Goal: Task Accomplishment & Management: Manage account settings

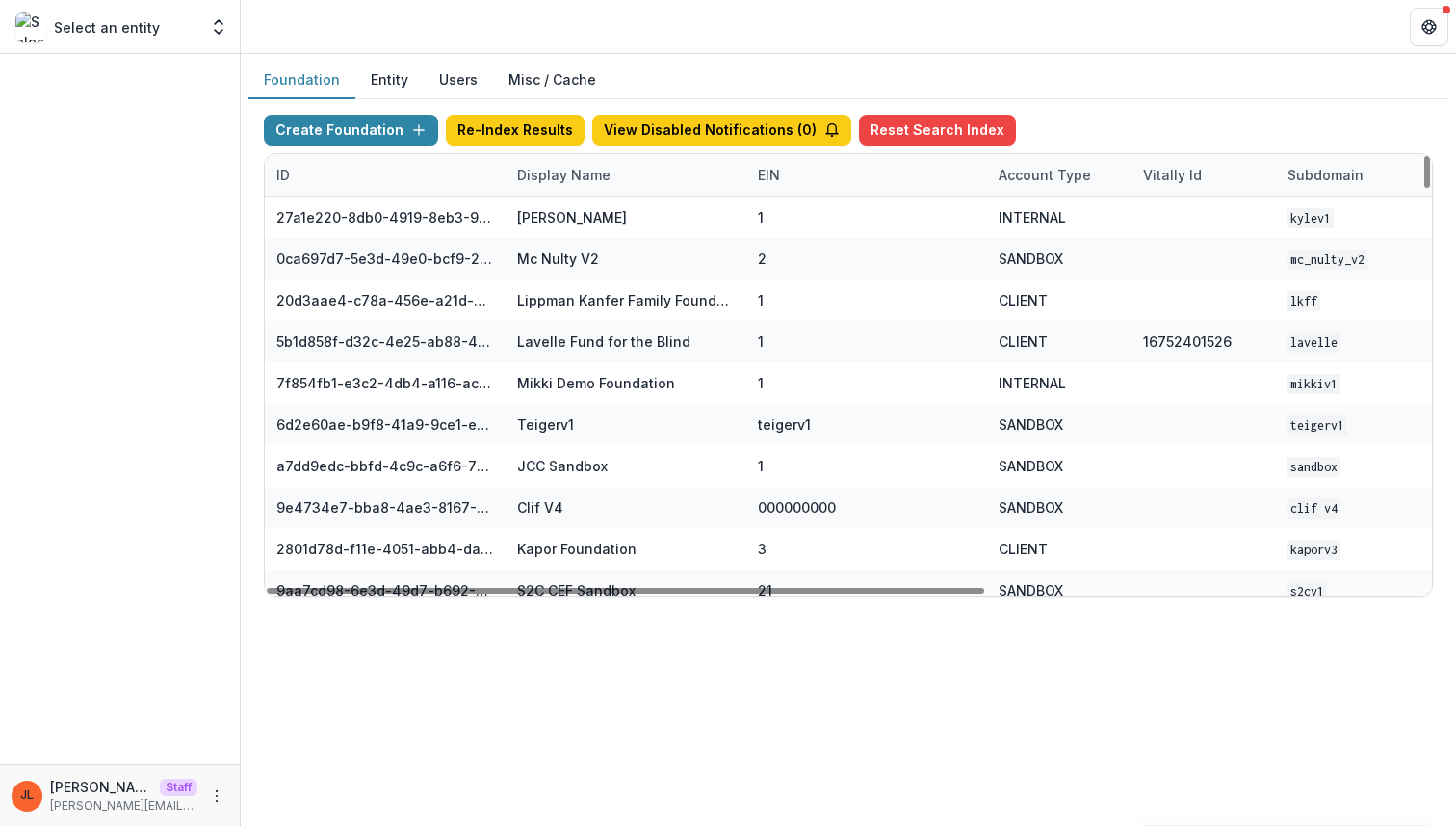
click at [631, 175] on div "Display Name" at bounding box center [626, 175] width 241 height 42
click at [639, 208] on input at bounding box center [625, 218] width 231 height 31
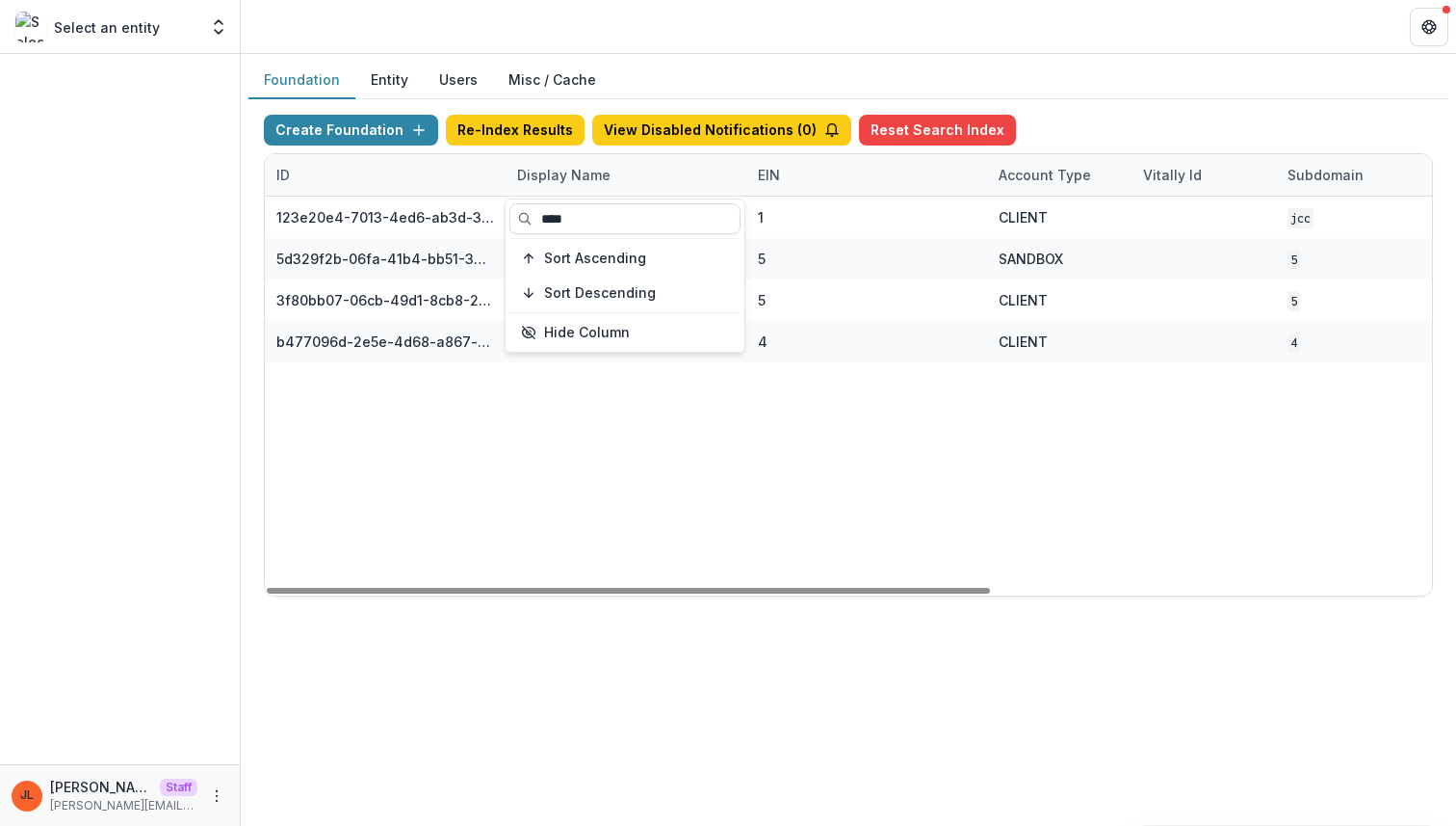
type input "****"
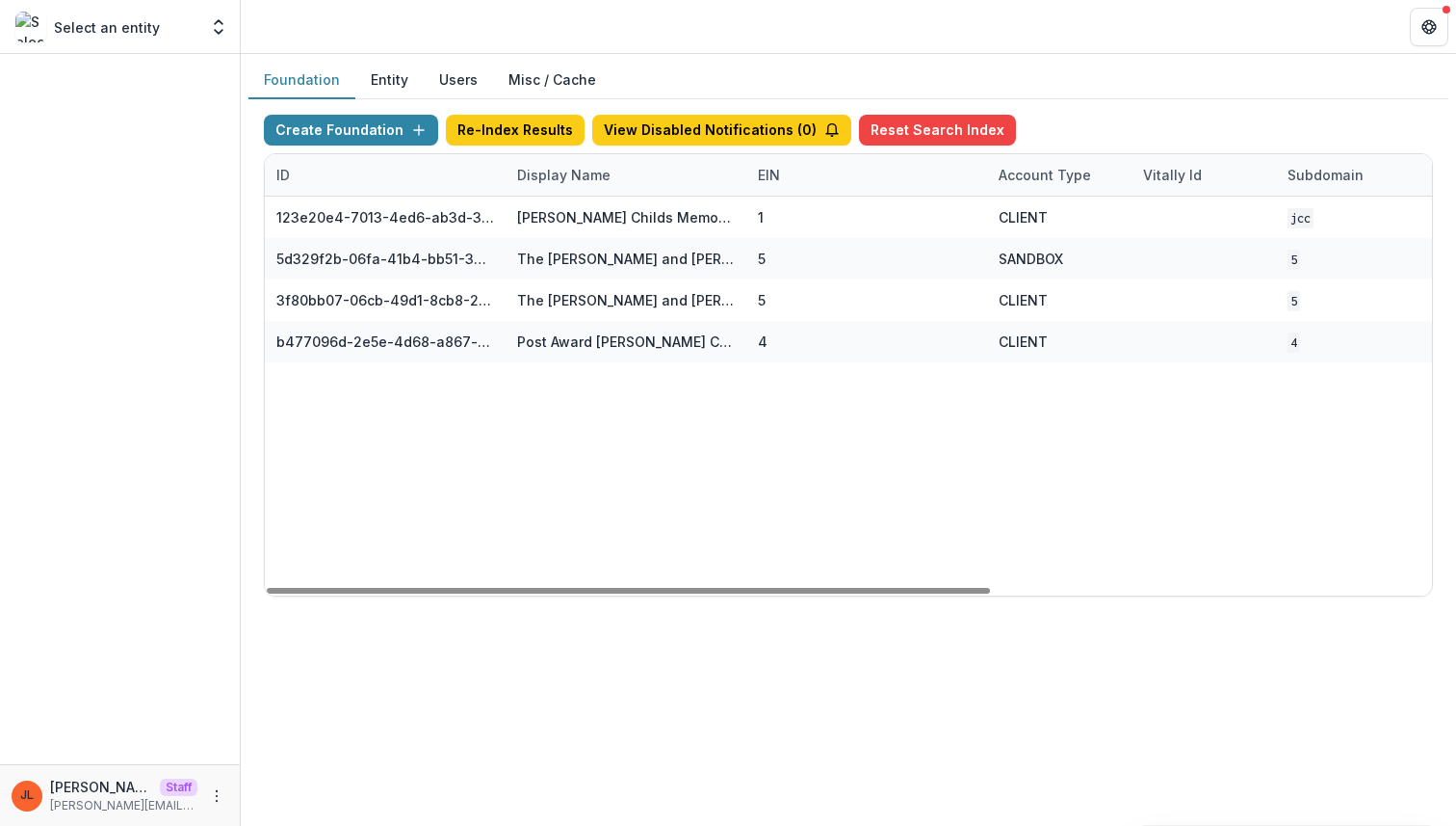
click at [948, 369] on div "123e20e4-7013-4ed6-ab3d-37a1d4e2f345 Jane Coffin Childs Memorial Fund for Medic…" at bounding box center [1204, 396] width 1878 height 399
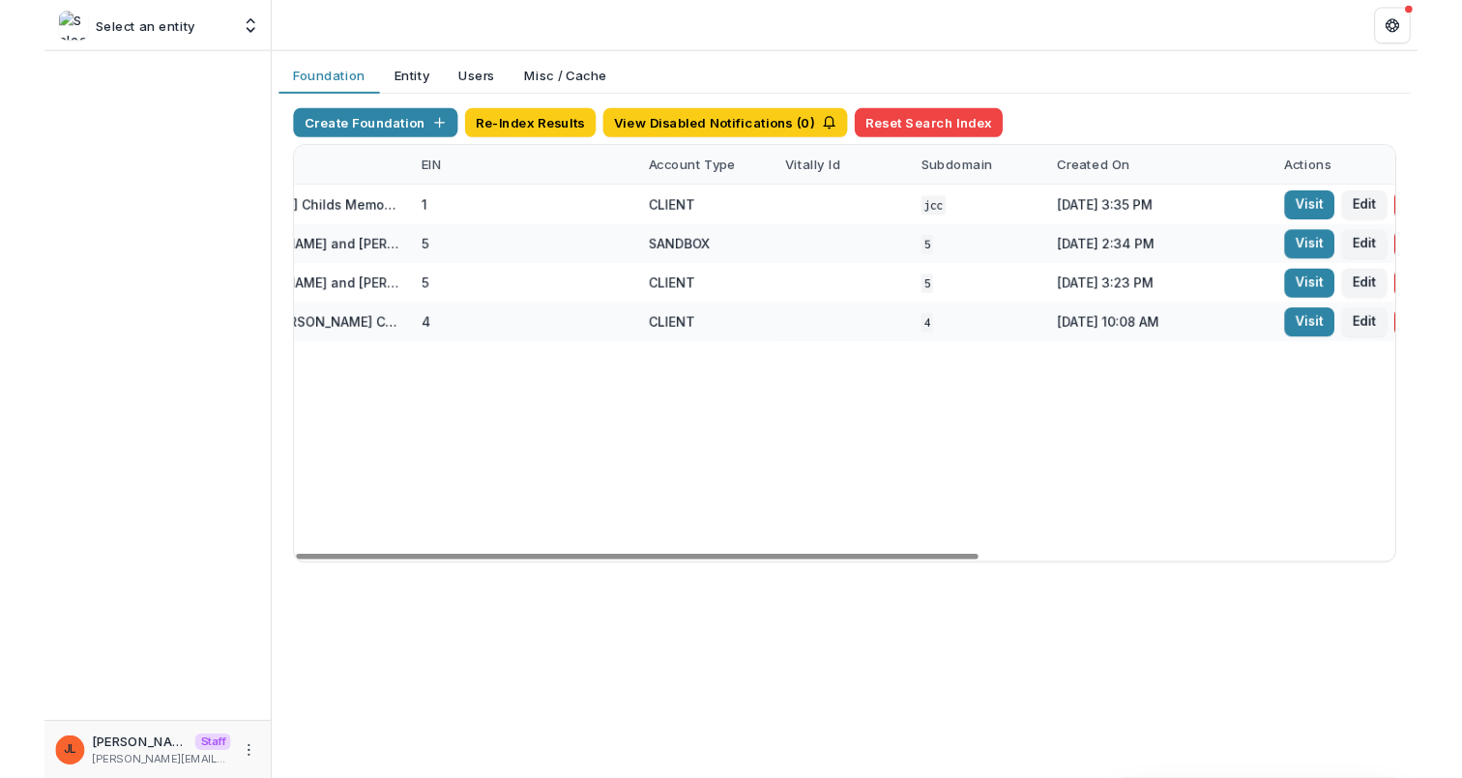
scroll to position [0, 597]
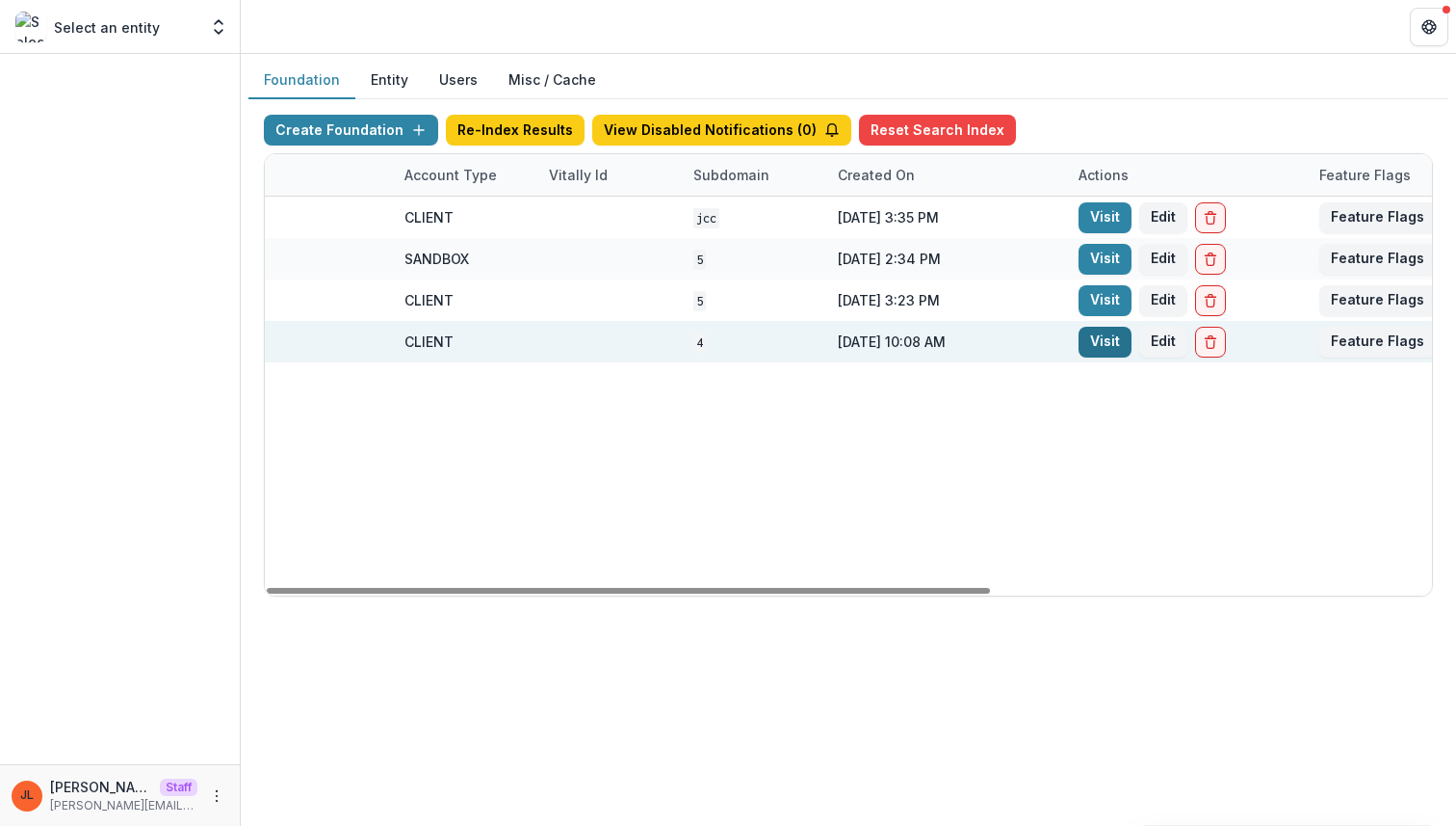
click at [1095, 345] on link "Visit" at bounding box center [1104, 342] width 53 height 31
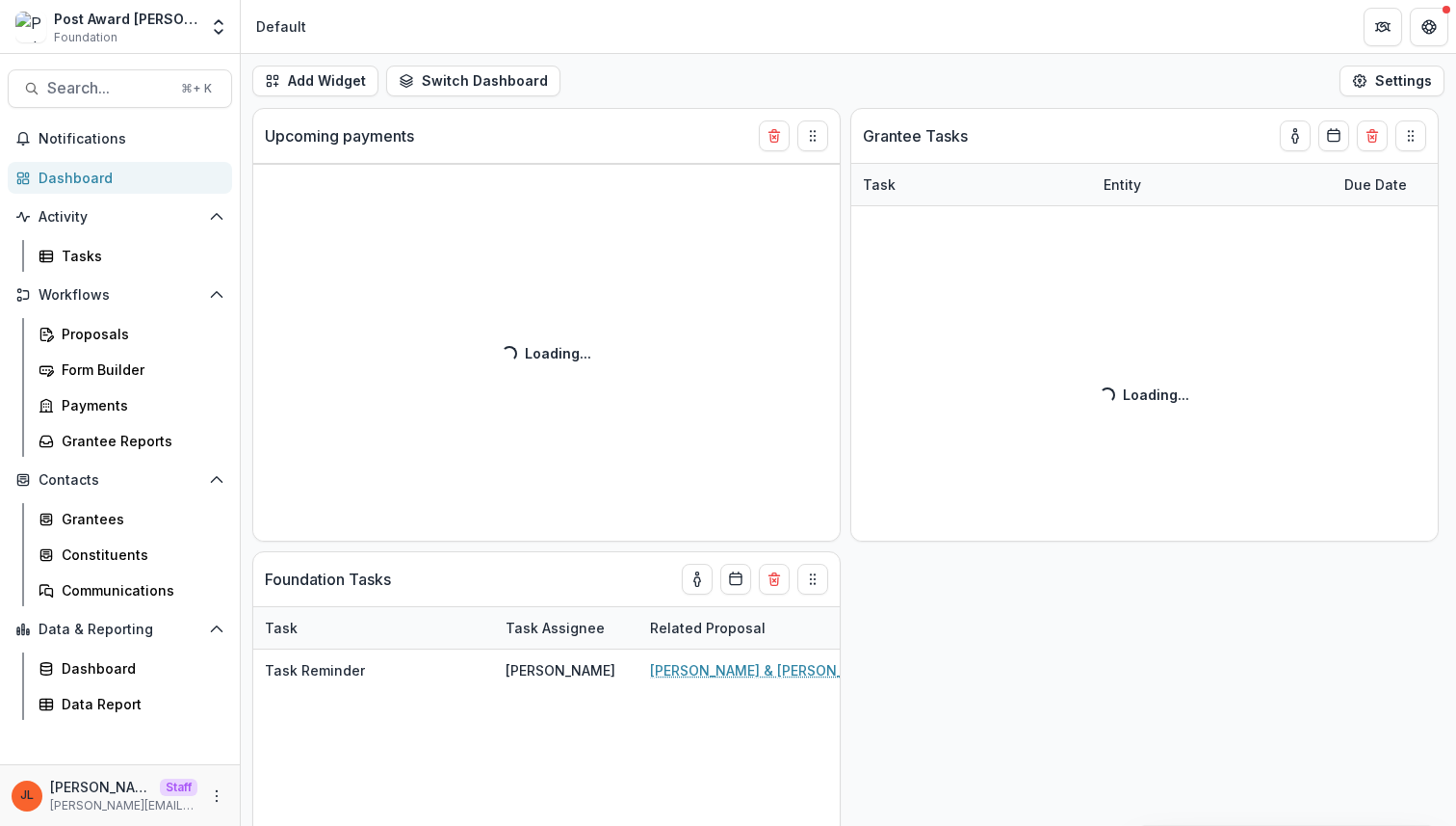
select select "******"
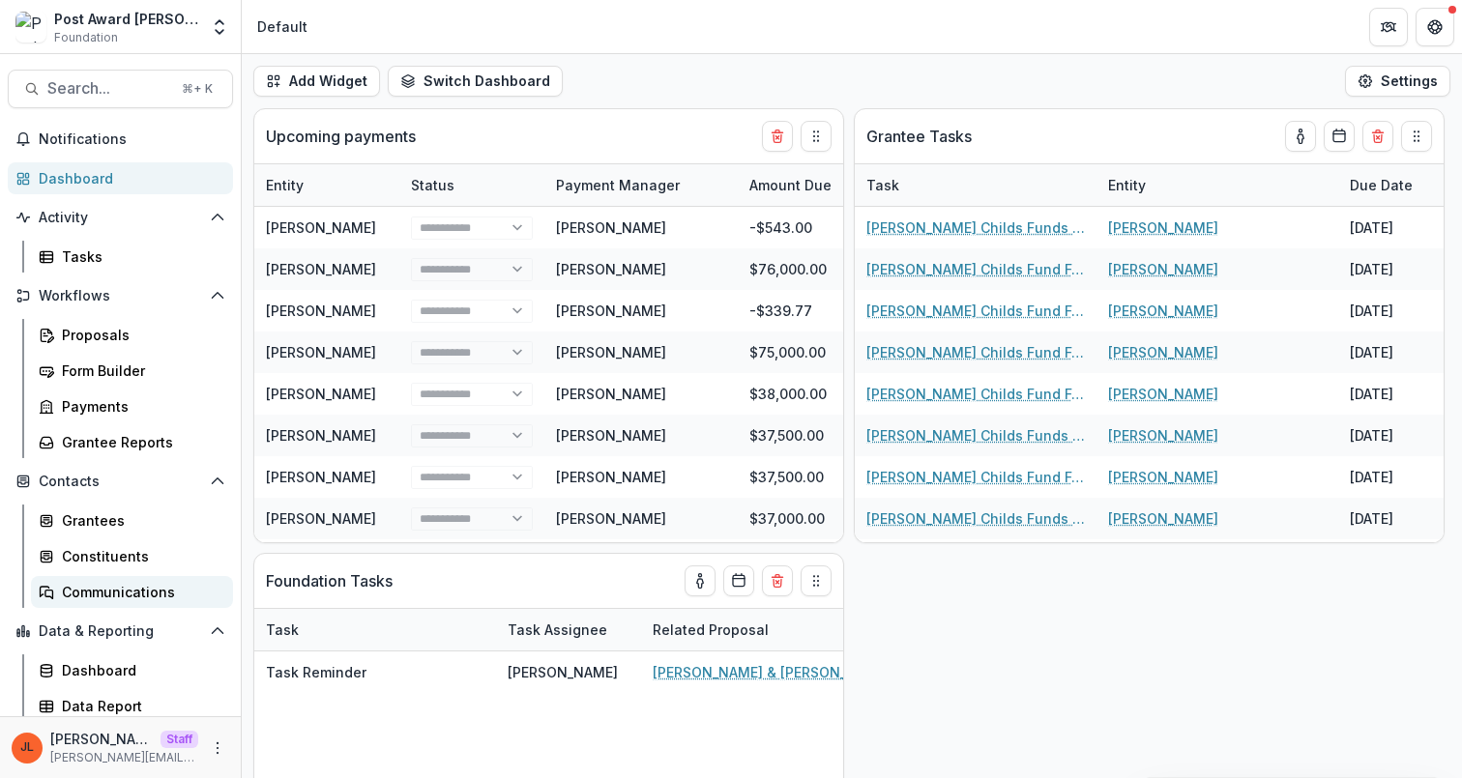
select select "******"
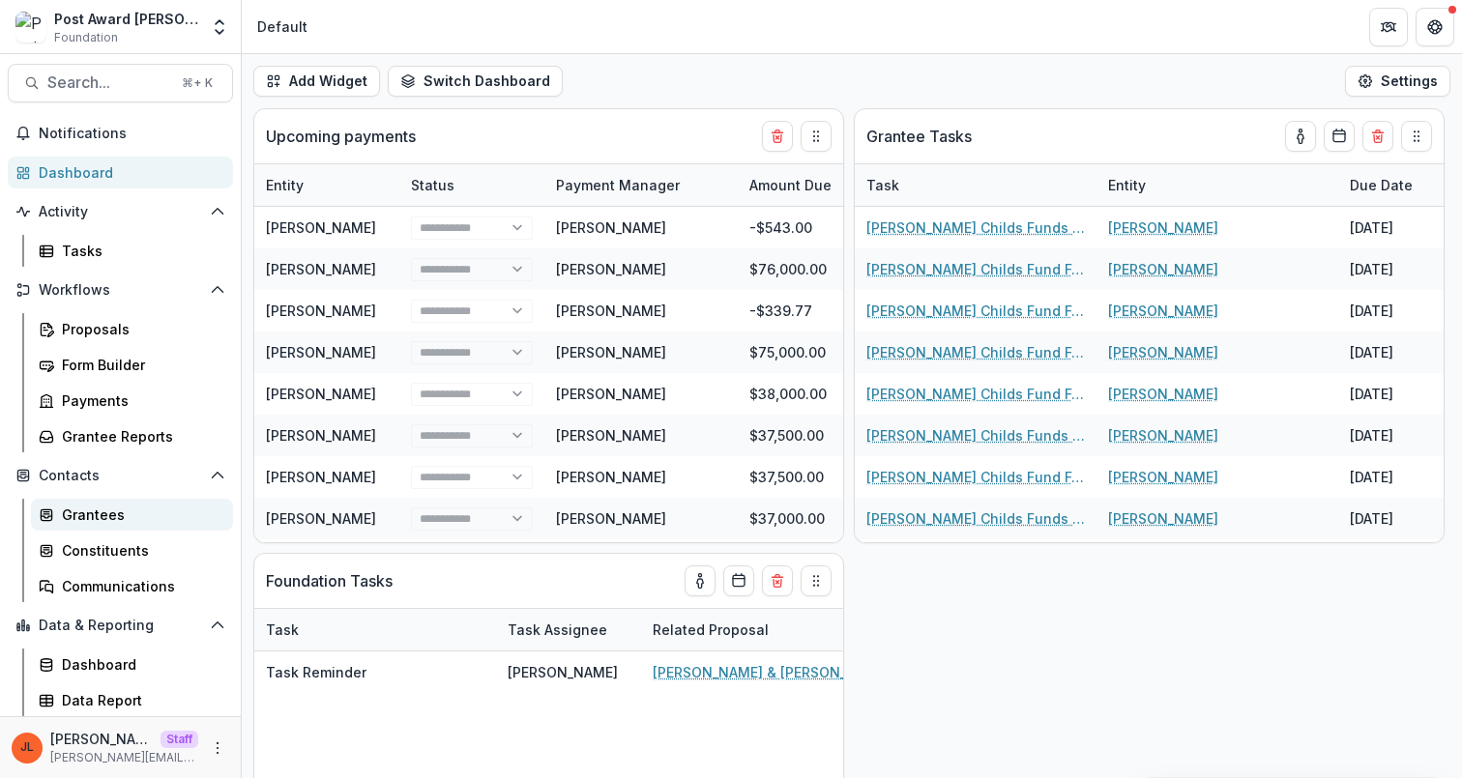
click at [129, 522] on div "Grantees" at bounding box center [140, 515] width 156 height 20
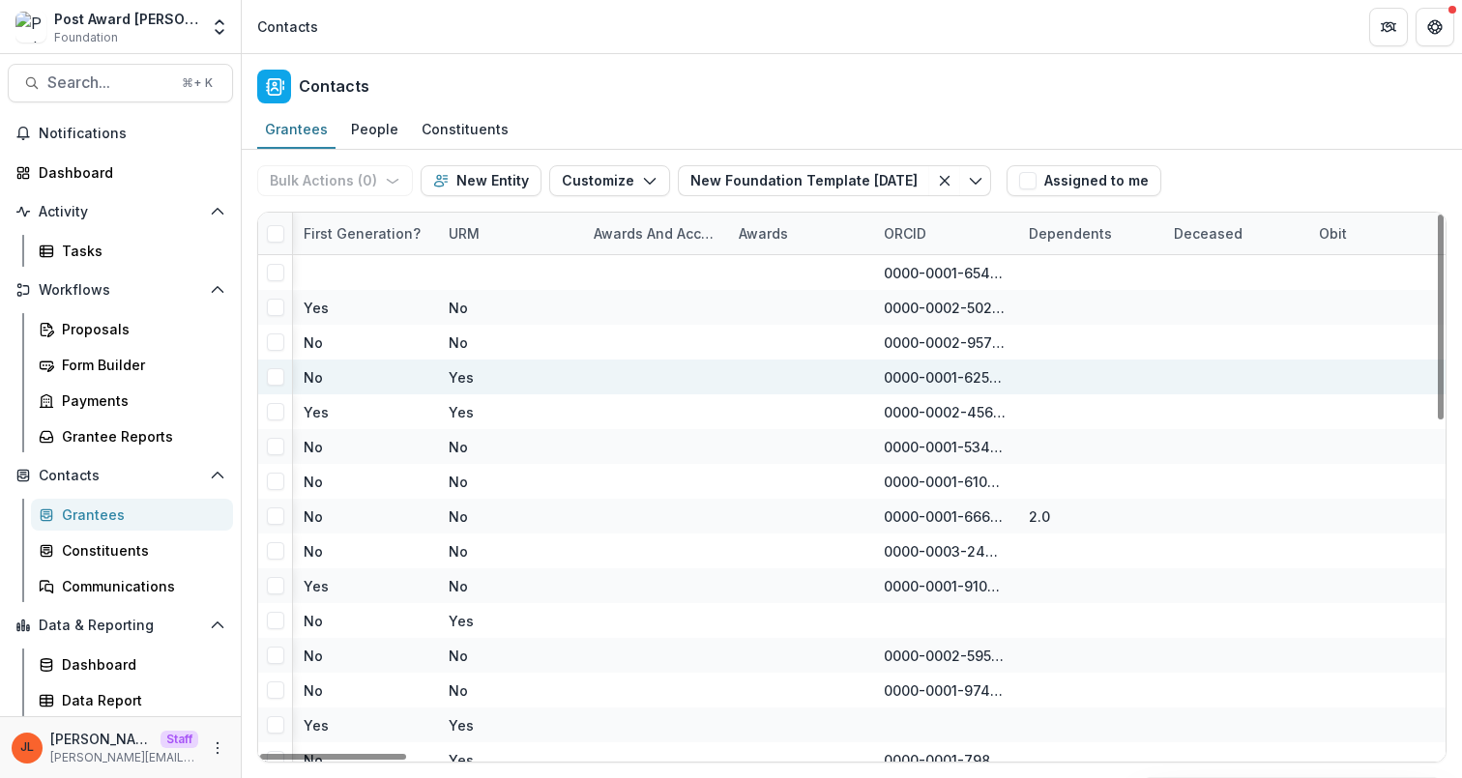
scroll to position [0, 8205]
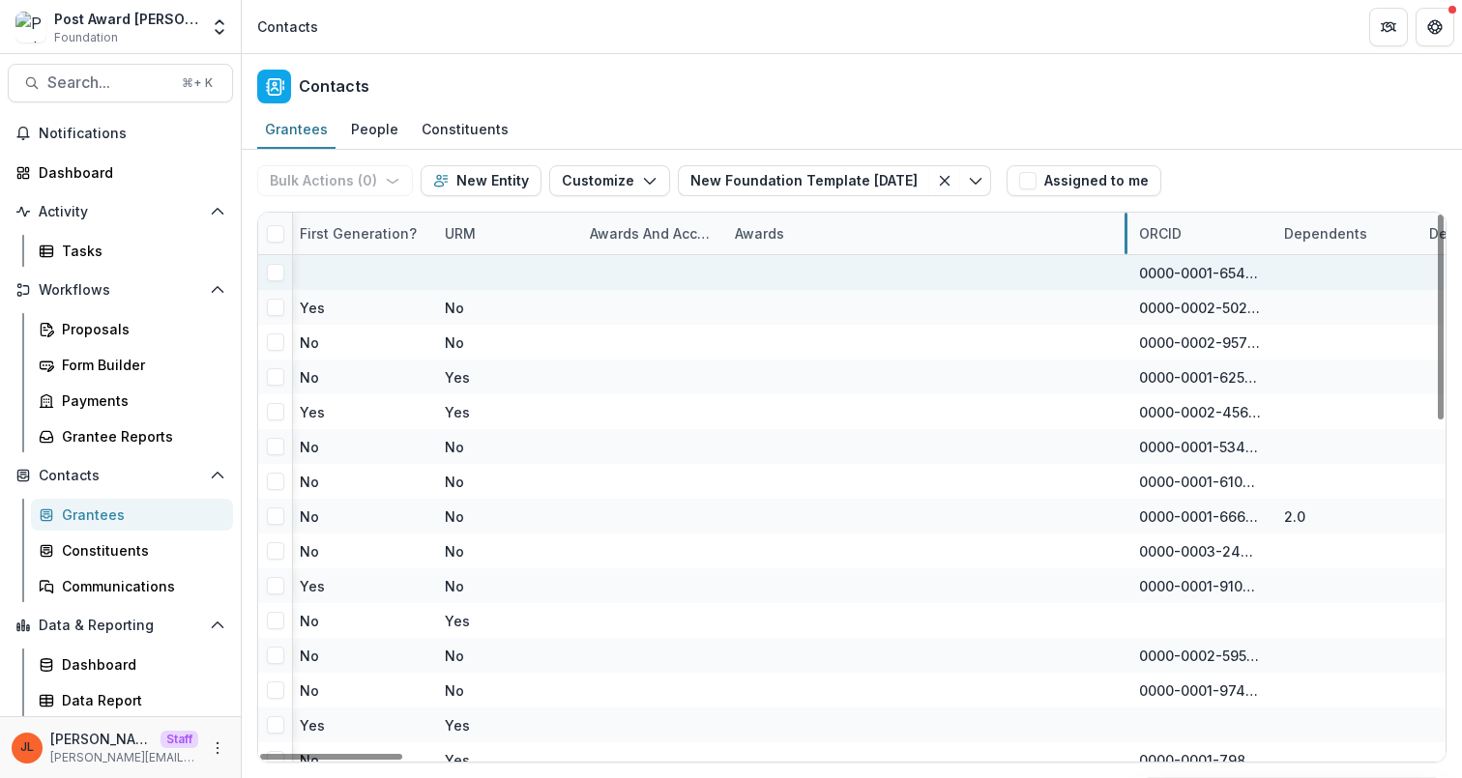
drag, startPoint x: 866, startPoint y: 235, endPoint x: 1114, endPoint y: 255, distance: 248.4
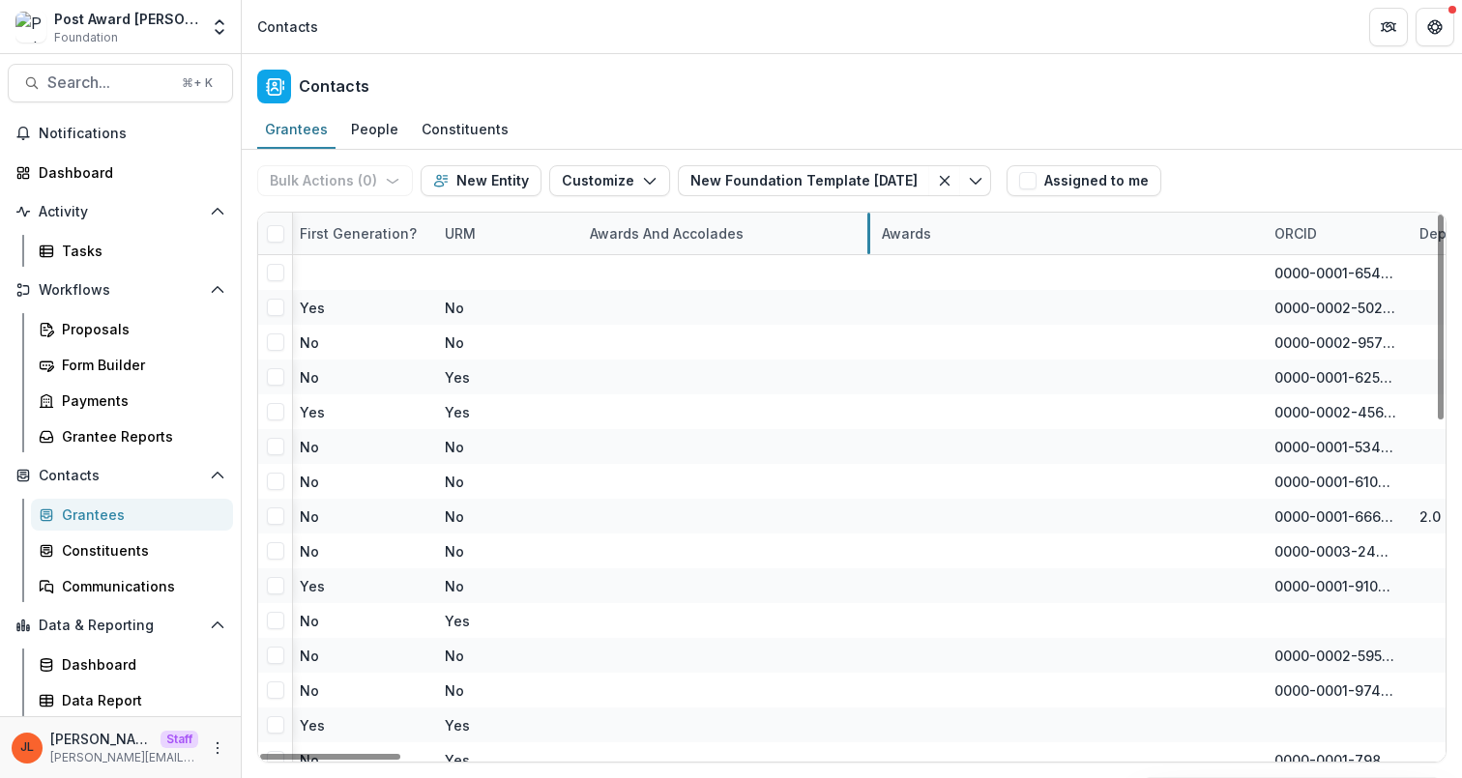
drag, startPoint x: 721, startPoint y: 225, endPoint x: 876, endPoint y: 247, distance: 156.2
click at [931, 230] on div "Awards" at bounding box center [914, 233] width 73 height 20
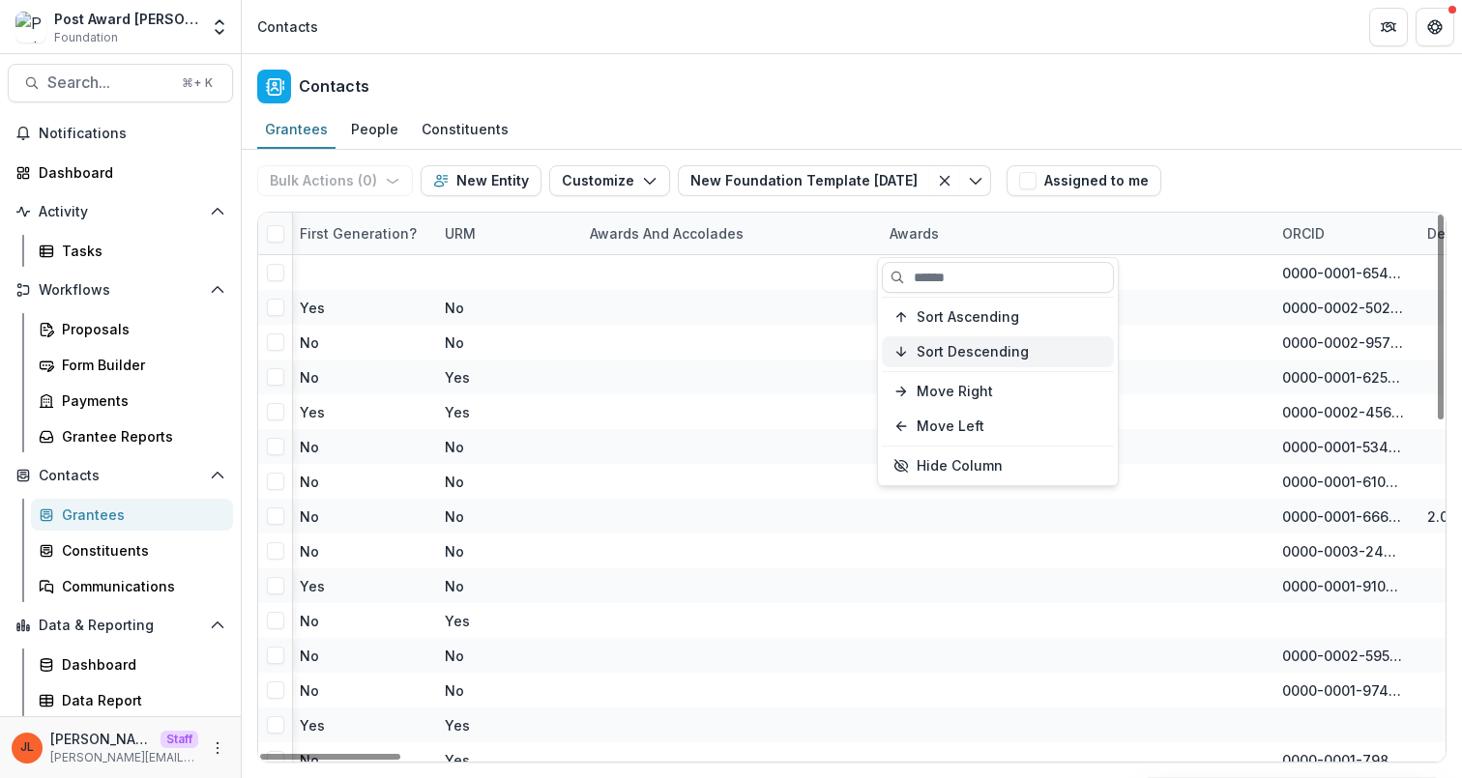
click at [978, 350] on span "Sort Descending" at bounding box center [973, 352] width 112 height 16
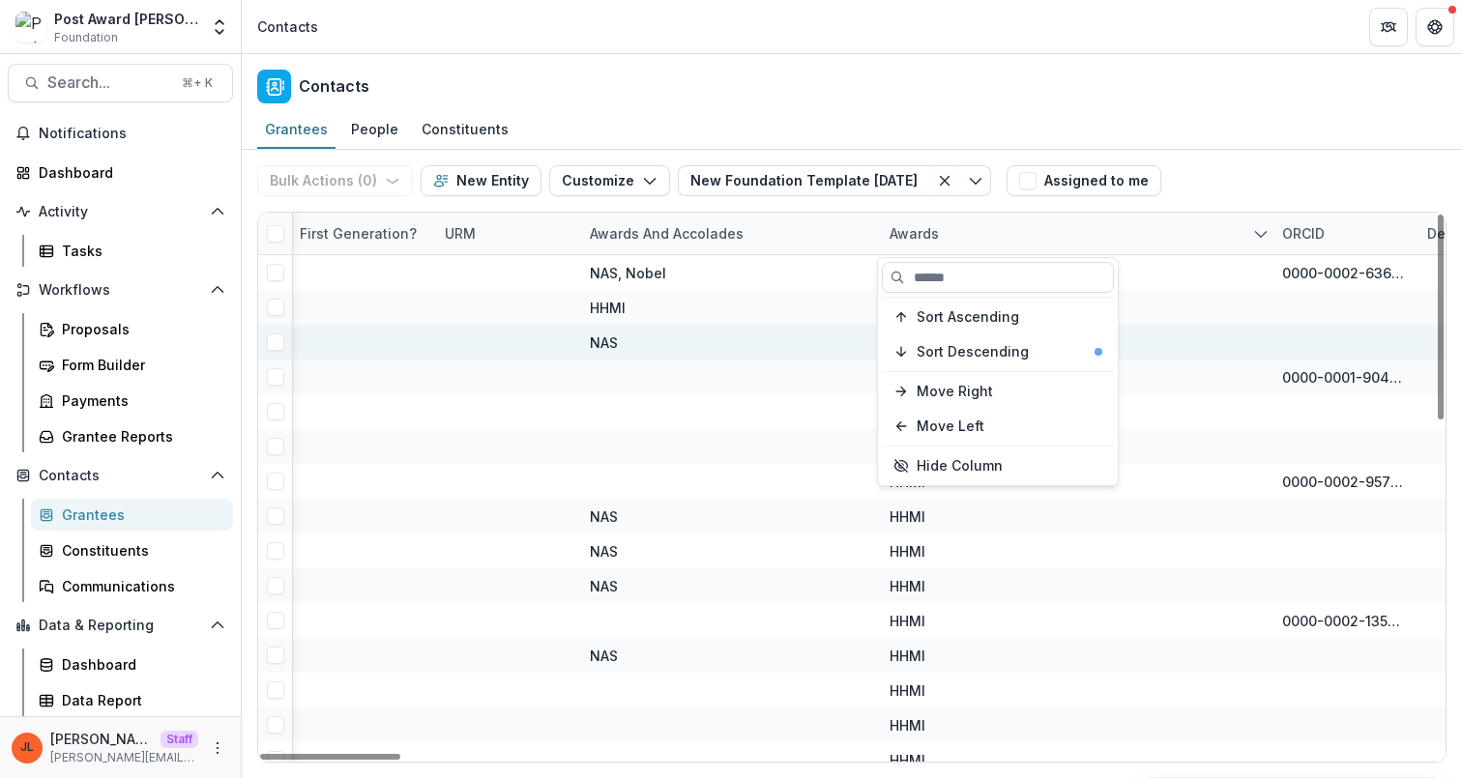
click at [1199, 351] on div "NAS,HHMI" at bounding box center [1074, 342] width 369 height 35
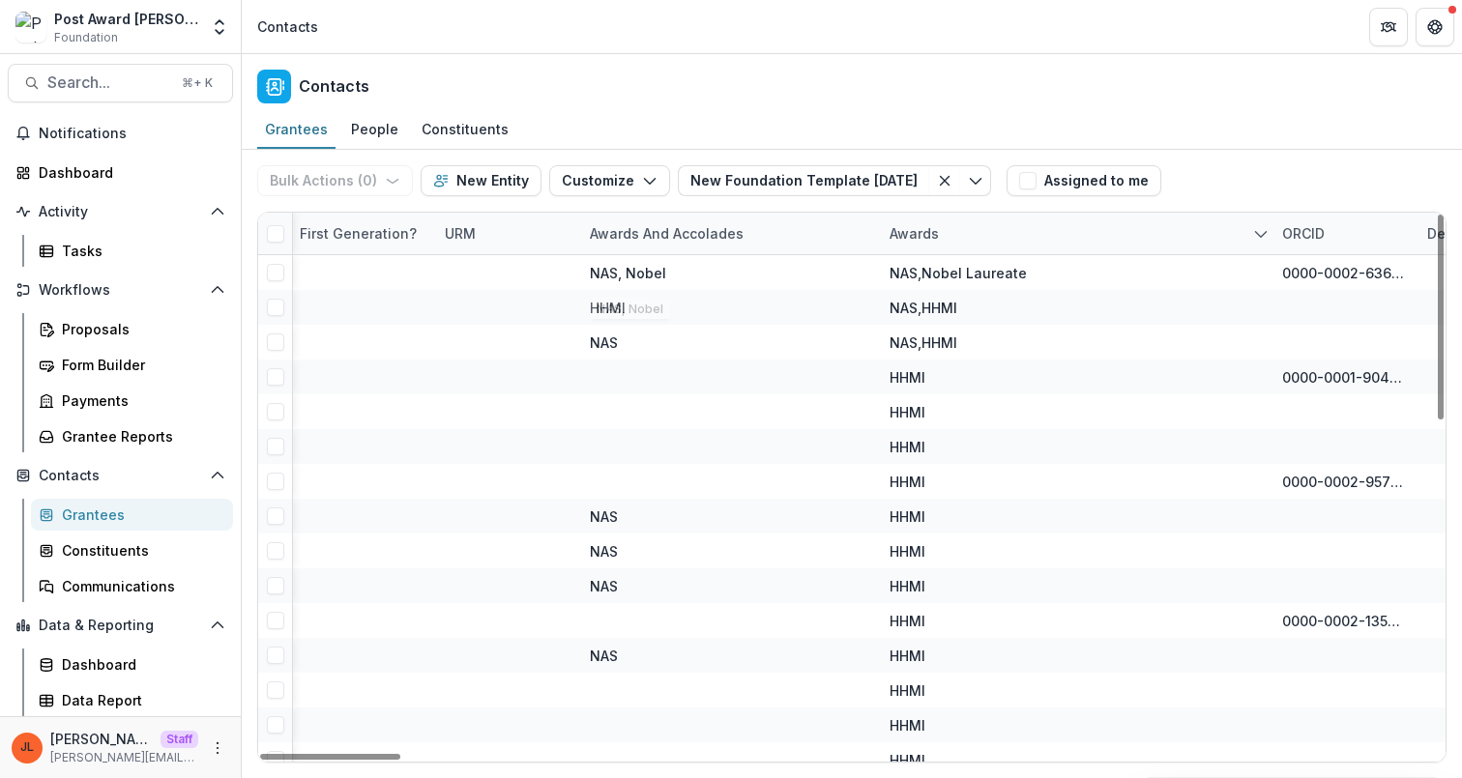
click at [686, 234] on div "Awards and Accolades" at bounding box center [666, 233] width 177 height 20
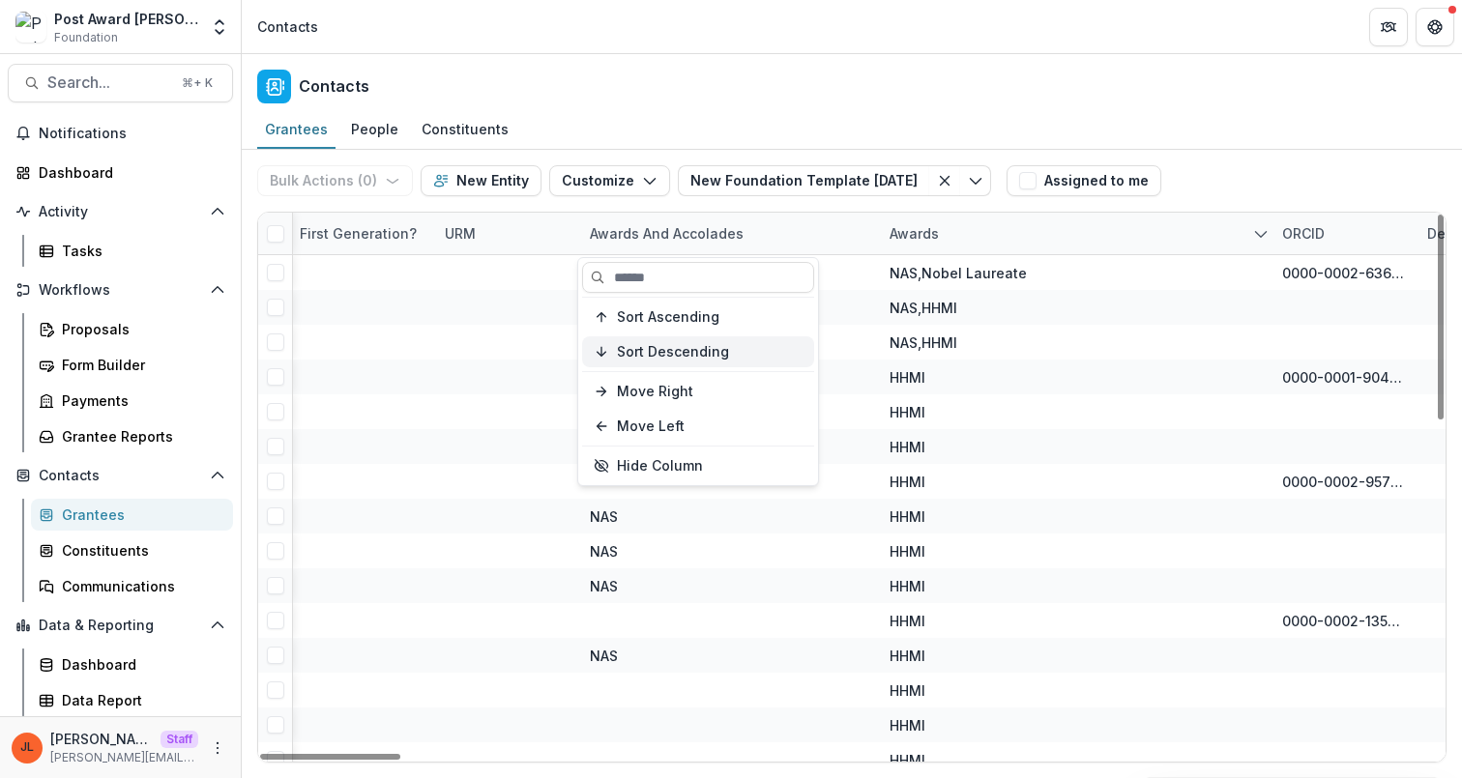
click at [713, 355] on span "Sort Descending" at bounding box center [673, 352] width 112 height 16
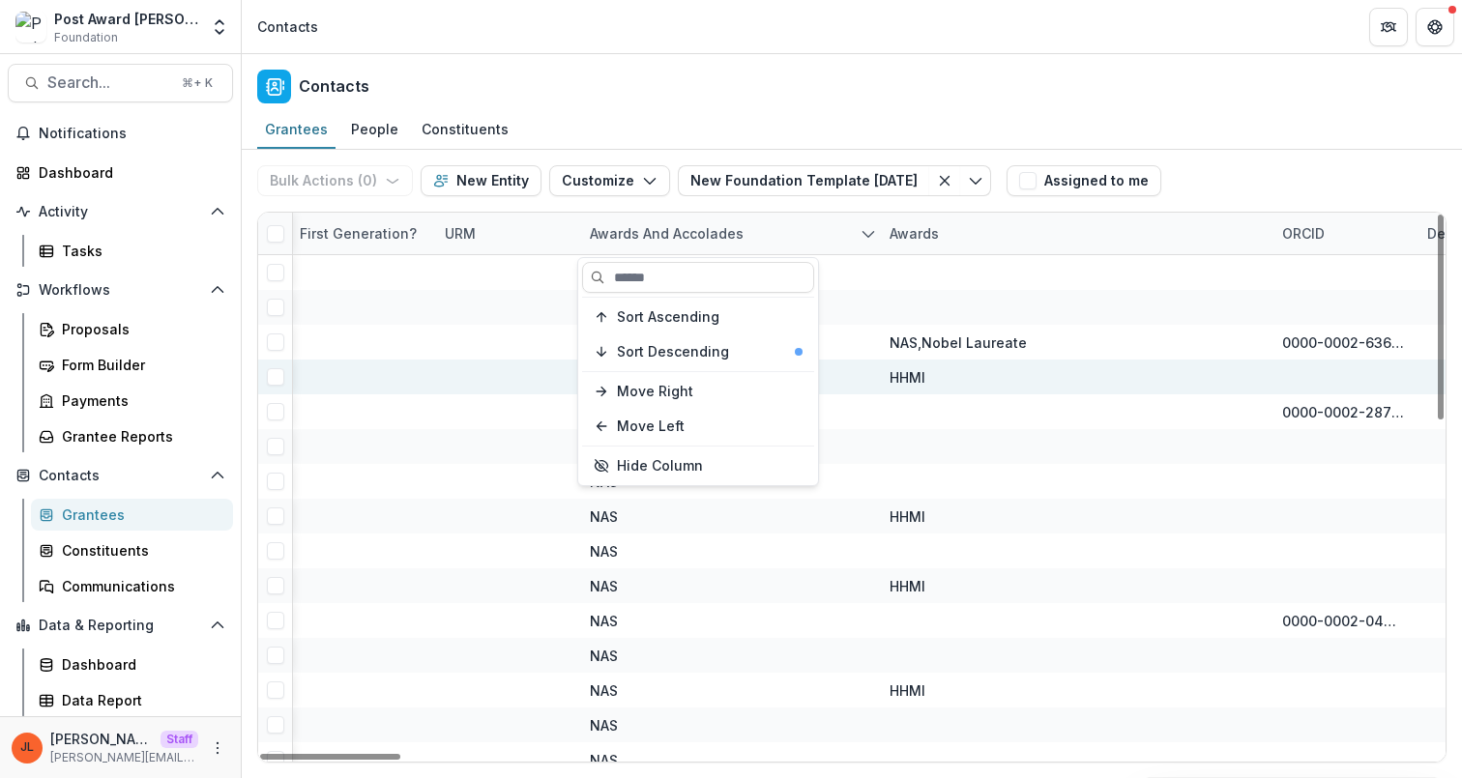
click at [979, 382] on div "HHMI" at bounding box center [1074, 377] width 369 height 35
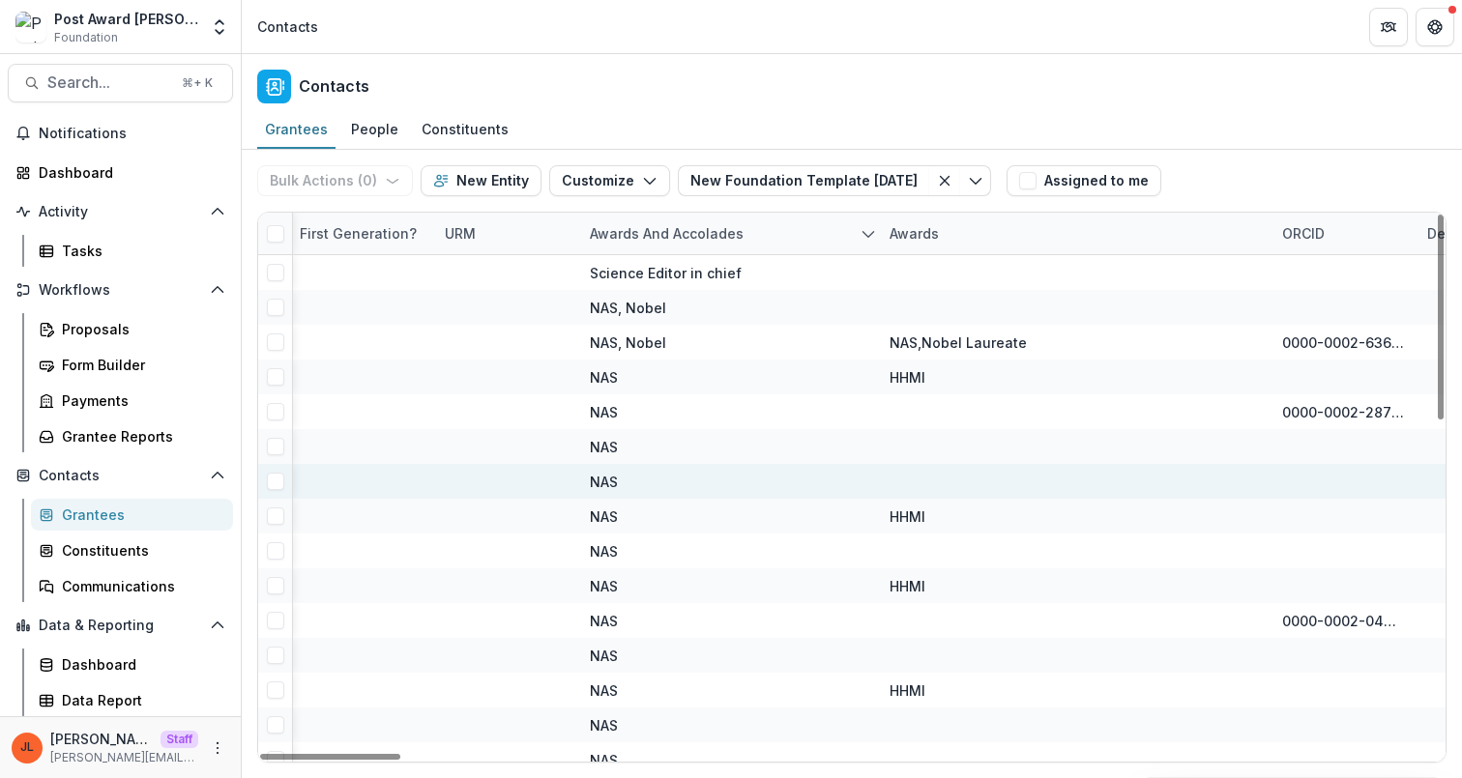
click at [816, 479] on div "NAS" at bounding box center [728, 481] width 277 height 35
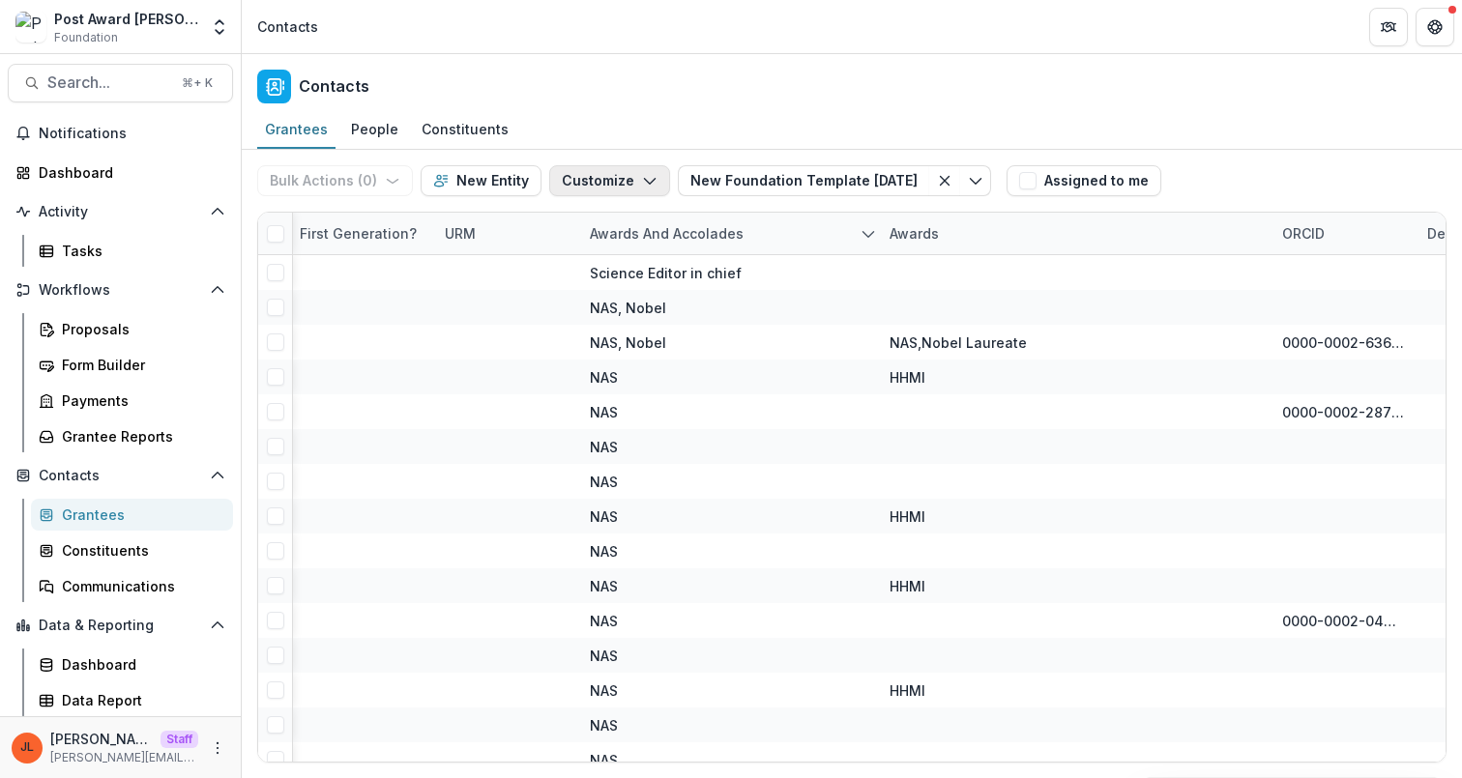
click at [642, 183] on icon "button" at bounding box center [649, 180] width 15 height 15
click at [721, 92] on div "Contacts" at bounding box center [852, 82] width 1220 height 57
click at [593, 189] on button "Customize" at bounding box center [609, 180] width 121 height 31
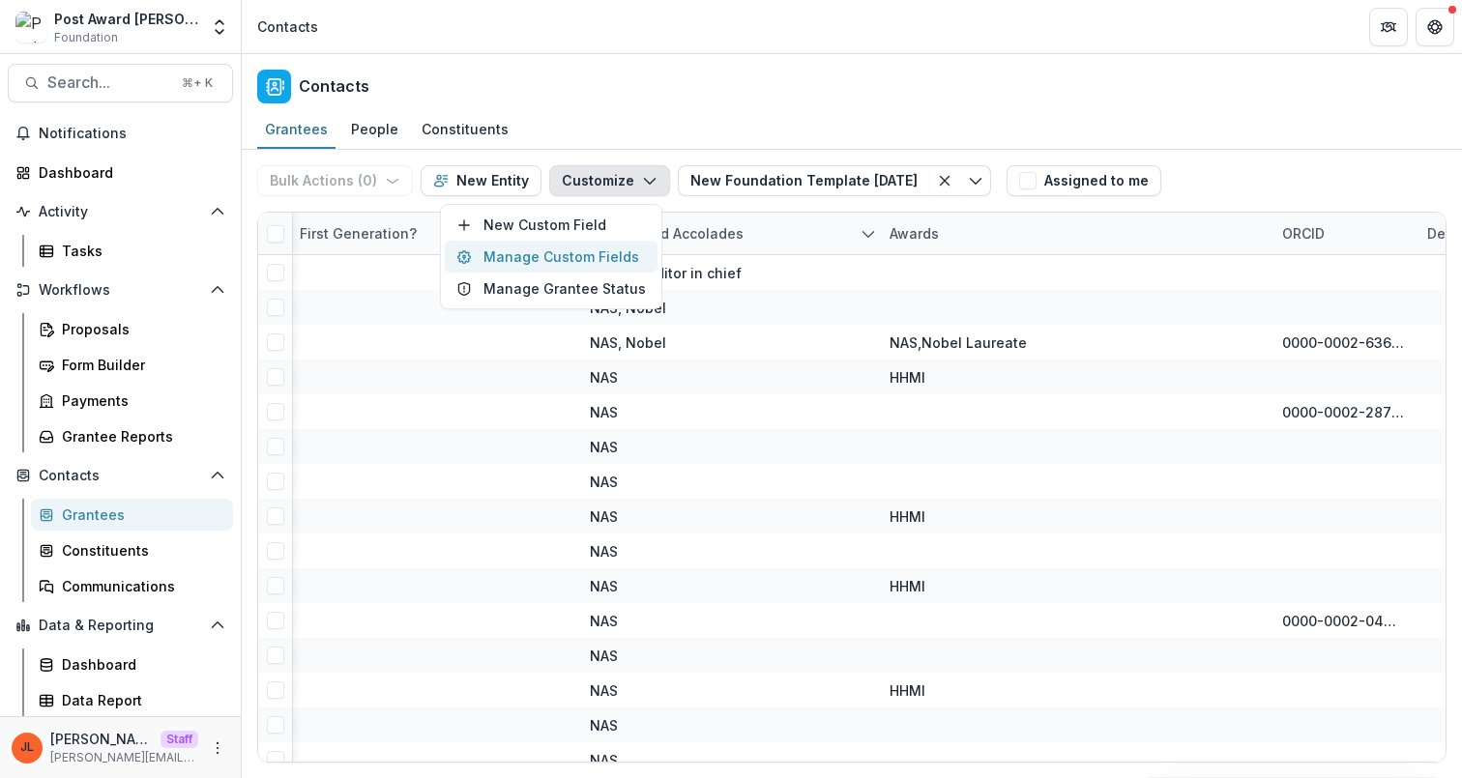
click at [602, 257] on button "Manage Custom Fields" at bounding box center [551, 257] width 213 height 32
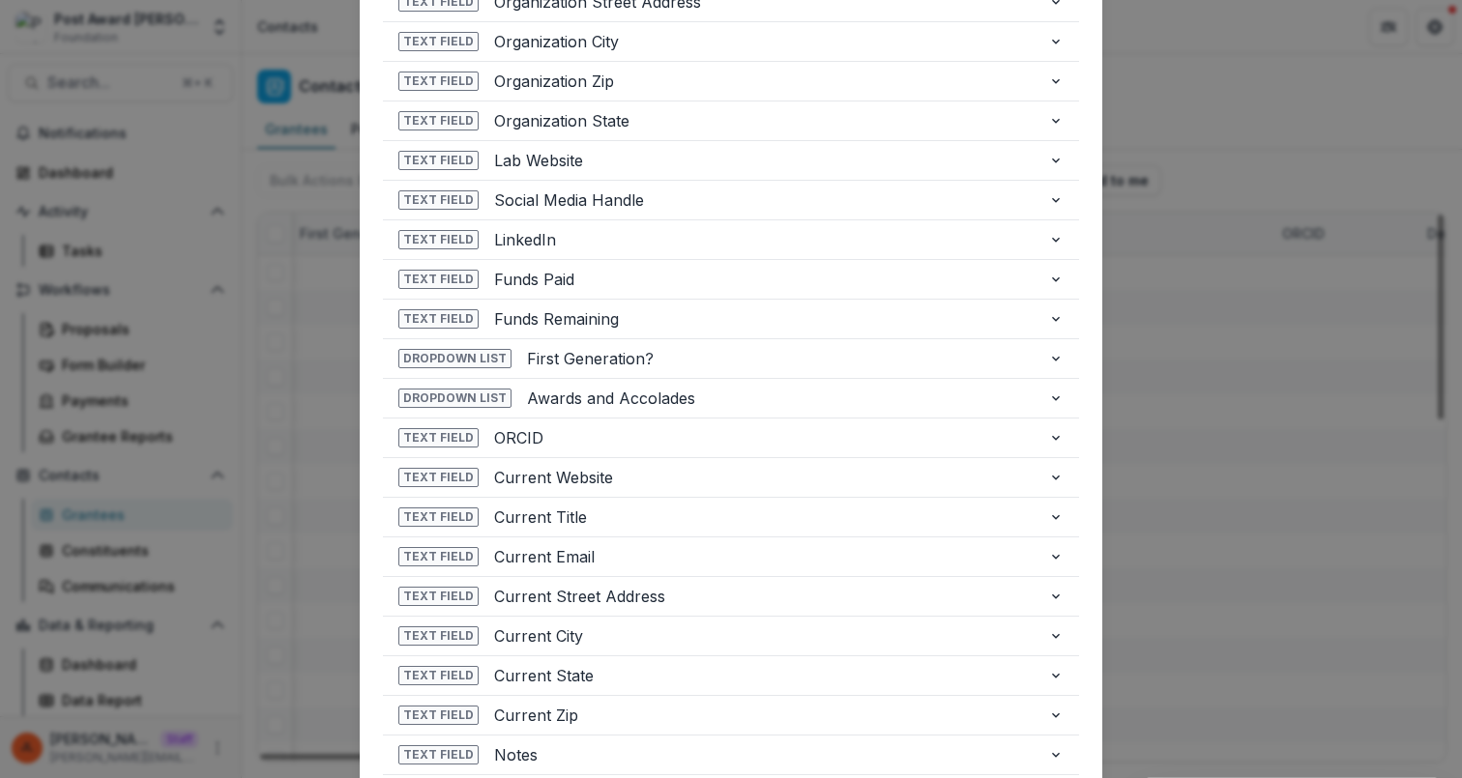
scroll to position [0, 630]
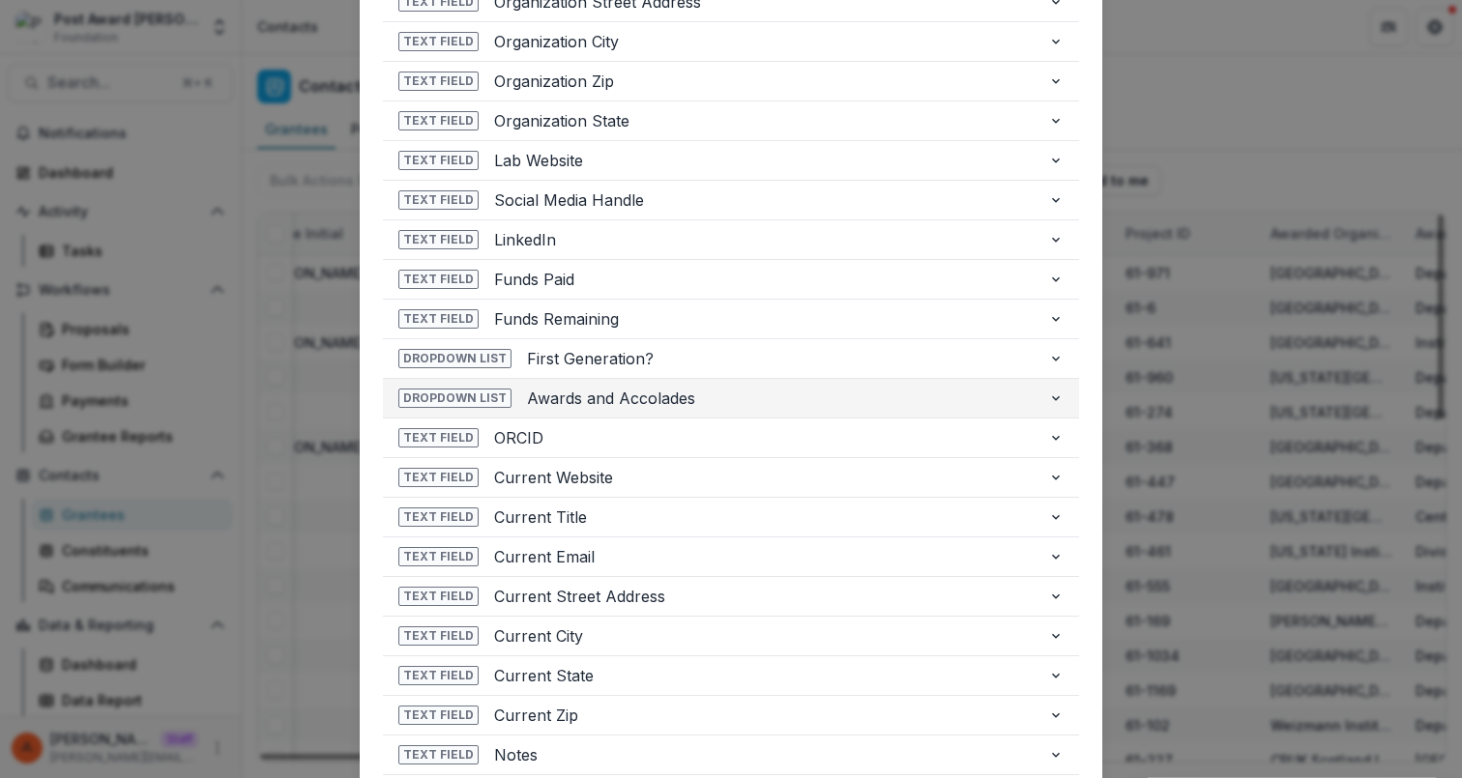
click at [710, 402] on span "Awards and Accolades" at bounding box center [780, 398] width 506 height 23
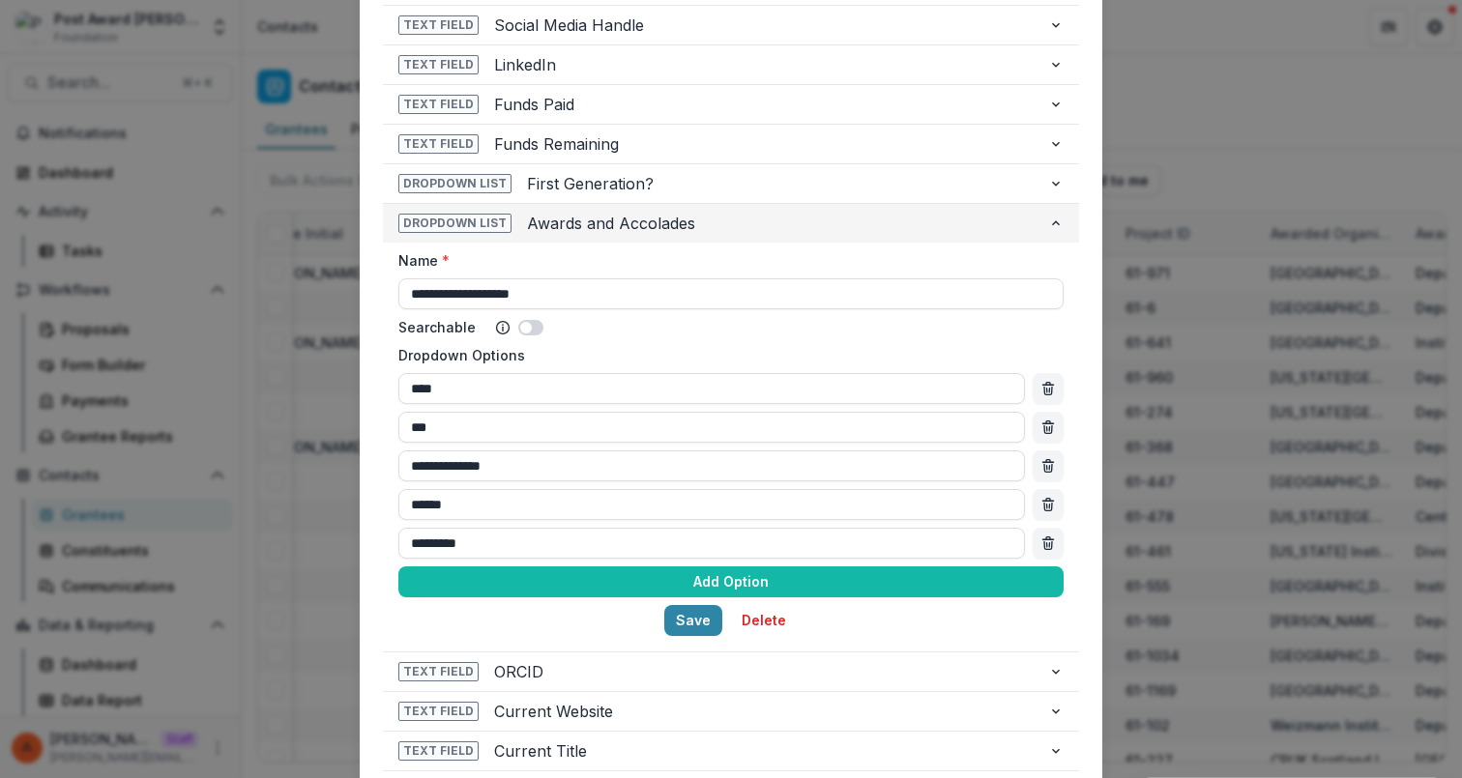
scroll to position [1490, 0]
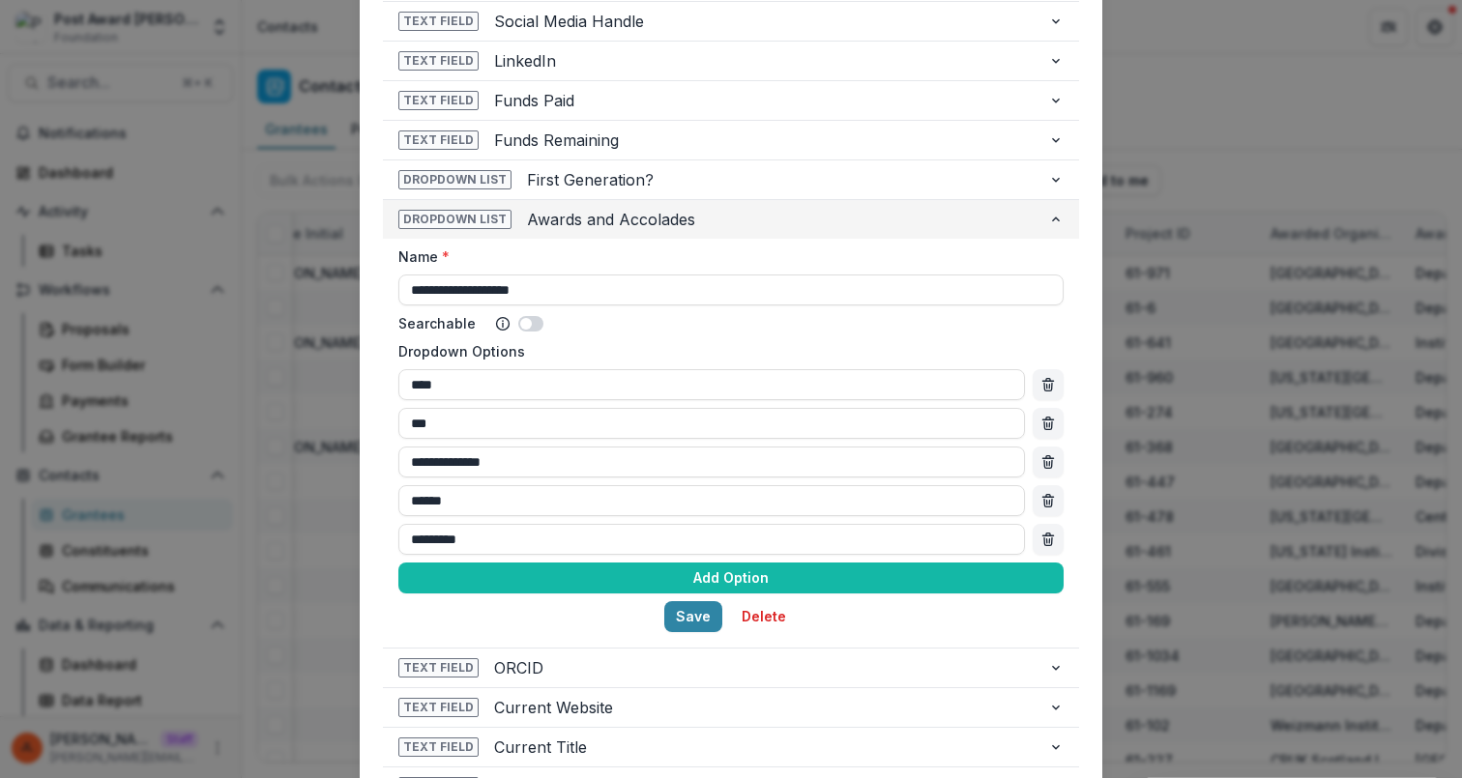
click at [652, 224] on span "Awards and Accolades" at bounding box center [780, 219] width 506 height 23
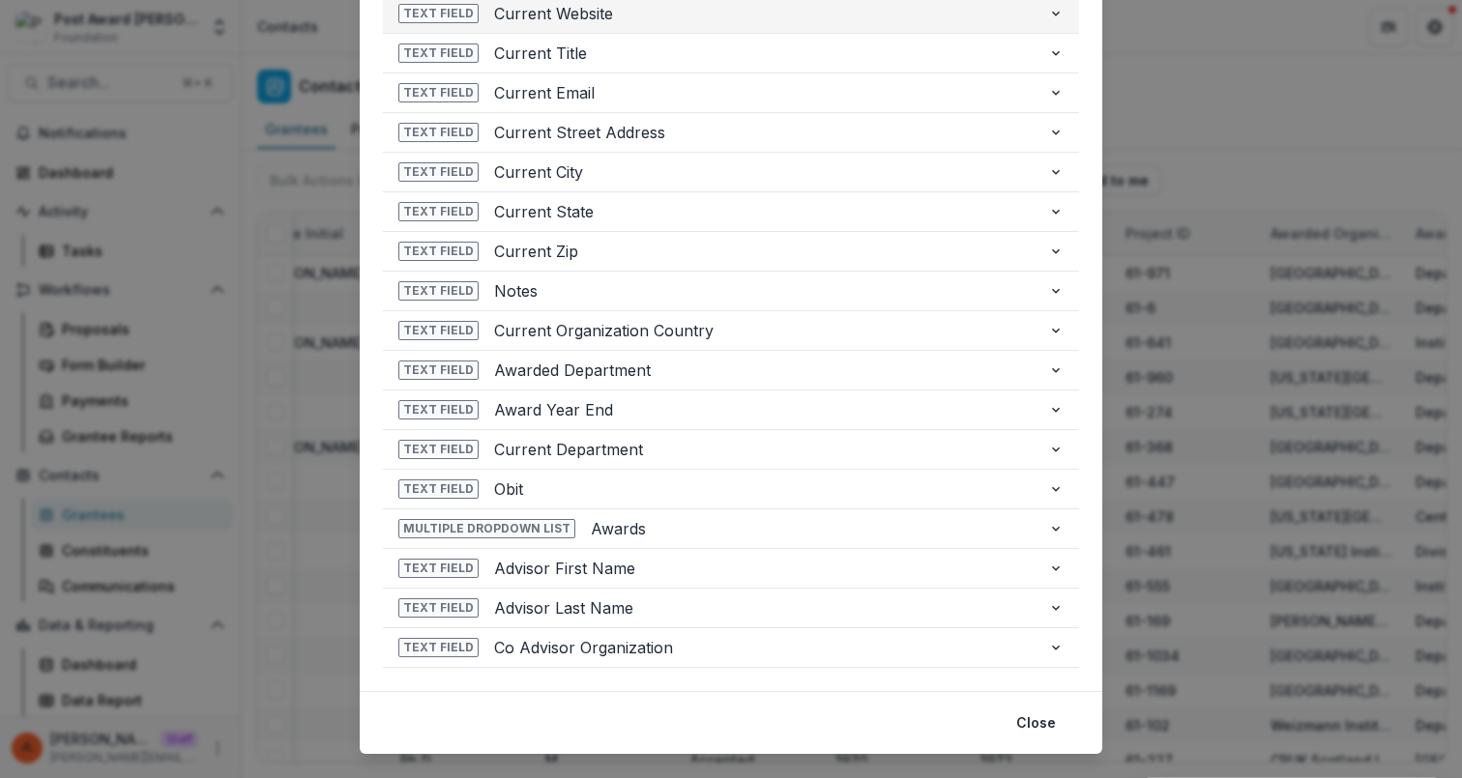
scroll to position [1771, 0]
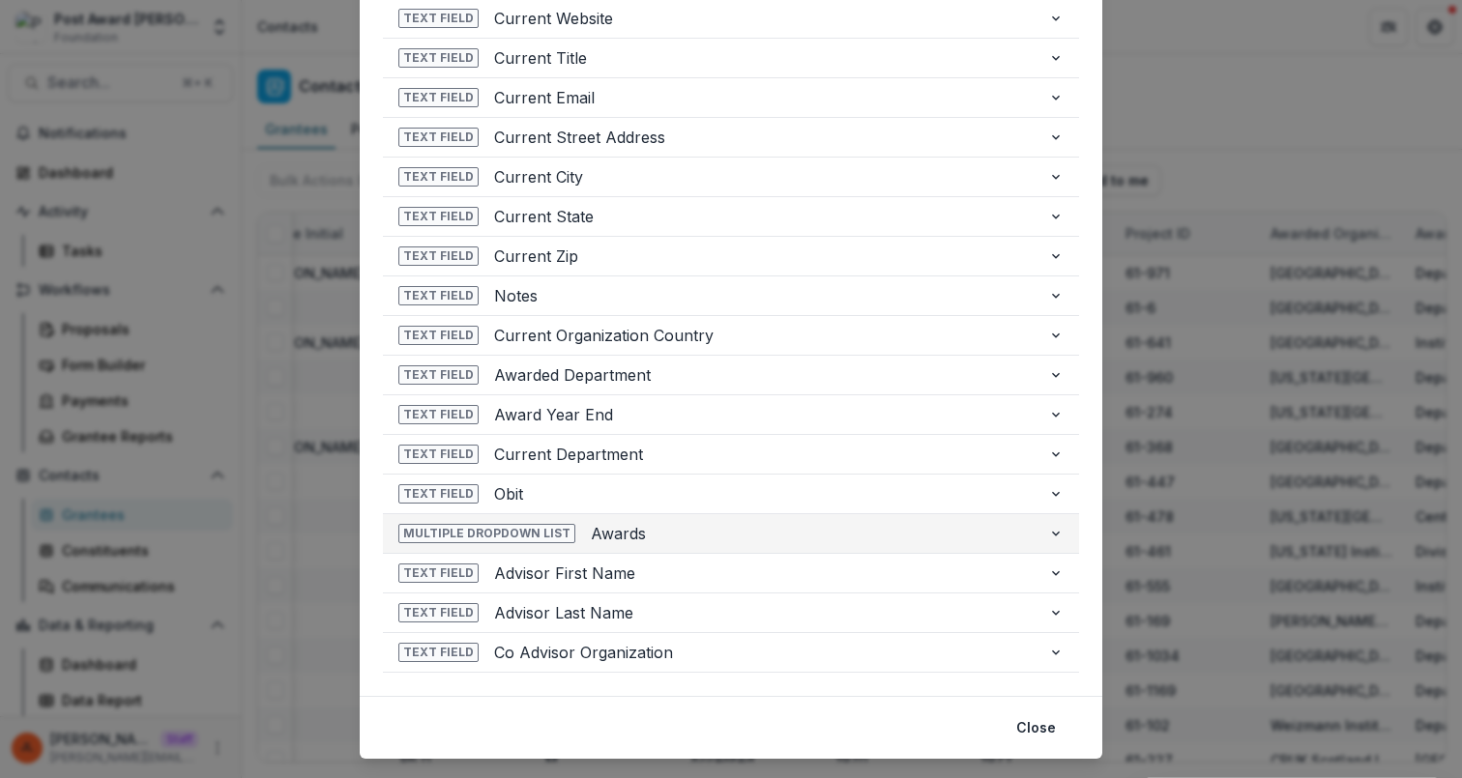
click at [656, 536] on span "Awards" at bounding box center [812, 533] width 442 height 23
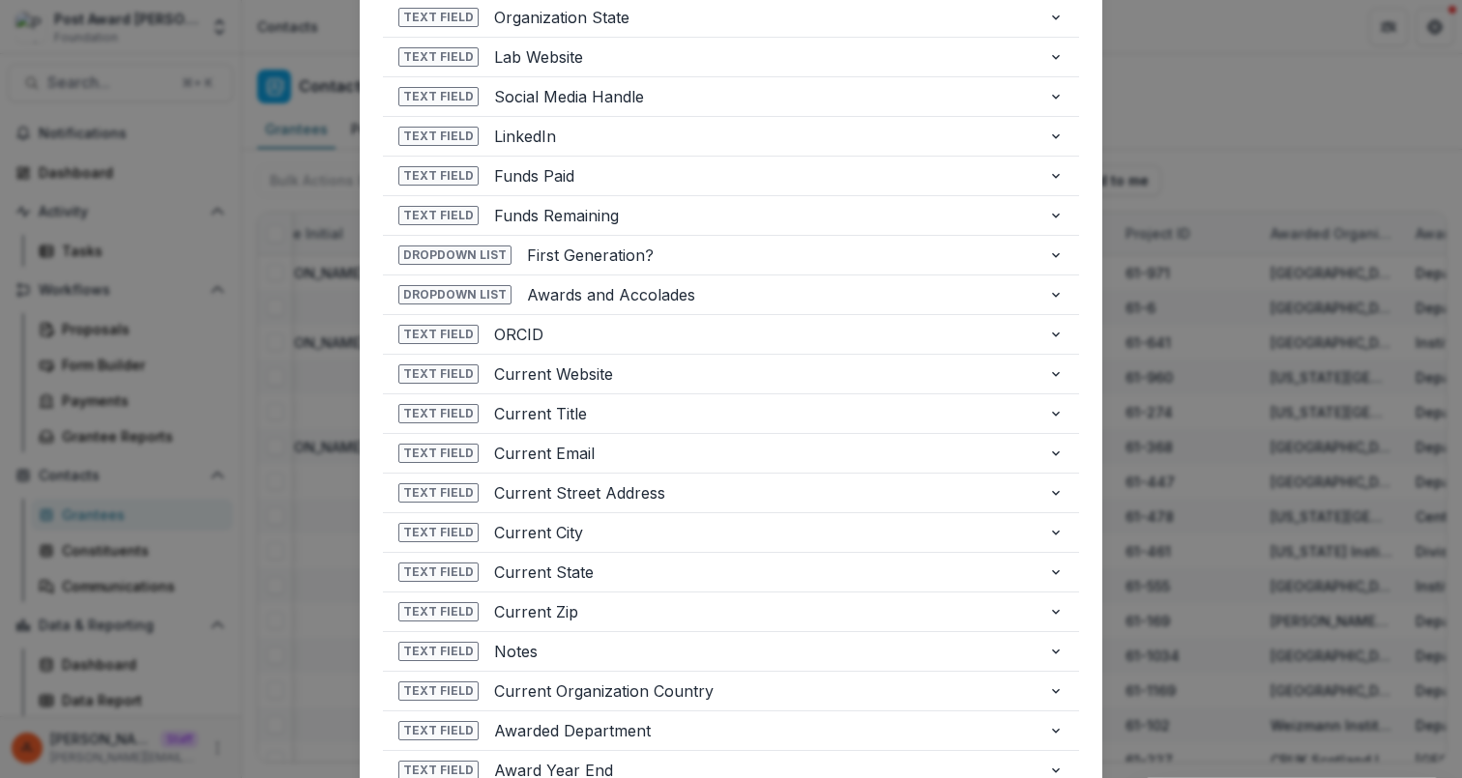
scroll to position [1411, 0]
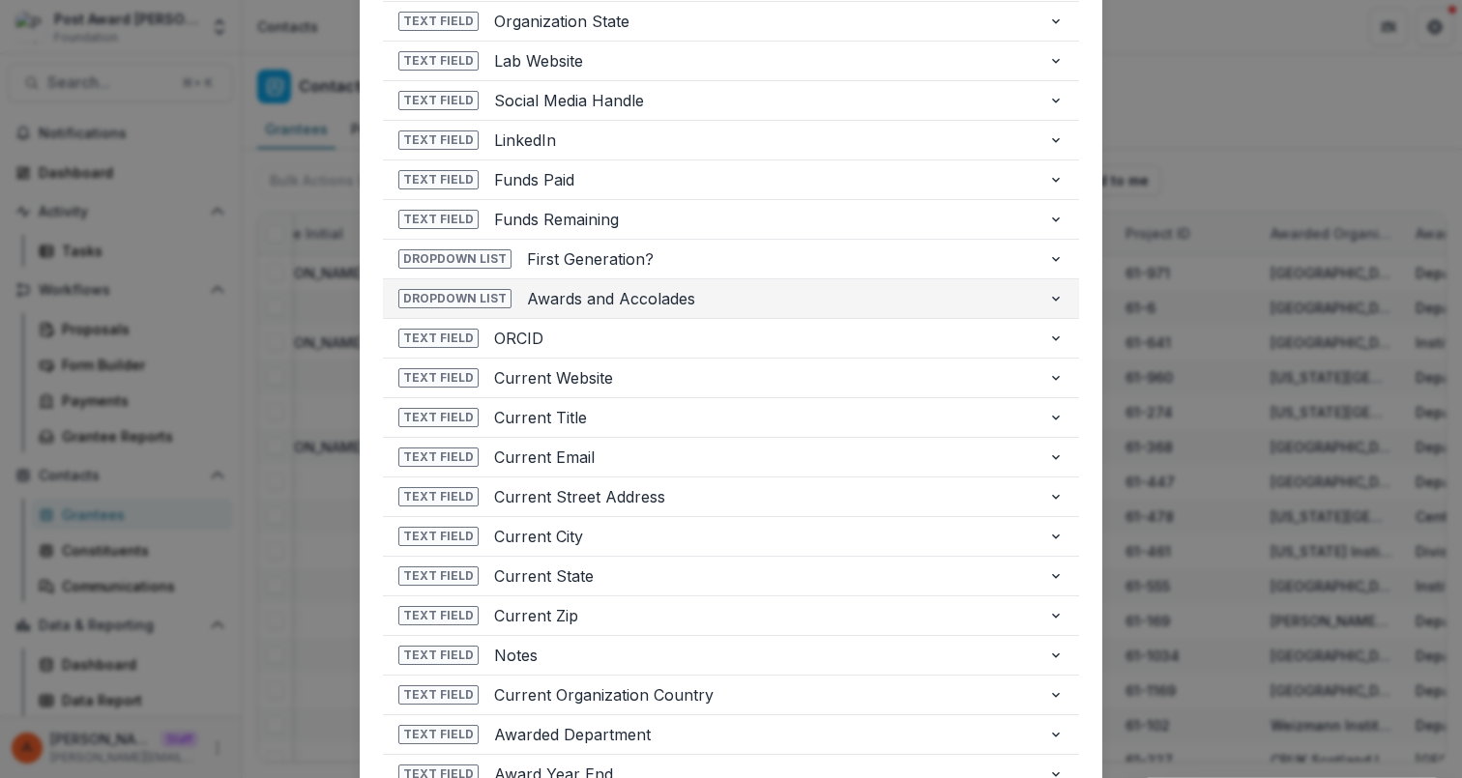
click at [689, 308] on span "Awards and Accolades" at bounding box center [780, 298] width 506 height 23
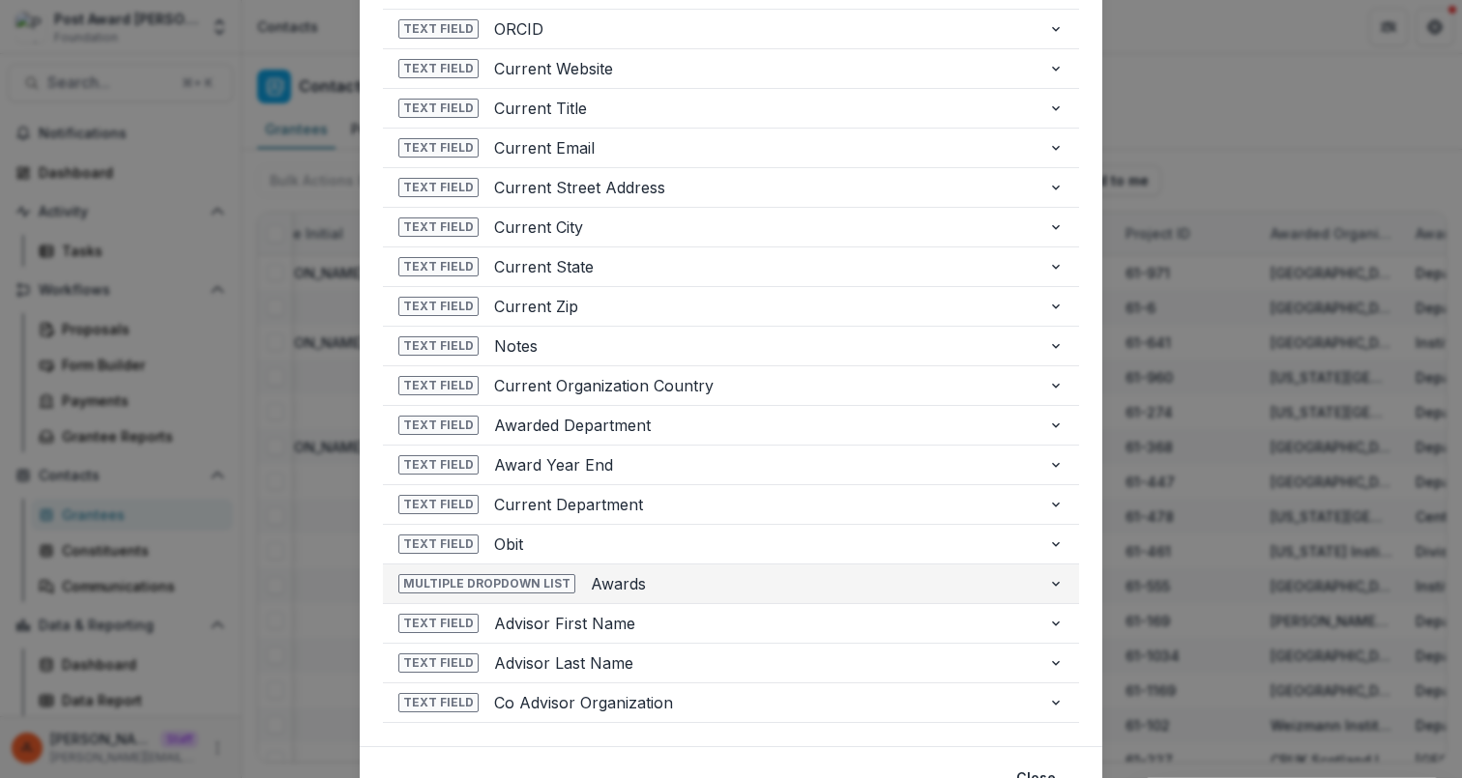
scroll to position [2118, 0]
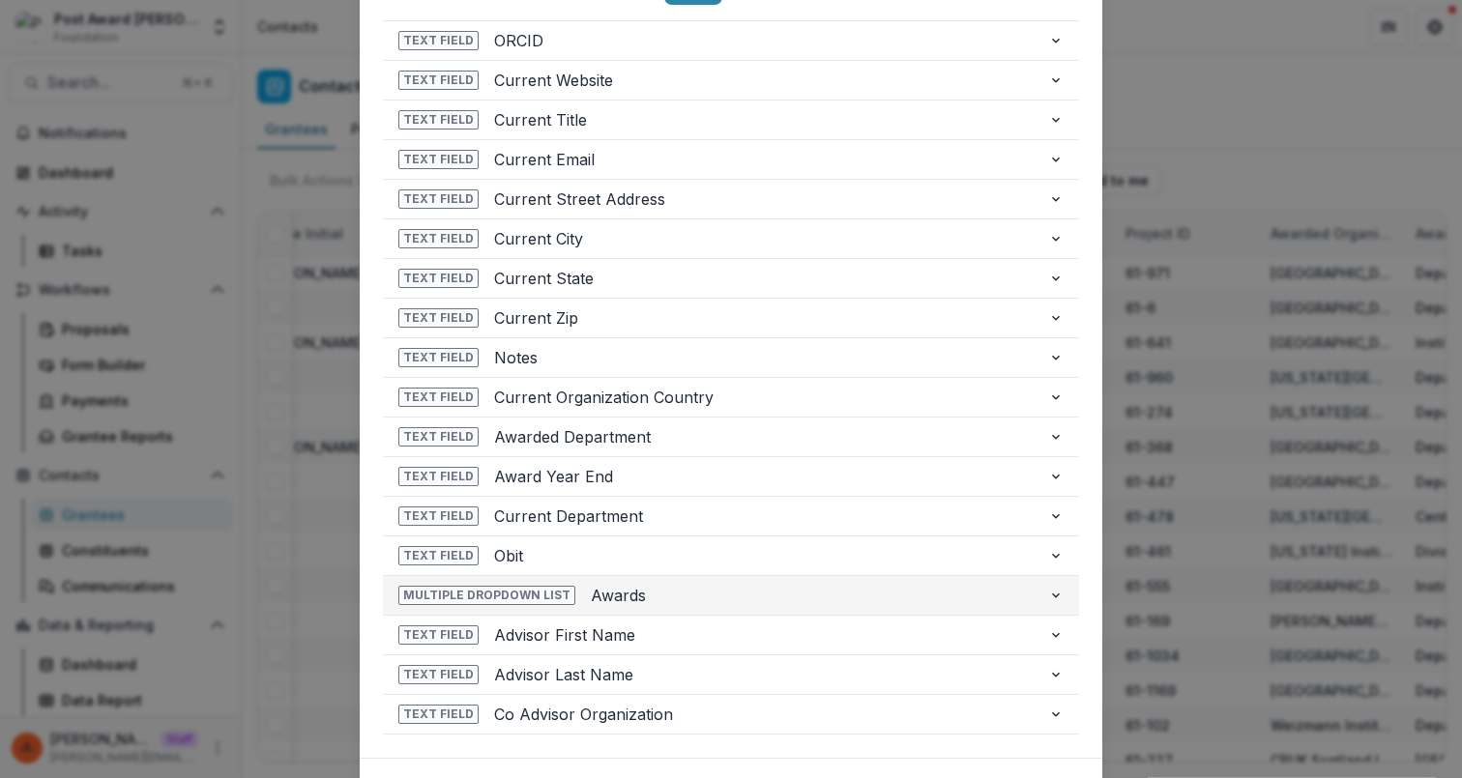
click at [667, 592] on span "Awards" at bounding box center [812, 595] width 442 height 23
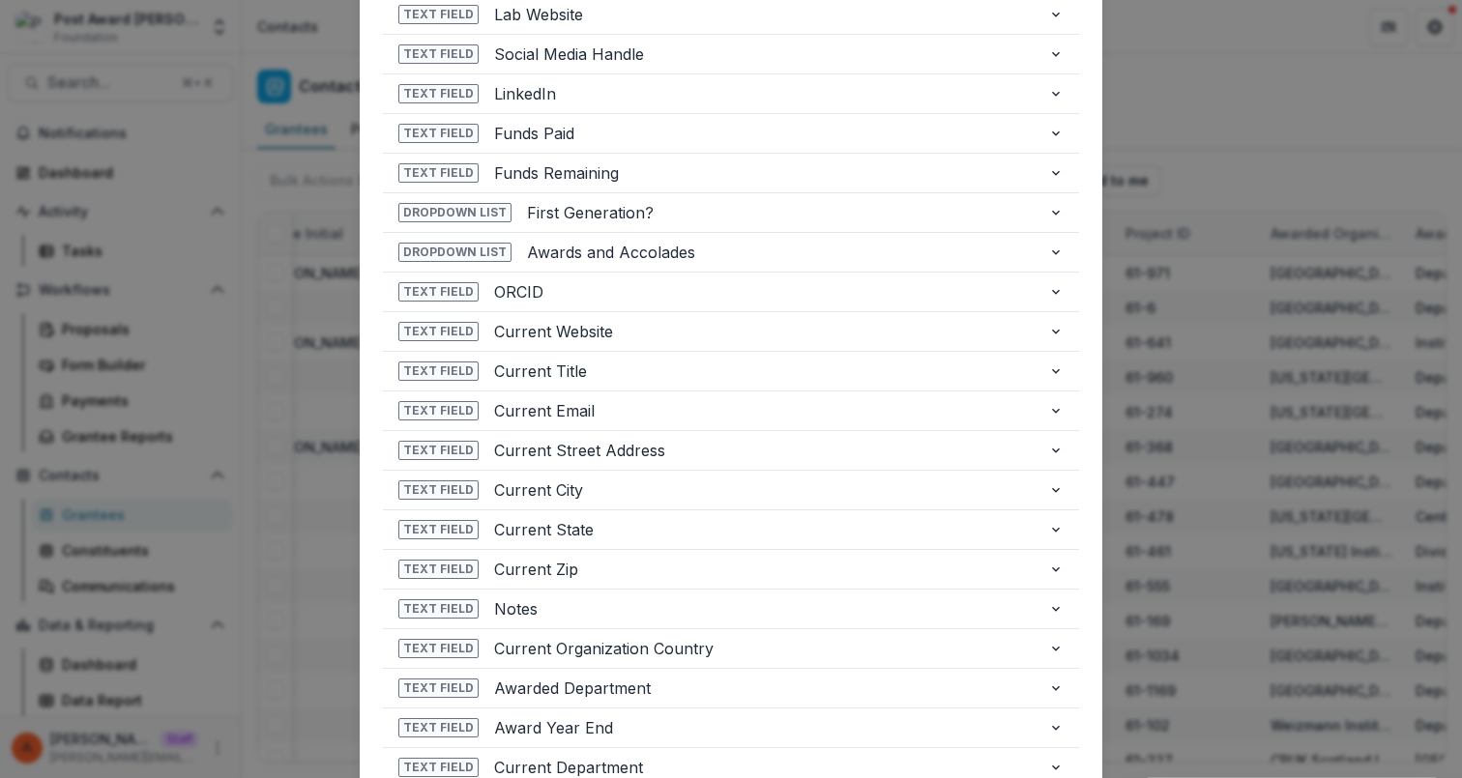
scroll to position [1455, 0]
click at [744, 253] on span "Awards and Accolades" at bounding box center [780, 254] width 506 height 23
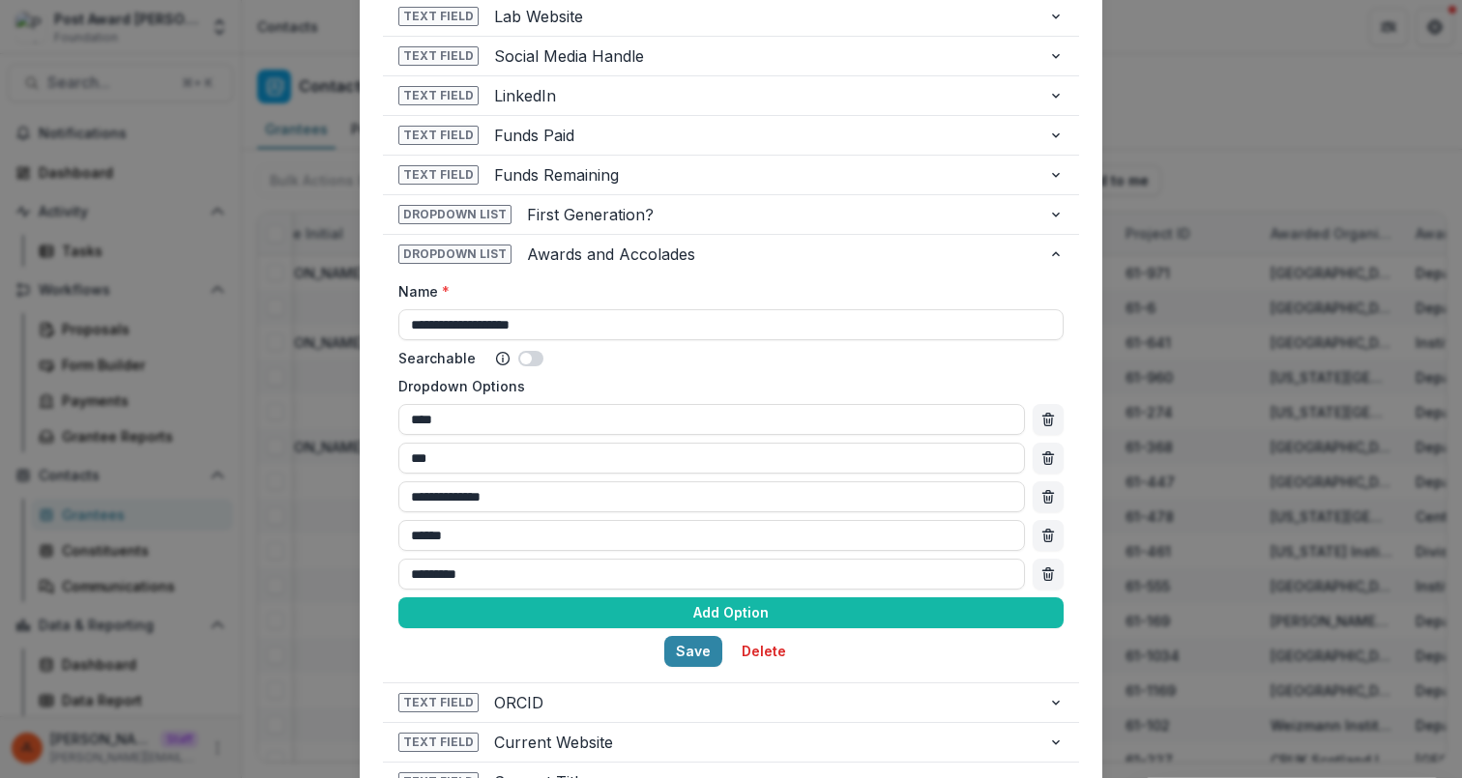
click at [1171, 372] on div "**********" at bounding box center [731, 389] width 1462 height 778
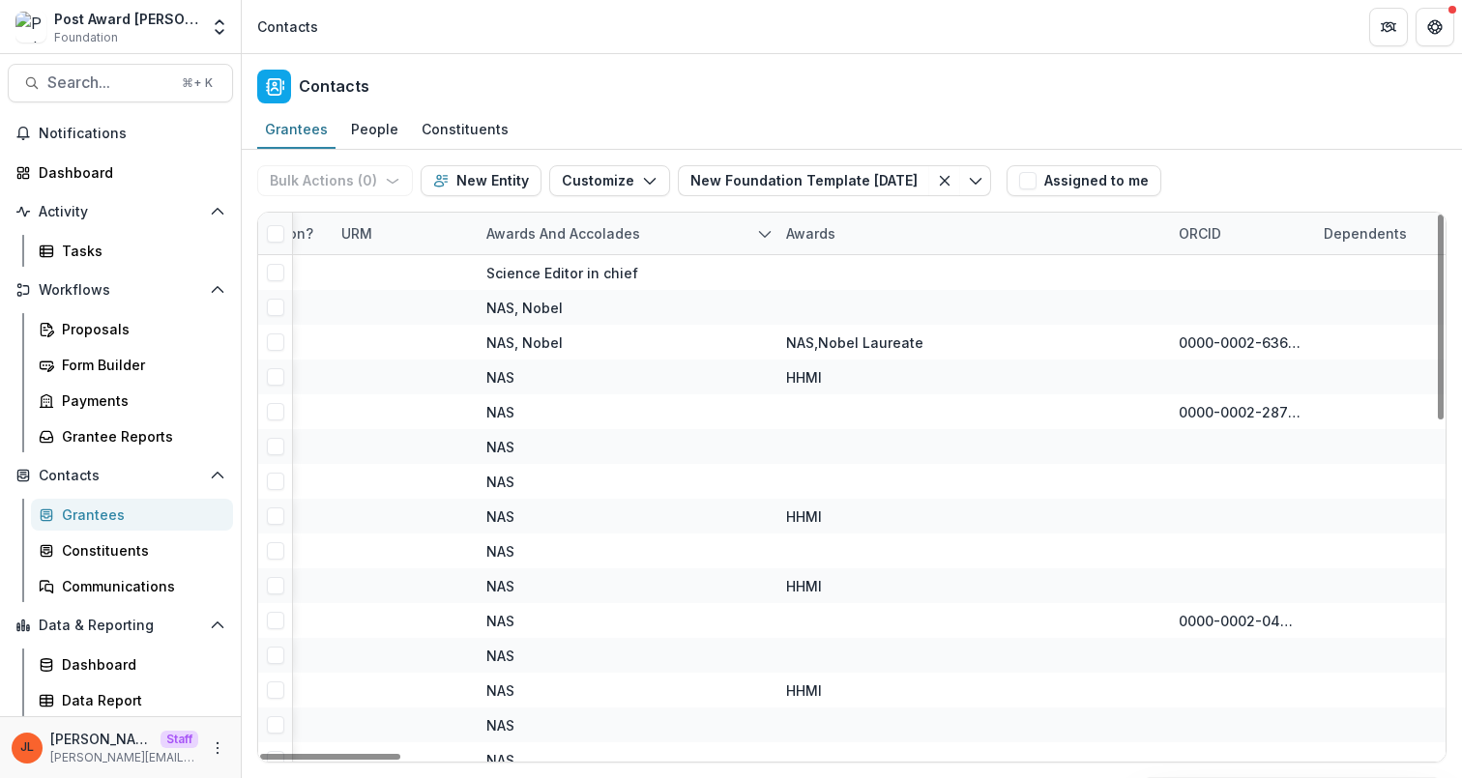
scroll to position [0, 8311]
click at [596, 192] on button "Customize" at bounding box center [609, 180] width 121 height 31
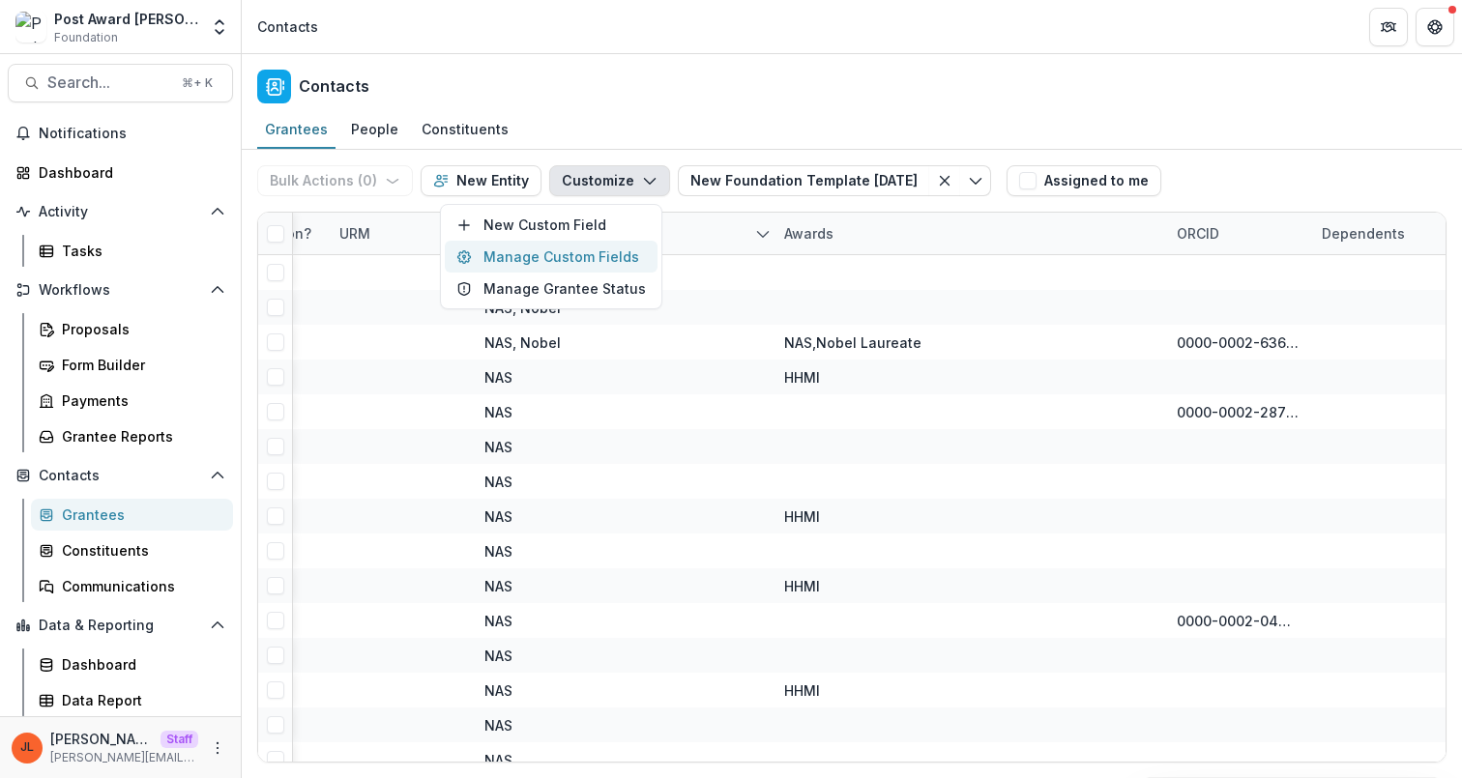
click at [573, 252] on button "Manage Custom Fields" at bounding box center [551, 257] width 213 height 32
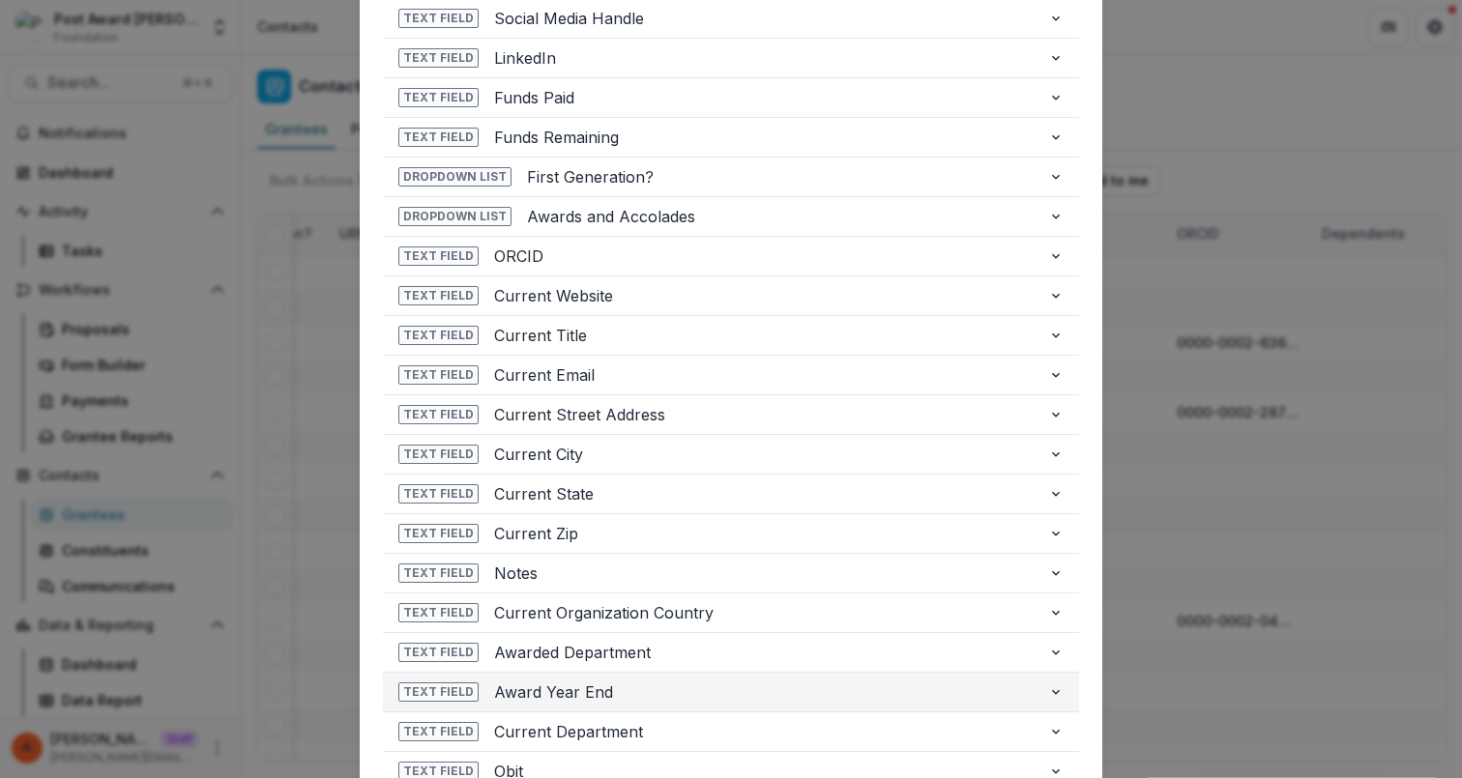
scroll to position [1490, 0]
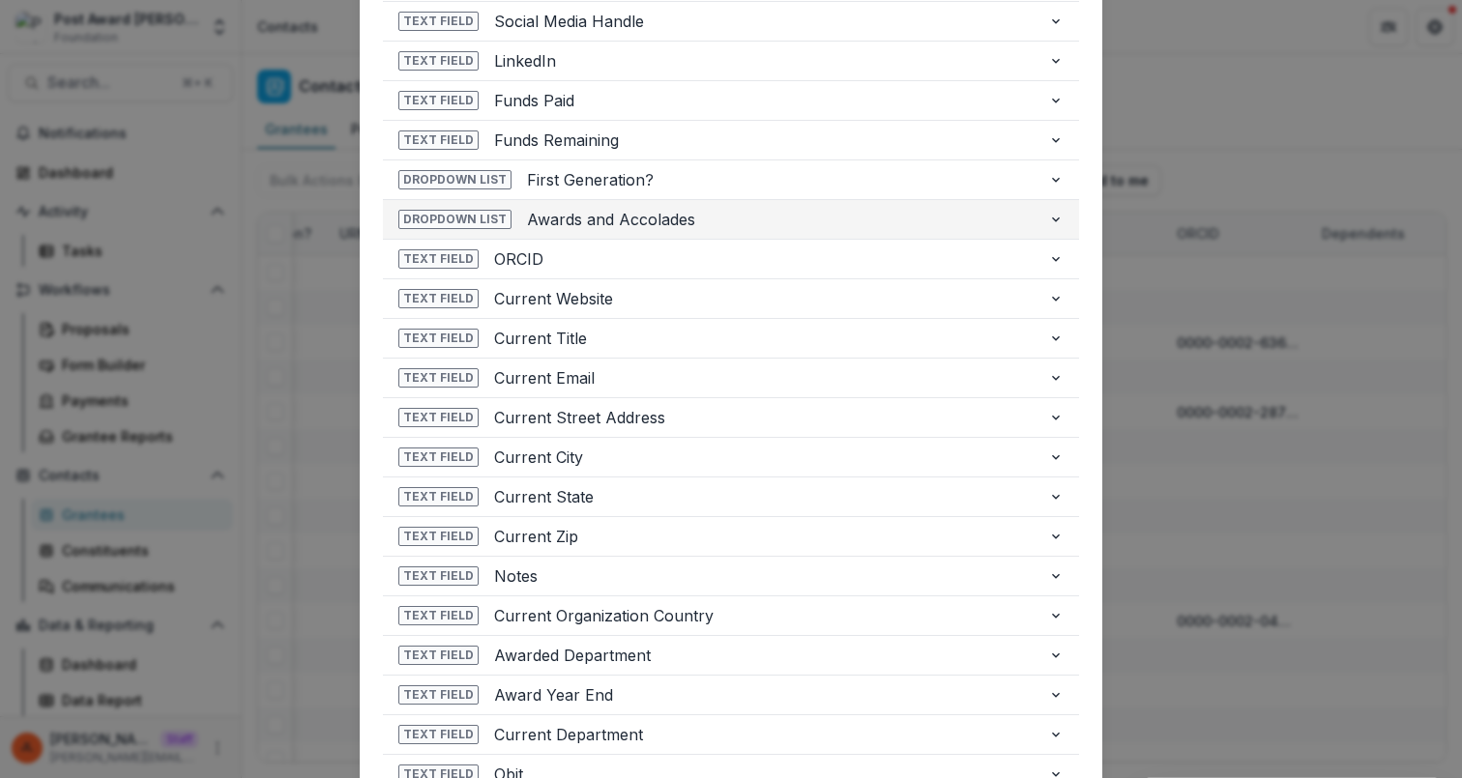
click at [724, 217] on span "Awards and Accolades" at bounding box center [780, 219] width 506 height 23
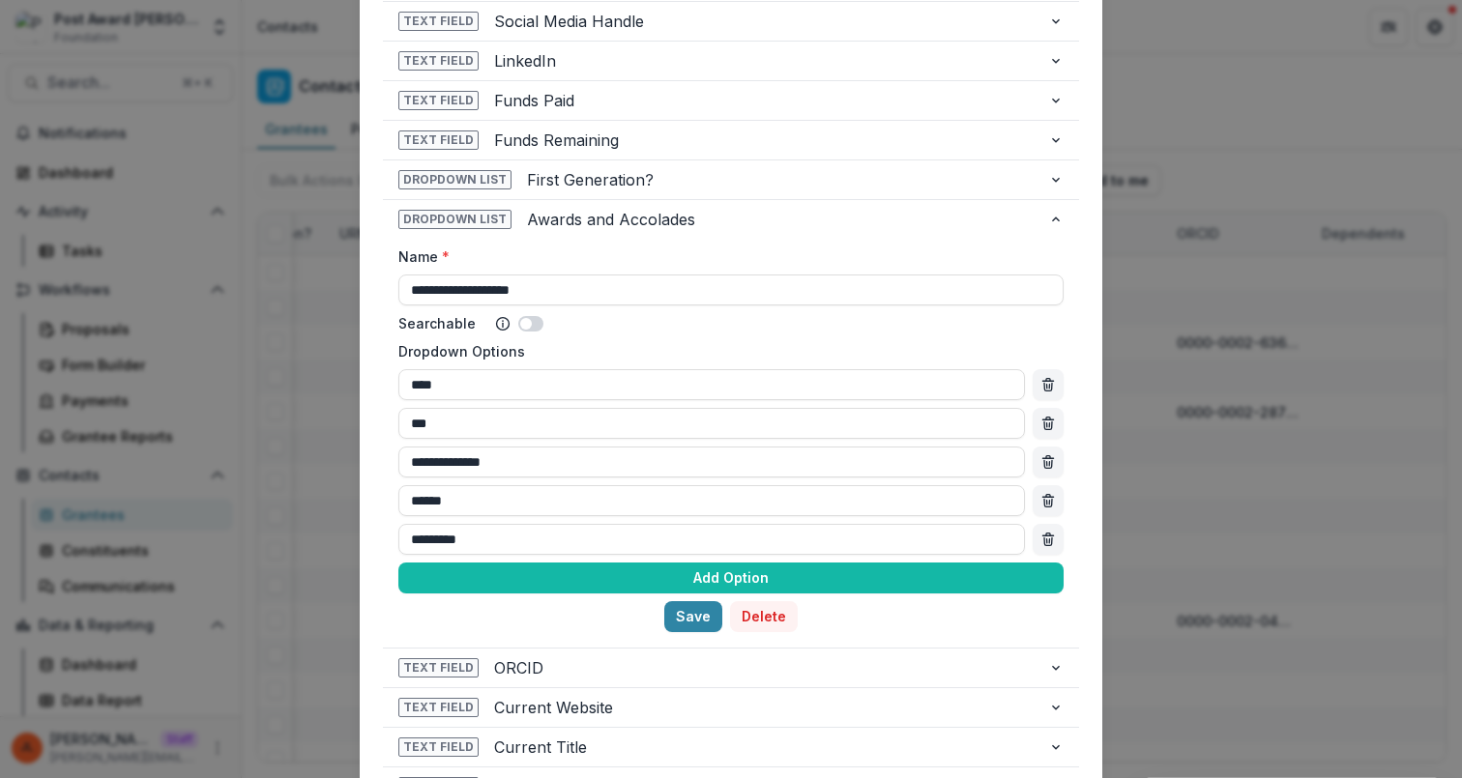
click at [761, 620] on button "Delete" at bounding box center [764, 617] width 68 height 31
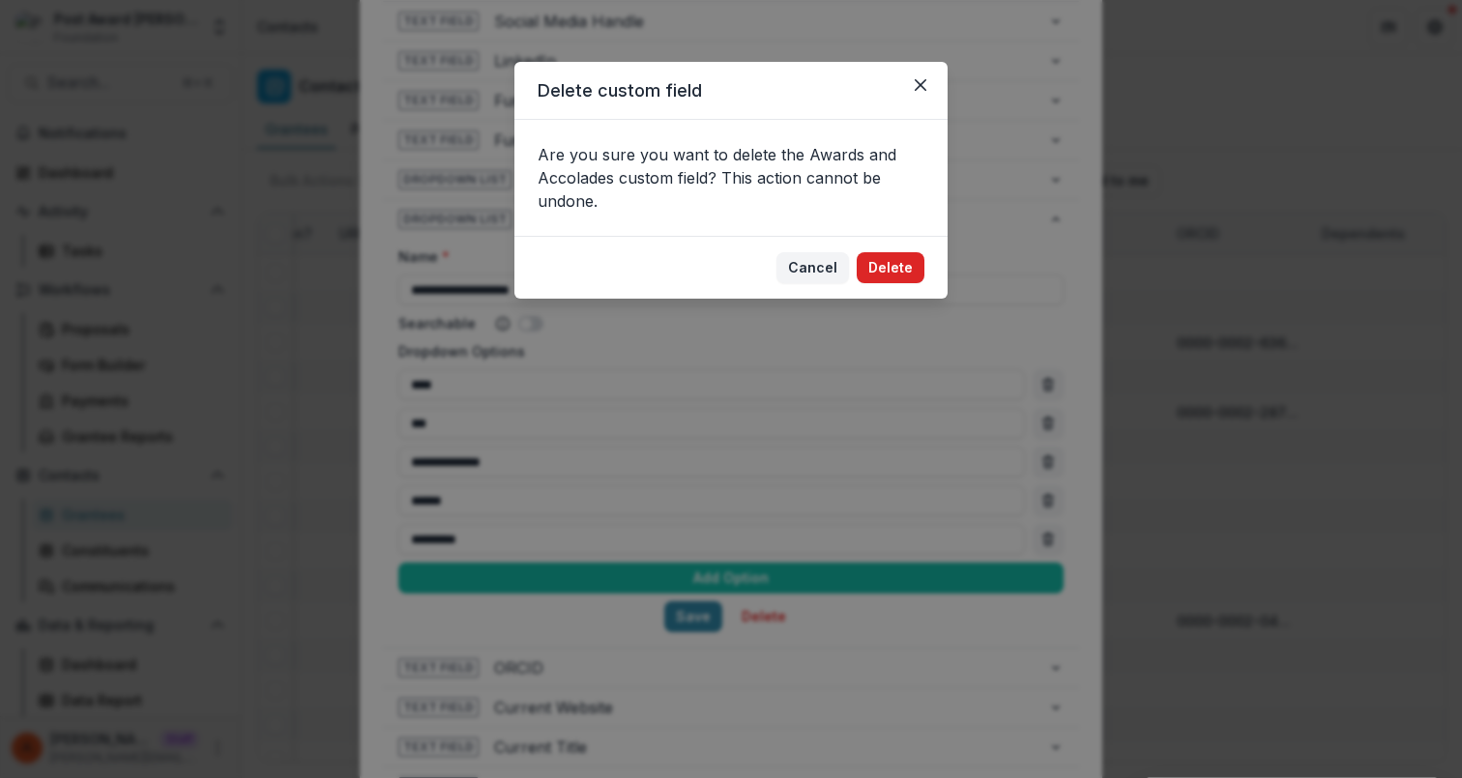
click at [894, 275] on button "Delete" at bounding box center [891, 267] width 68 height 31
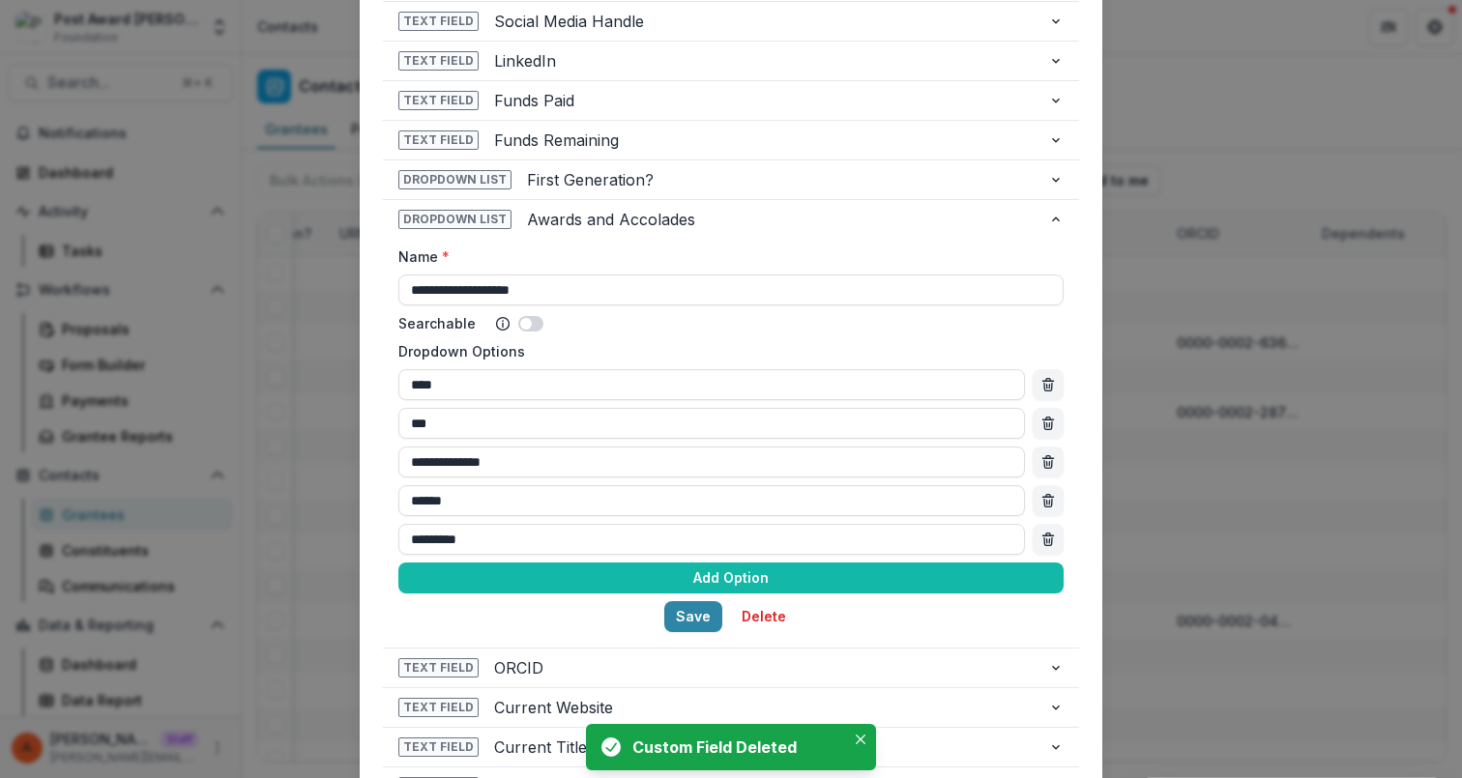
click at [1188, 295] on div "**********" at bounding box center [731, 389] width 1462 height 778
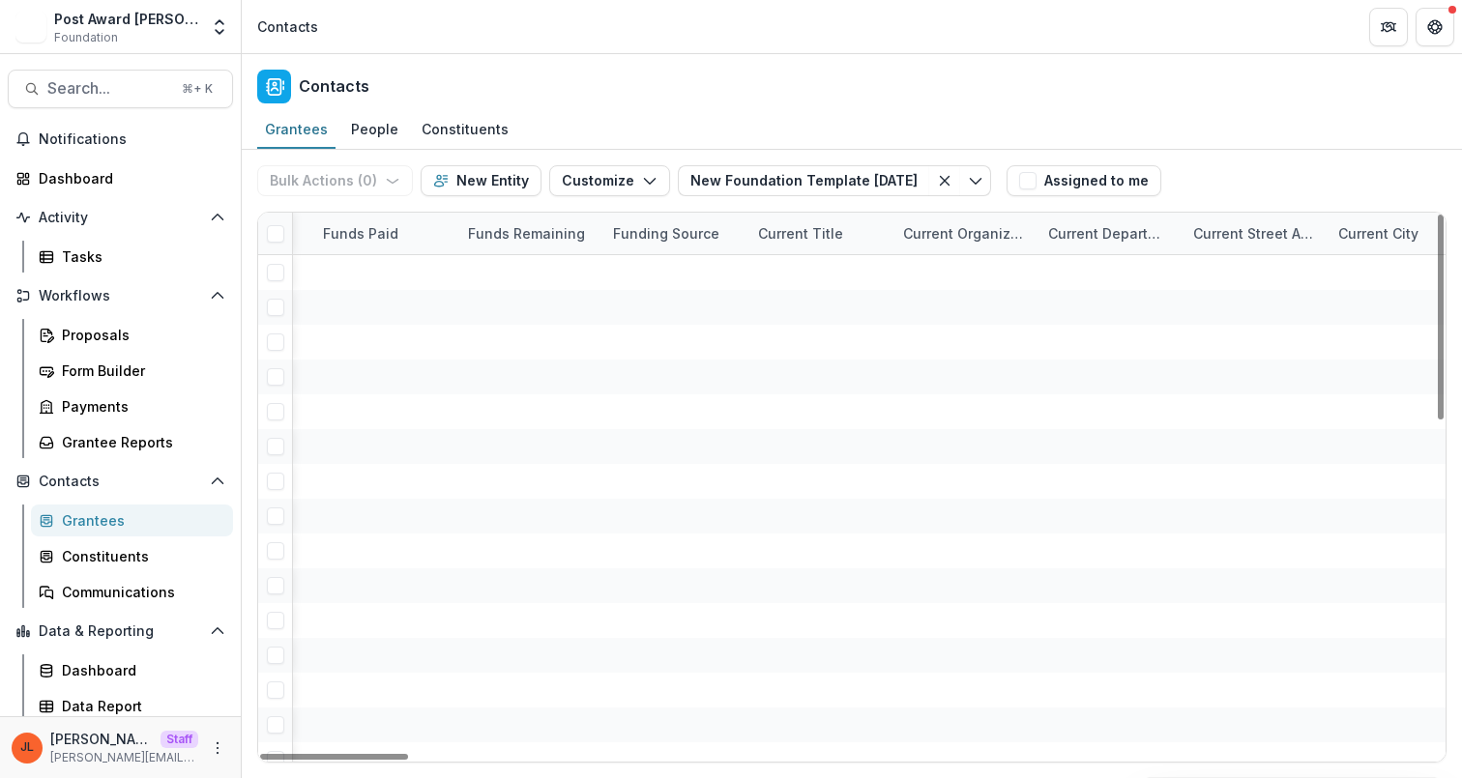
scroll to position [0, 7968]
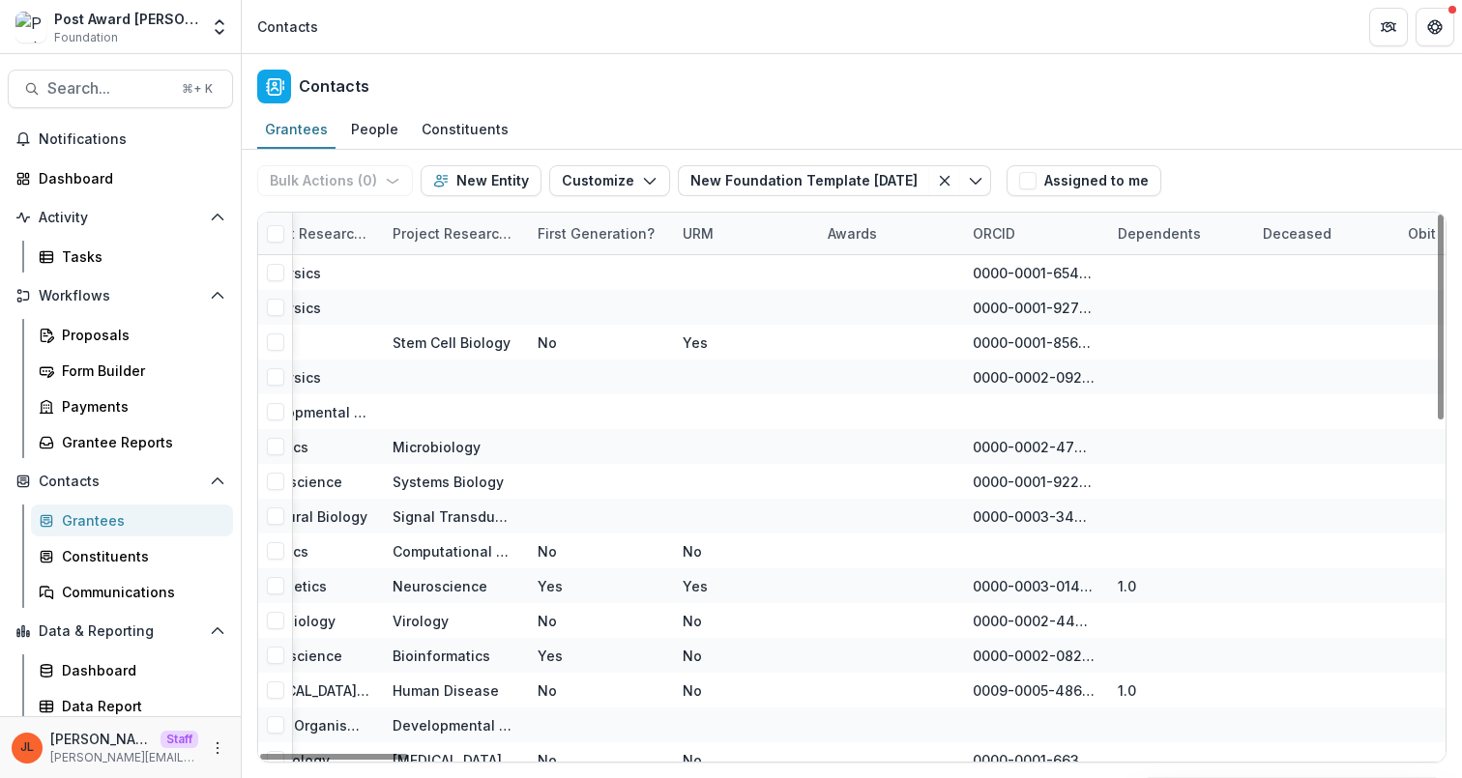
click at [865, 235] on div "Awards" at bounding box center [852, 233] width 73 height 20
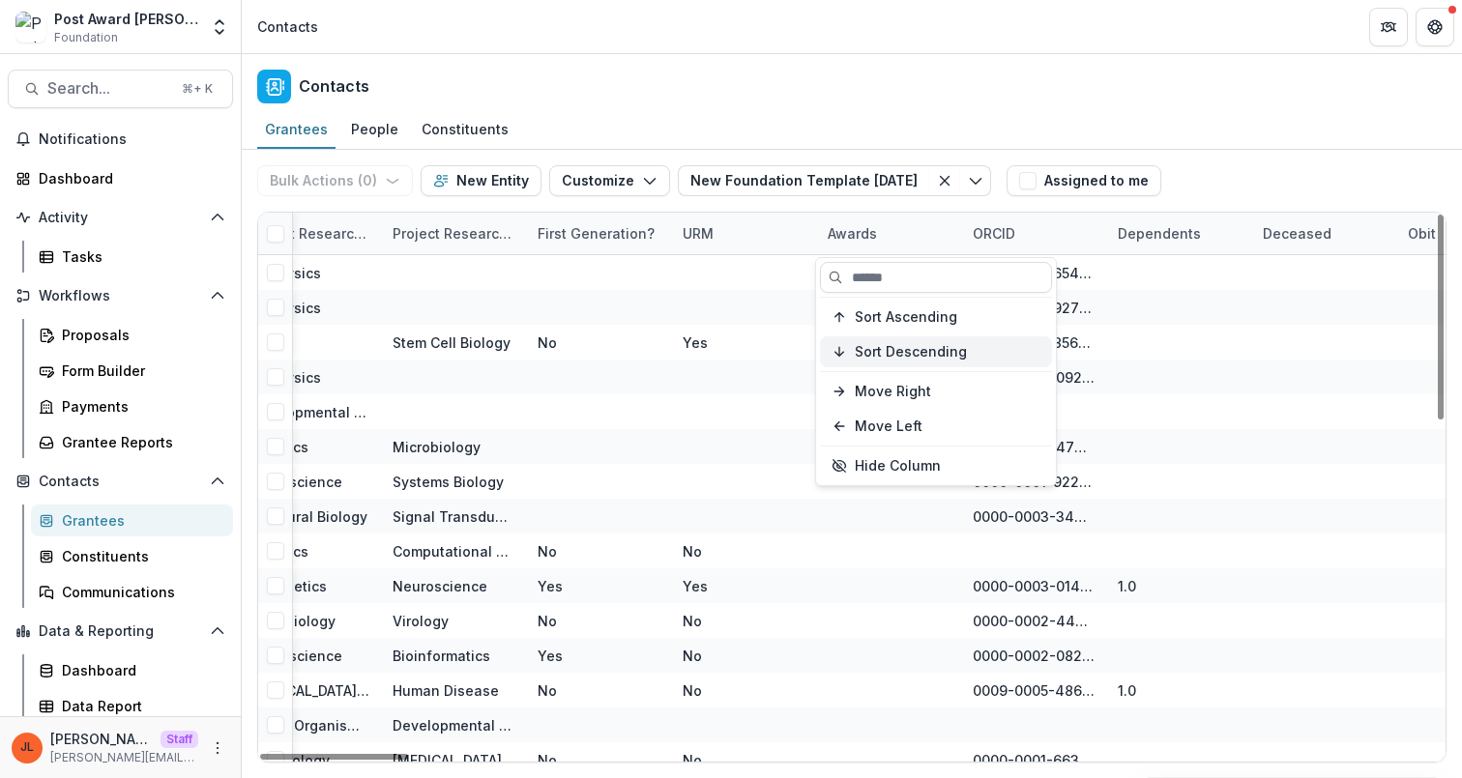
click at [909, 345] on span "Sort Descending" at bounding box center [911, 352] width 112 height 16
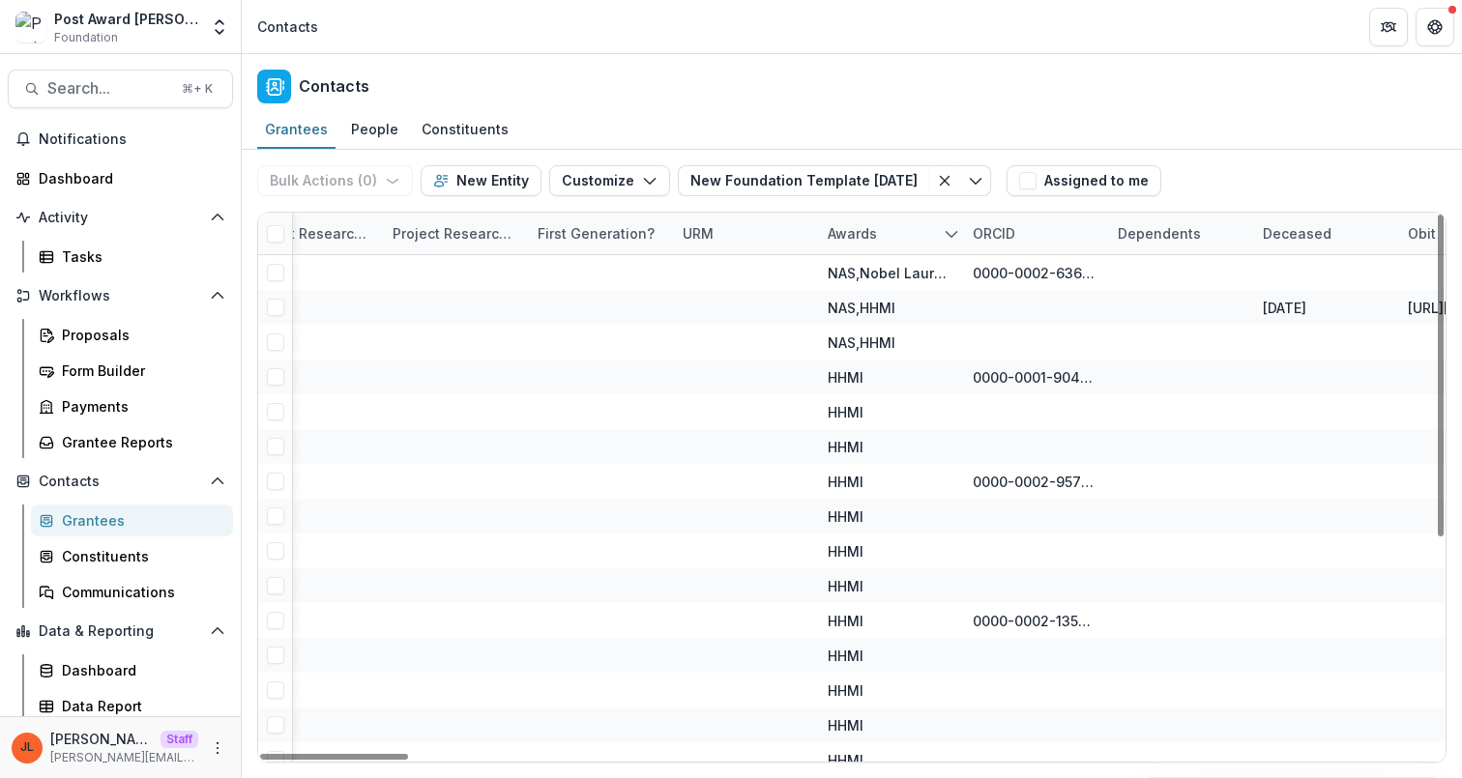
click at [767, 357] on div at bounding box center [744, 342] width 122 height 35
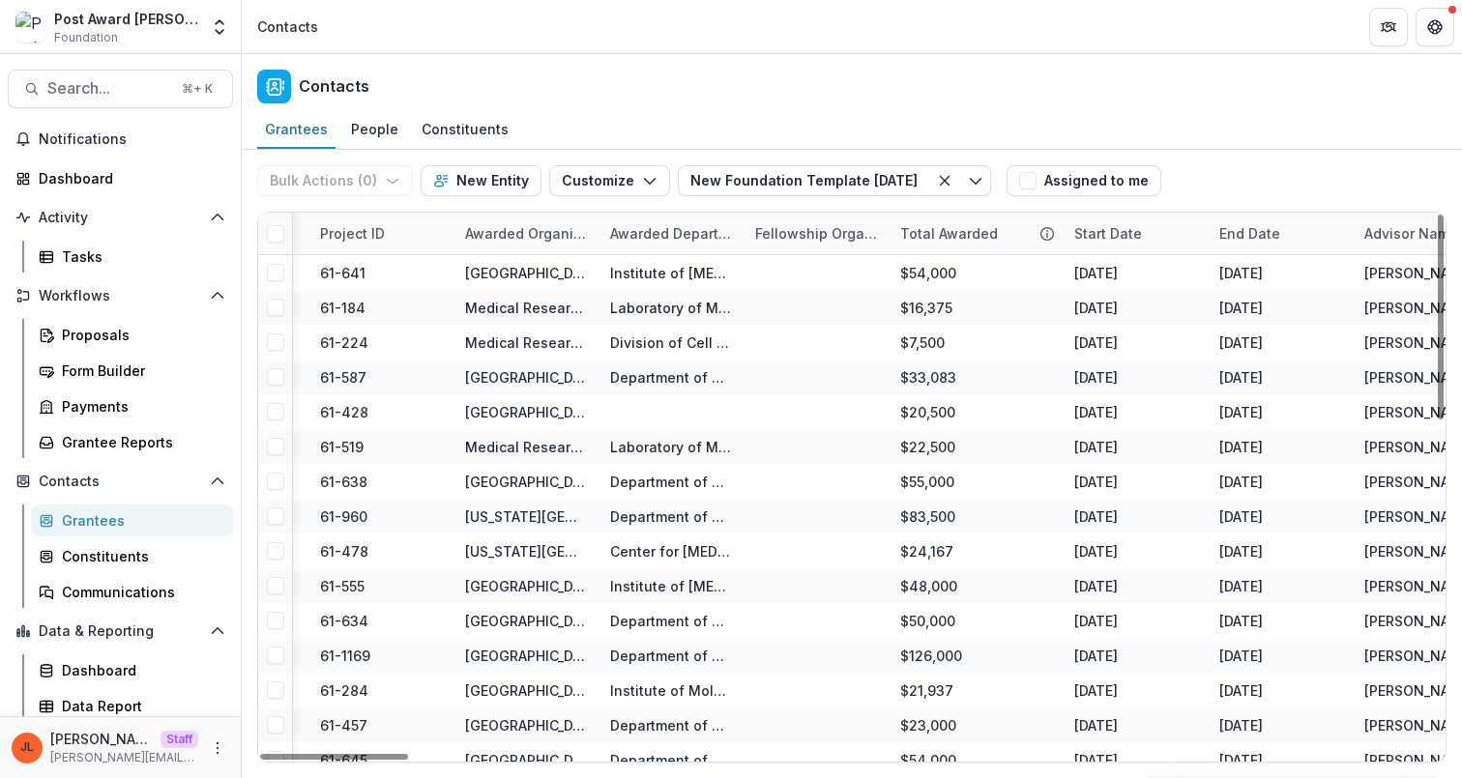
scroll to position [0, 0]
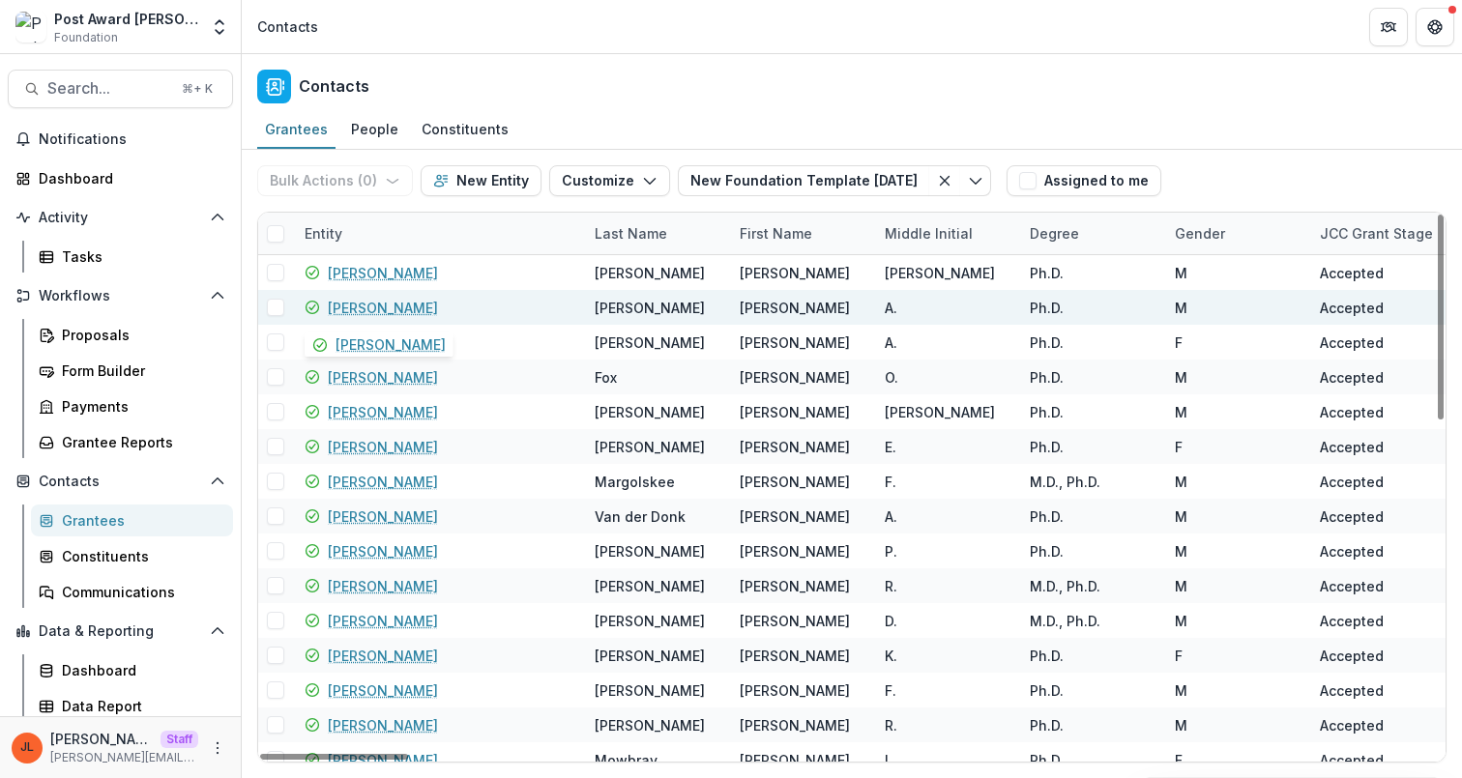
click at [368, 301] on link "[PERSON_NAME]" at bounding box center [383, 308] width 110 height 20
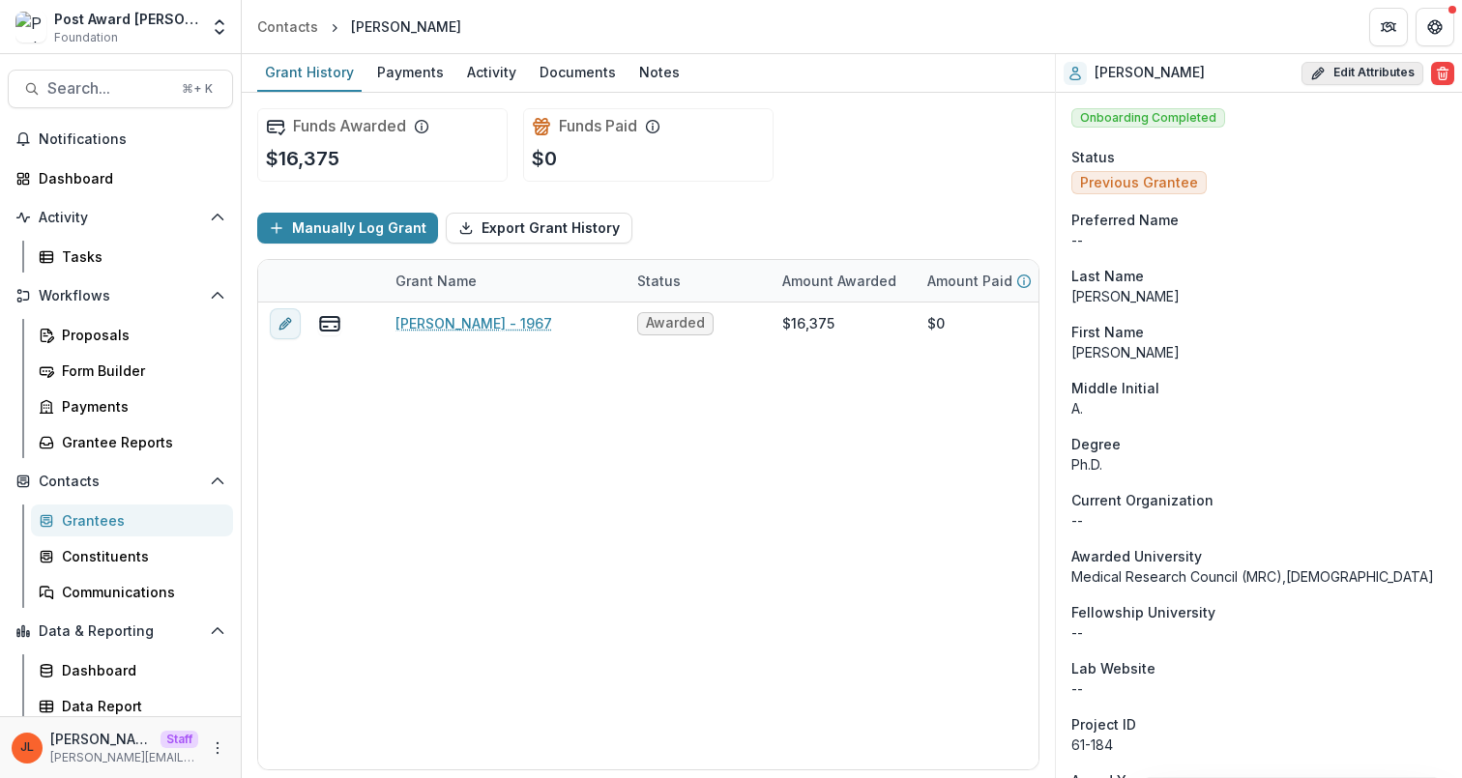
click at [1370, 74] on button "Edit Attributes" at bounding box center [1363, 73] width 122 height 23
select select
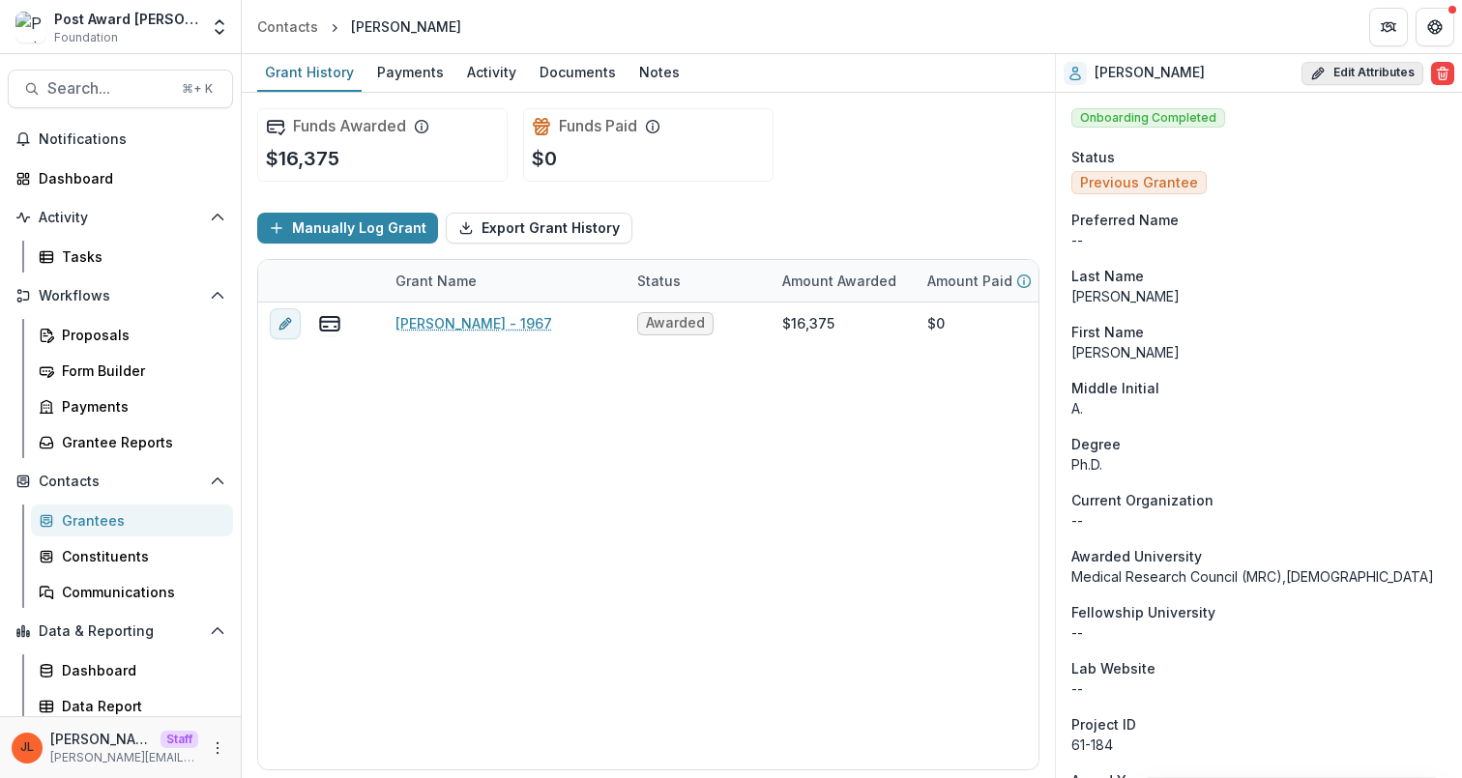
select select
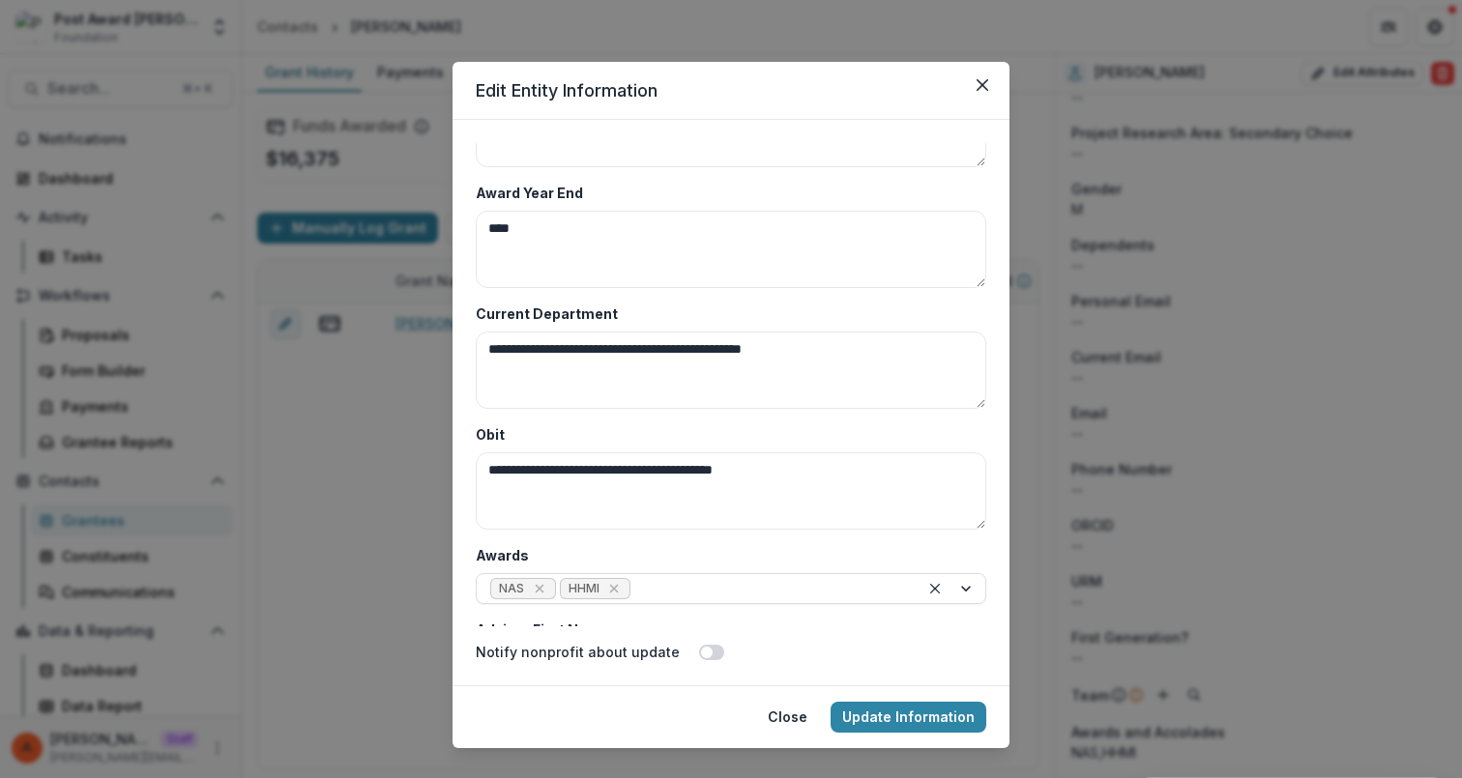
scroll to position [9406, 0]
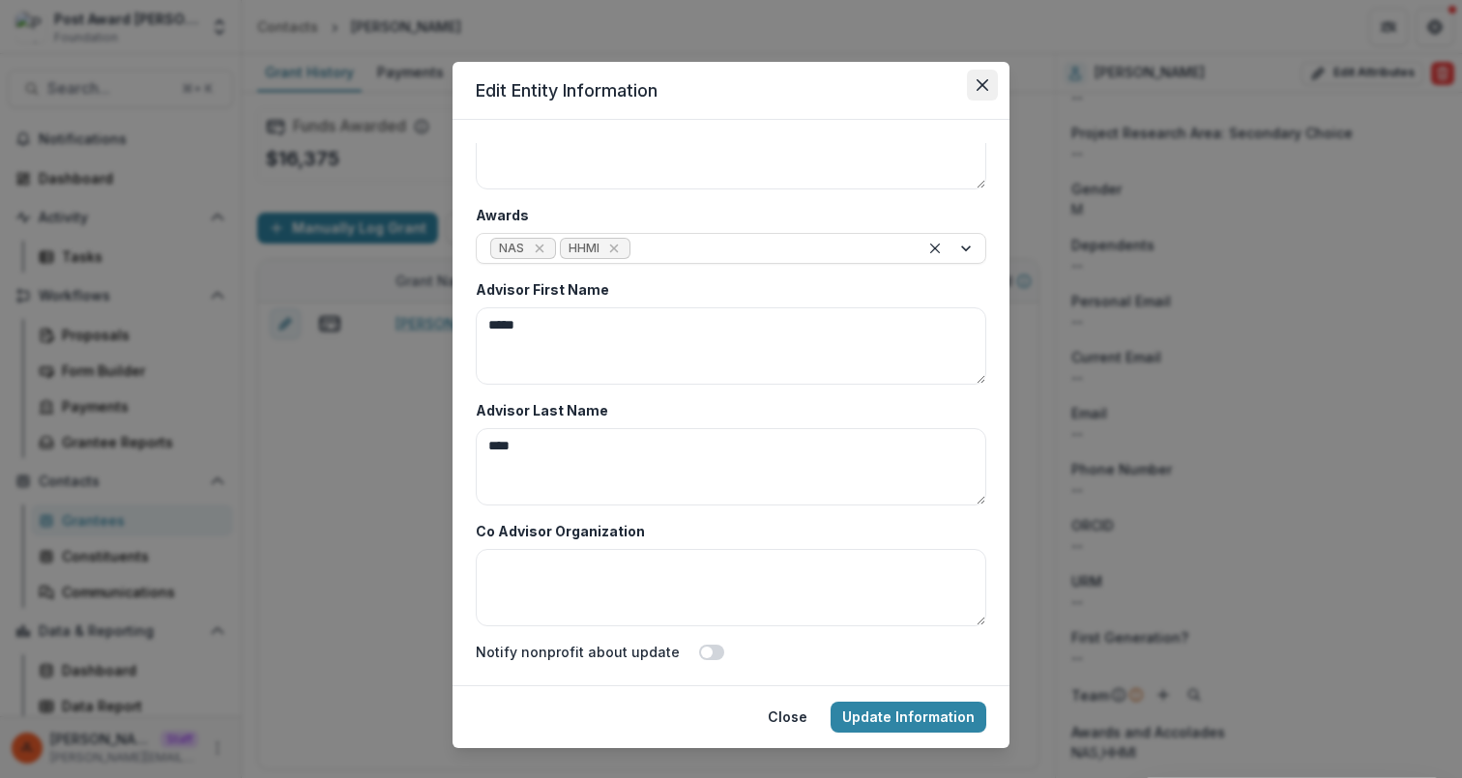
click at [982, 86] on icon "Close" at bounding box center [983, 85] width 12 height 12
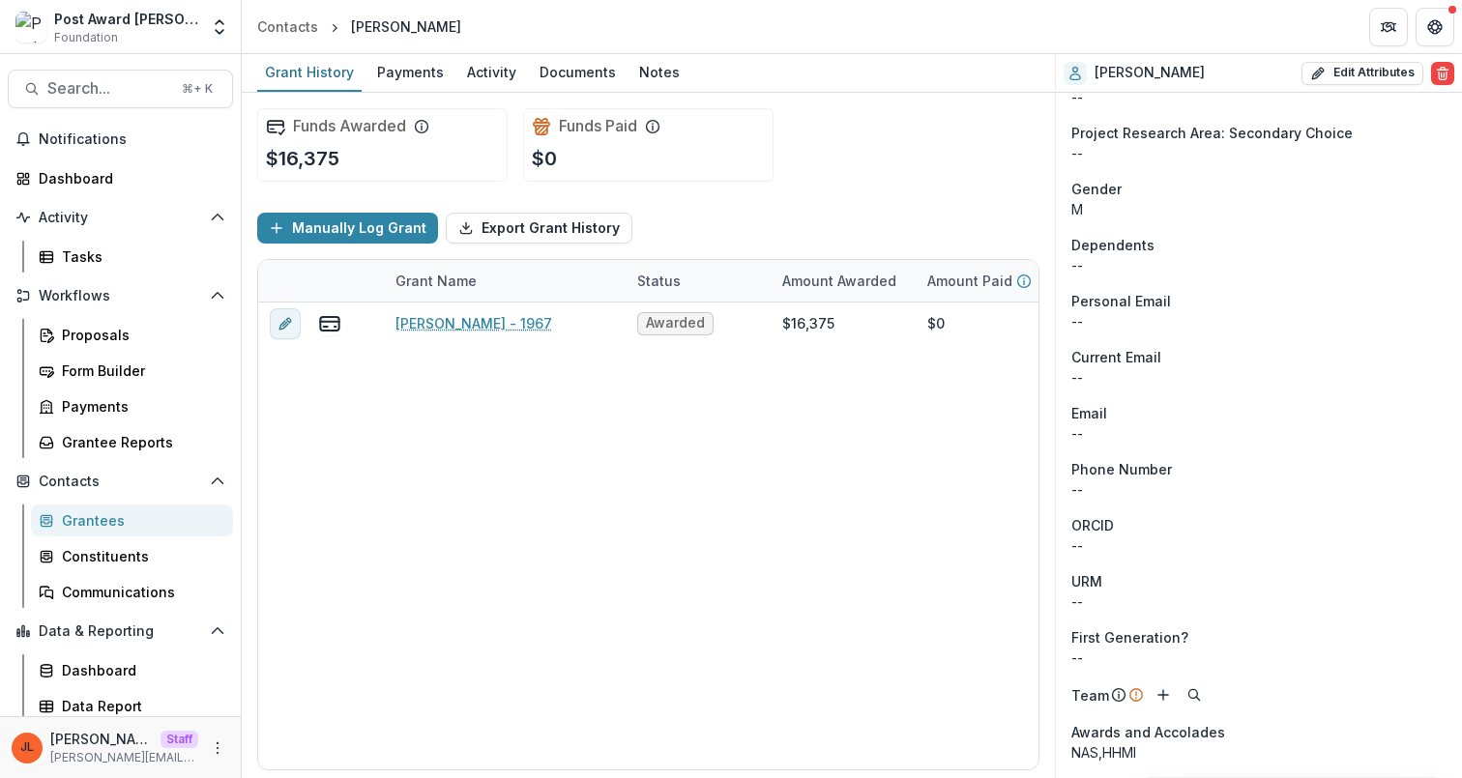
click at [1321, 302] on div "Personal Email" at bounding box center [1258, 301] width 375 height 20
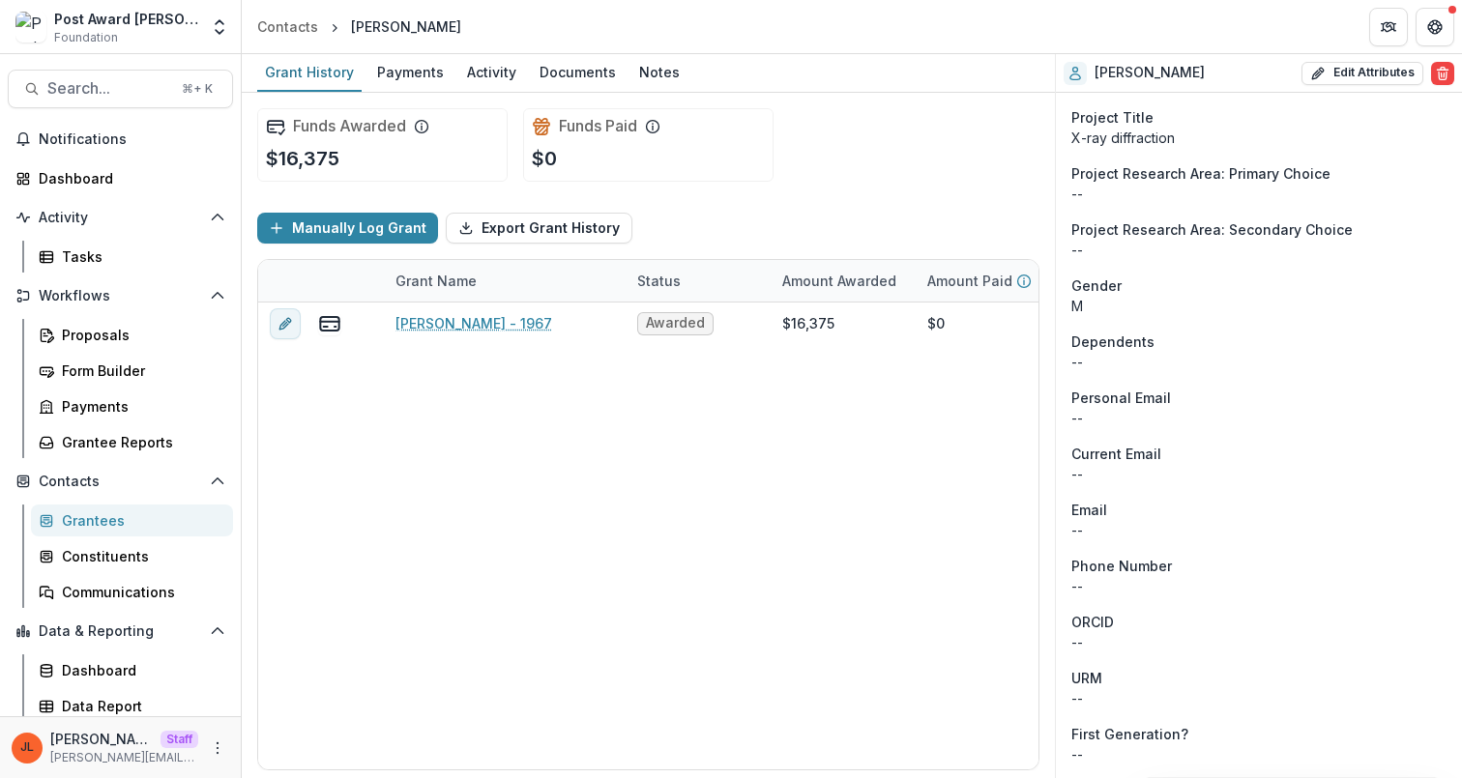
scroll to position [1265, 0]
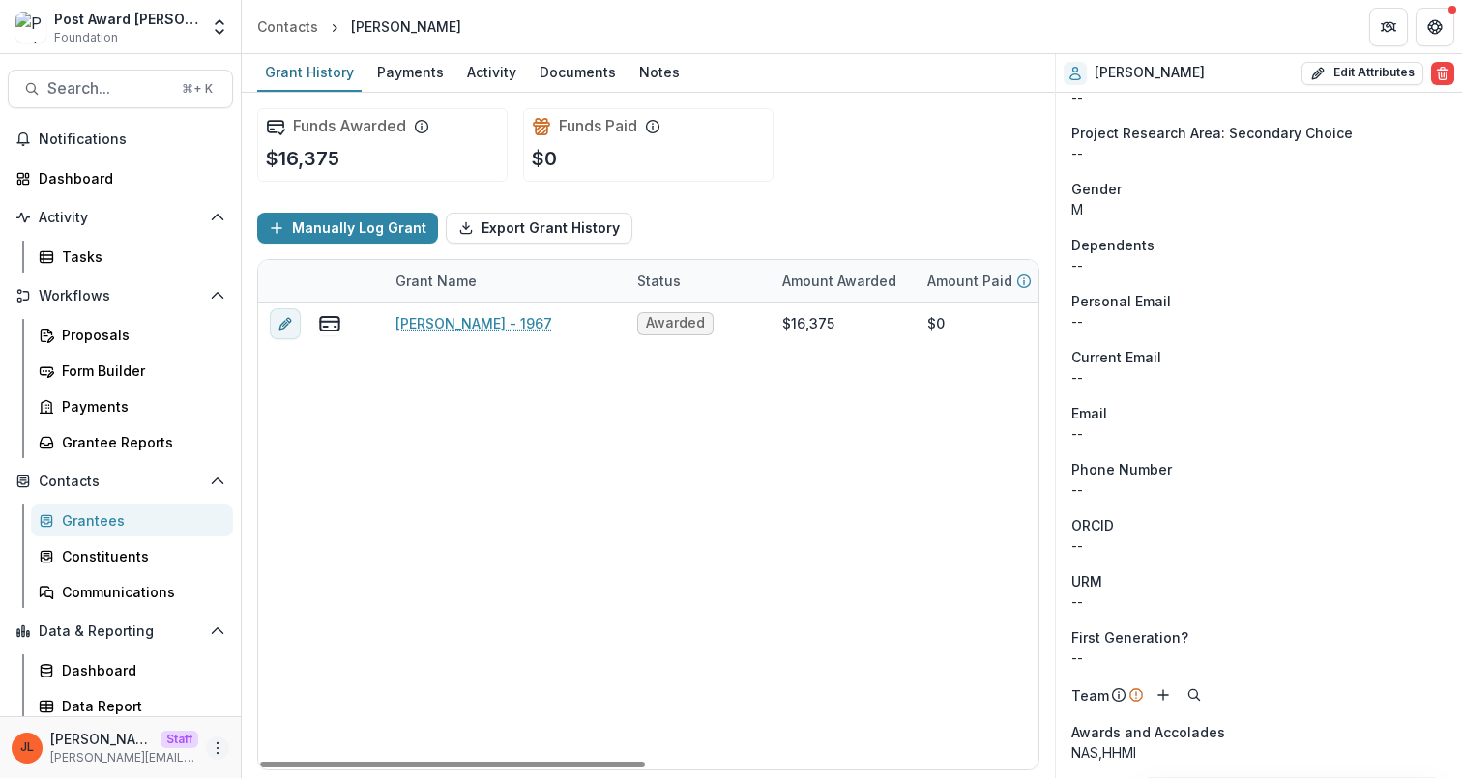
click at [210, 746] on icon "More" at bounding box center [217, 748] width 15 height 15
click at [365, 705] on link "User Settings" at bounding box center [339, 707] width 207 height 32
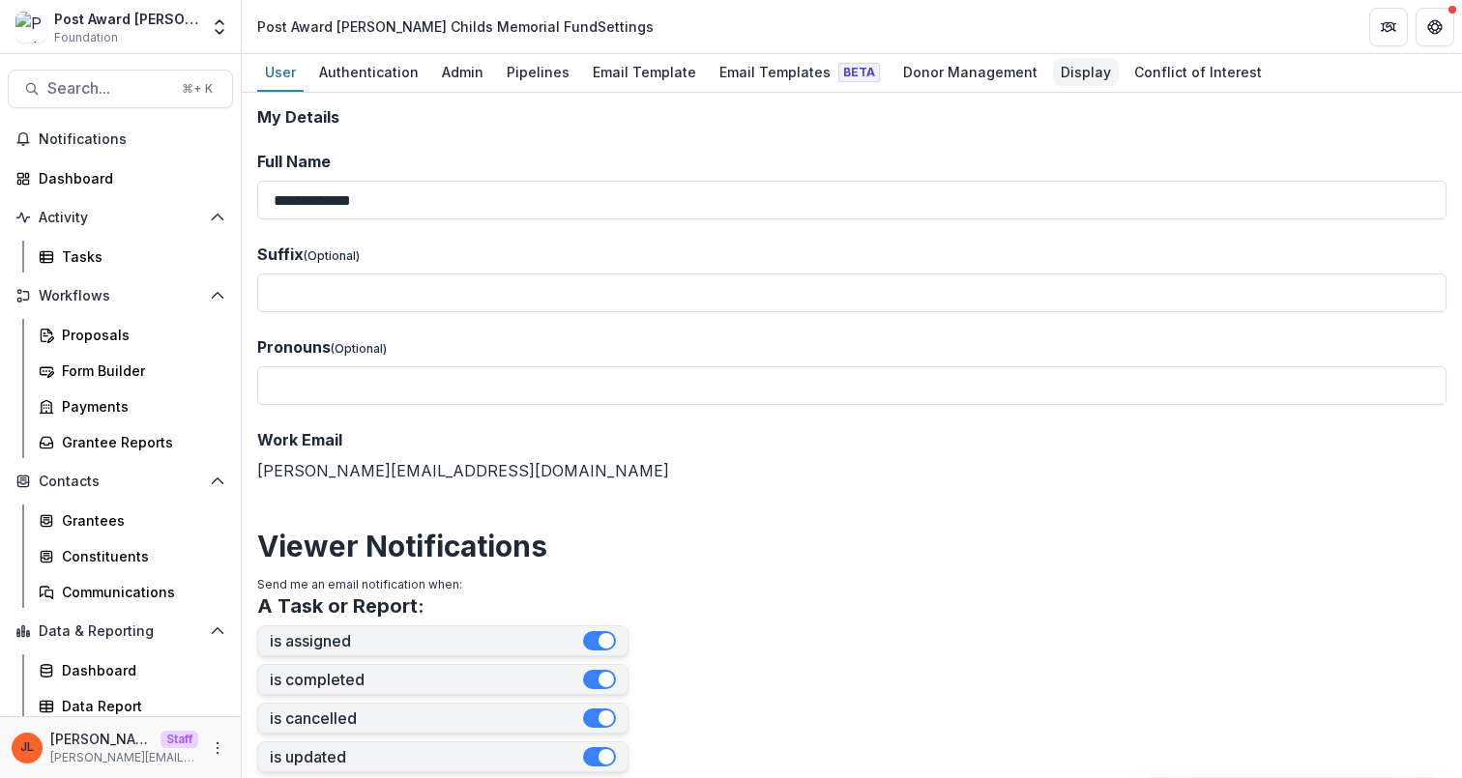
click at [1071, 68] on div "Display" at bounding box center [1086, 72] width 66 height 28
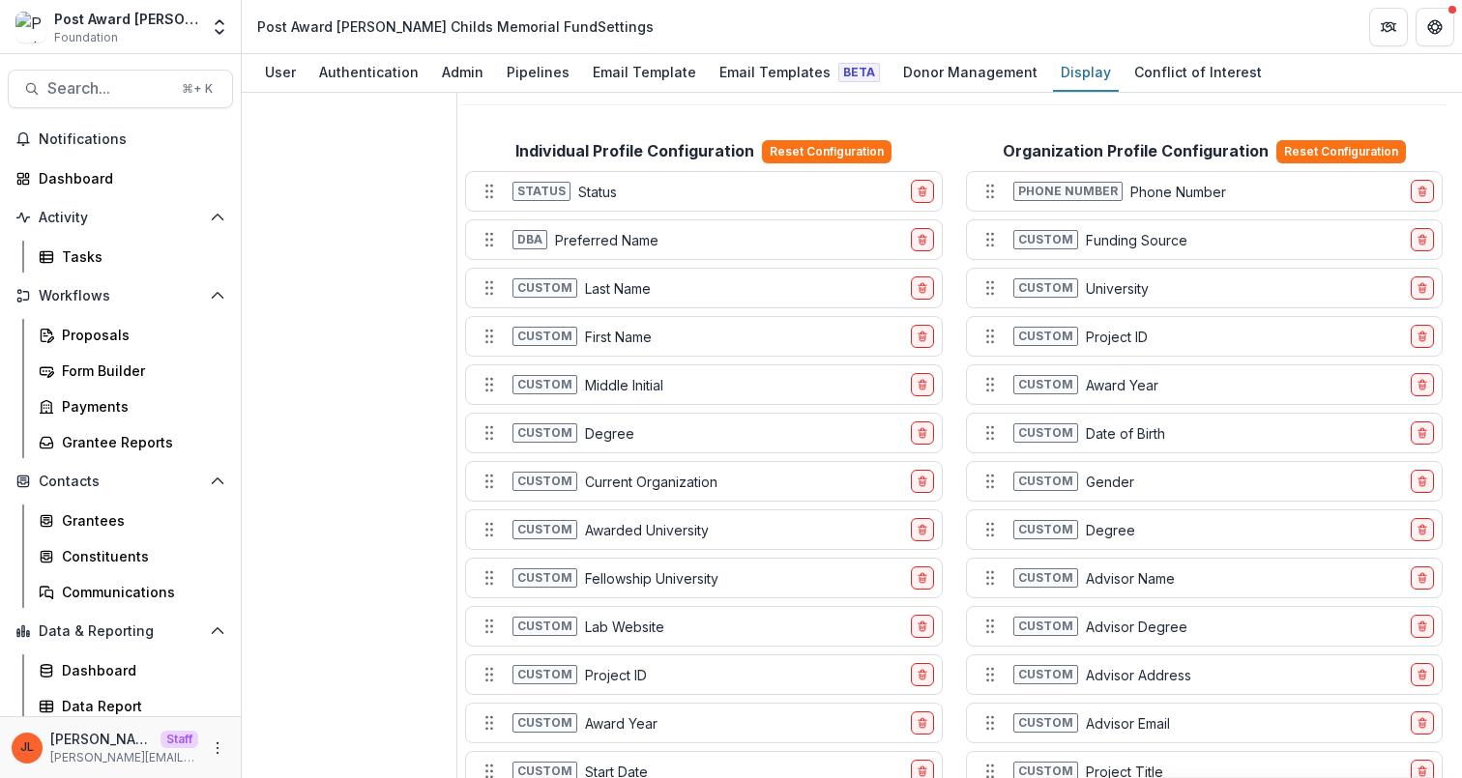
scroll to position [2234, 0]
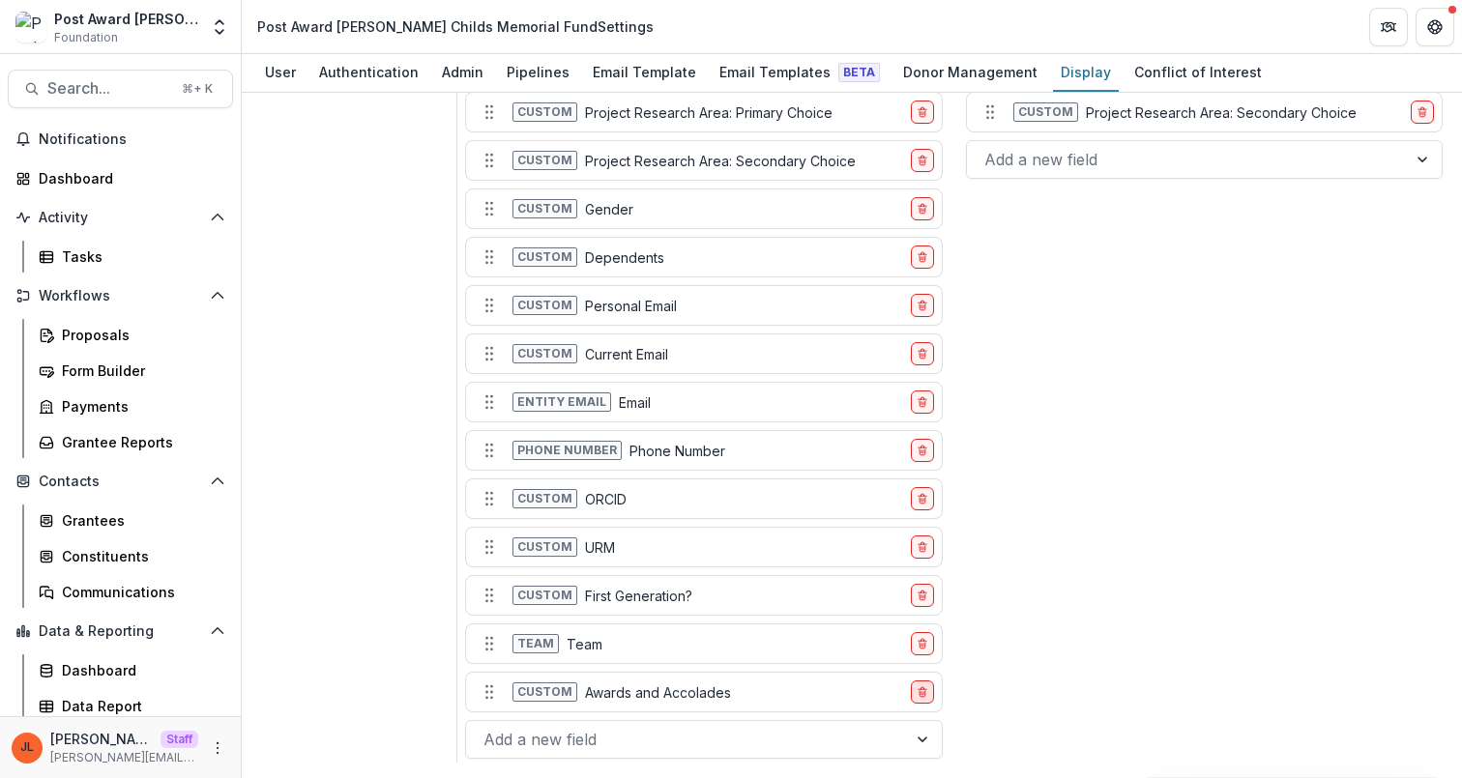
click at [917, 696] on icon "delete-field-row" at bounding box center [923, 693] width 12 height 12
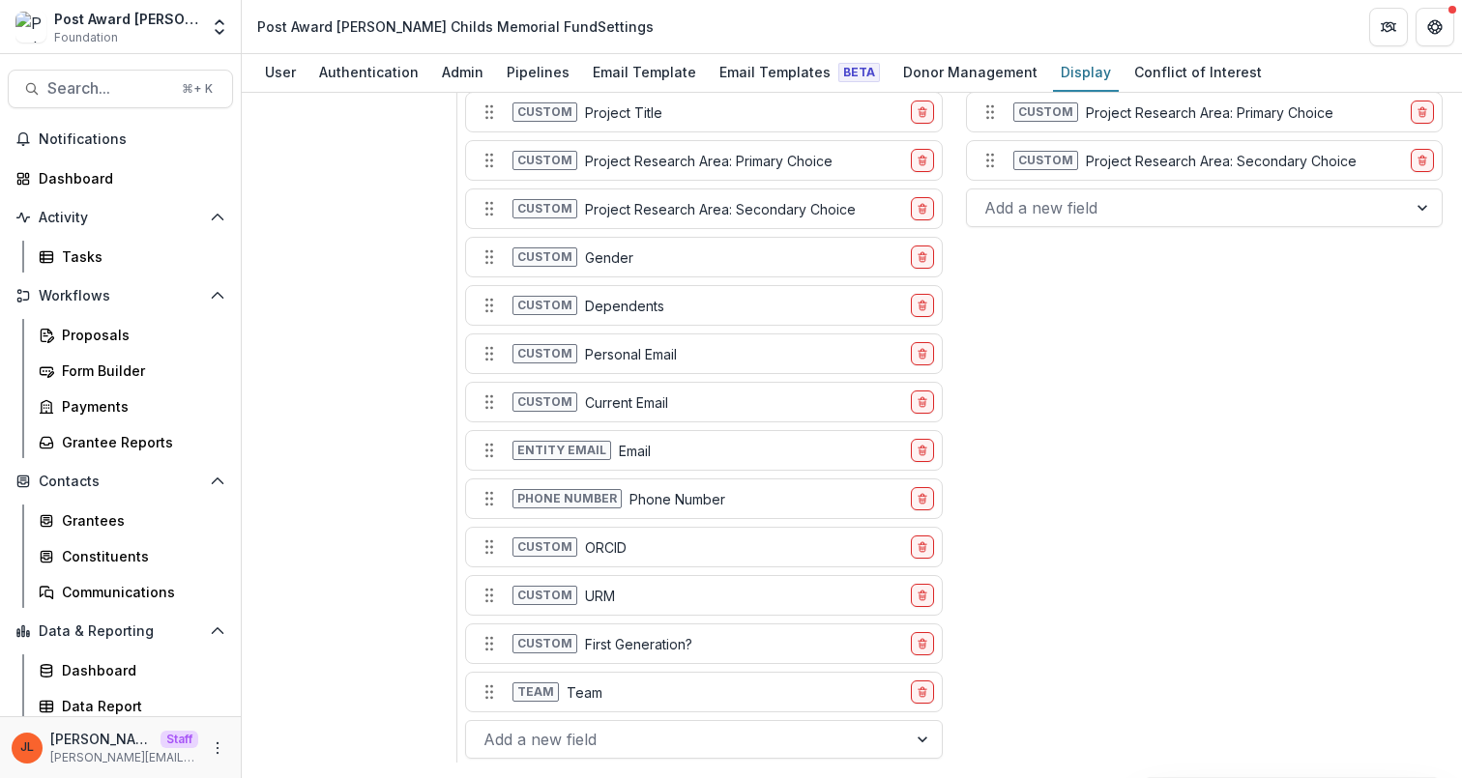
scroll to position [2186, 0]
click at [731, 748] on div "CRM Configuration Updated" at bounding box center [731, 769] width 302 height 46
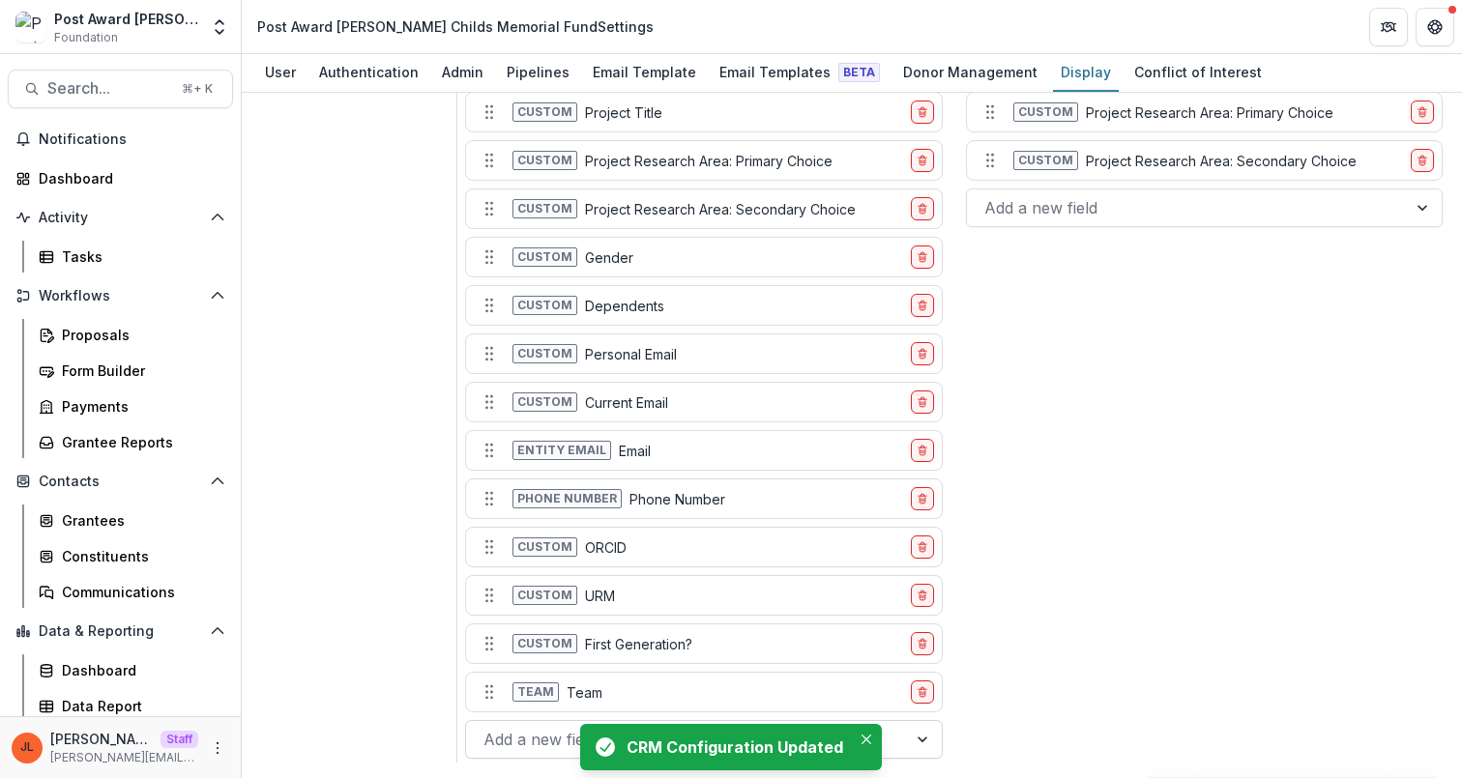
click at [531, 734] on div at bounding box center [686, 739] width 405 height 27
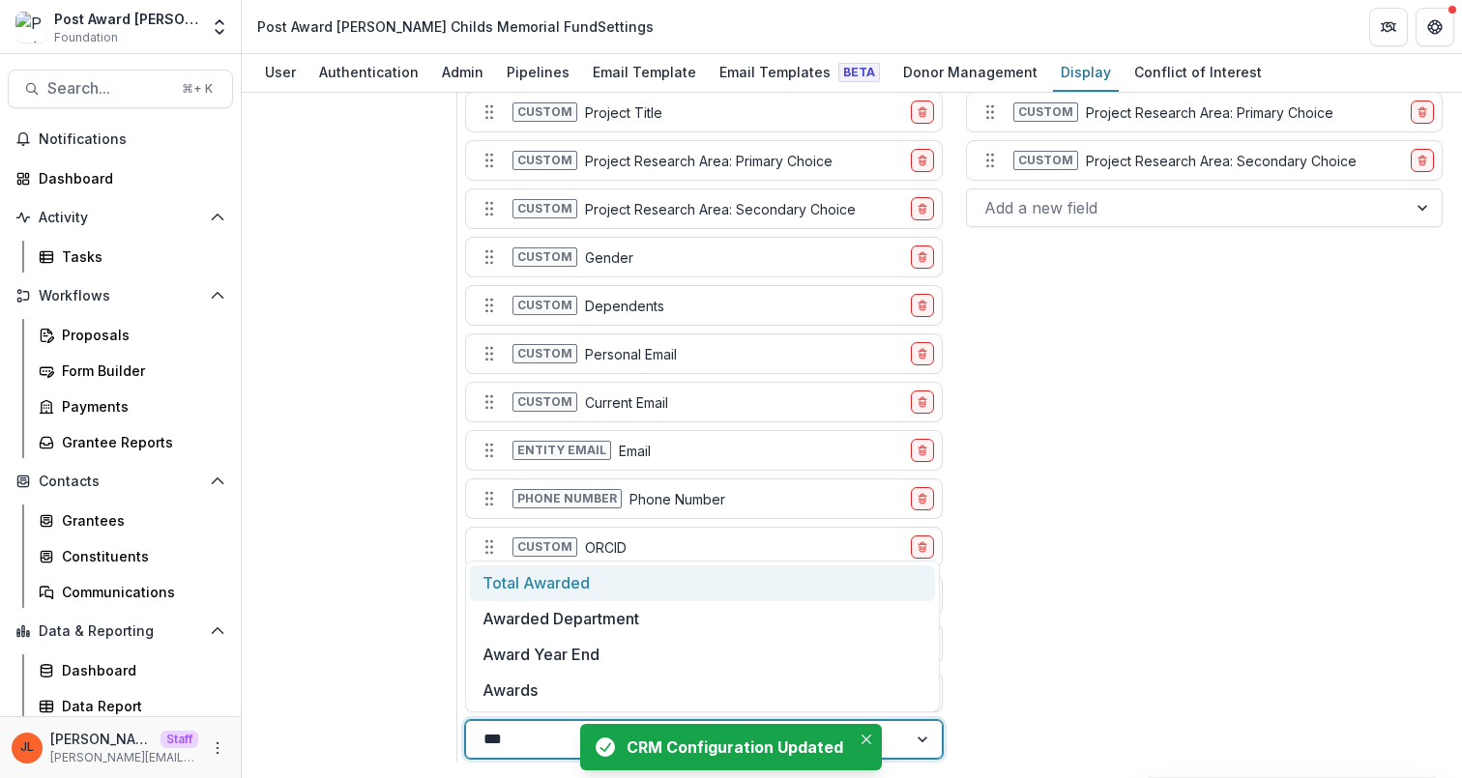
type input "****"
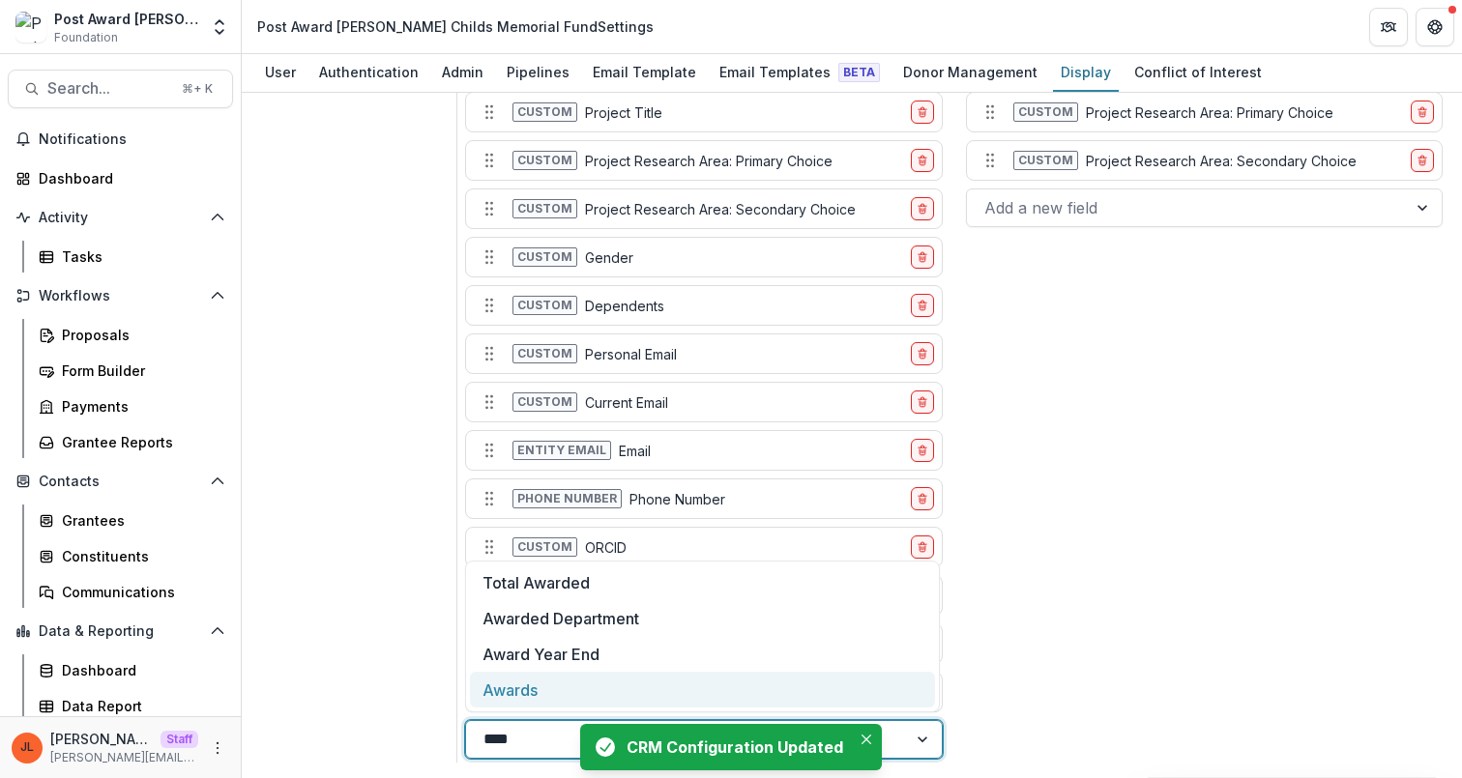
click at [551, 695] on div "Awards" at bounding box center [702, 690] width 464 height 36
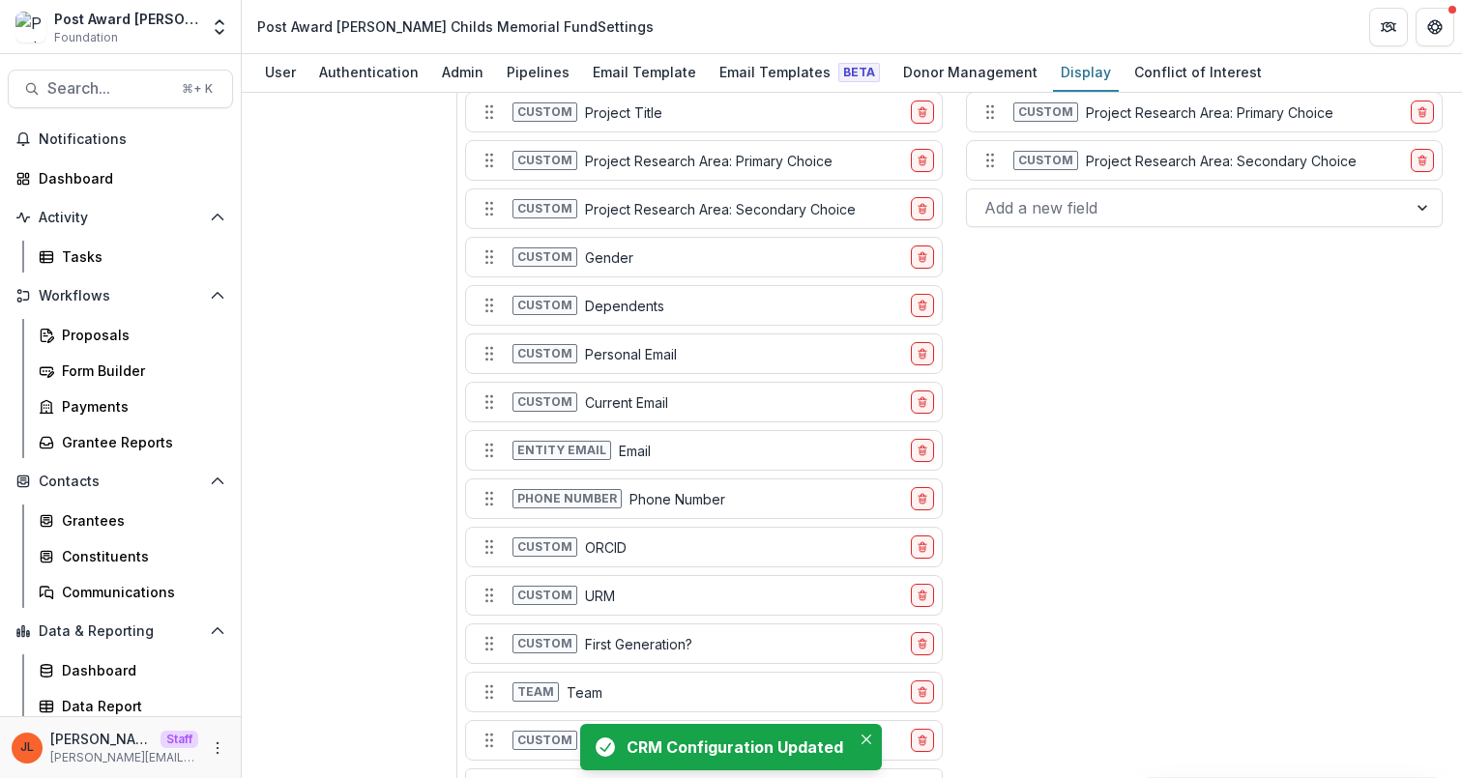
scroll to position [635, 0]
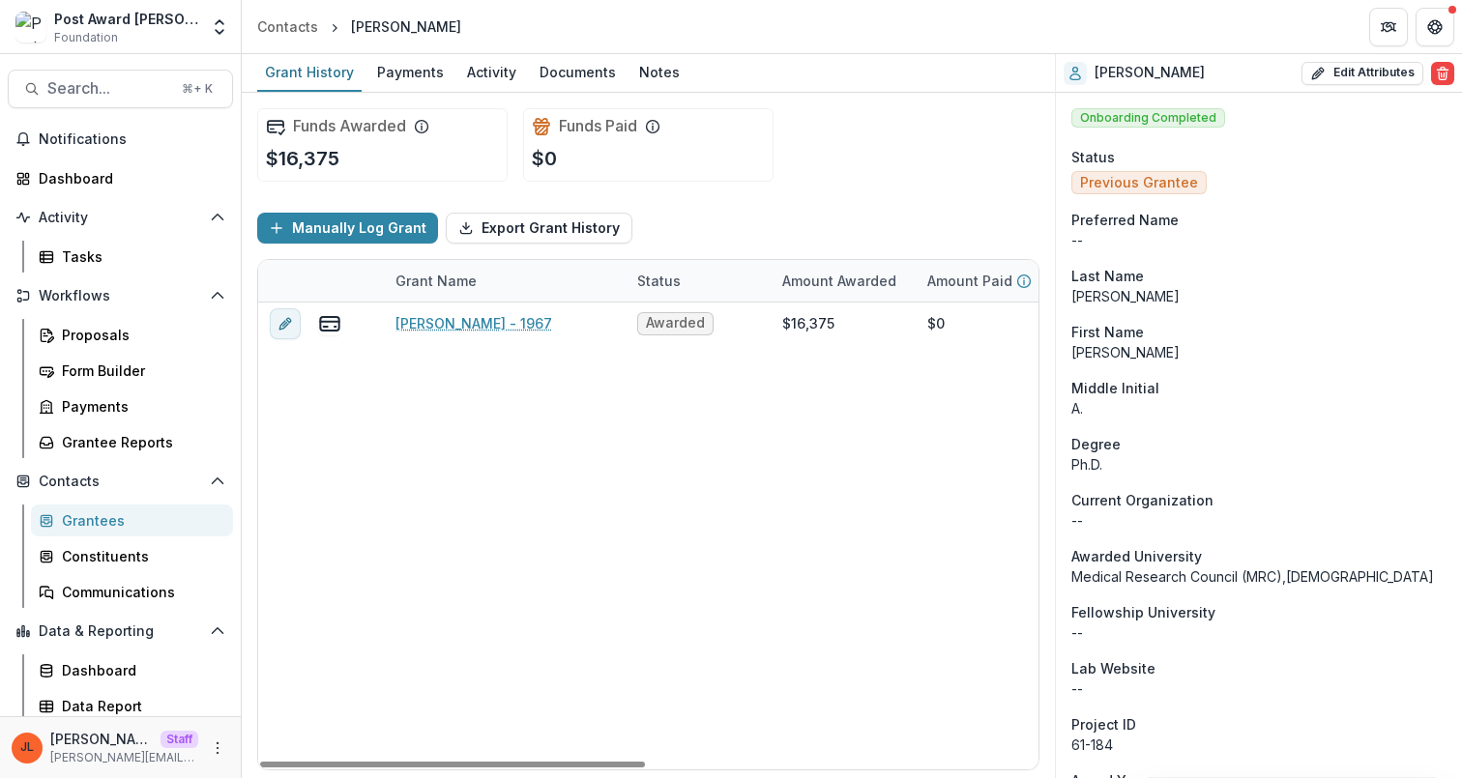
click at [178, 524] on div "Grantees" at bounding box center [140, 521] width 156 height 20
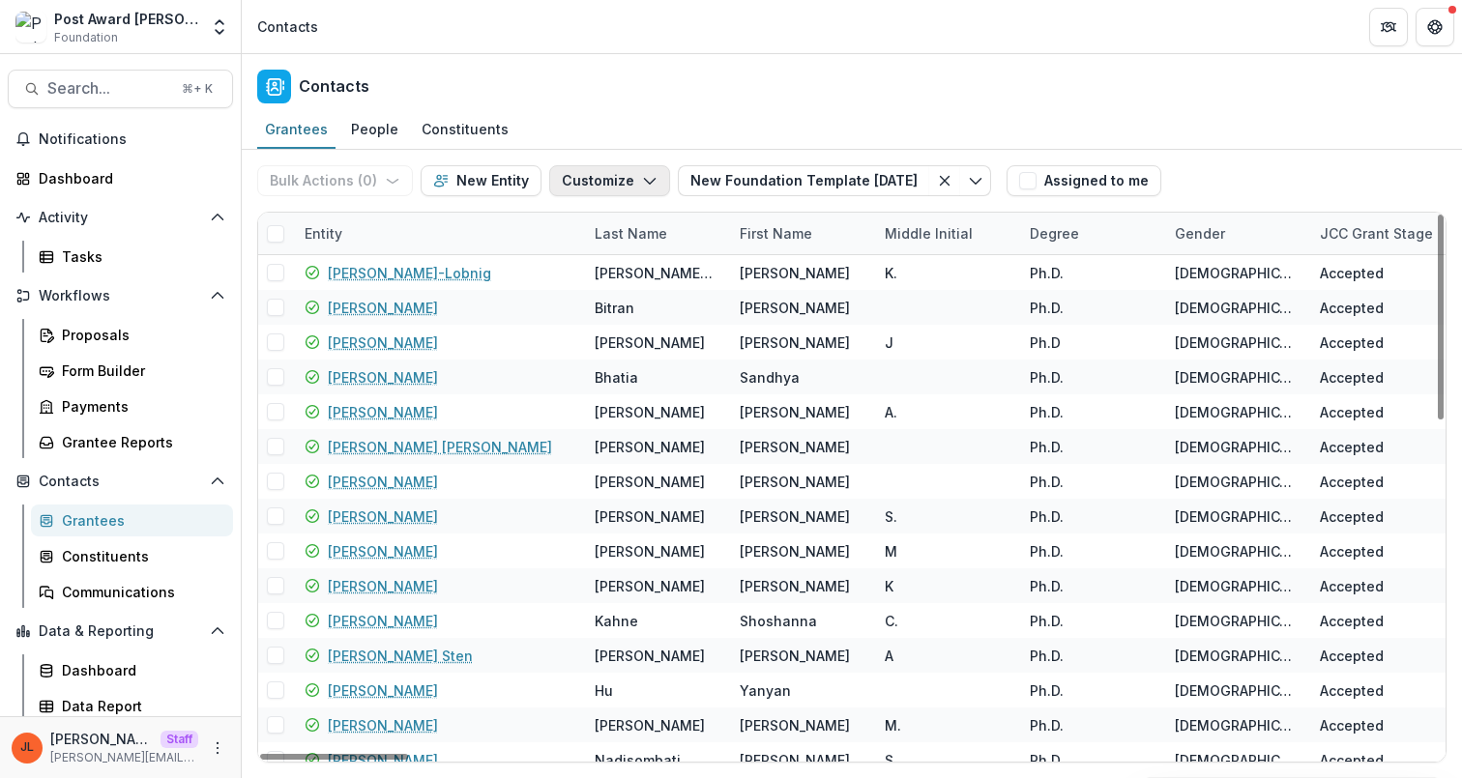
click at [654, 191] on button "Customize" at bounding box center [609, 180] width 121 height 31
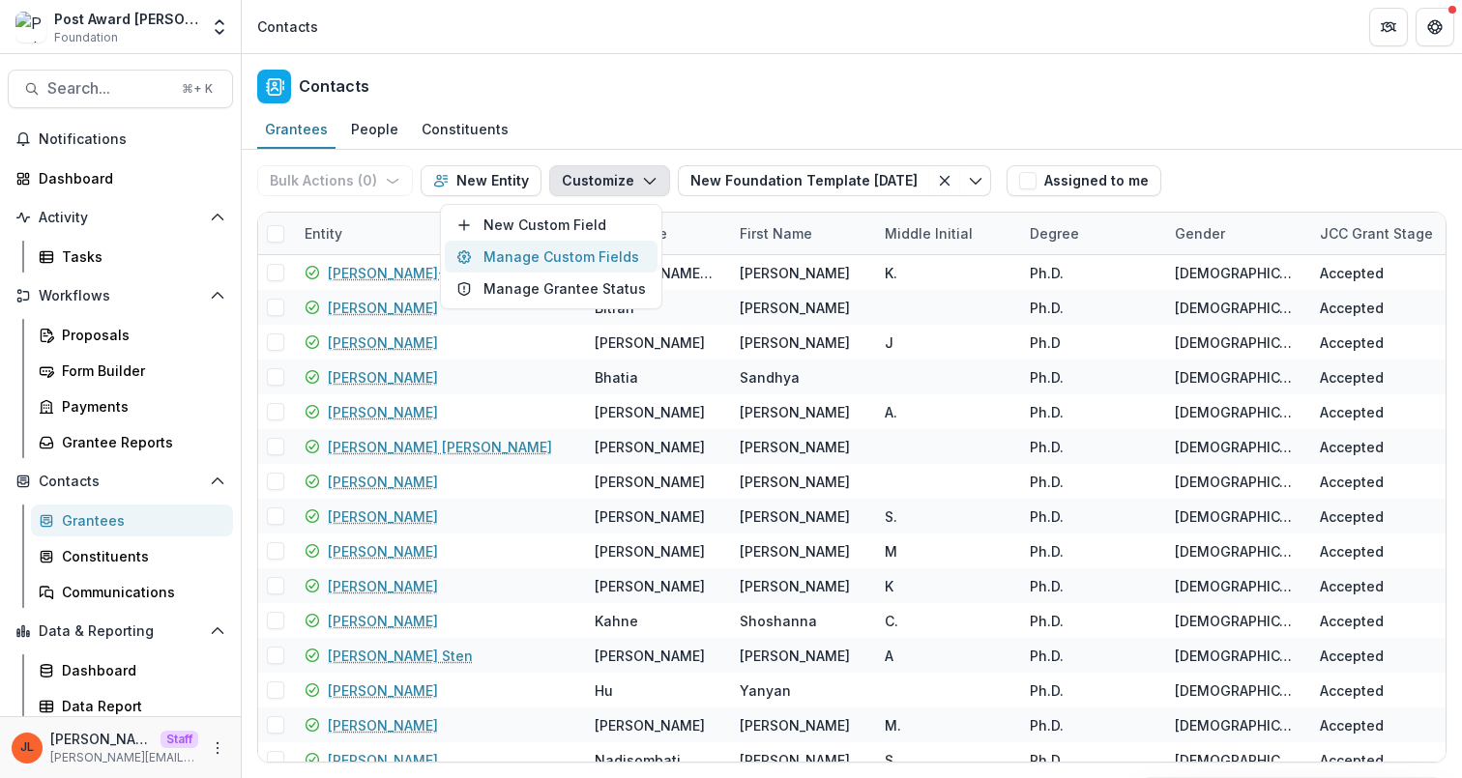
click at [631, 257] on button "Manage Custom Fields" at bounding box center [551, 257] width 213 height 32
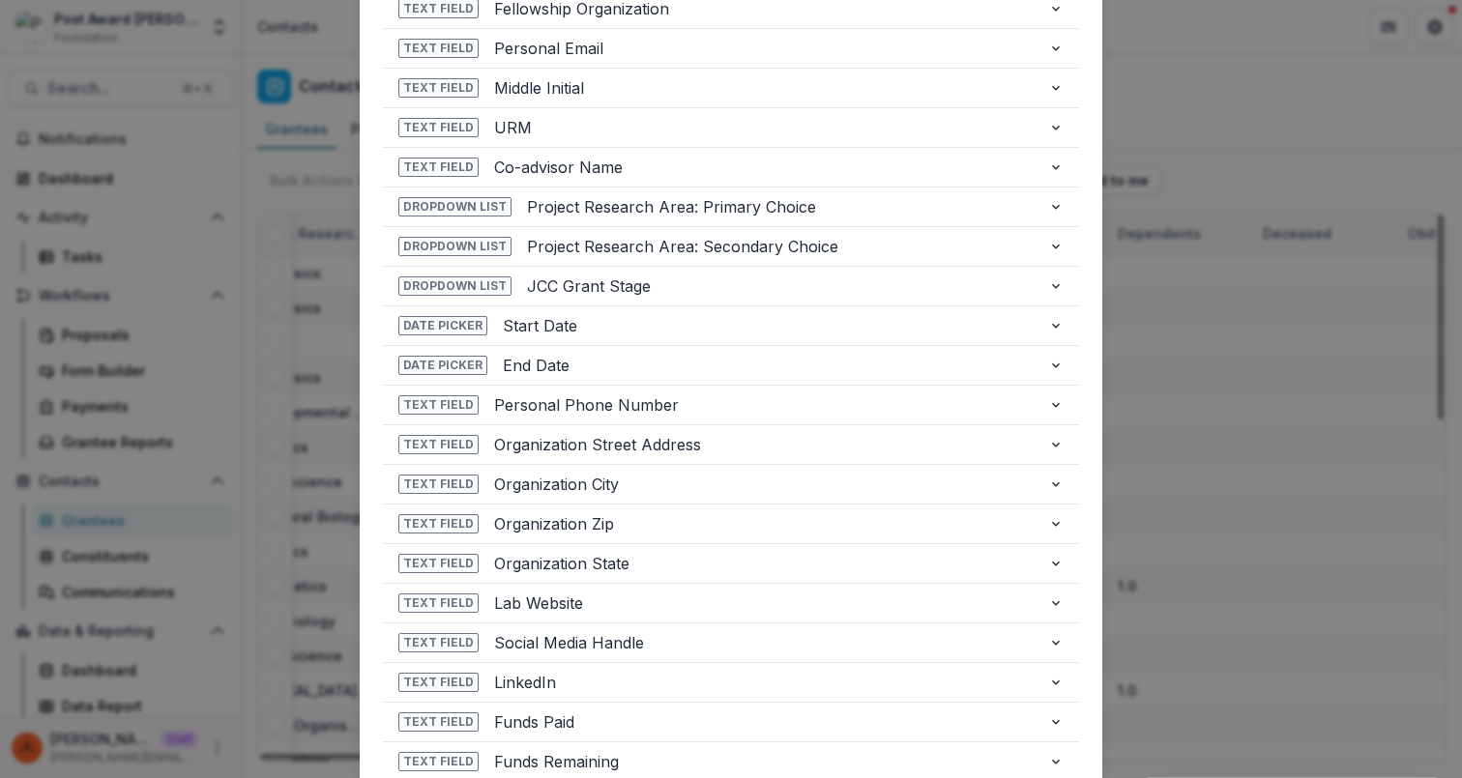
scroll to position [1774, 0]
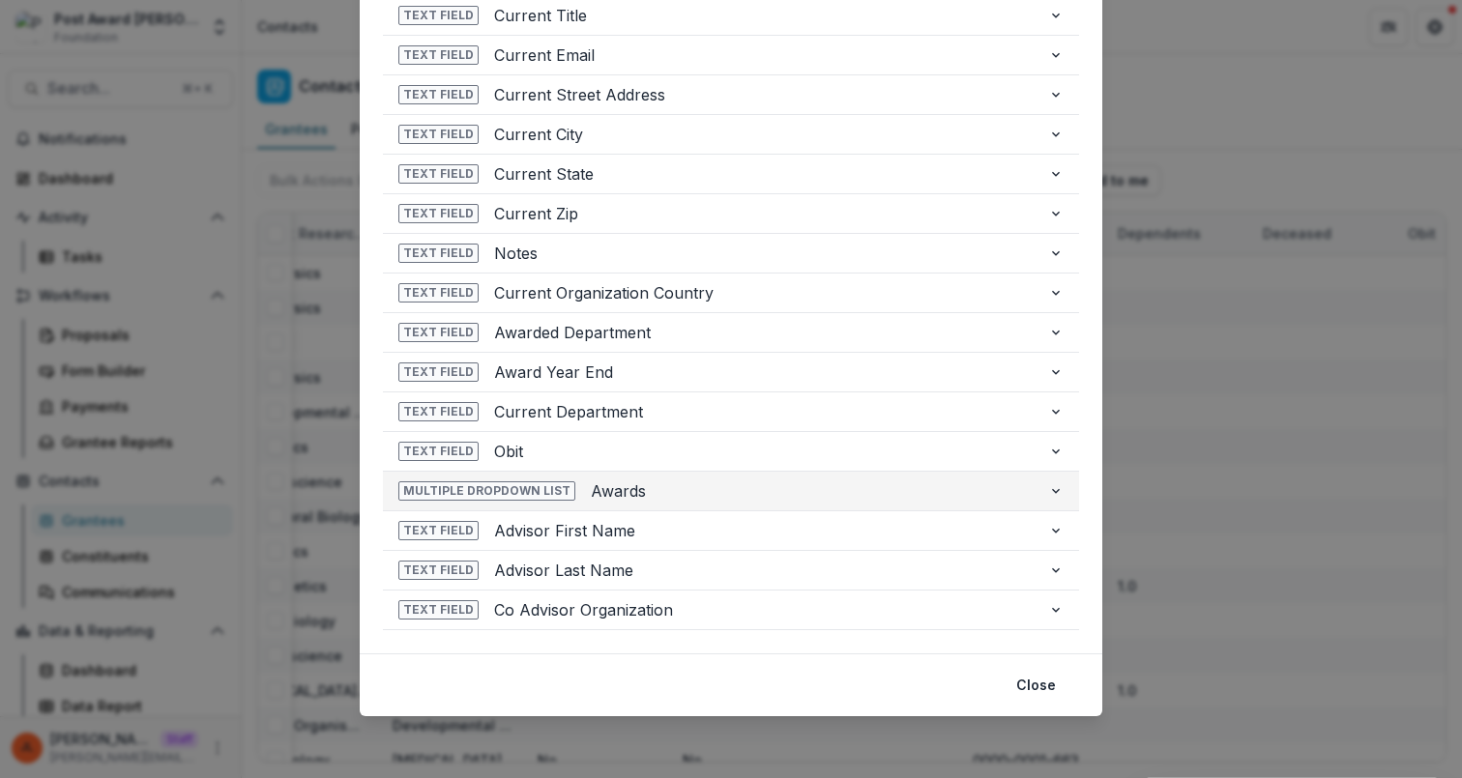
click at [849, 492] on span "Awards" at bounding box center [812, 491] width 442 height 23
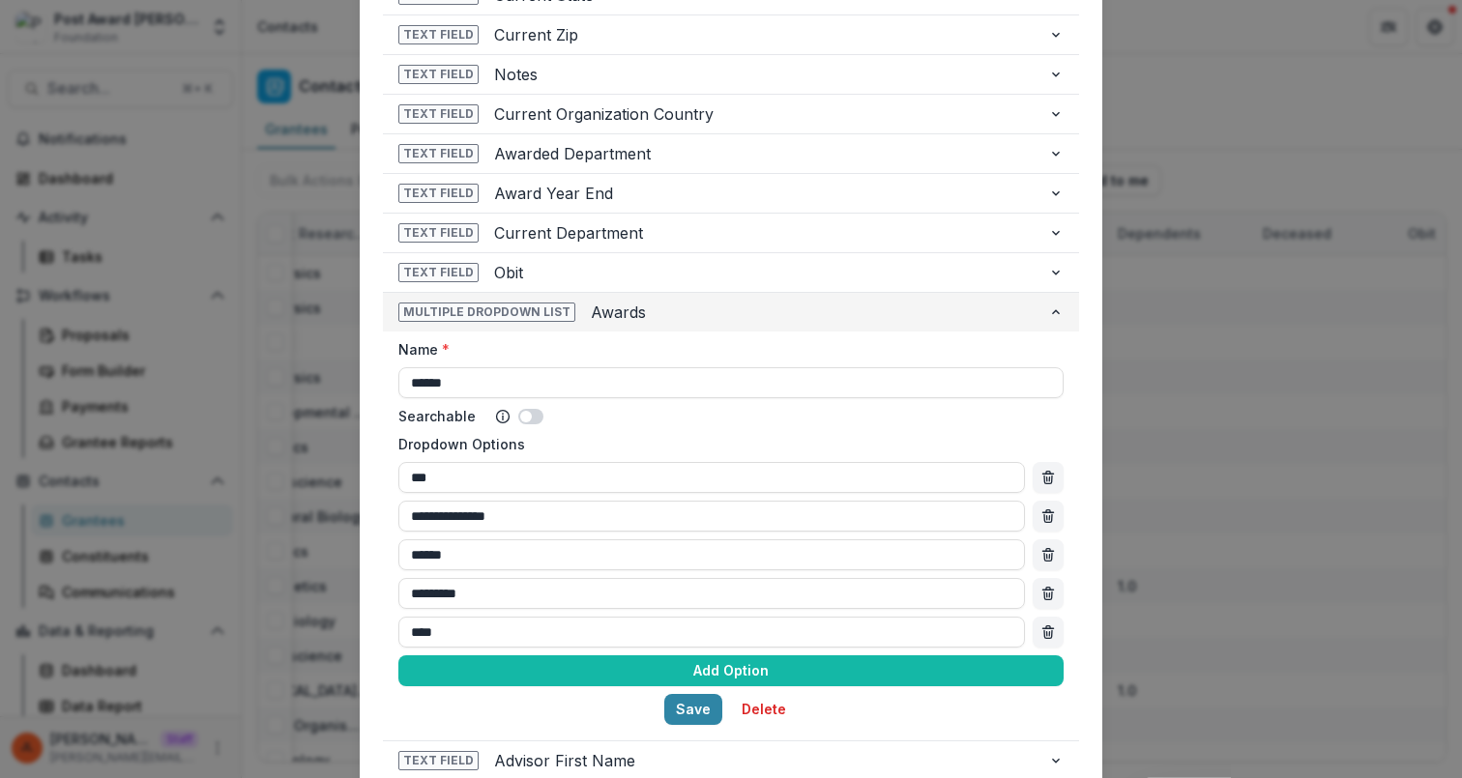
scroll to position [1954, 0]
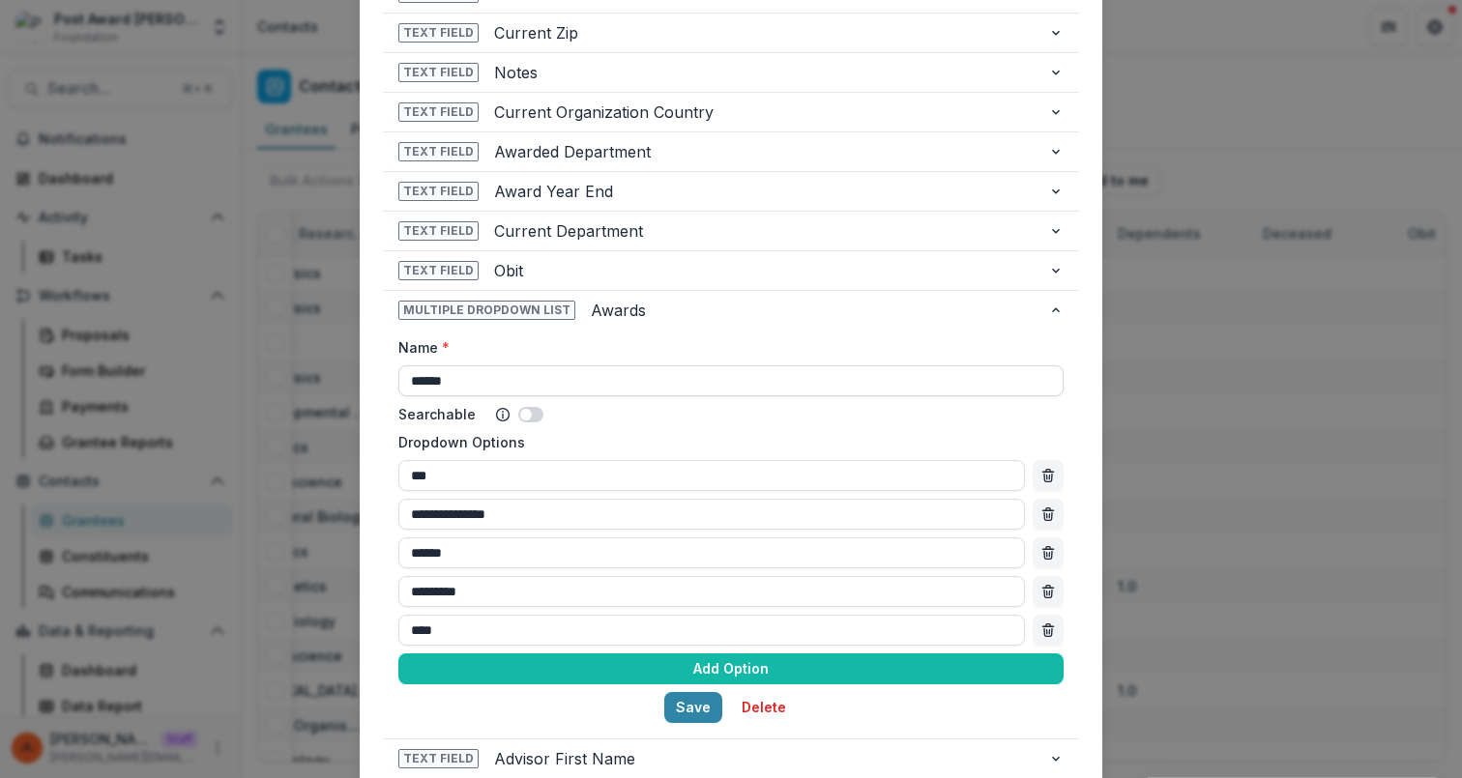
click at [628, 384] on input "******" at bounding box center [730, 381] width 665 height 31
click at [689, 710] on button "Save" at bounding box center [693, 707] width 58 height 31
type input "**********"
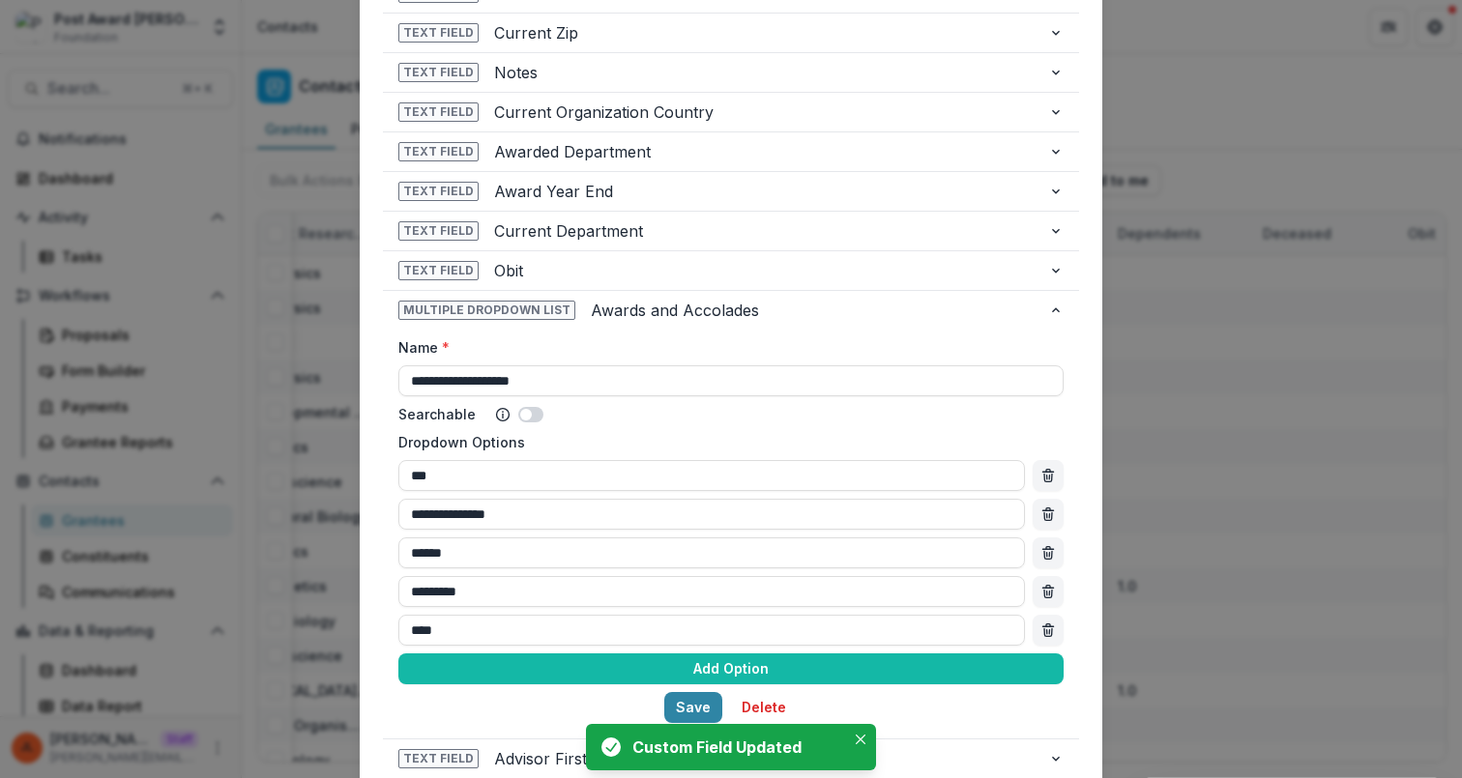
click at [1238, 180] on div "**********" at bounding box center [731, 389] width 1462 height 778
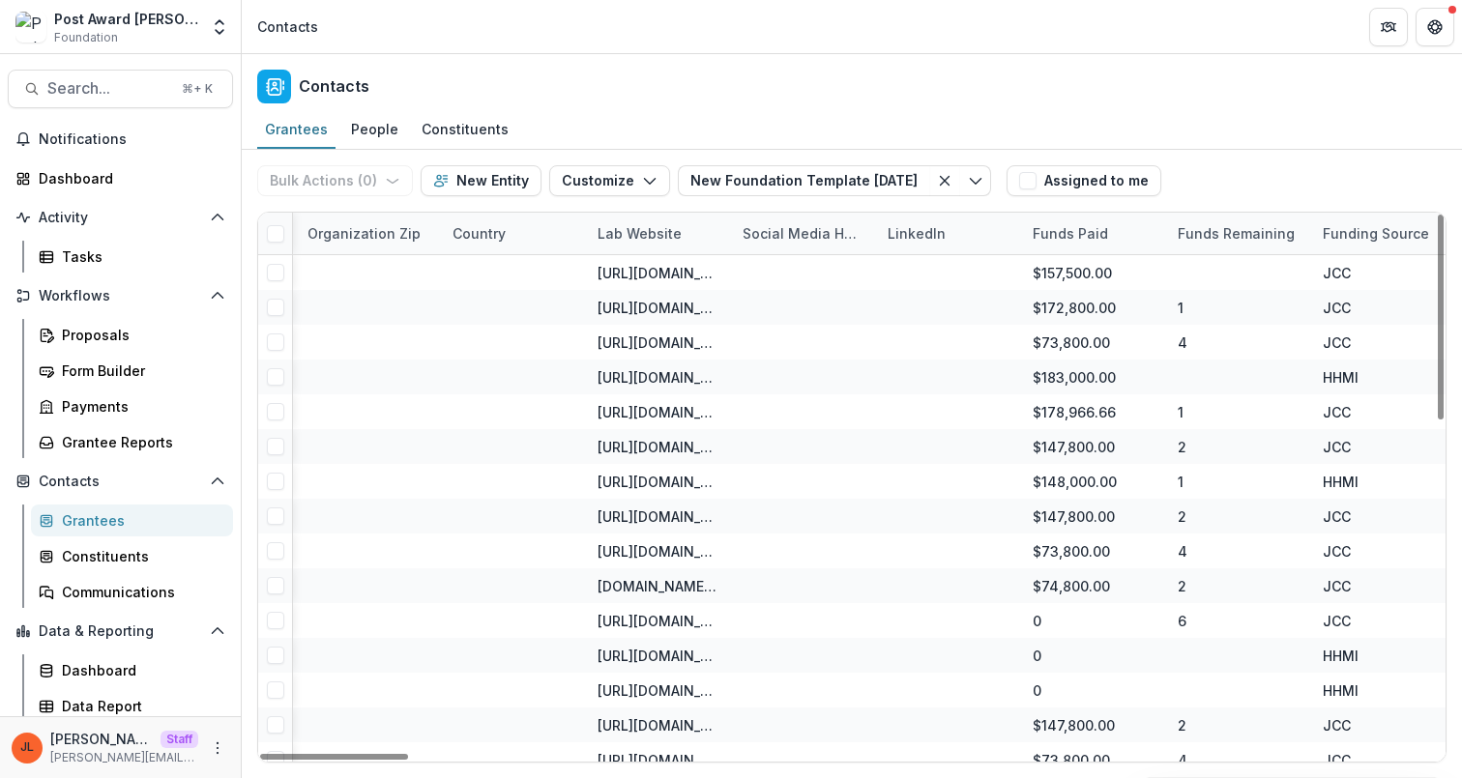
scroll to position [0, 4326]
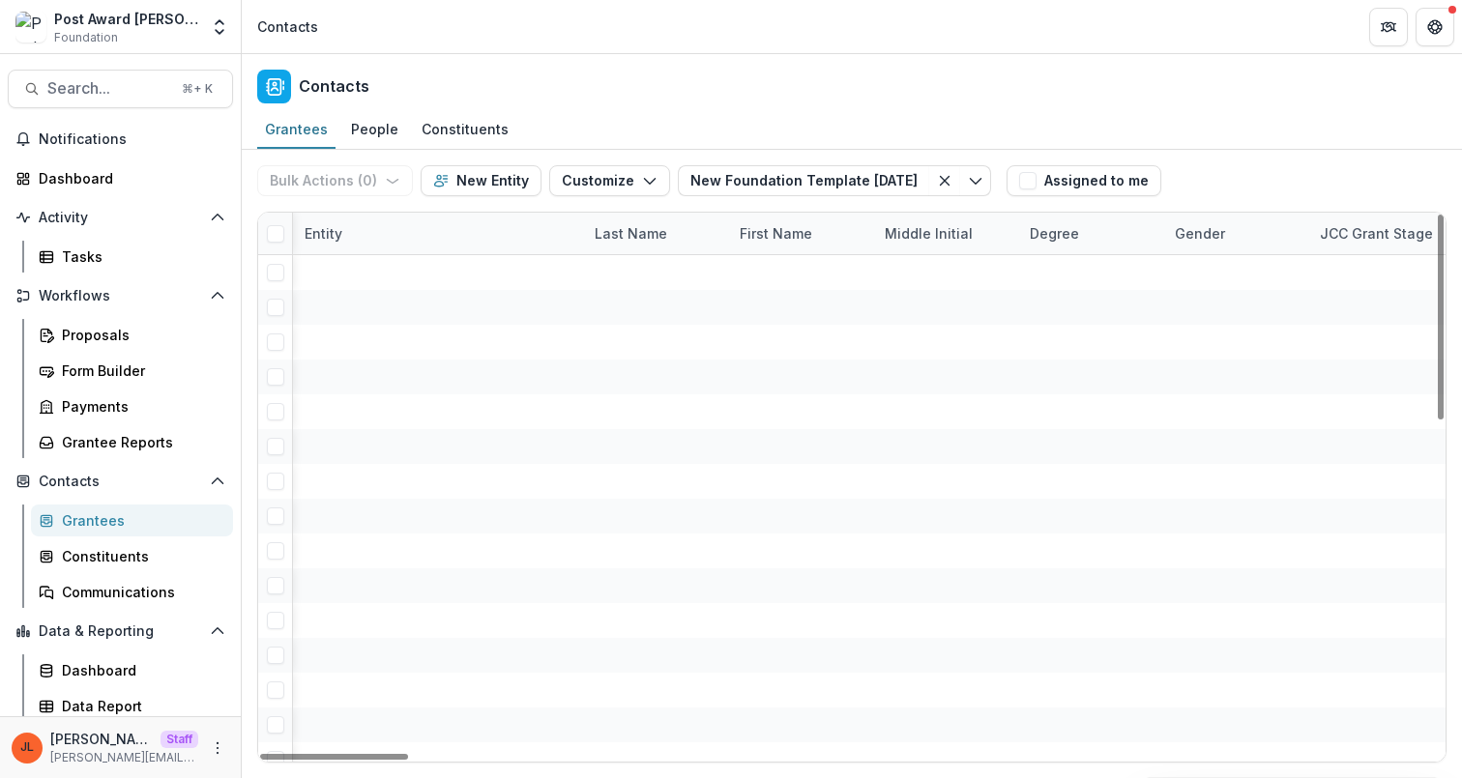
scroll to position [0, 7968]
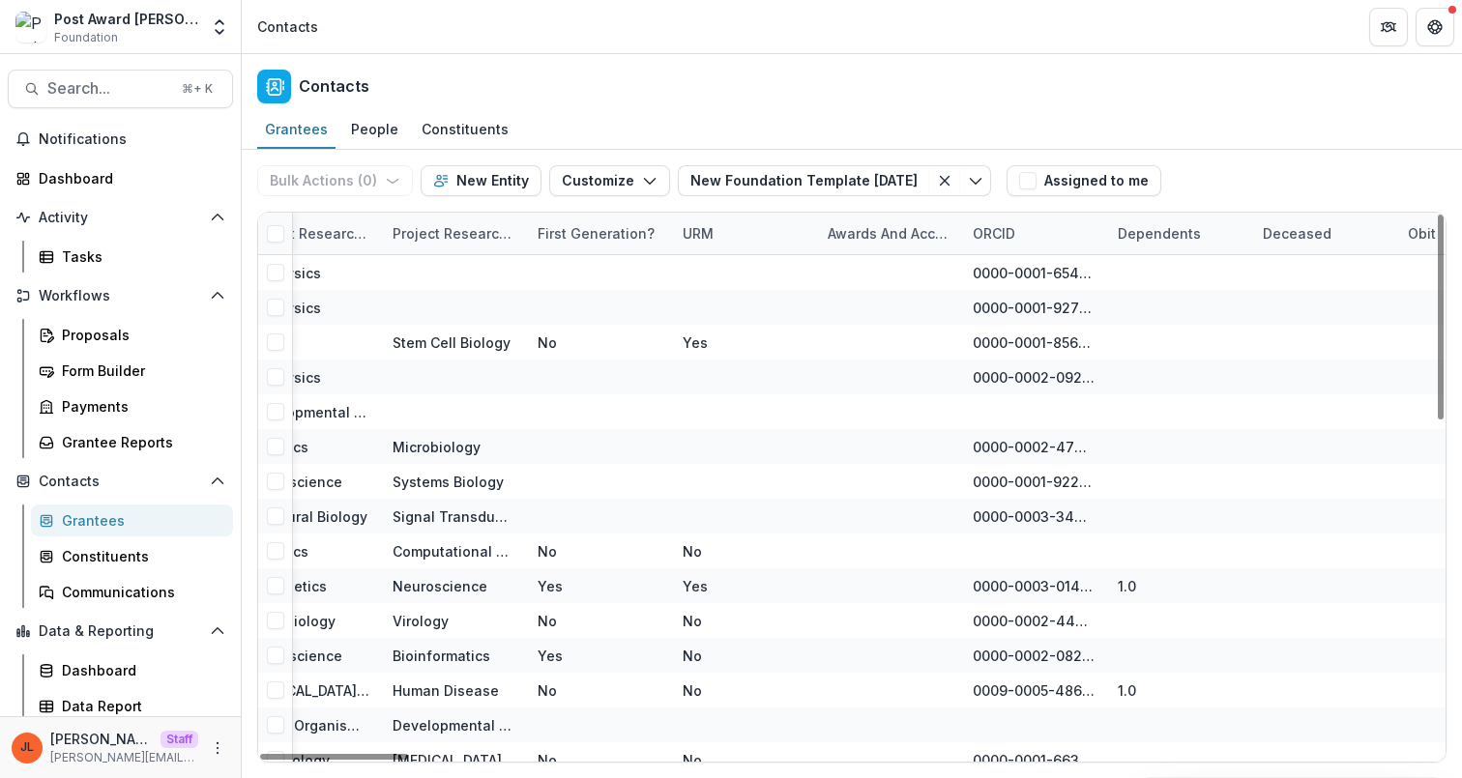
click at [912, 234] on div "Awards and Accolades" at bounding box center [888, 233] width 145 height 20
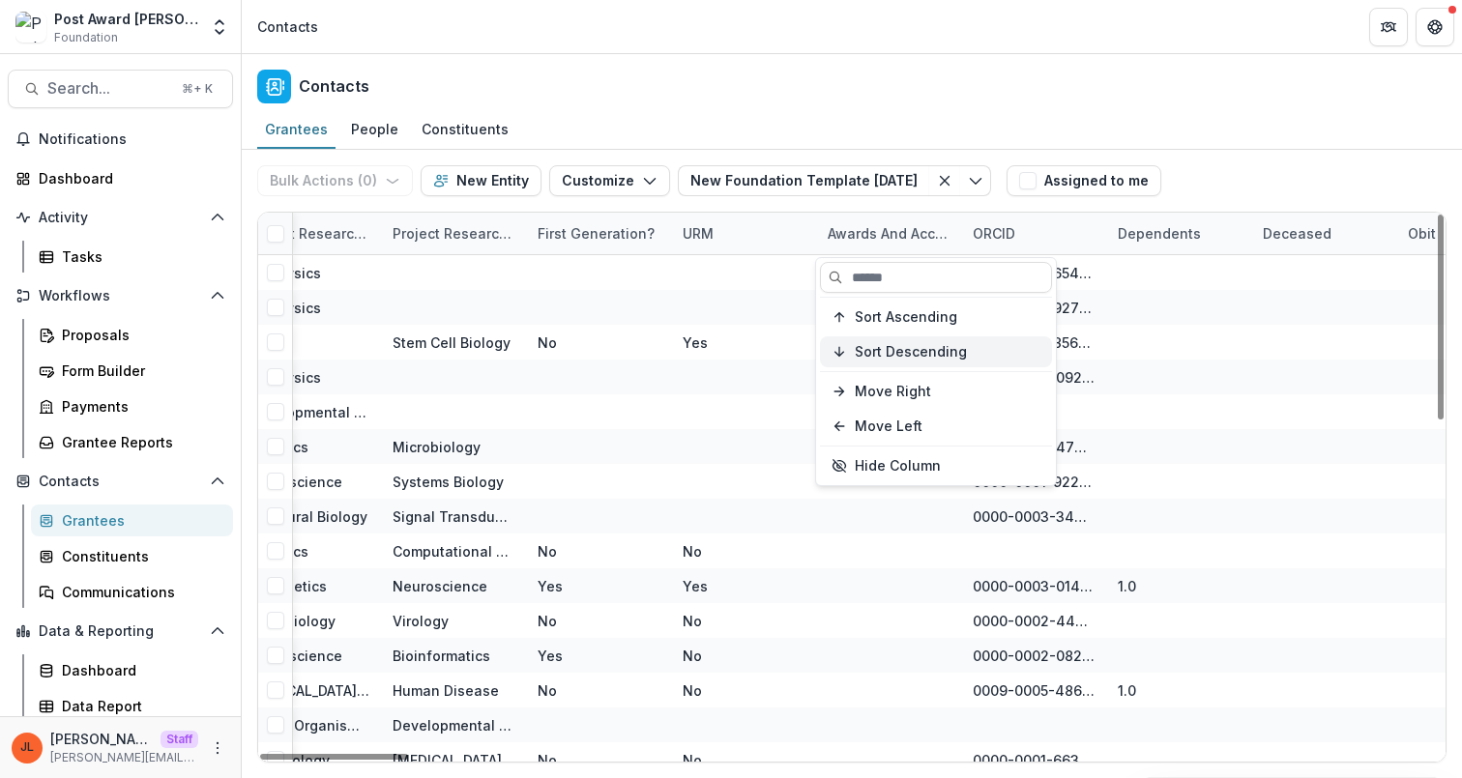
click at [932, 347] on span "Sort Descending" at bounding box center [911, 352] width 112 height 16
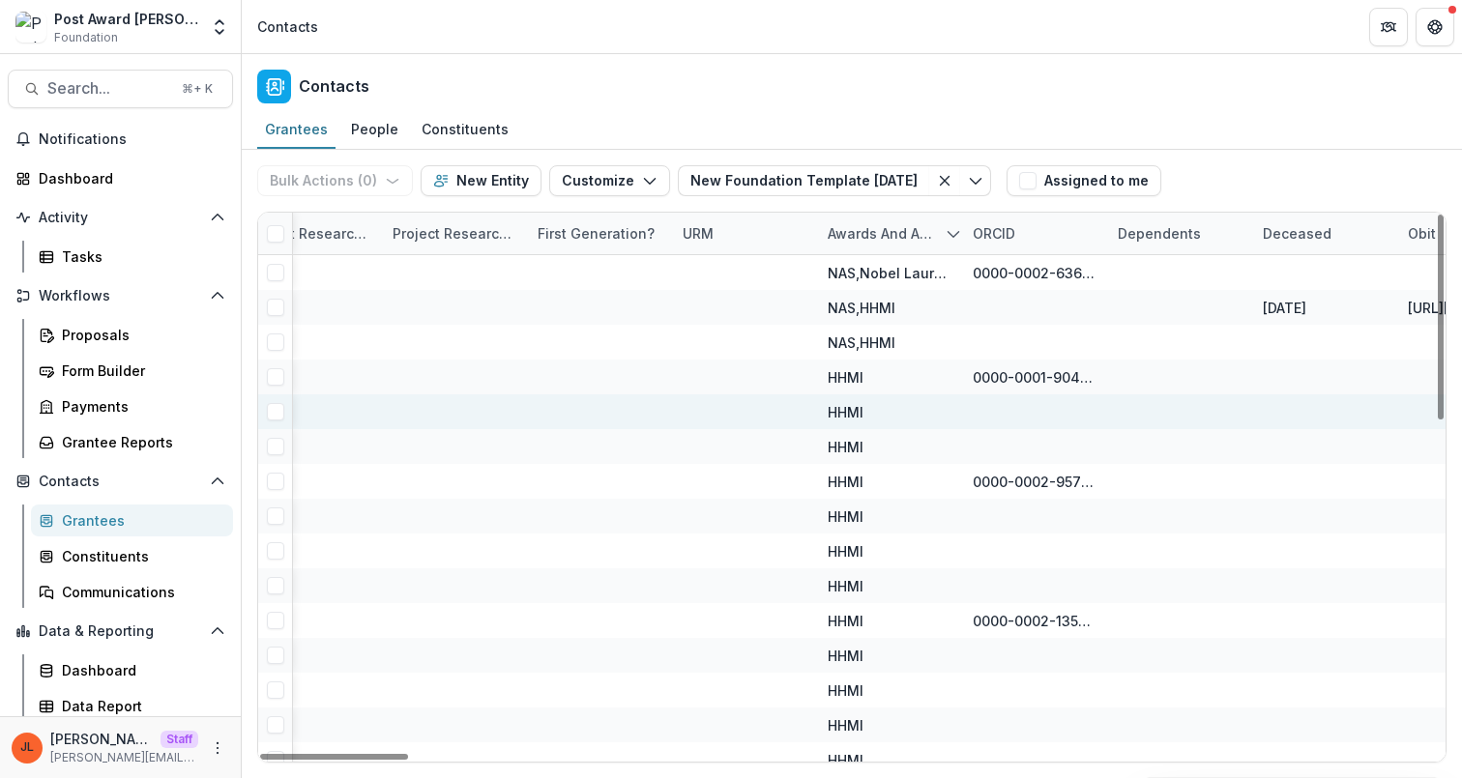
click at [673, 409] on div at bounding box center [743, 412] width 145 height 35
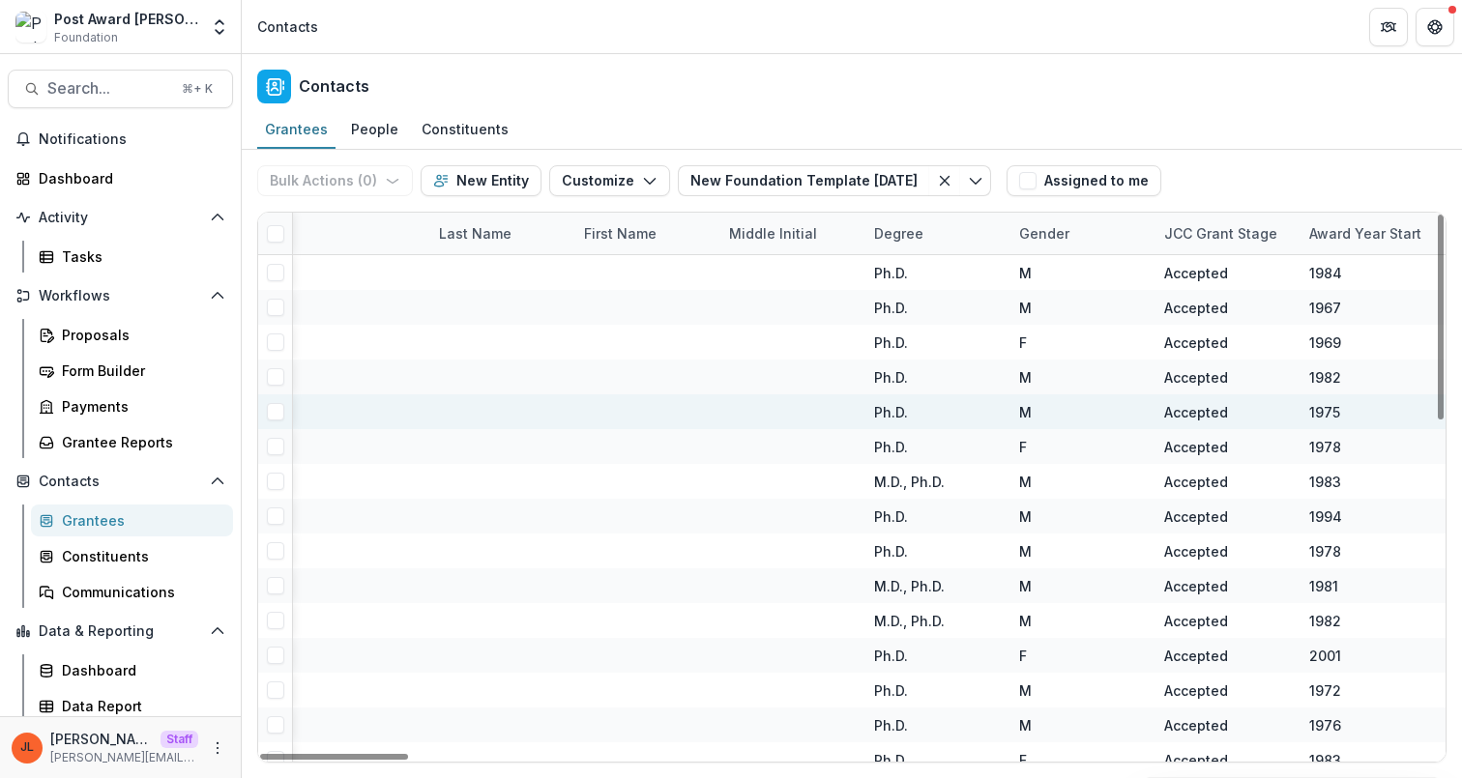
scroll to position [0, 0]
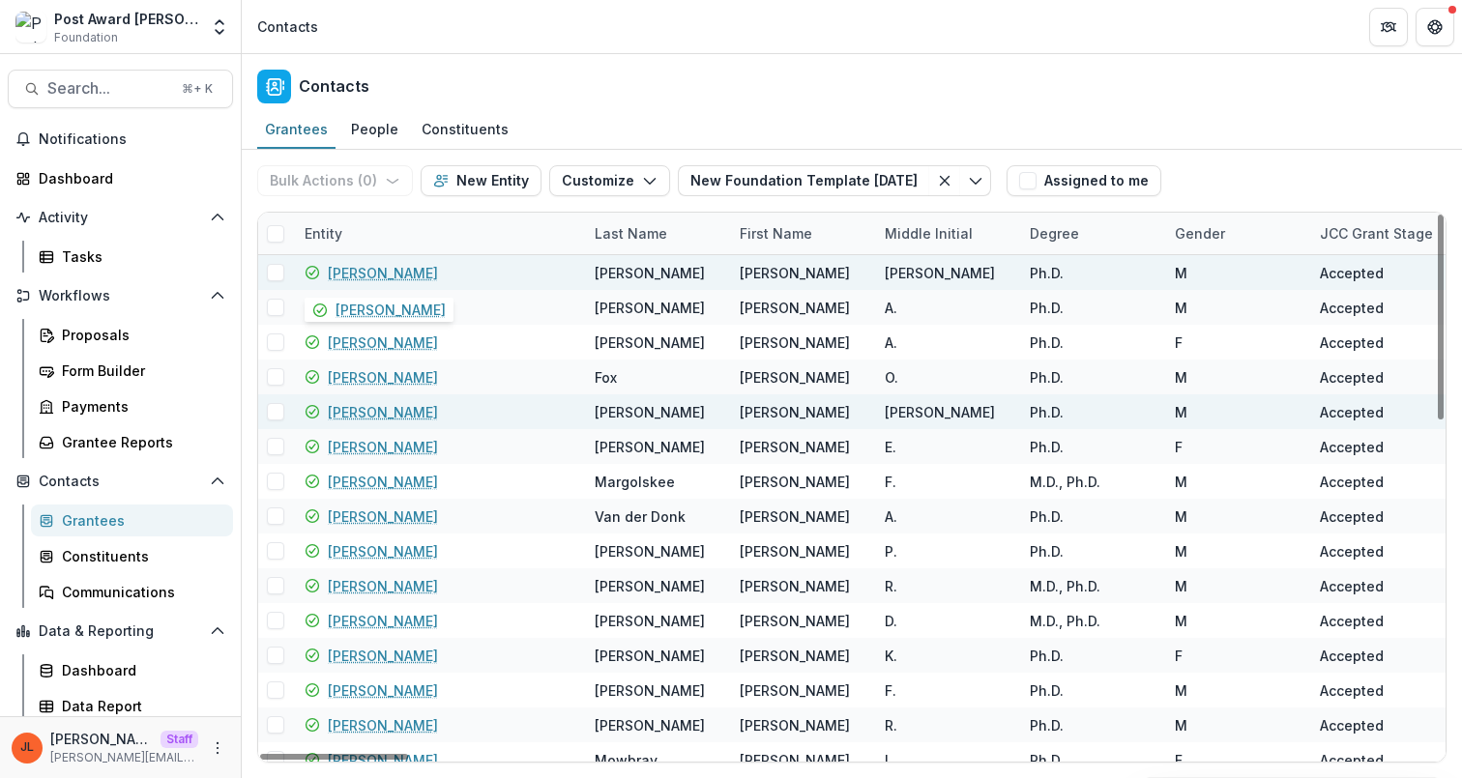
click at [369, 277] on link "[PERSON_NAME]" at bounding box center [383, 273] width 110 height 20
click at [384, 273] on link "[PERSON_NAME]" at bounding box center [383, 273] width 110 height 20
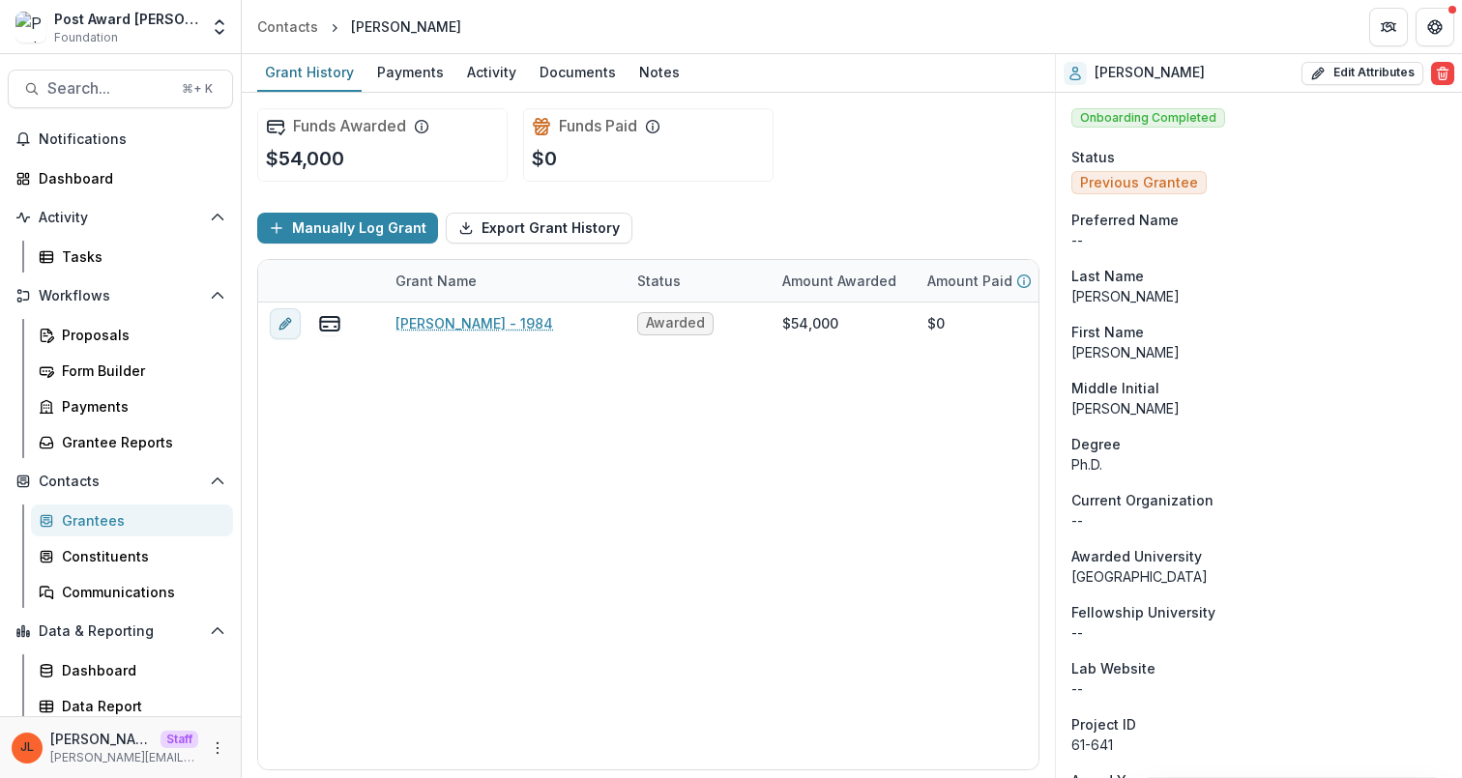
click at [1344, 359] on p "[PERSON_NAME]" at bounding box center [1258, 352] width 375 height 20
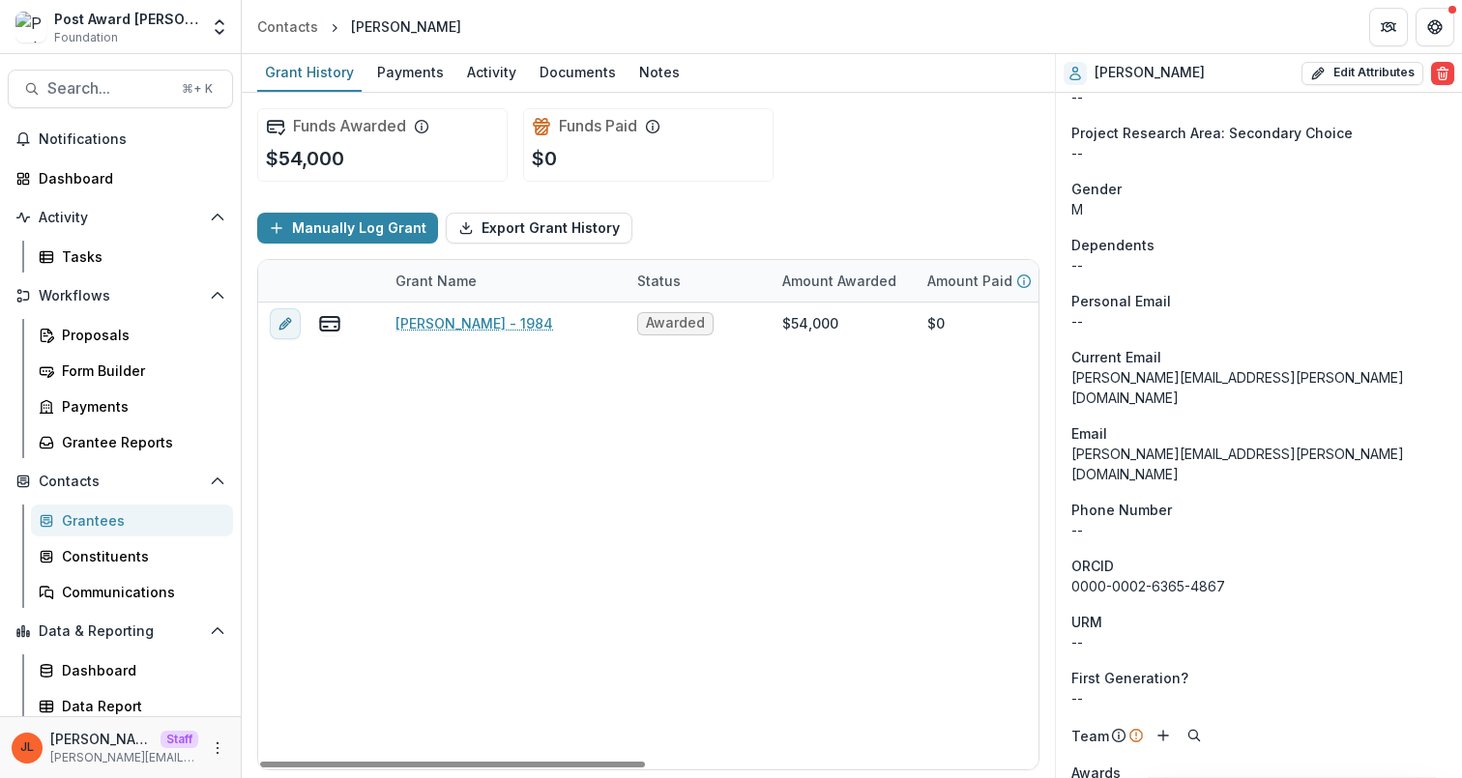
click at [683, 644] on div "[PERSON_NAME] - 1984 Awarded $54,000 $0 $54,000 [DATE] [DATE] $0 OPERATING_GRANT" at bounding box center [1046, 536] width 1576 height 467
click at [215, 738] on button "More" at bounding box center [217, 748] width 23 height 23
click at [321, 706] on link "User Settings" at bounding box center [339, 707] width 207 height 32
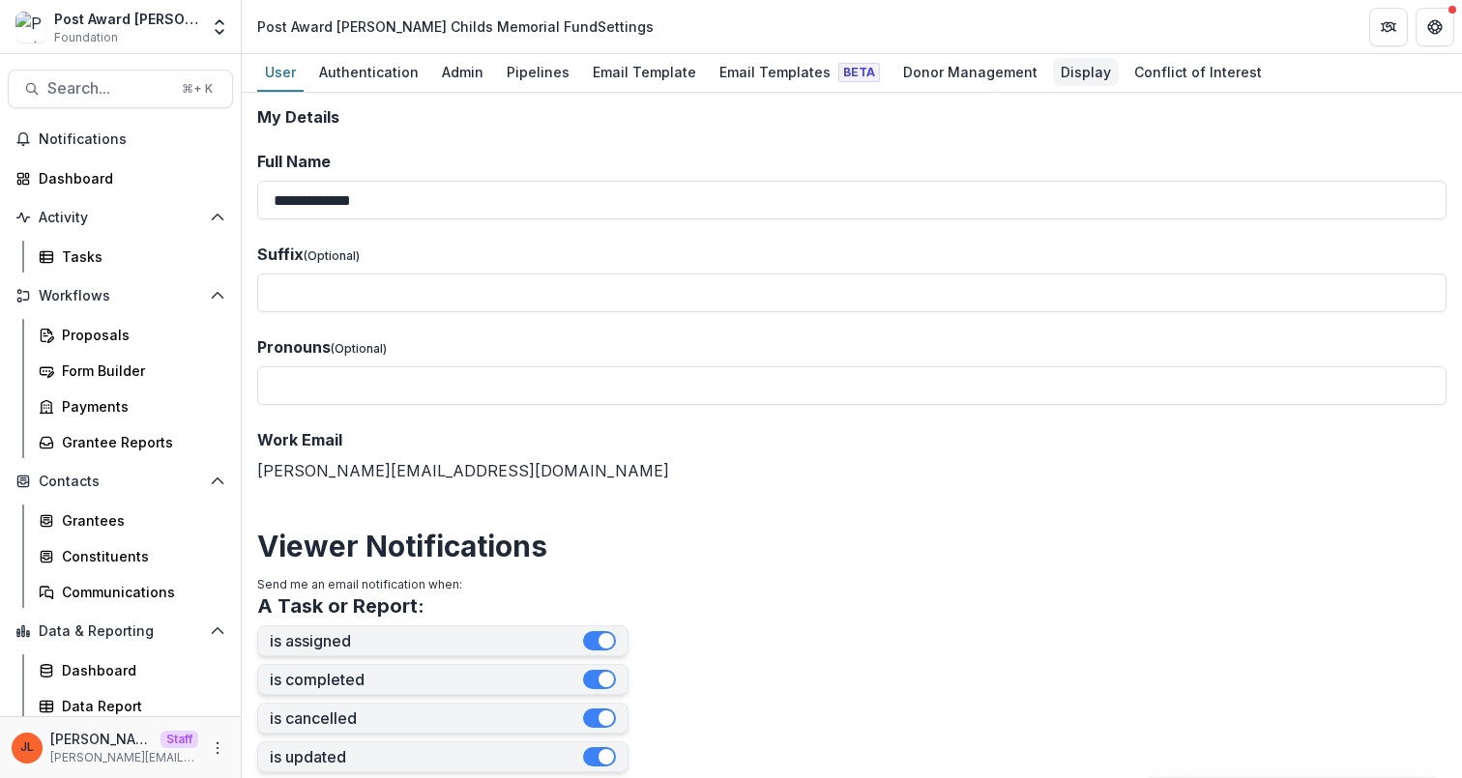
click at [1053, 77] on div "Display" at bounding box center [1086, 72] width 66 height 28
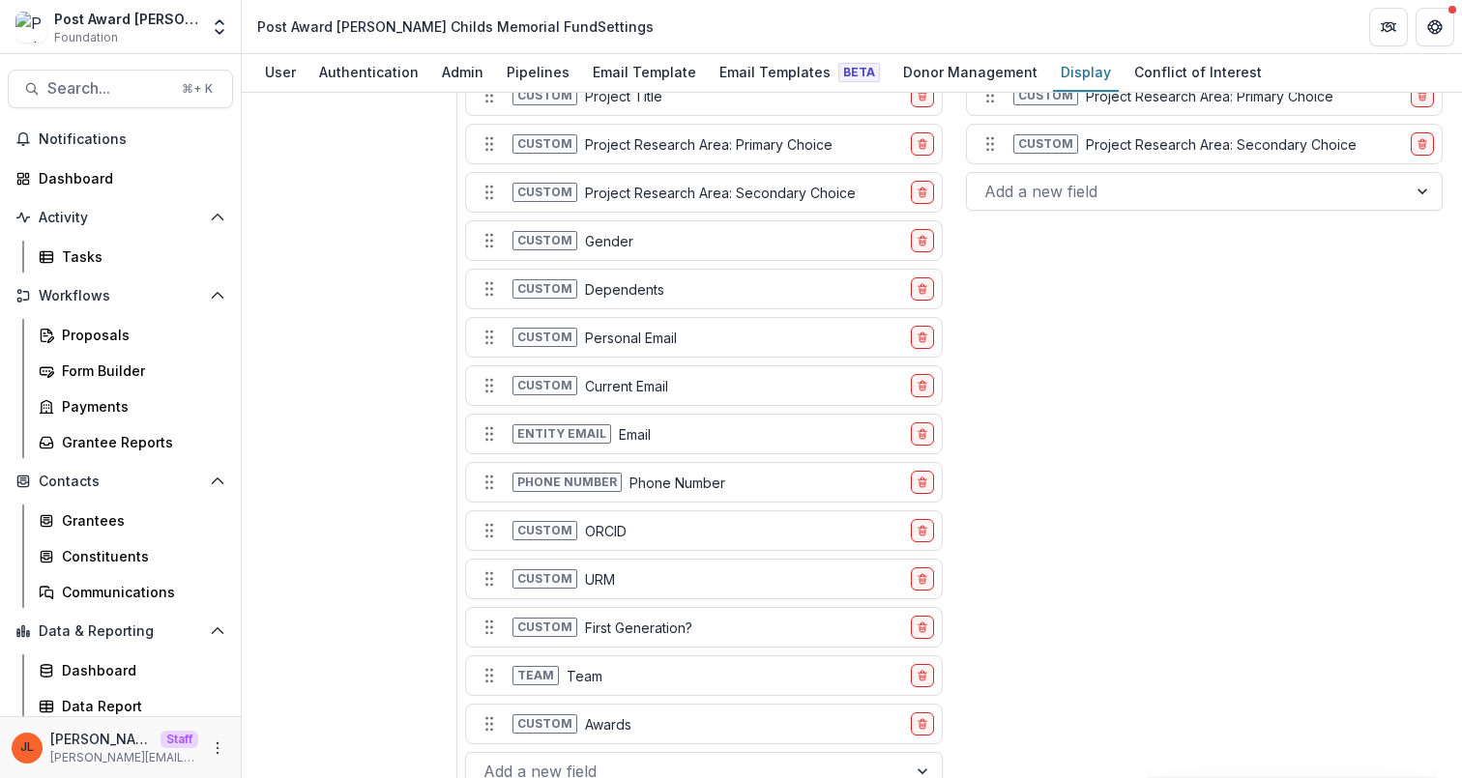
scroll to position [2234, 0]
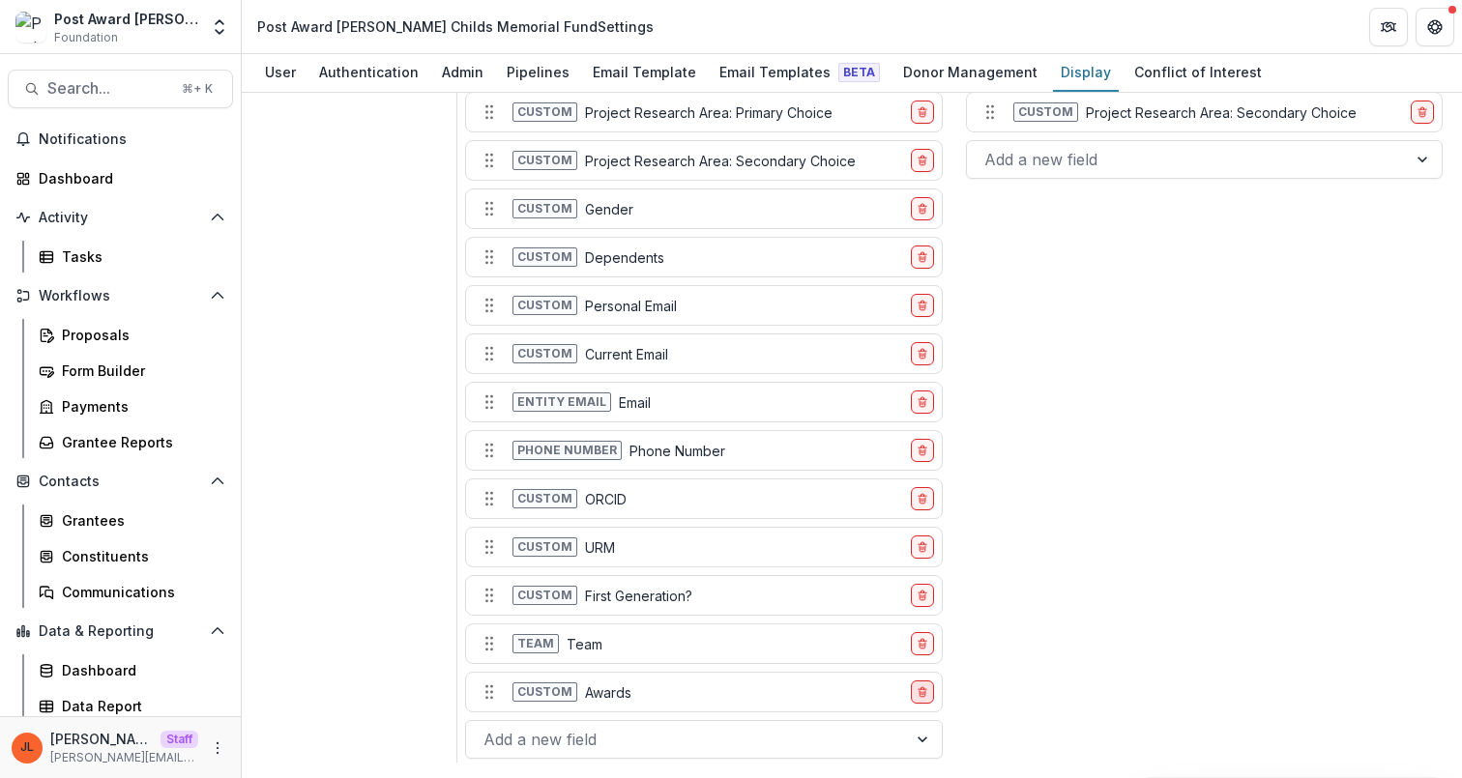
click at [922, 689] on icon "delete-field-row" at bounding box center [923, 693] width 12 height 12
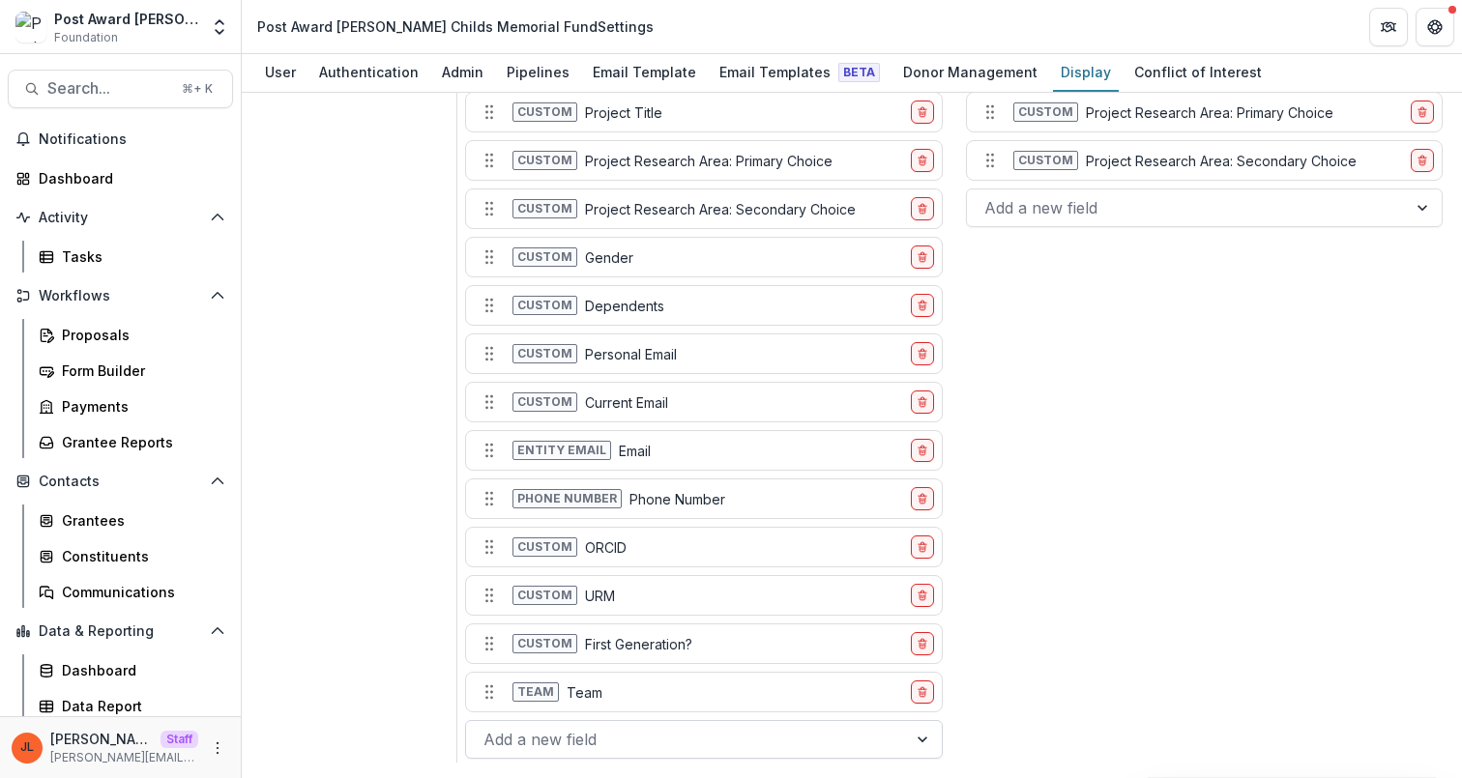
click at [762, 735] on div at bounding box center [686, 739] width 405 height 27
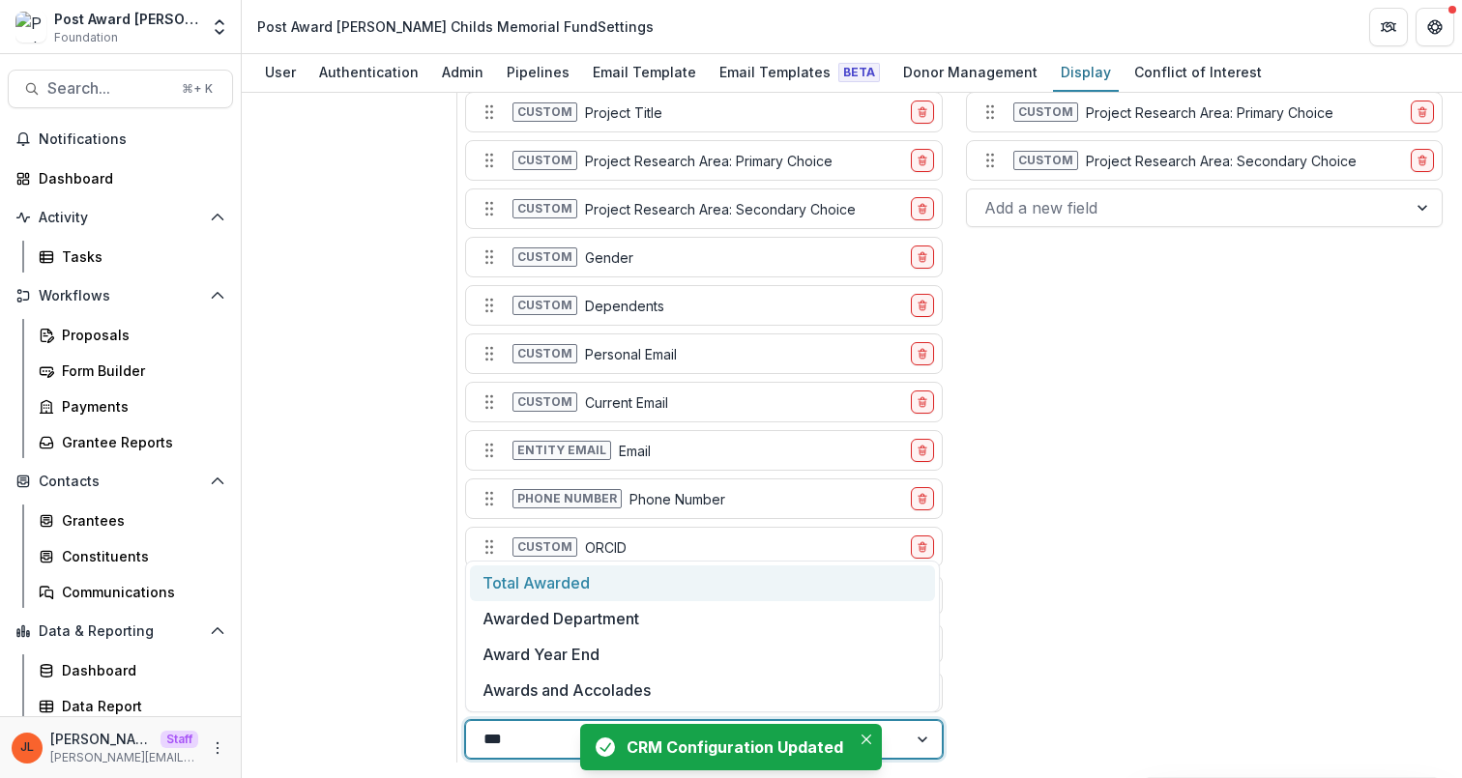
type input "****"
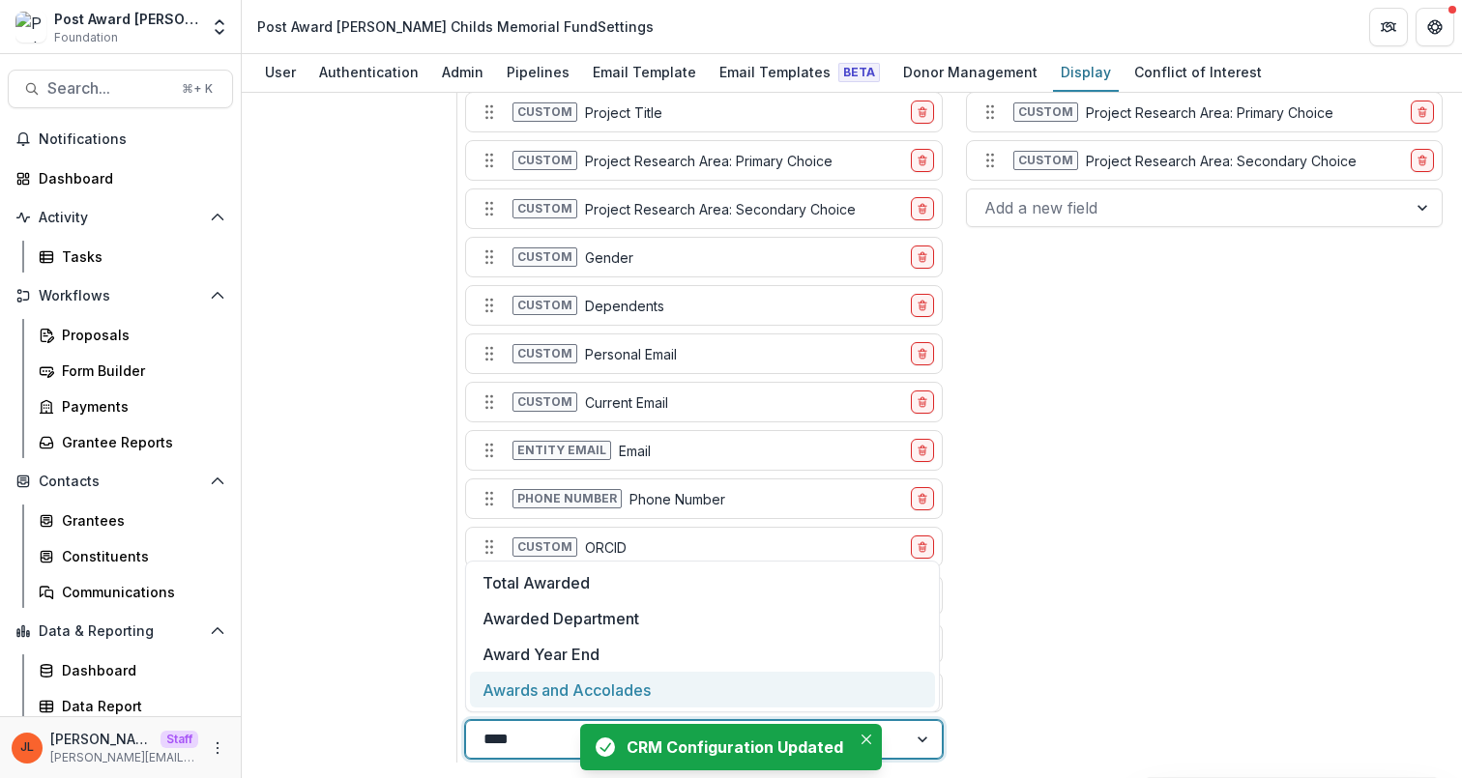
click at [576, 686] on div "Awards and Accolades" at bounding box center [702, 690] width 464 height 36
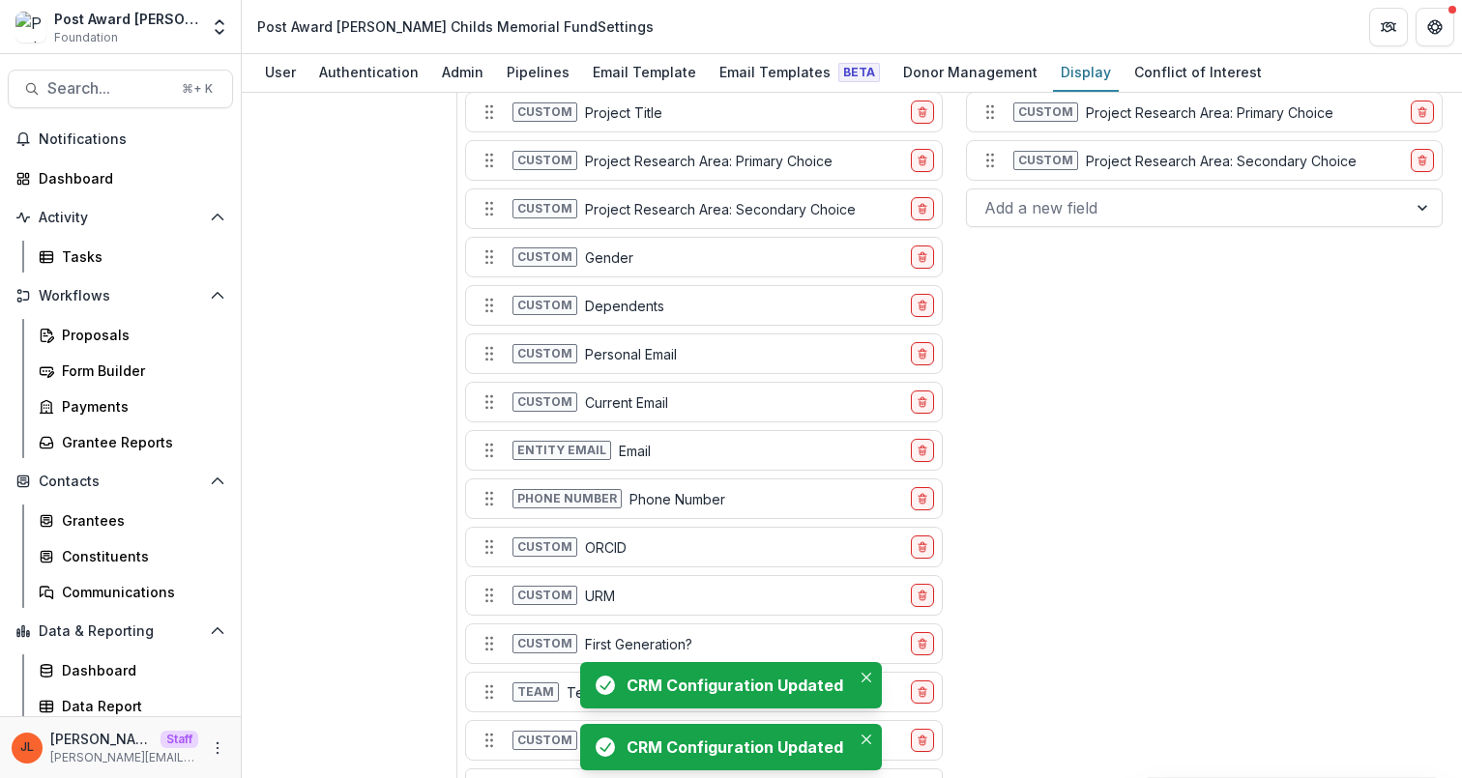
scroll to position [2234, 0]
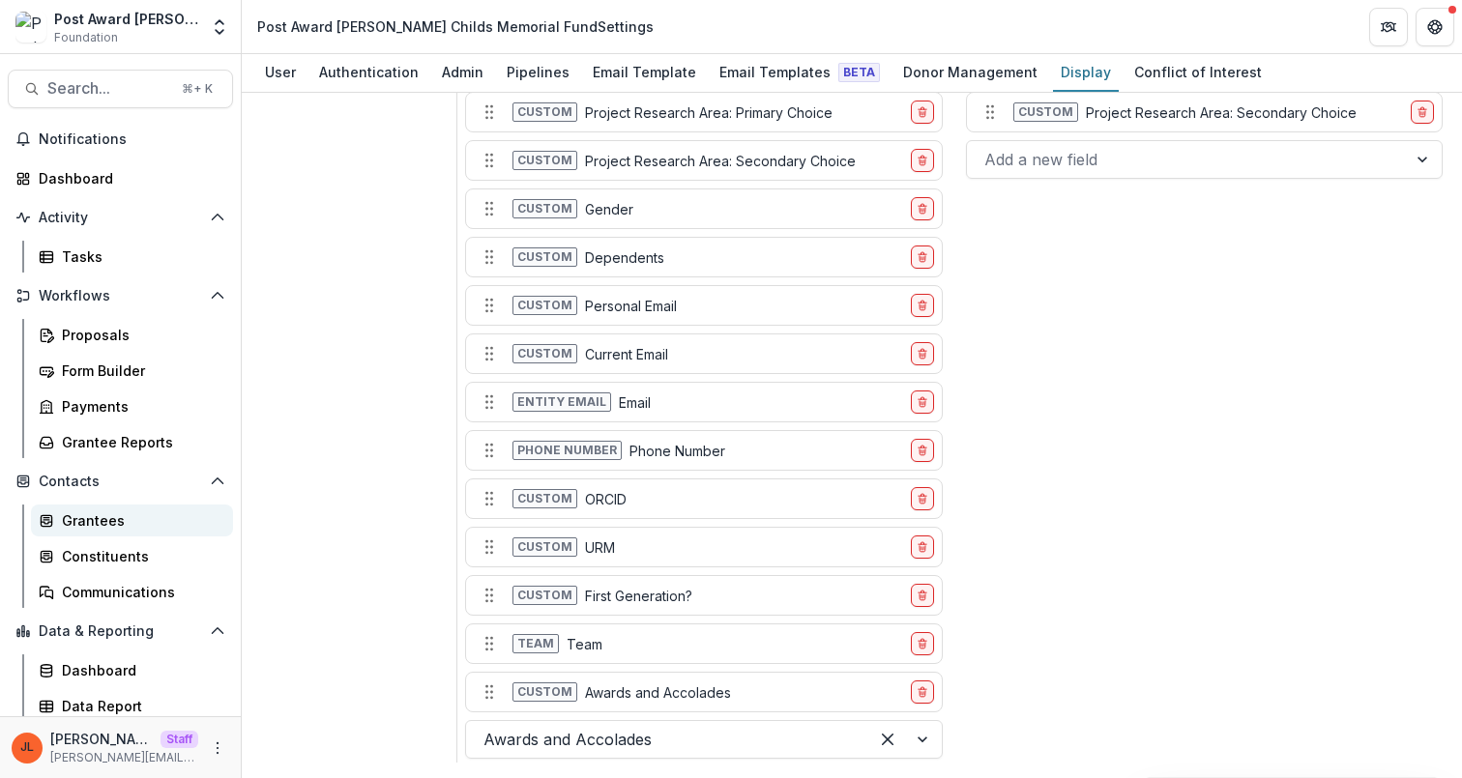
click at [122, 516] on div "Grantees" at bounding box center [140, 521] width 156 height 20
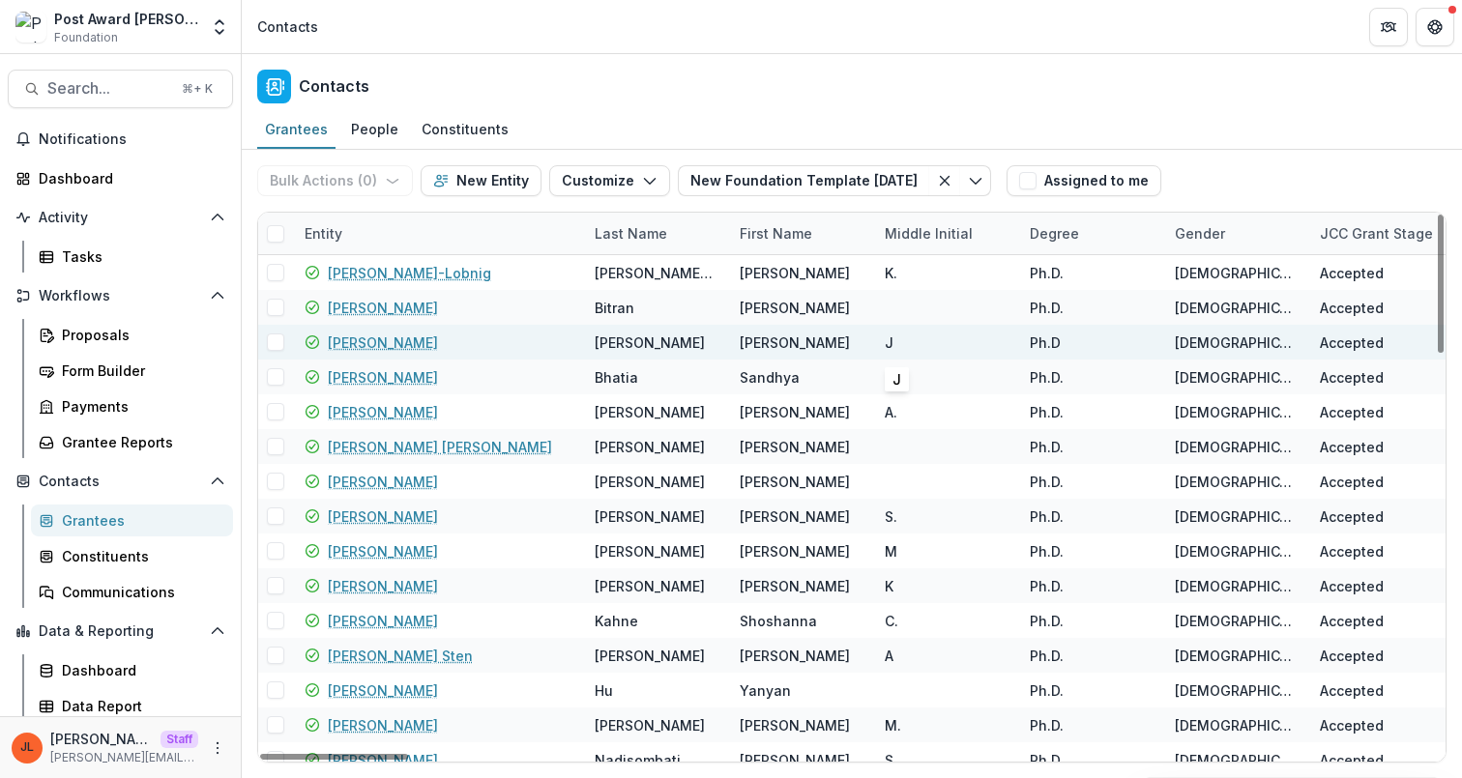
scroll to position [0, 7968]
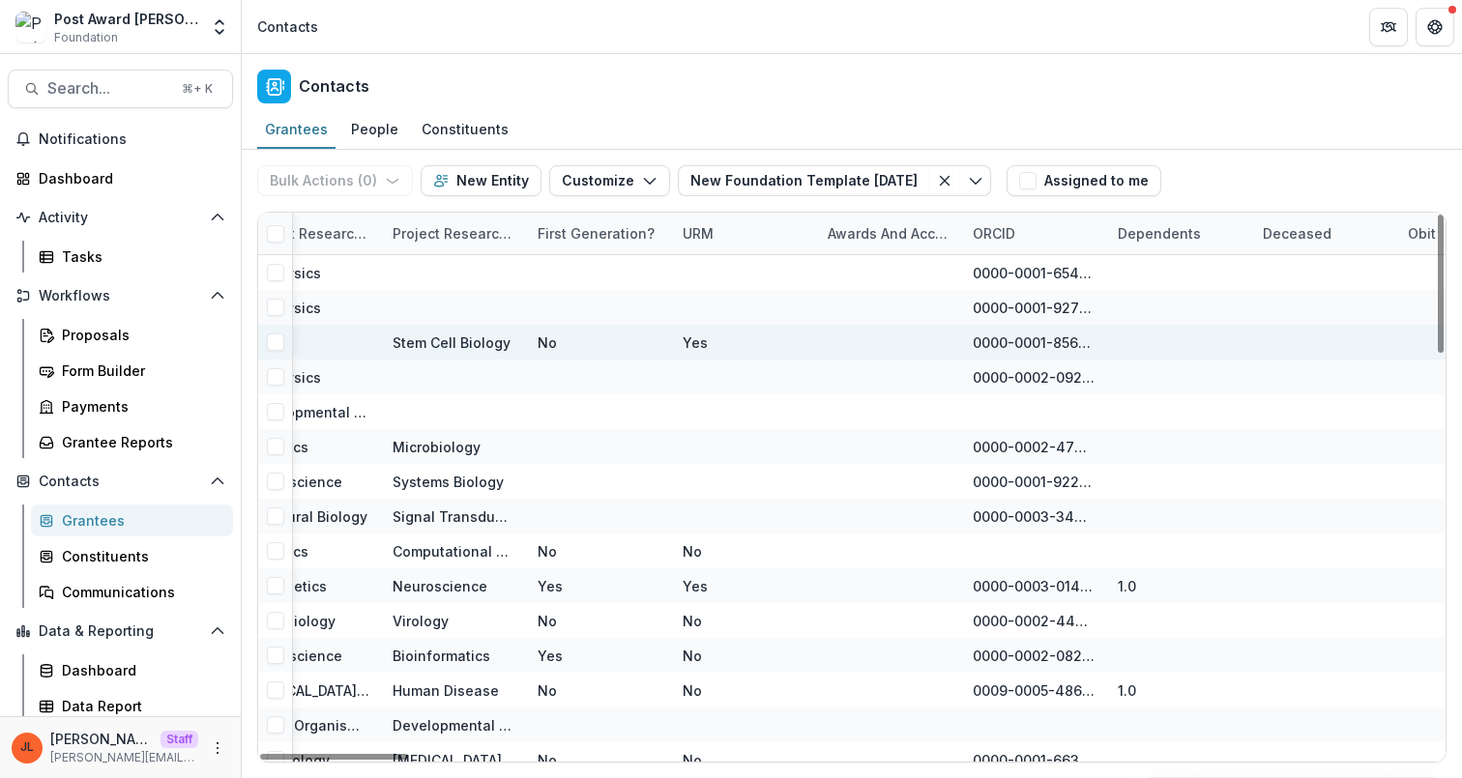
click at [895, 226] on div "Awards and Accolades" at bounding box center [888, 233] width 145 height 20
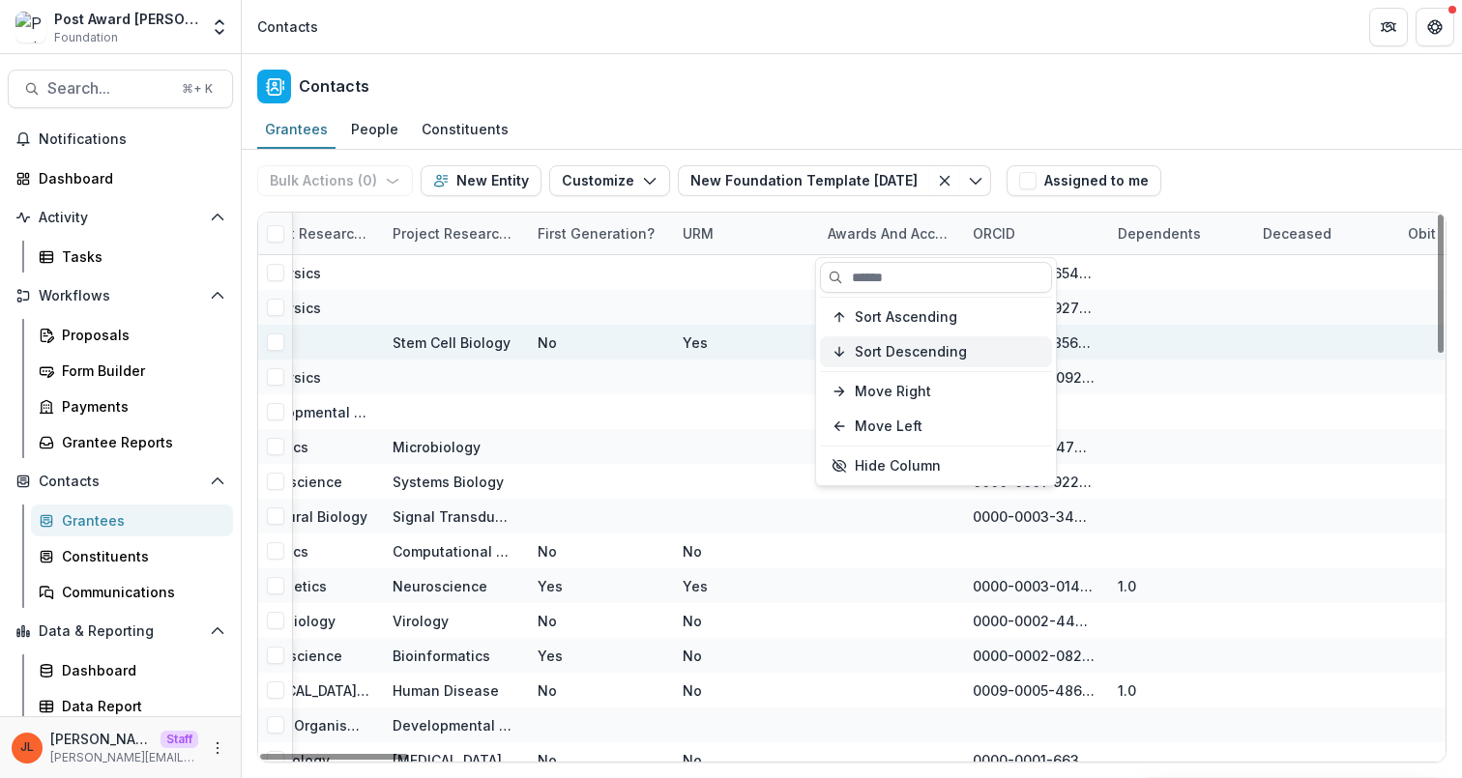
click at [902, 361] on button "Sort Descending" at bounding box center [936, 352] width 232 height 31
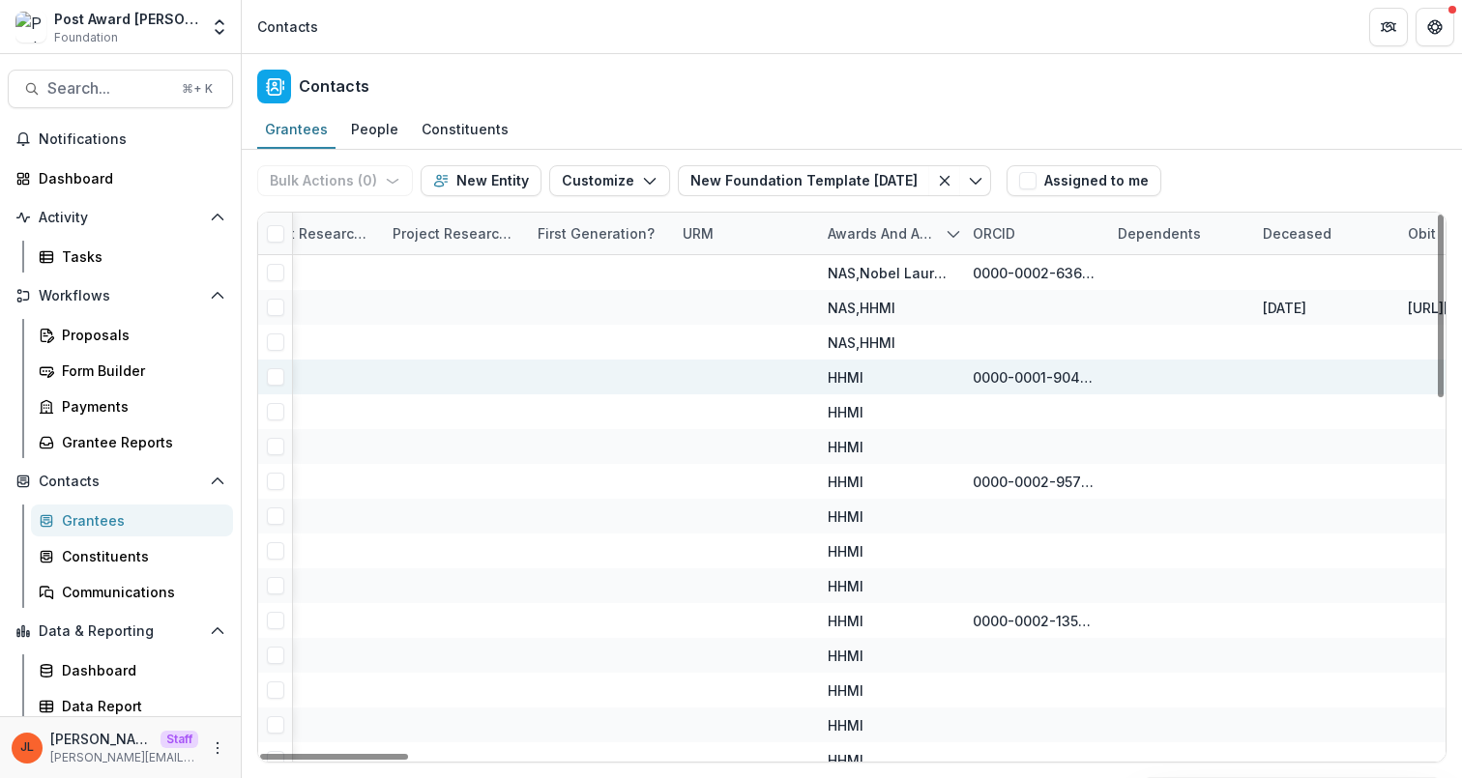
click at [740, 389] on div at bounding box center [744, 377] width 122 height 35
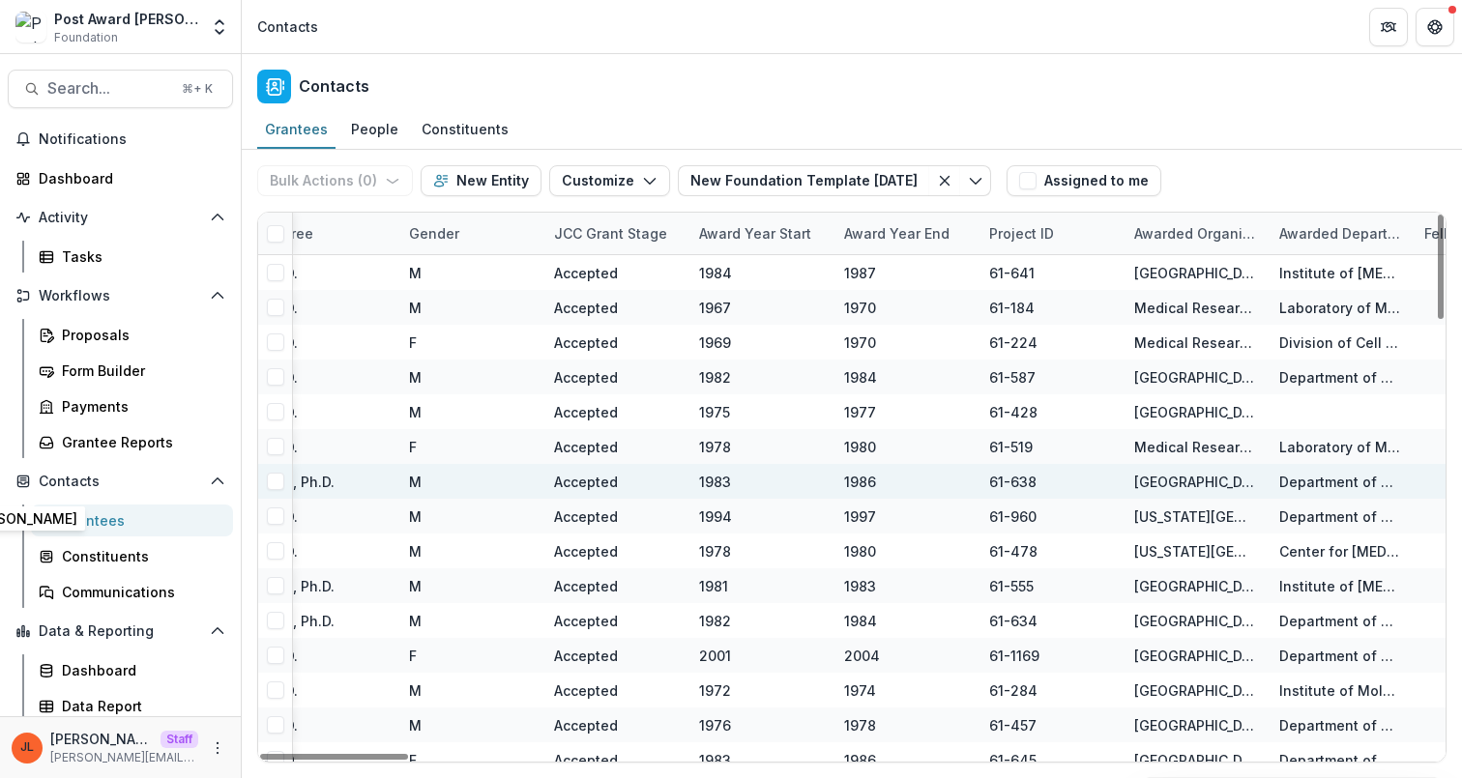
scroll to position [0, 802]
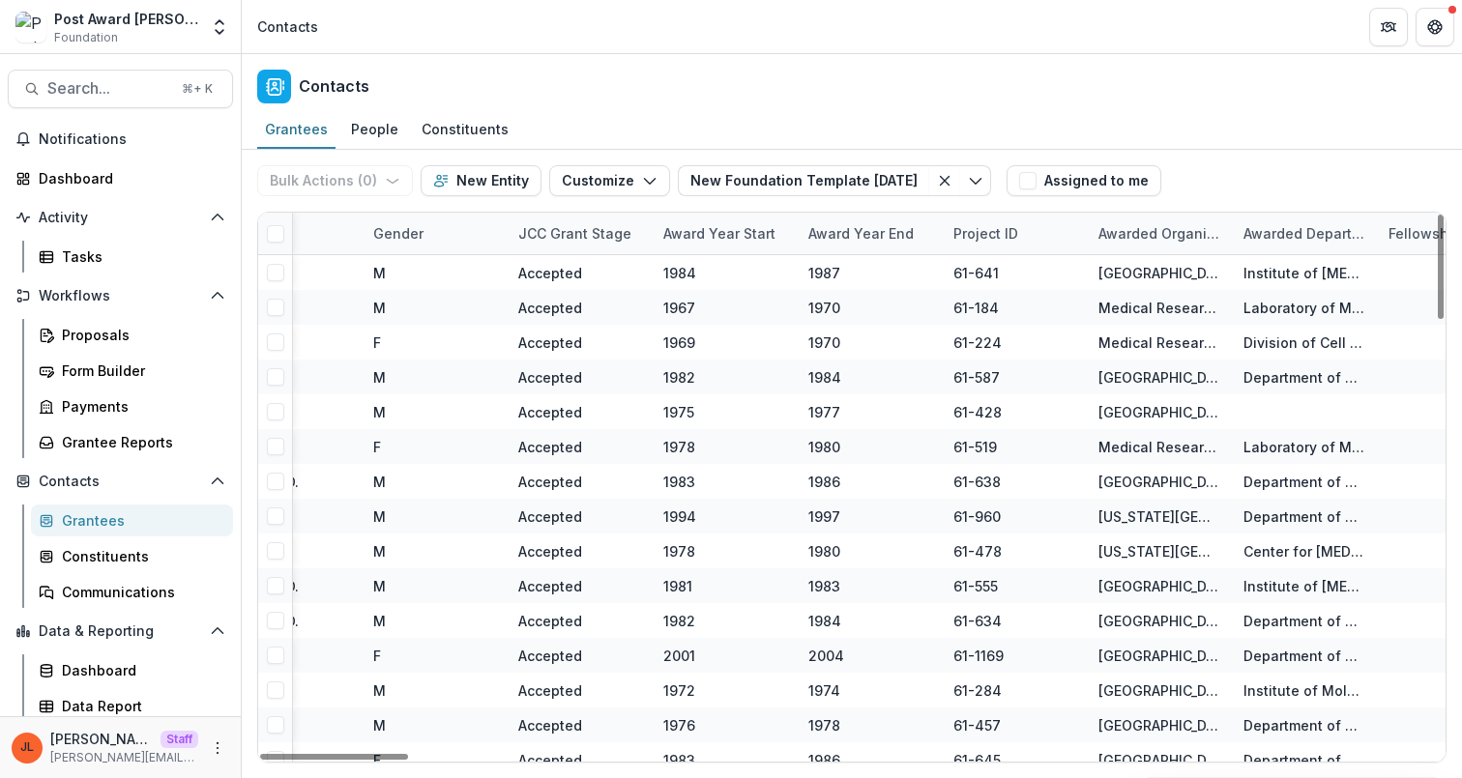
click at [720, 234] on div "Award Year Start" at bounding box center [719, 233] width 135 height 20
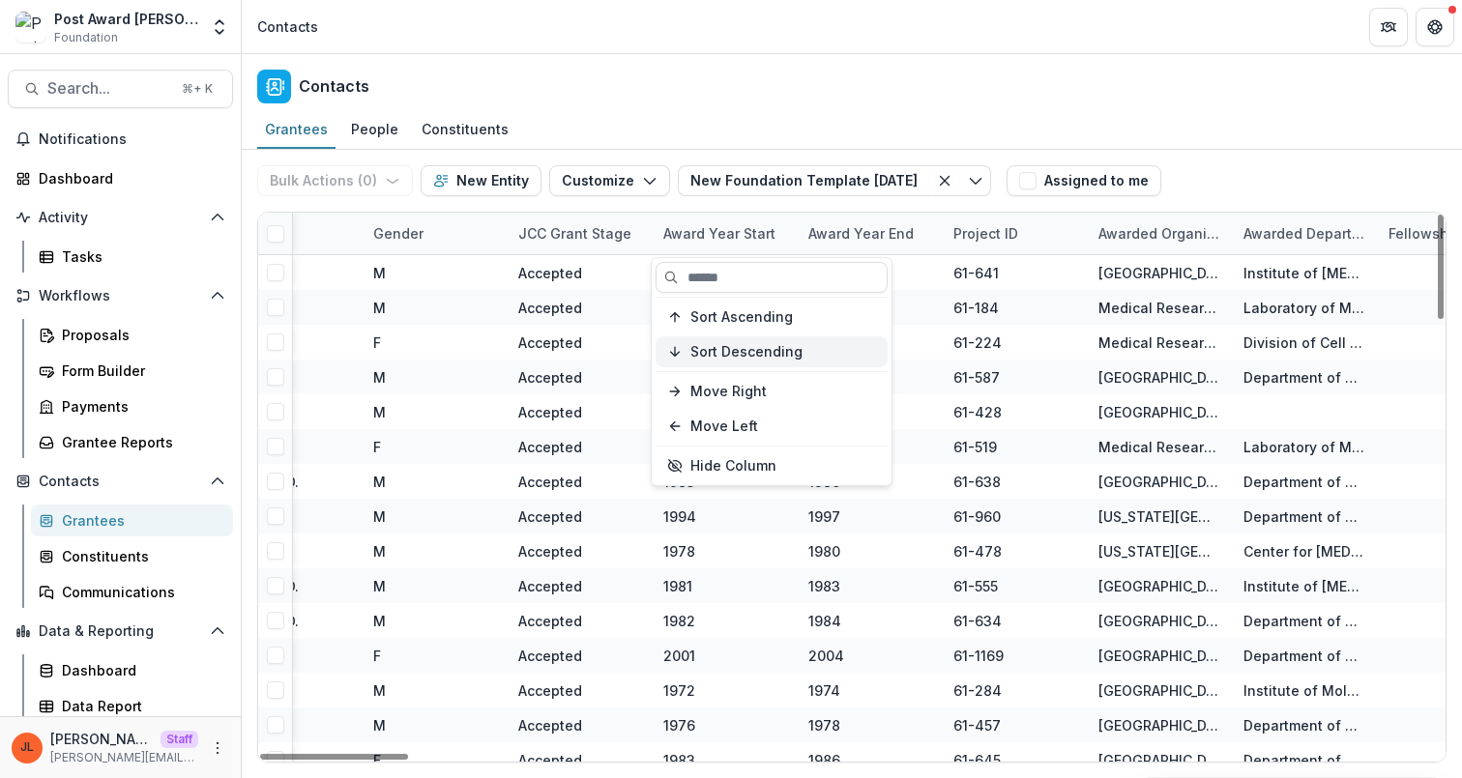
click at [774, 354] on span "Sort Descending" at bounding box center [746, 352] width 112 height 16
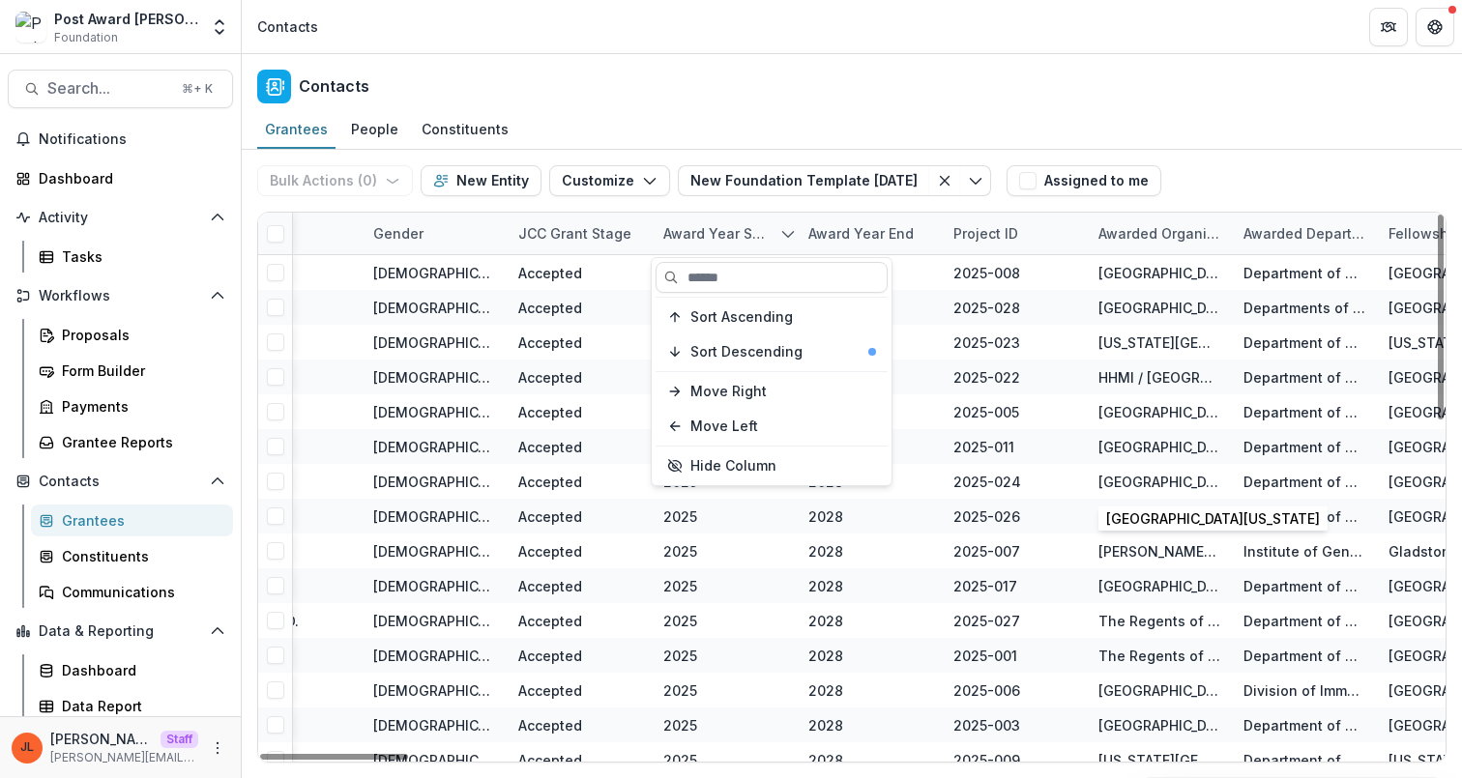
click at [1186, 465] on div "University of Washington" at bounding box center [1160, 481] width 122 height 35
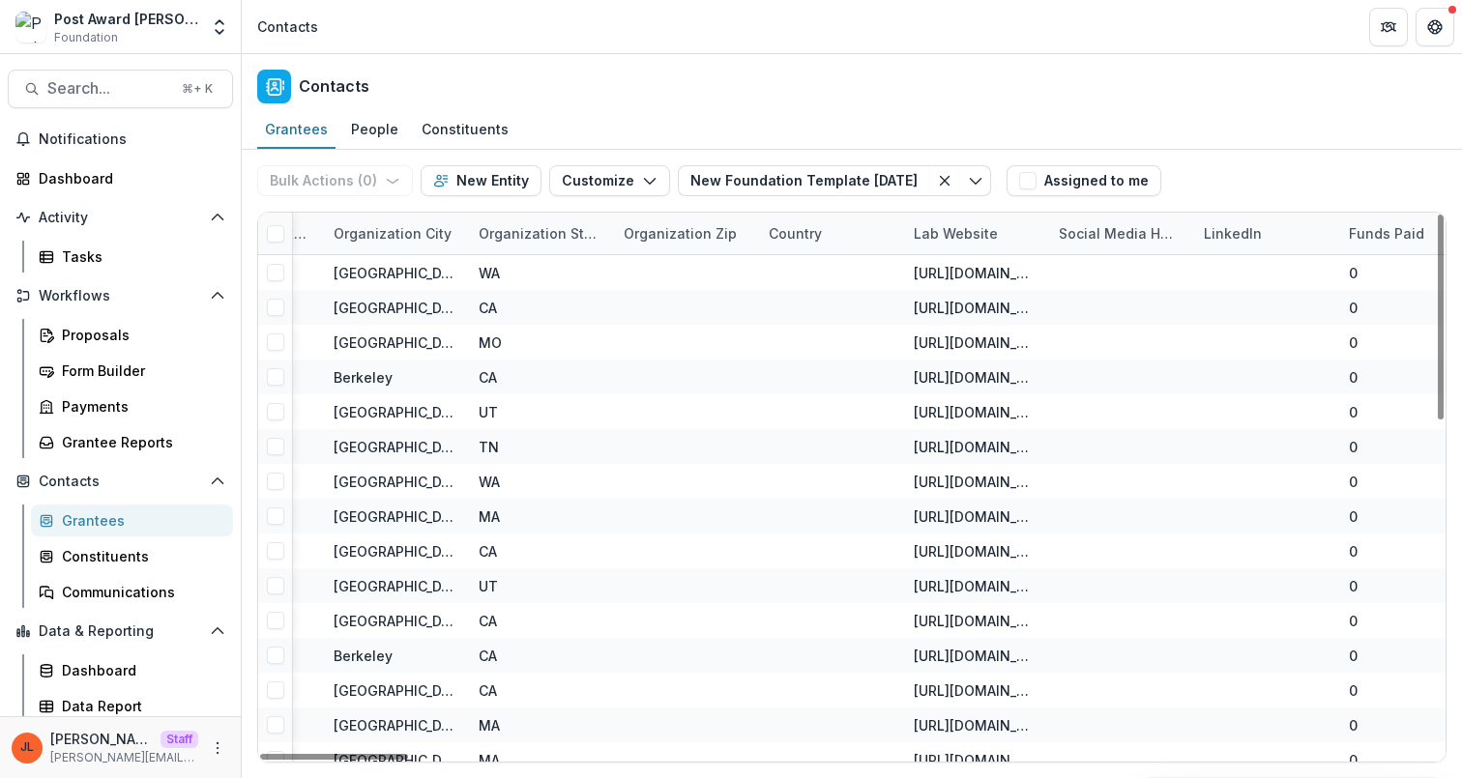
scroll to position [0, 5202]
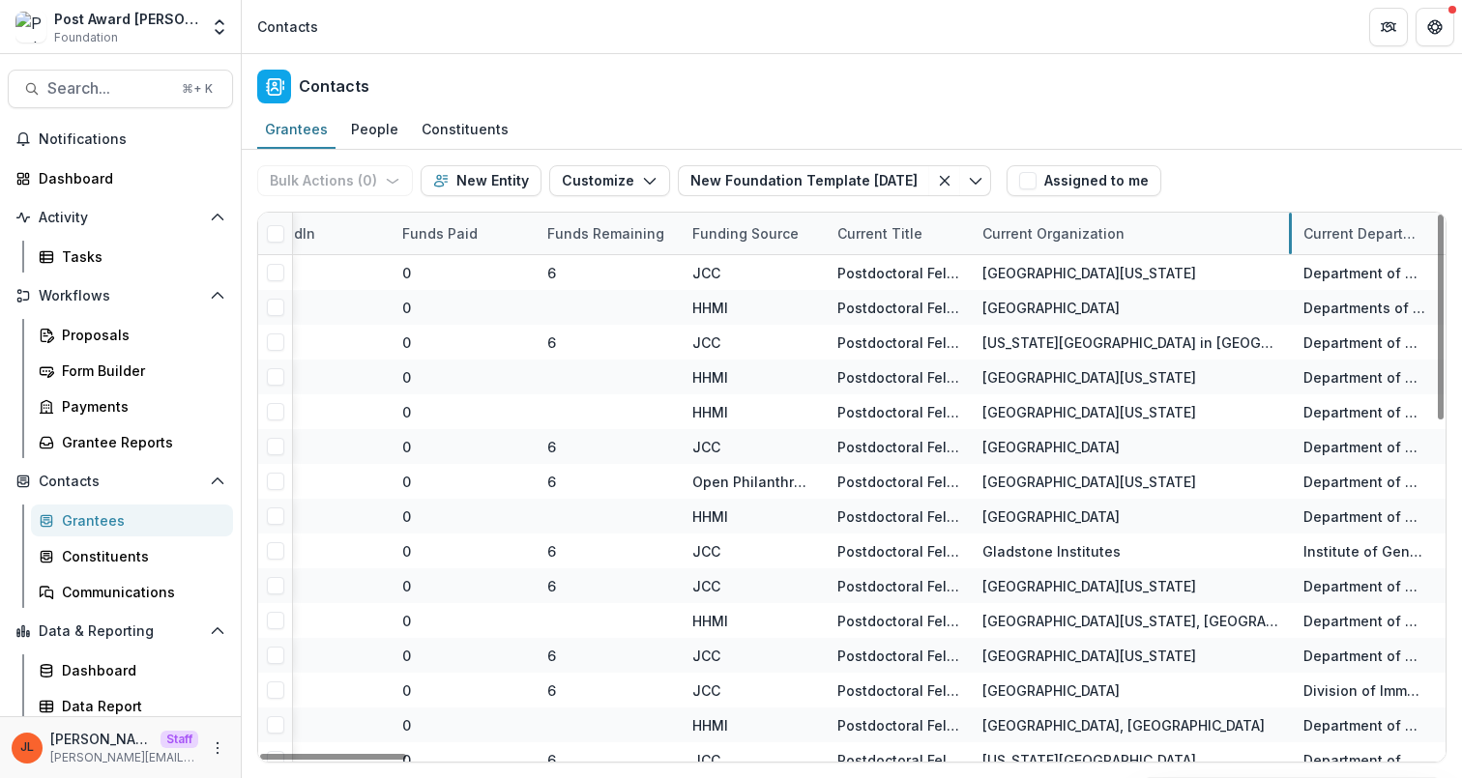
drag, startPoint x: 1114, startPoint y: 231, endPoint x: 1296, endPoint y: 252, distance: 183.0
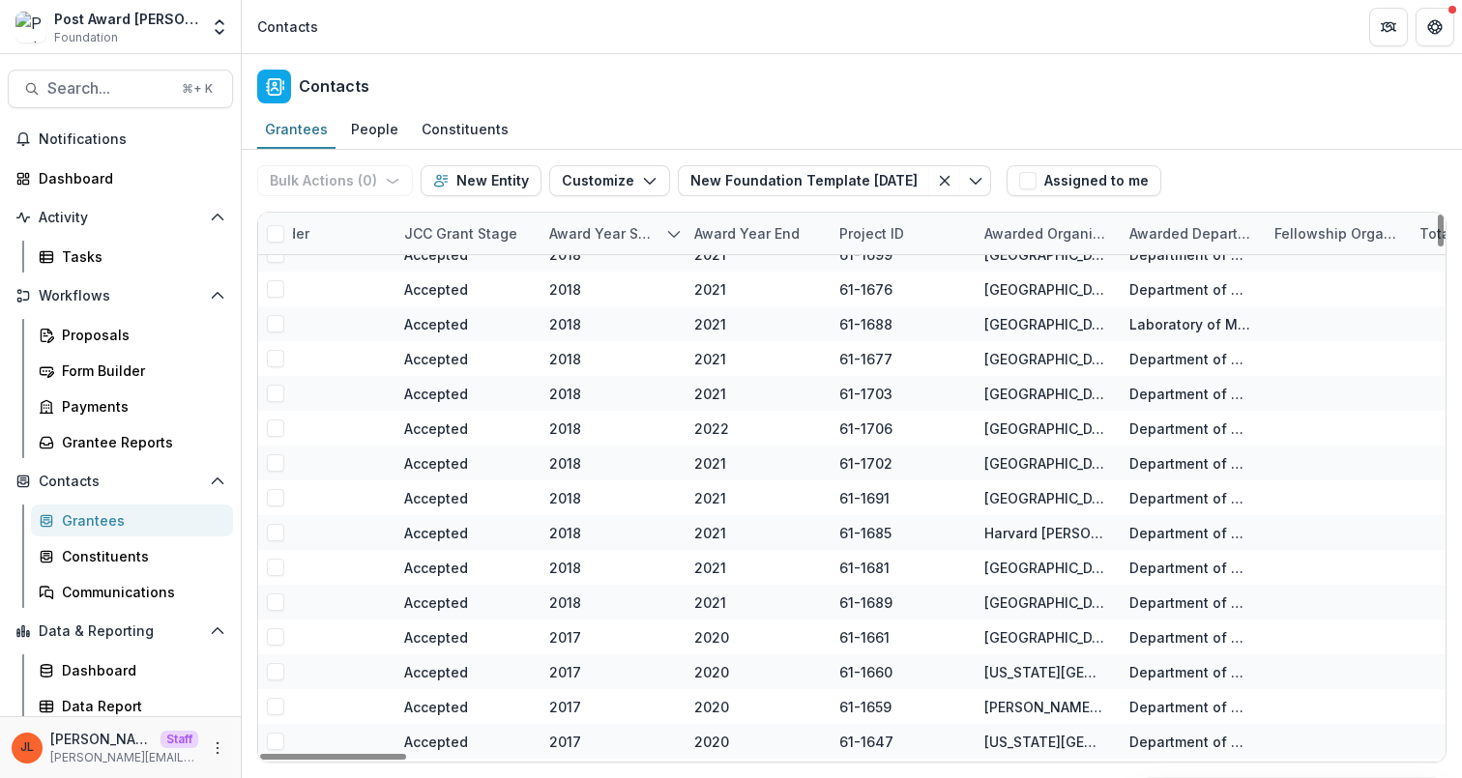
scroll to position [7016, 0]
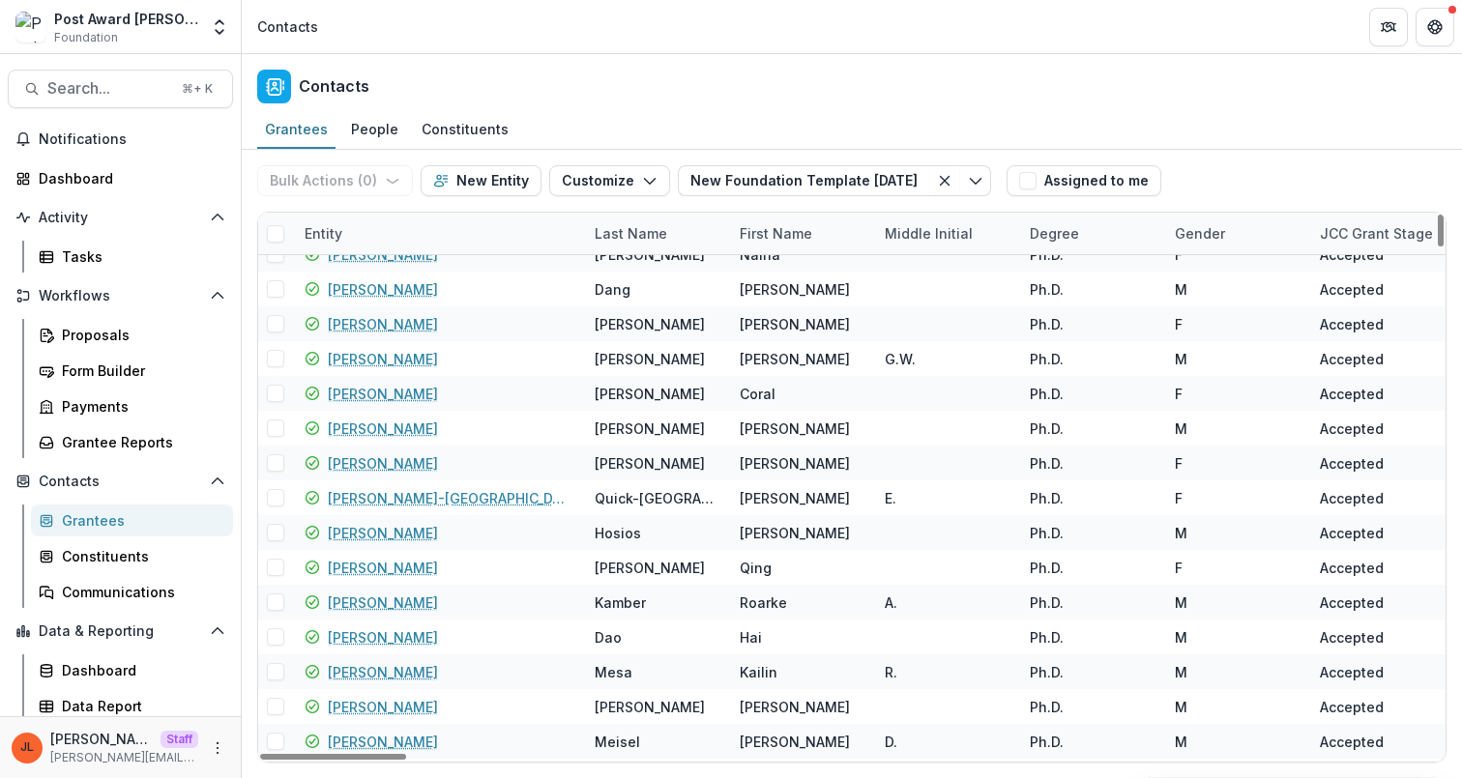
click at [434, 220] on div "Entity" at bounding box center [438, 234] width 290 height 42
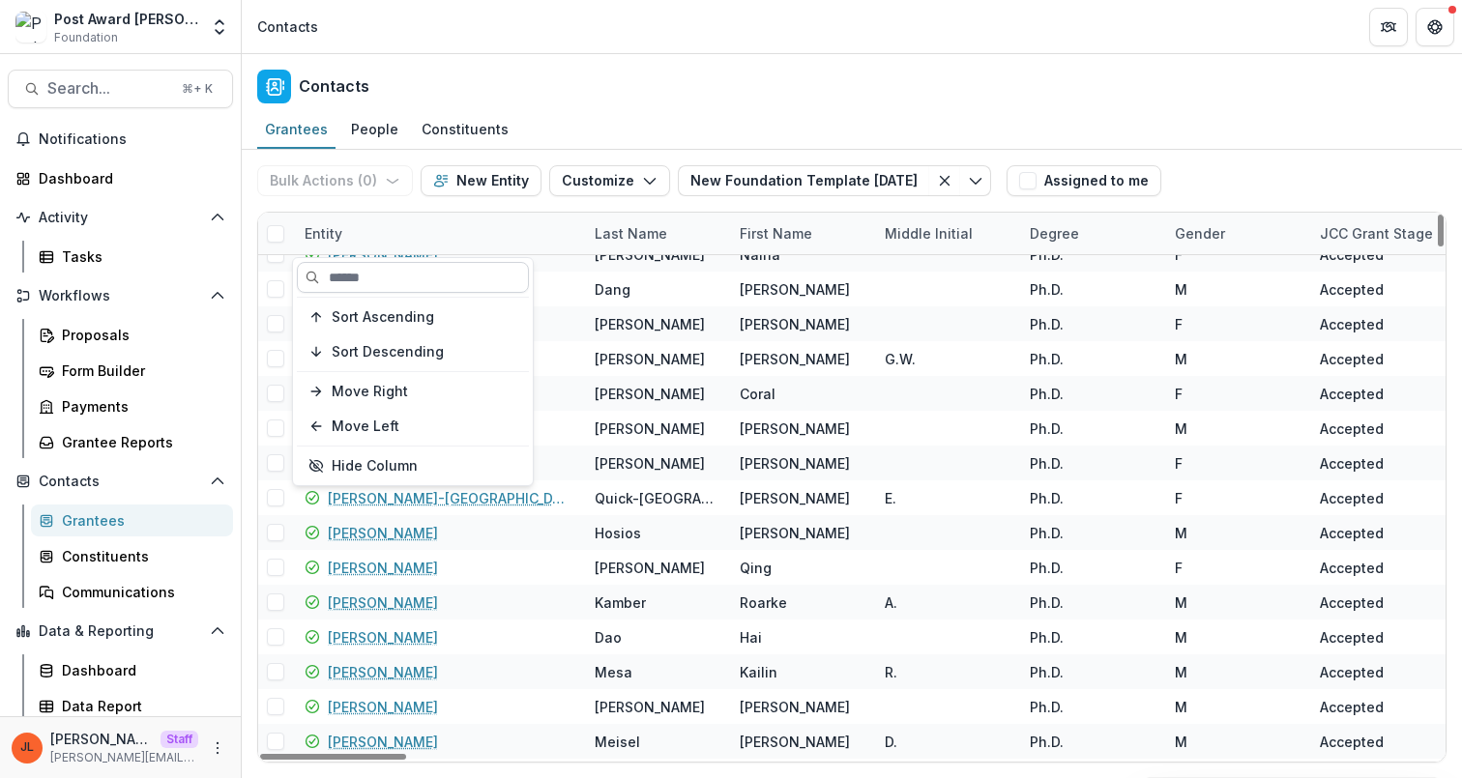
click at [403, 273] on input at bounding box center [413, 277] width 232 height 31
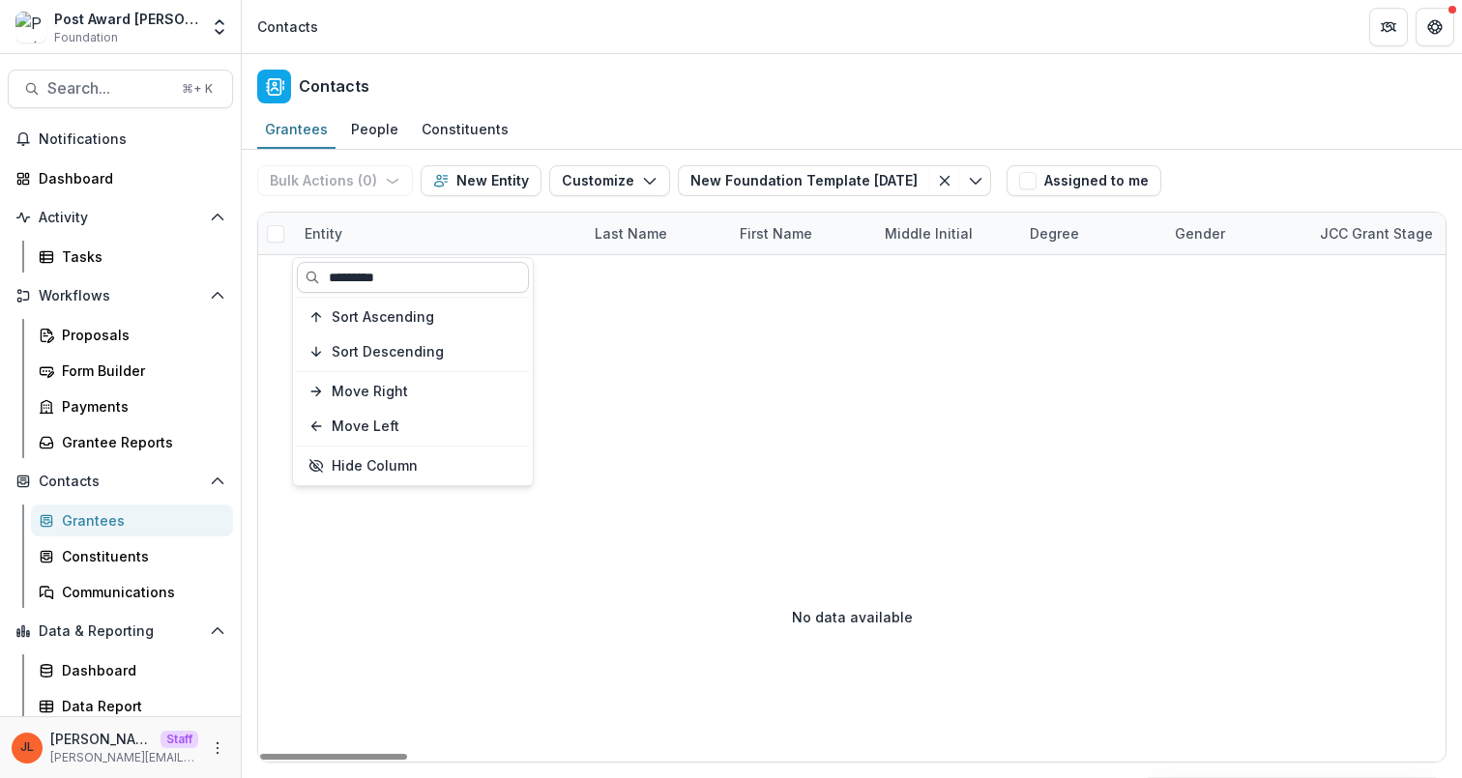
scroll to position [0, 0]
type input "**********"
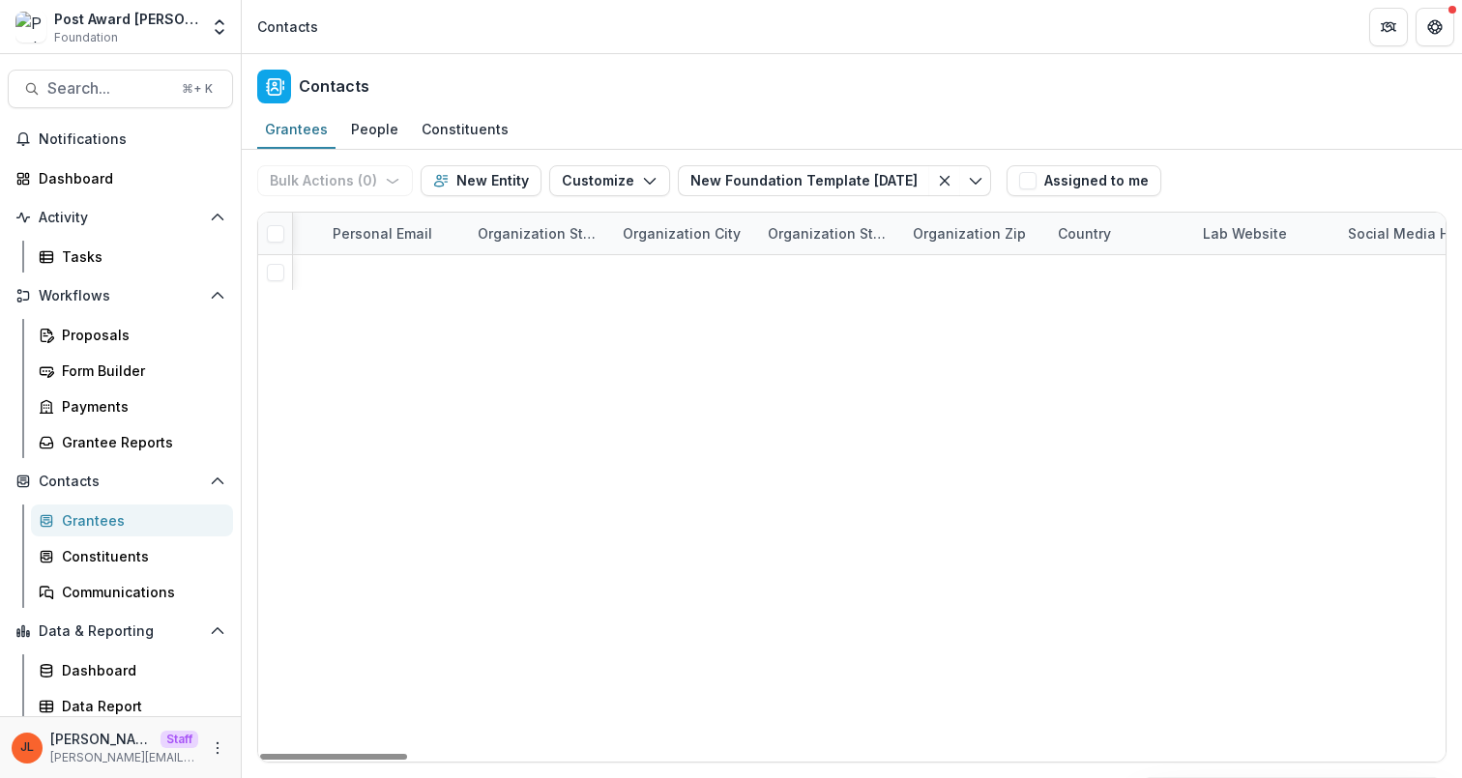
scroll to position [0, 5206]
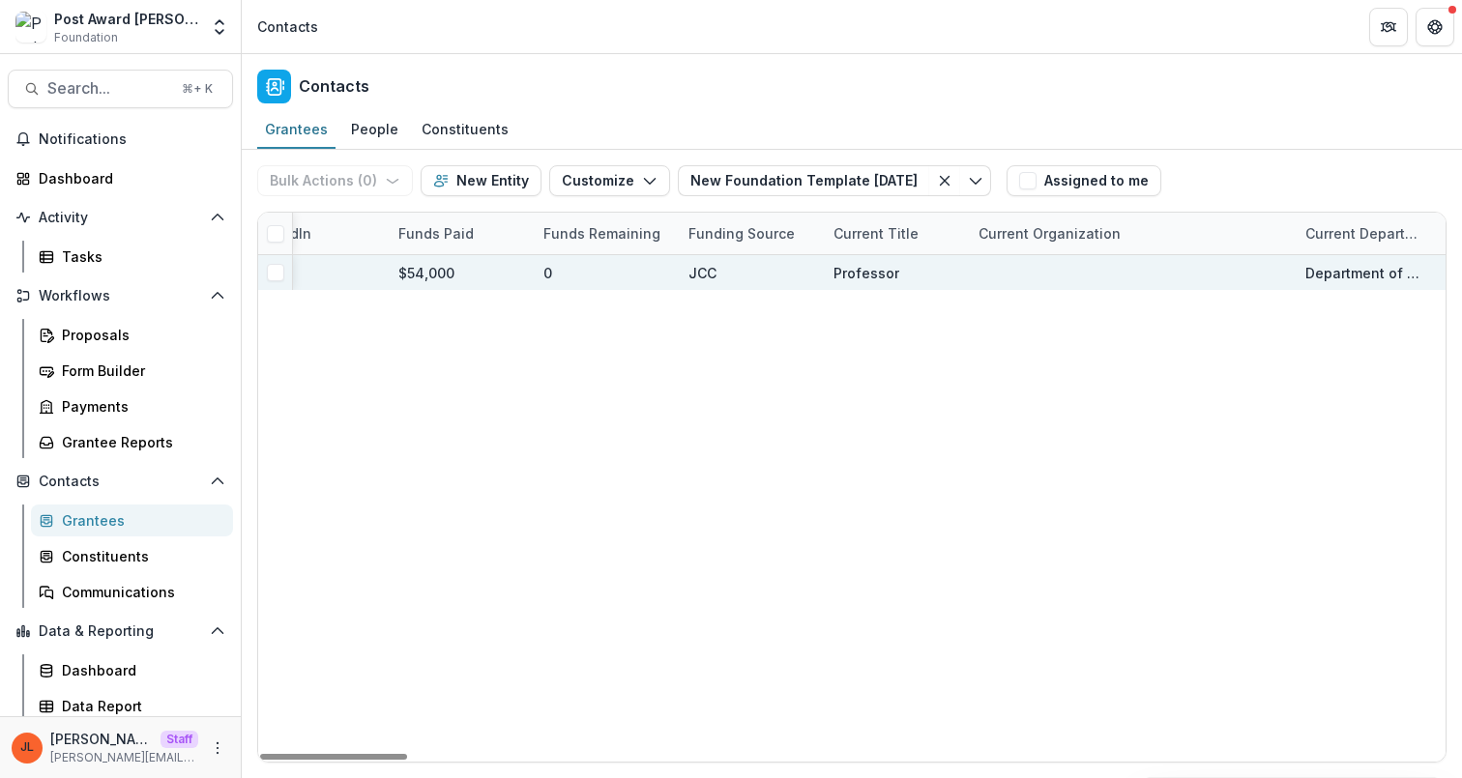
click at [1036, 277] on div at bounding box center [1131, 272] width 304 height 35
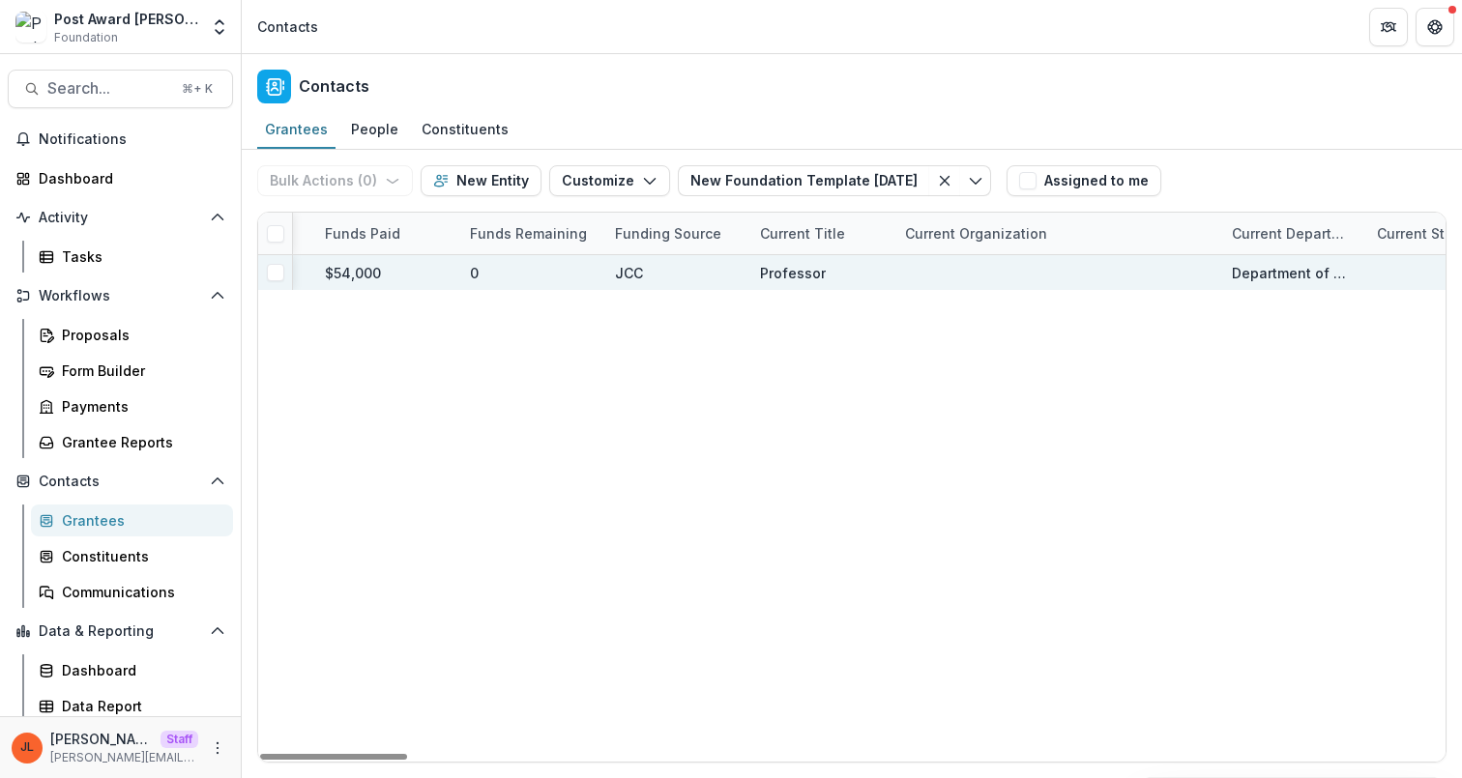
scroll to position [0, 5285]
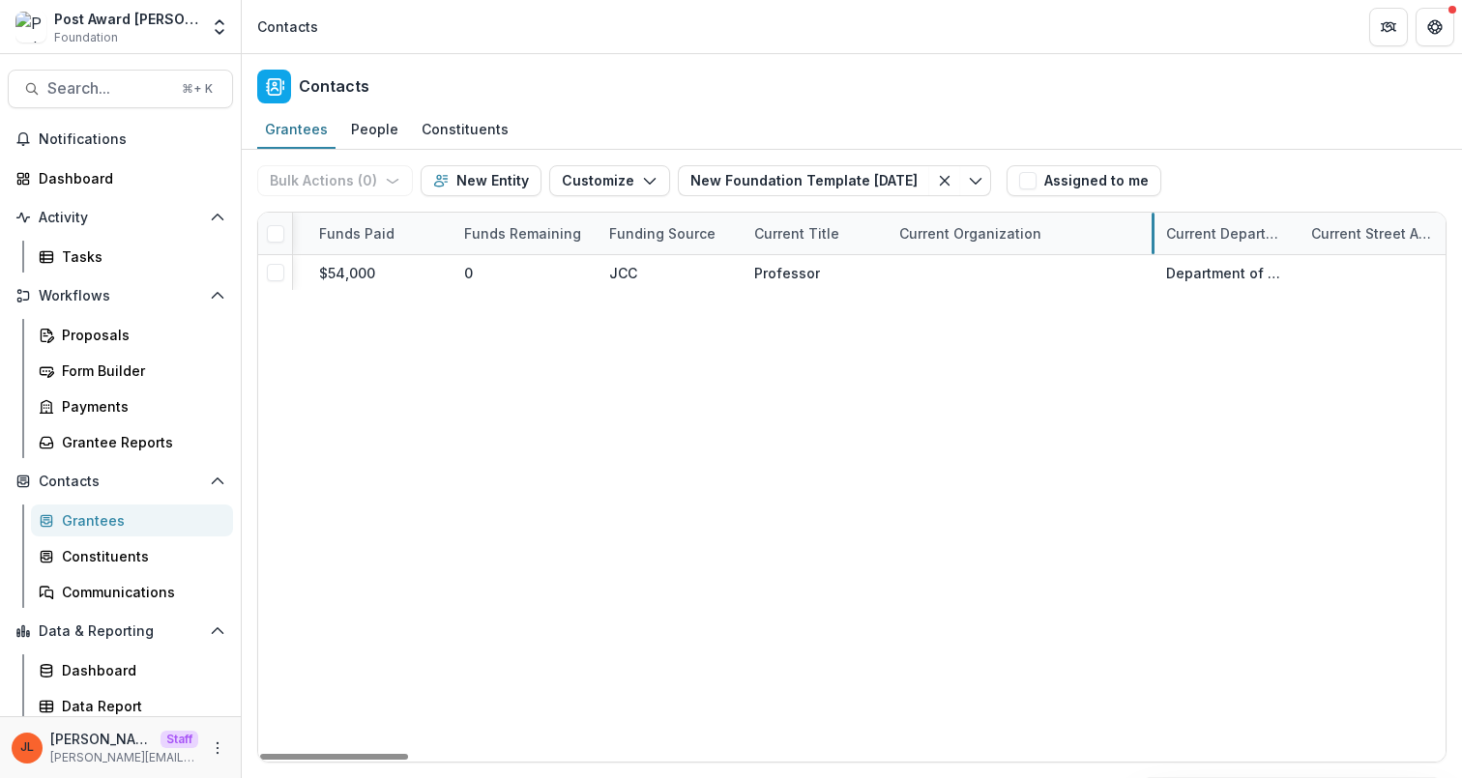
drag, startPoint x: 1213, startPoint y: 239, endPoint x: 1152, endPoint y: 245, distance: 61.2
drag, startPoint x: 1298, startPoint y: 232, endPoint x: 1374, endPoint y: 224, distance: 76.8
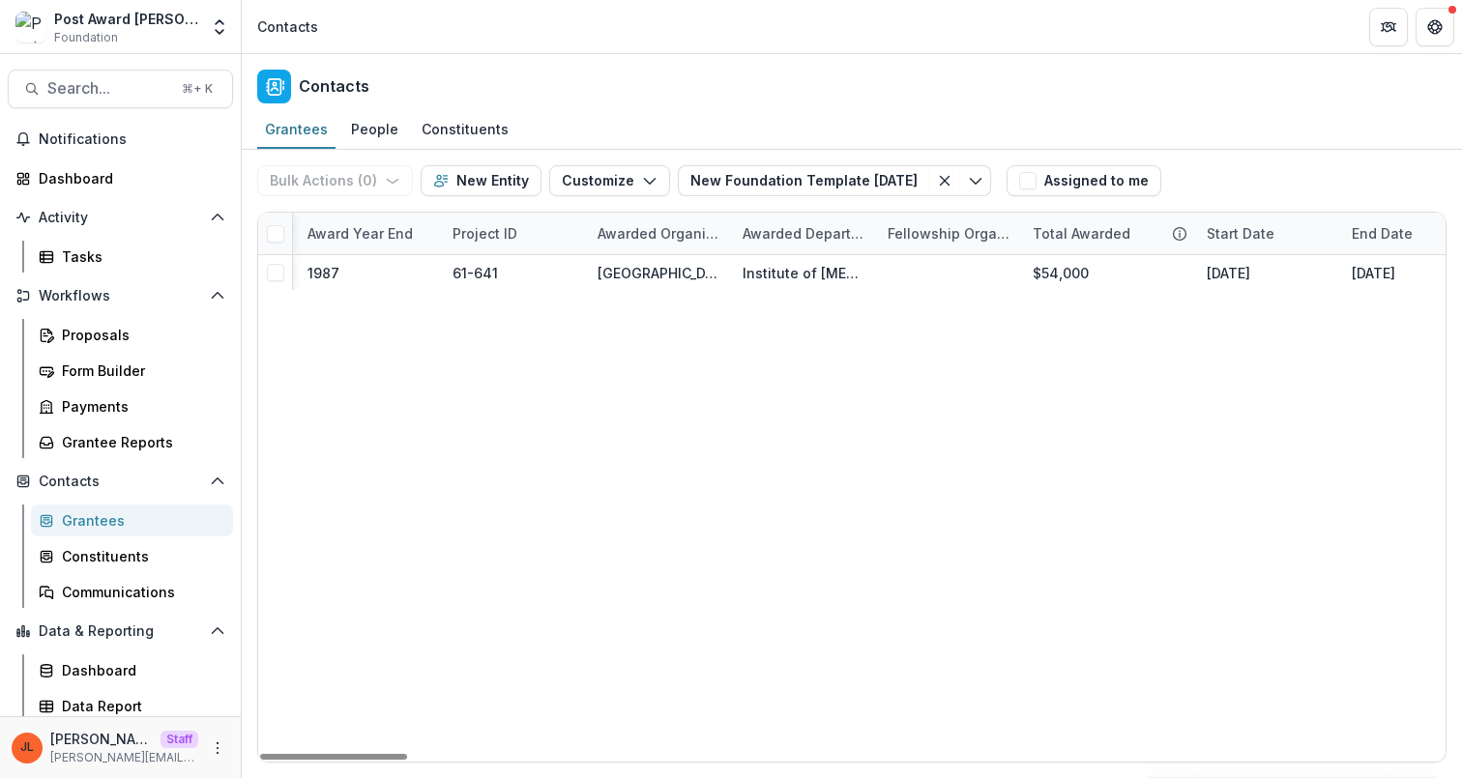
scroll to position [0, 0]
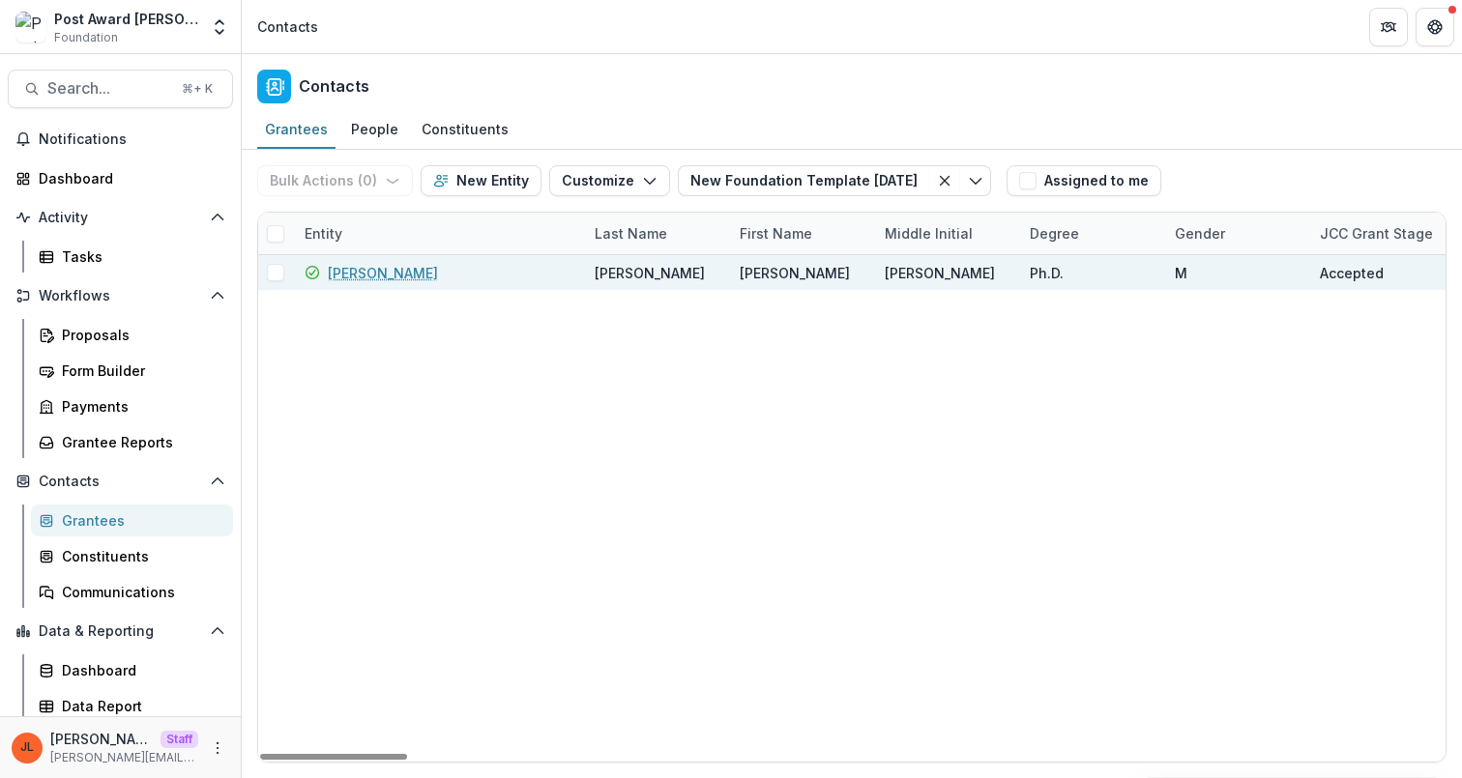
click at [375, 280] on link "[PERSON_NAME]" at bounding box center [383, 273] width 110 height 20
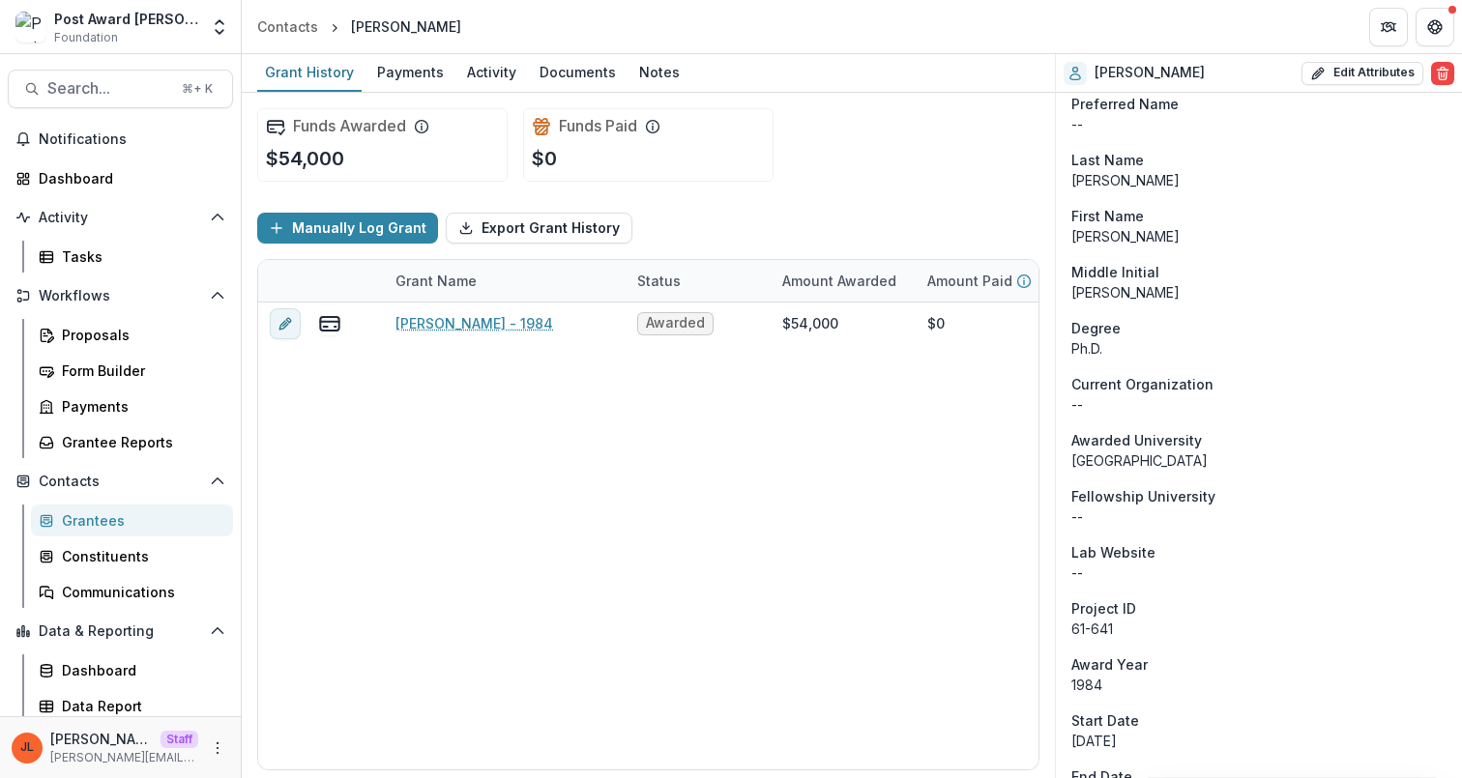
scroll to position [126, 0]
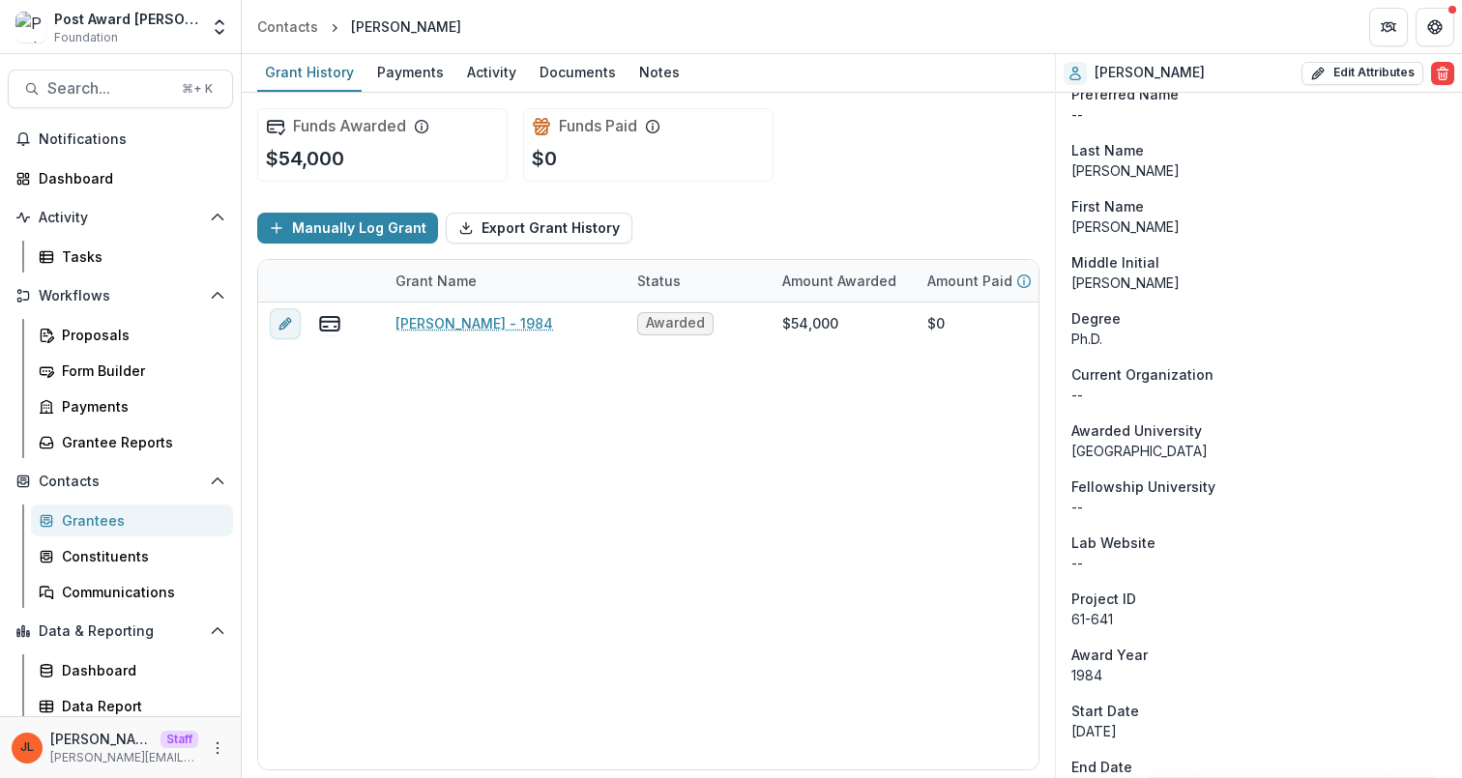
click at [1150, 387] on p "--" at bounding box center [1258, 395] width 375 height 20
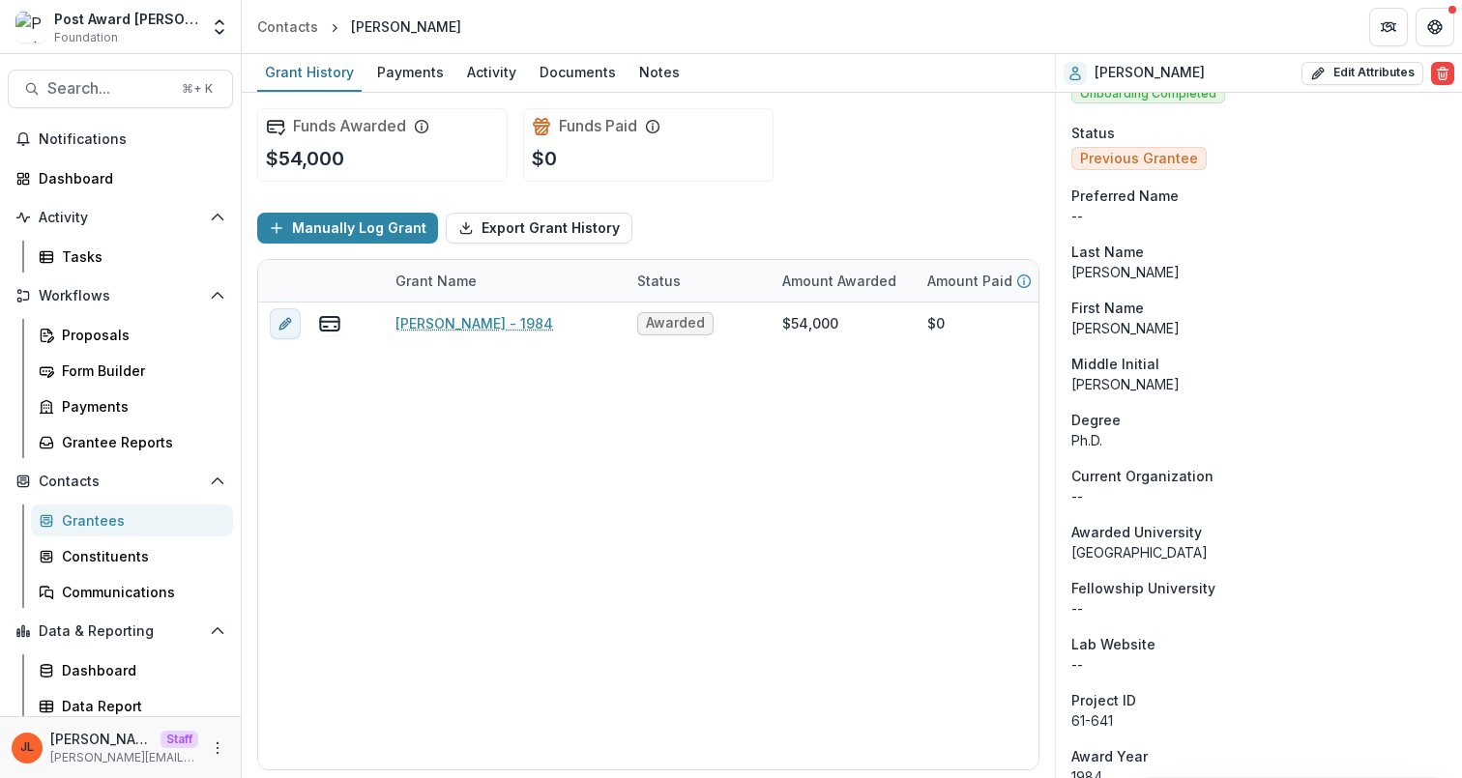
scroll to position [0, 0]
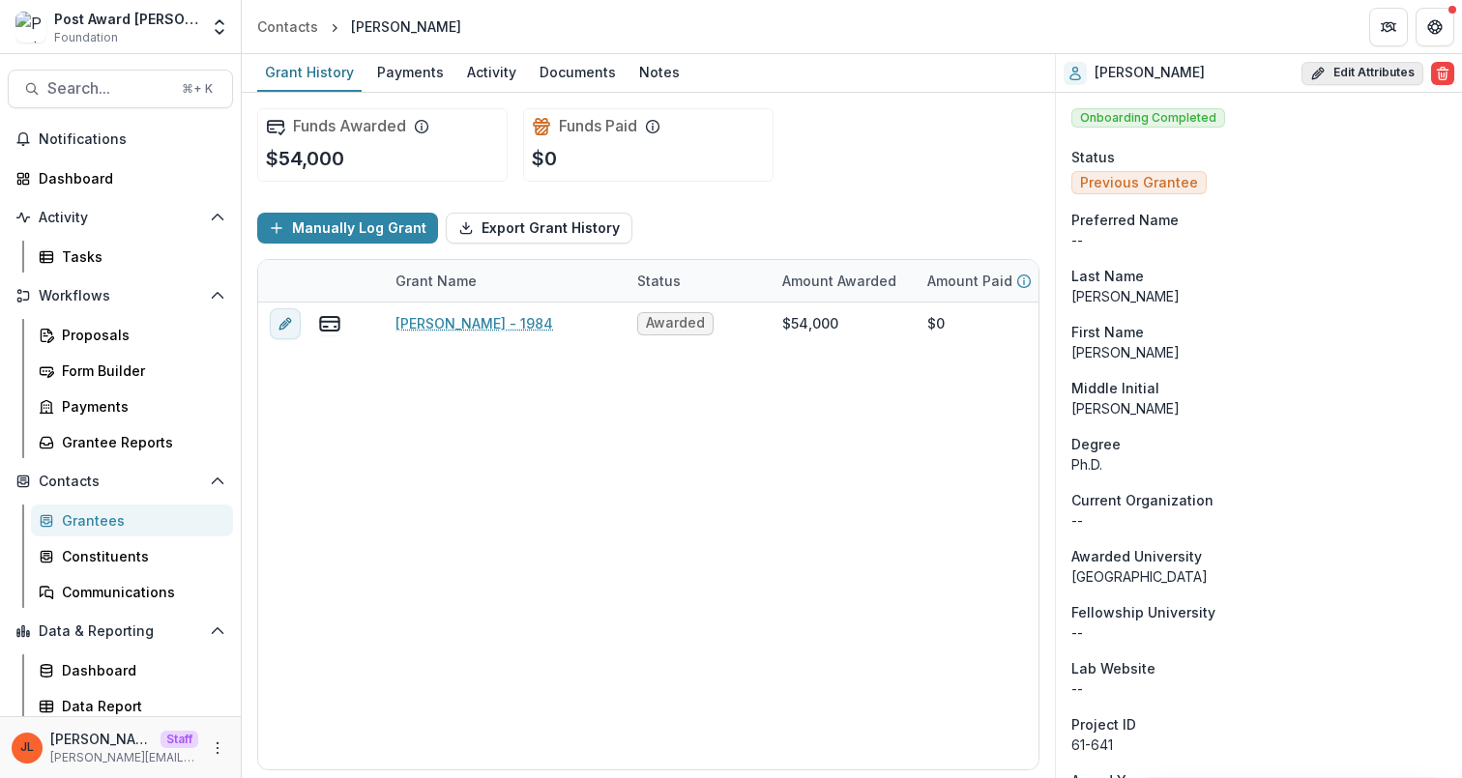
click at [1347, 80] on button "Edit Attributes" at bounding box center [1363, 73] width 122 height 23
select select
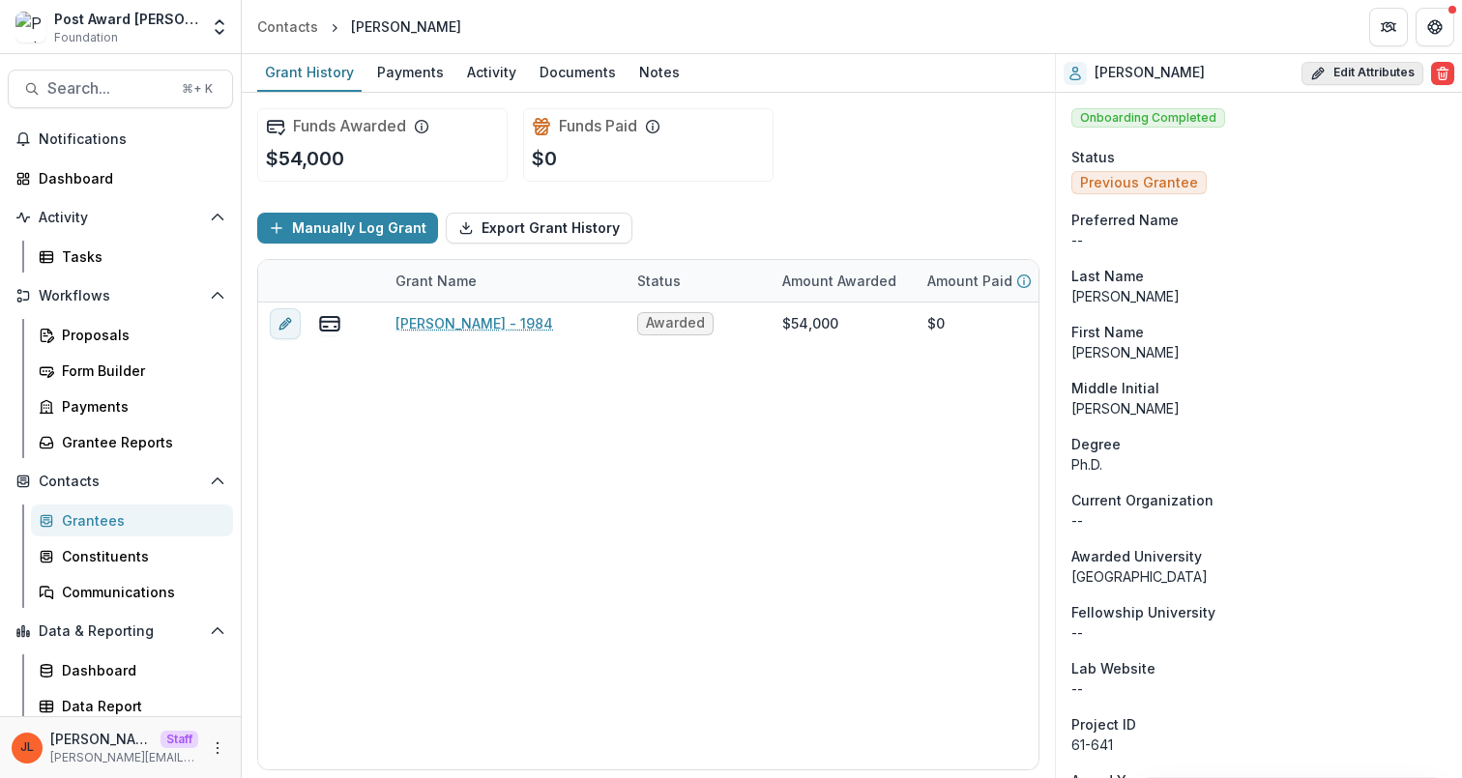
select select
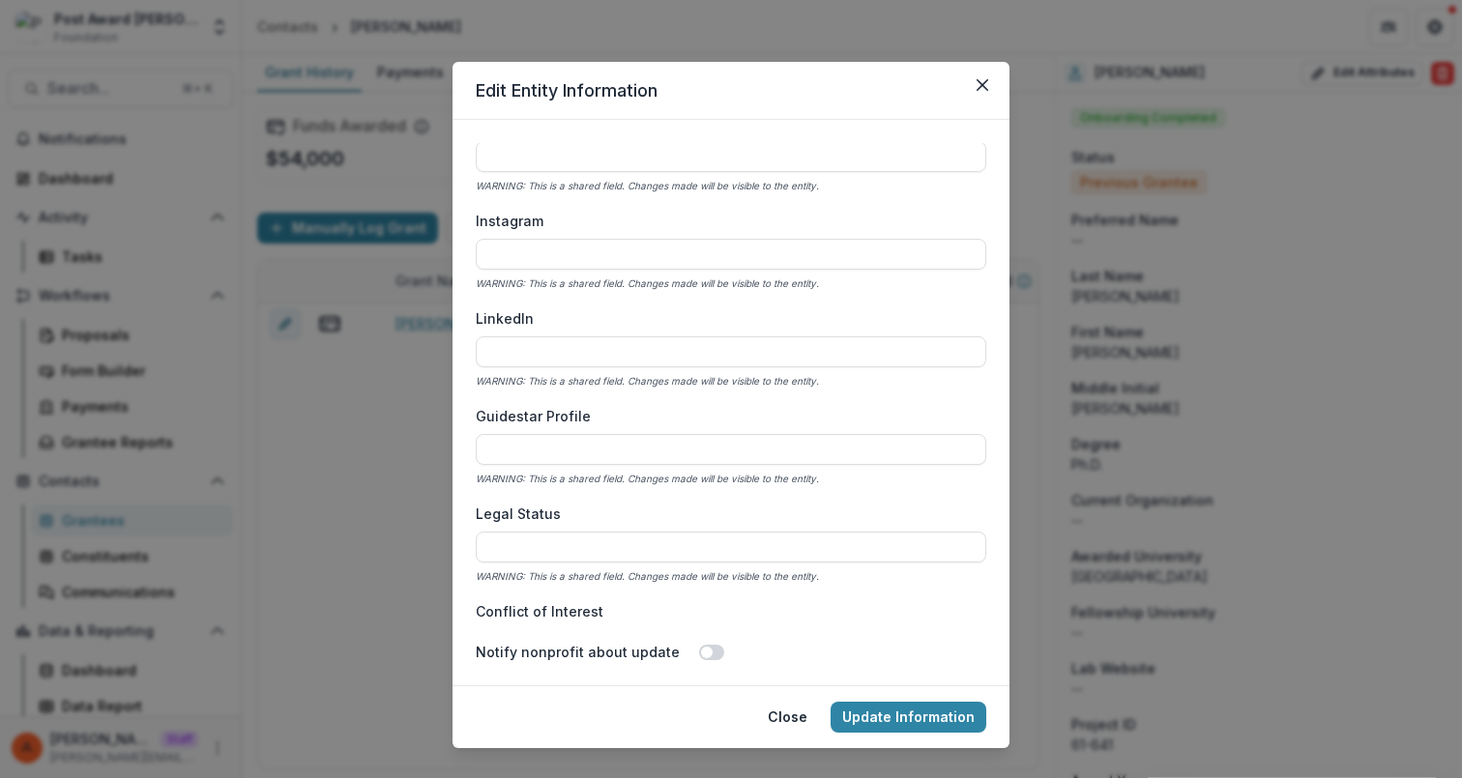
scroll to position [2415, 0]
click at [1216, 399] on div "**********" at bounding box center [731, 389] width 1462 height 778
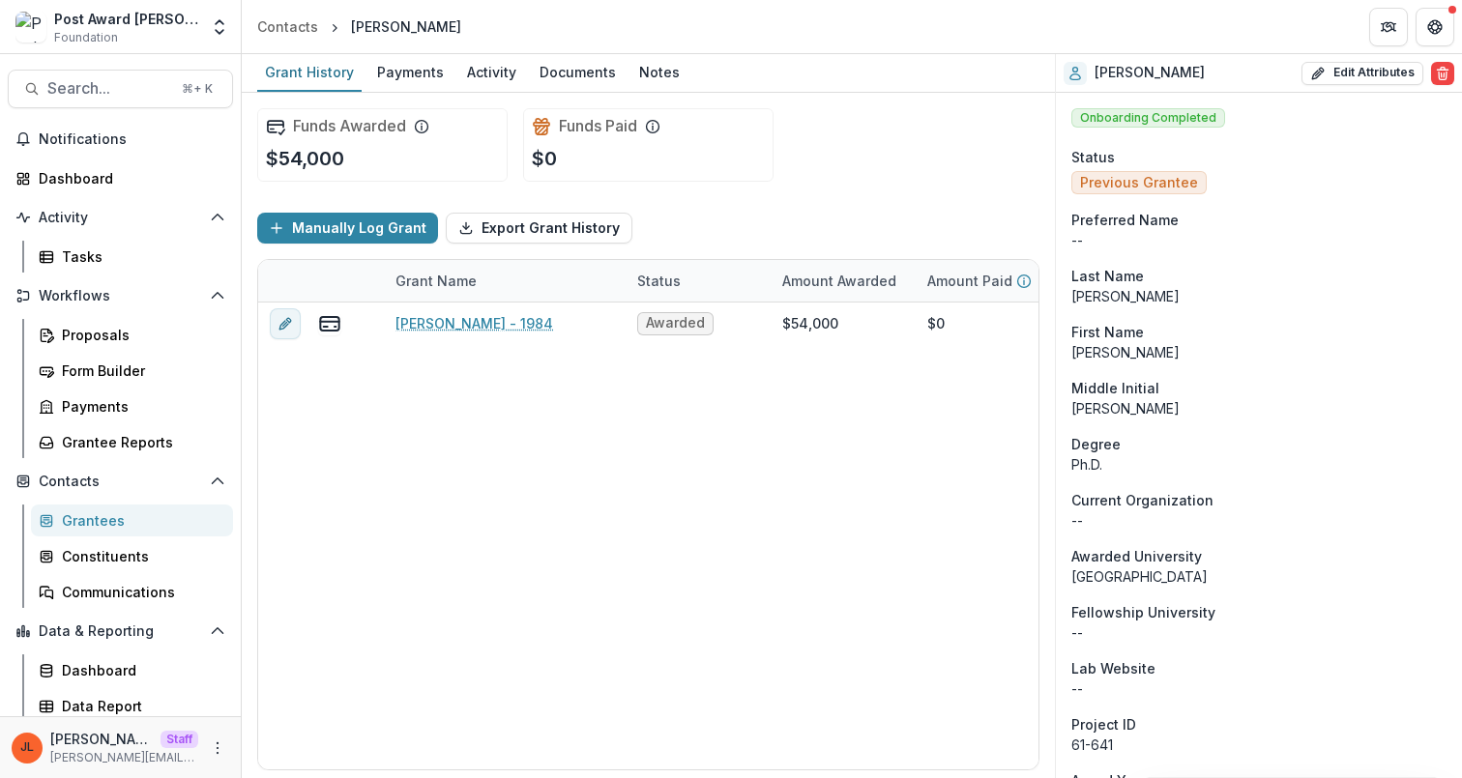
click at [1105, 579] on p "[GEOGRAPHIC_DATA]" at bounding box center [1258, 577] width 375 height 20
click at [1079, 517] on p "--" at bounding box center [1258, 521] width 375 height 20
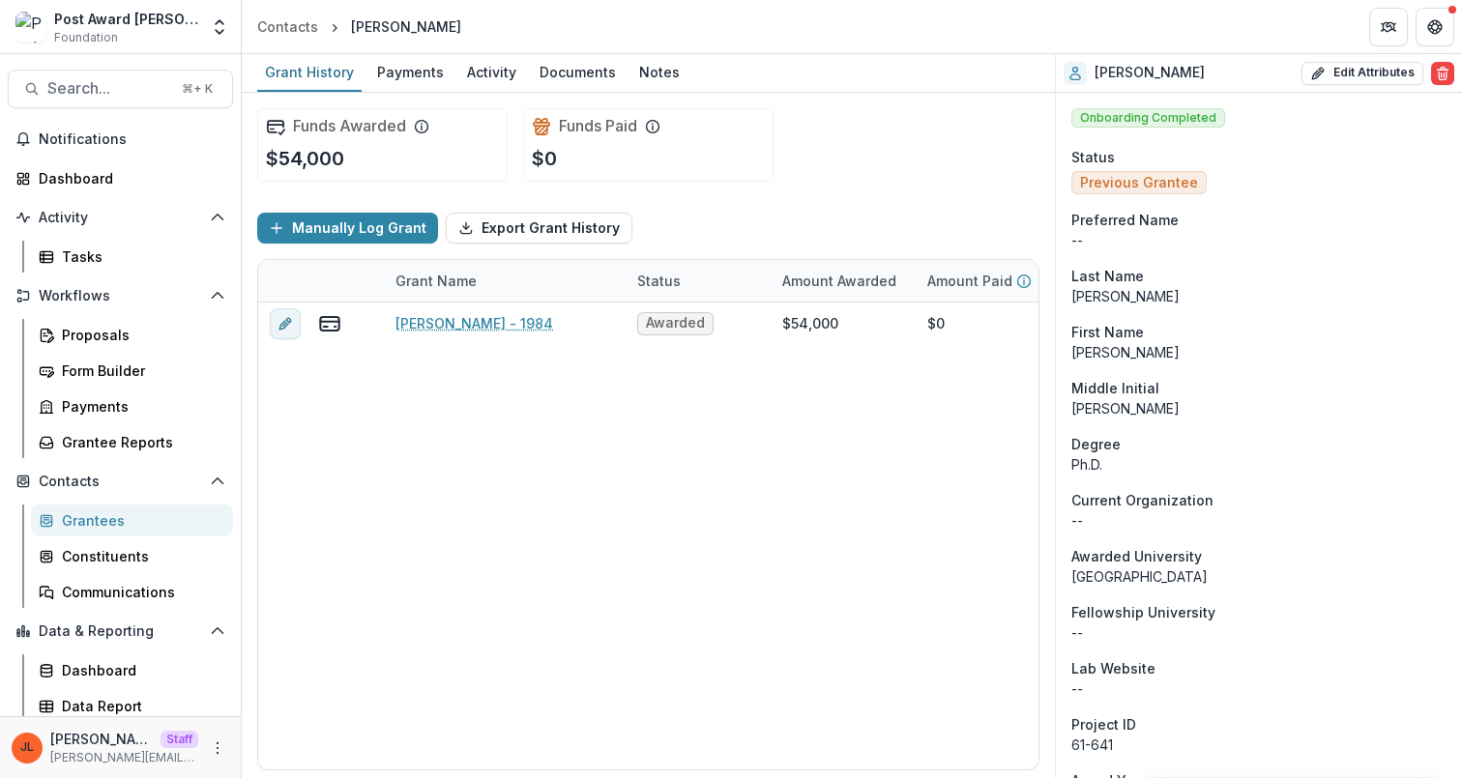
click at [1092, 553] on span "Awarded University" at bounding box center [1136, 556] width 131 height 20
click at [106, 528] on div "Grantees" at bounding box center [140, 521] width 156 height 20
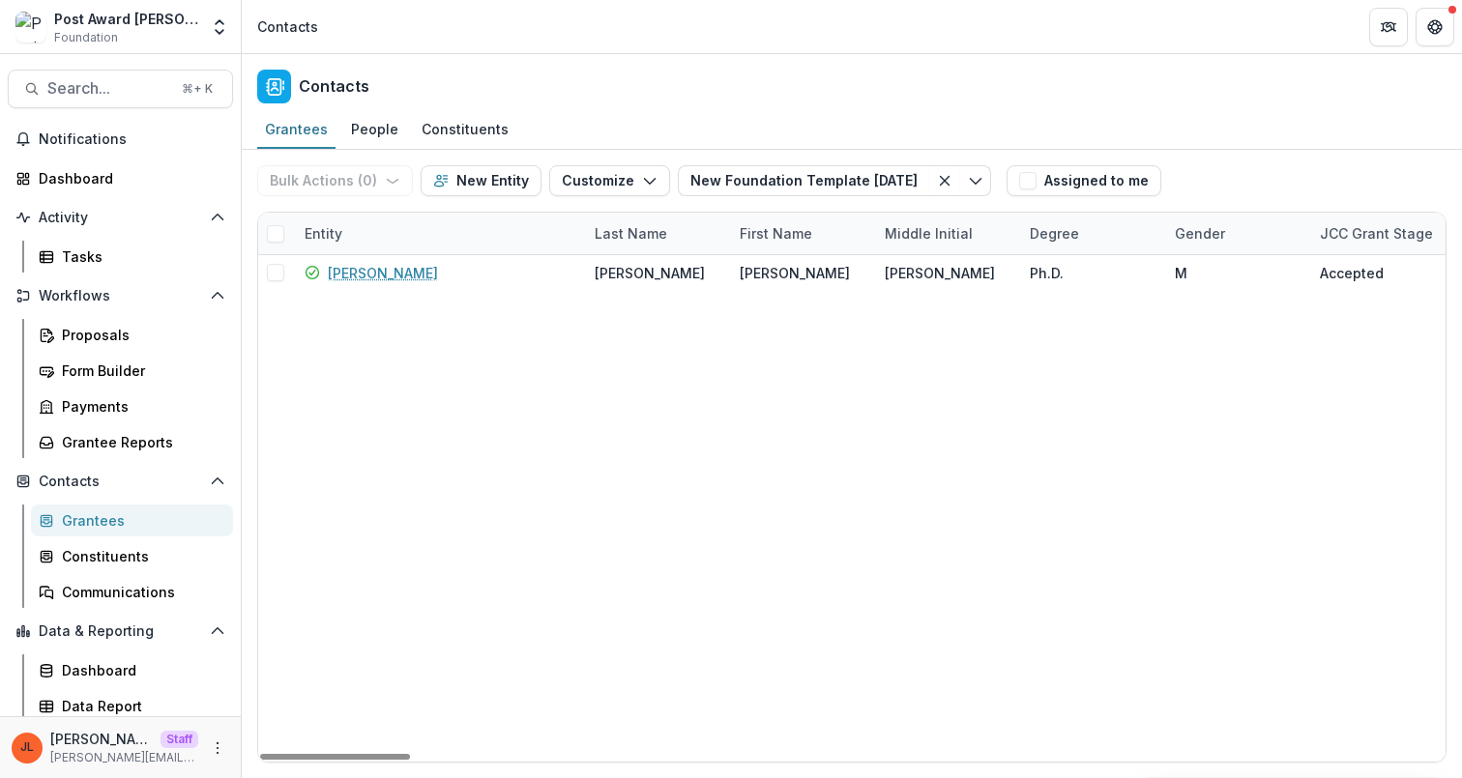
click at [429, 239] on div "Entity" at bounding box center [438, 234] width 290 height 42
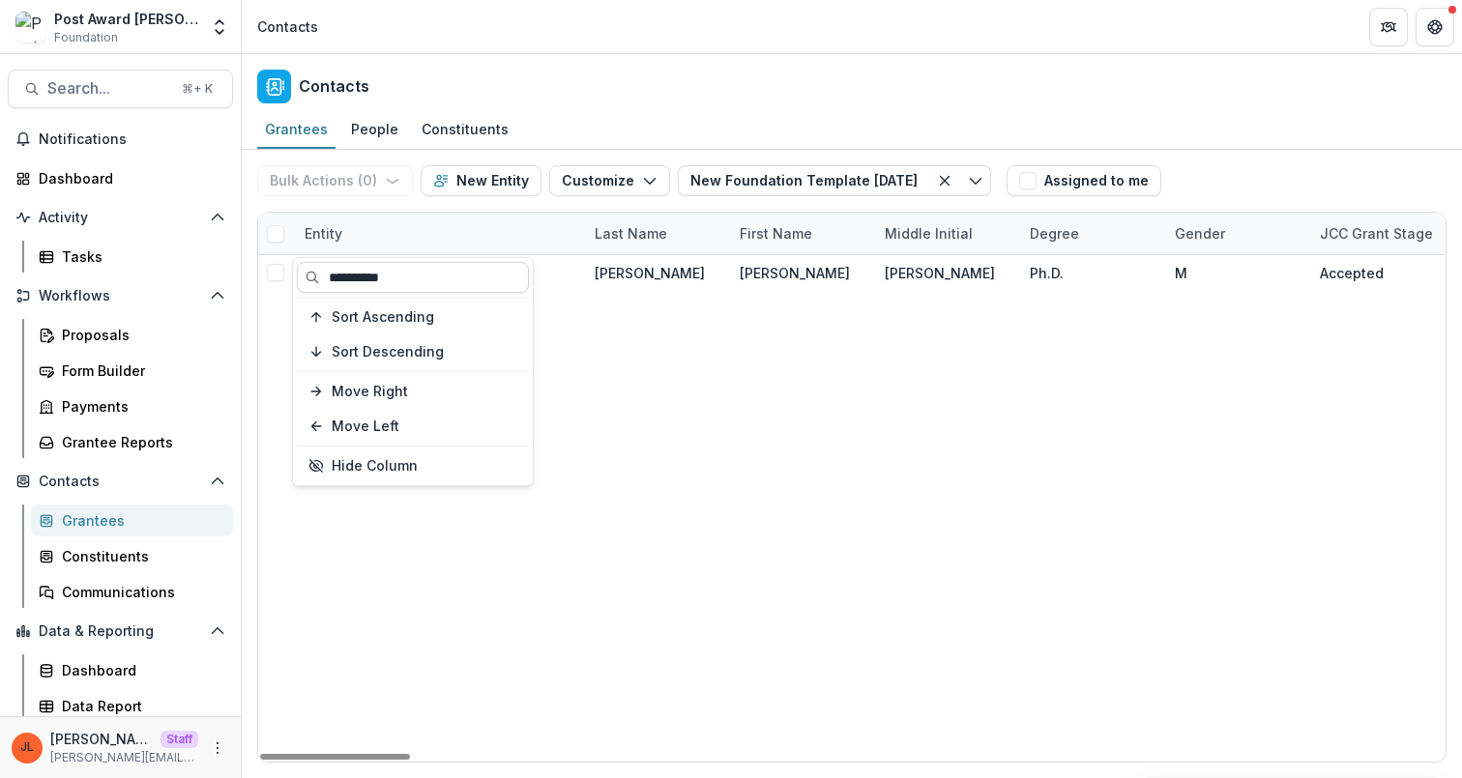
click at [434, 278] on input "**********" at bounding box center [413, 277] width 232 height 31
type input "******"
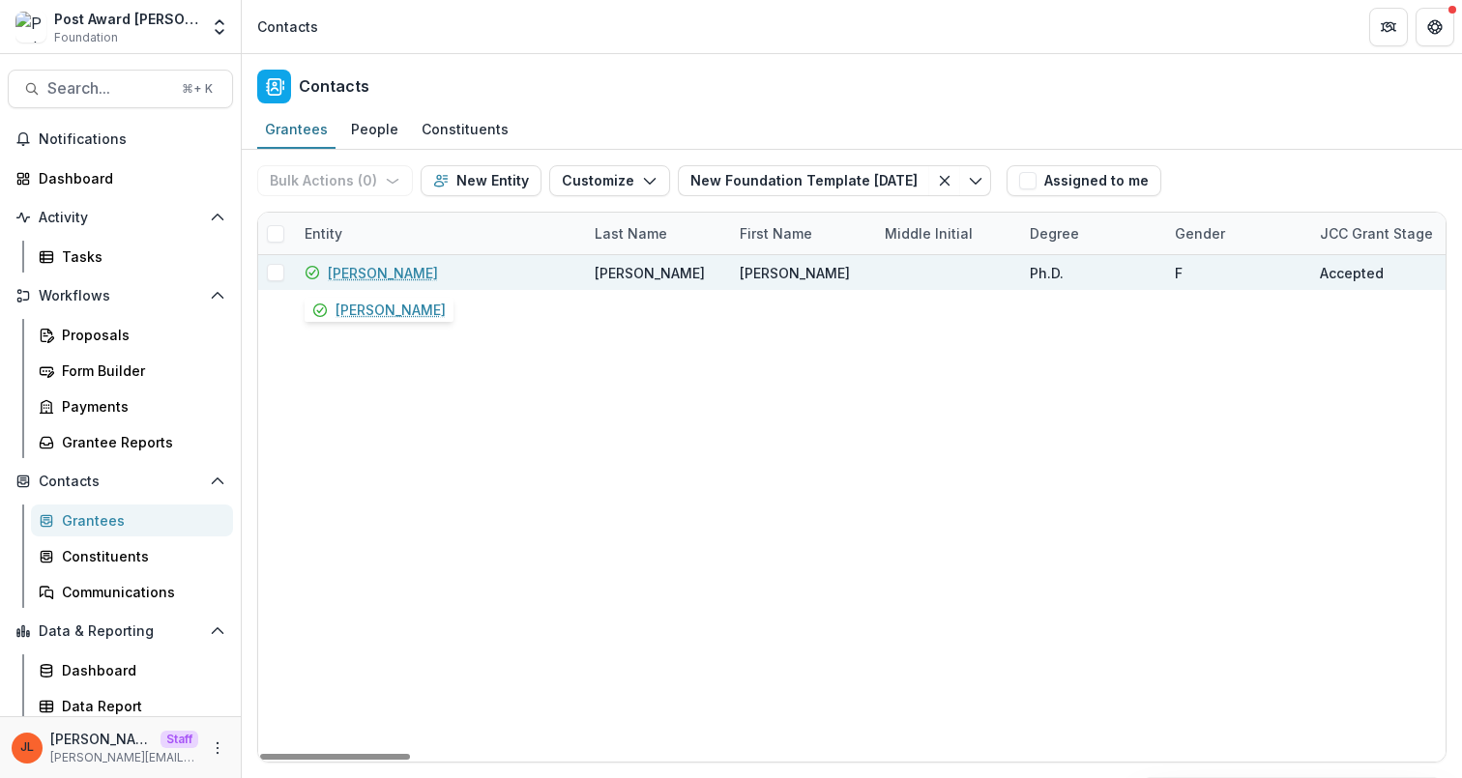
click at [367, 271] on link "Sue Biggins" at bounding box center [383, 273] width 110 height 20
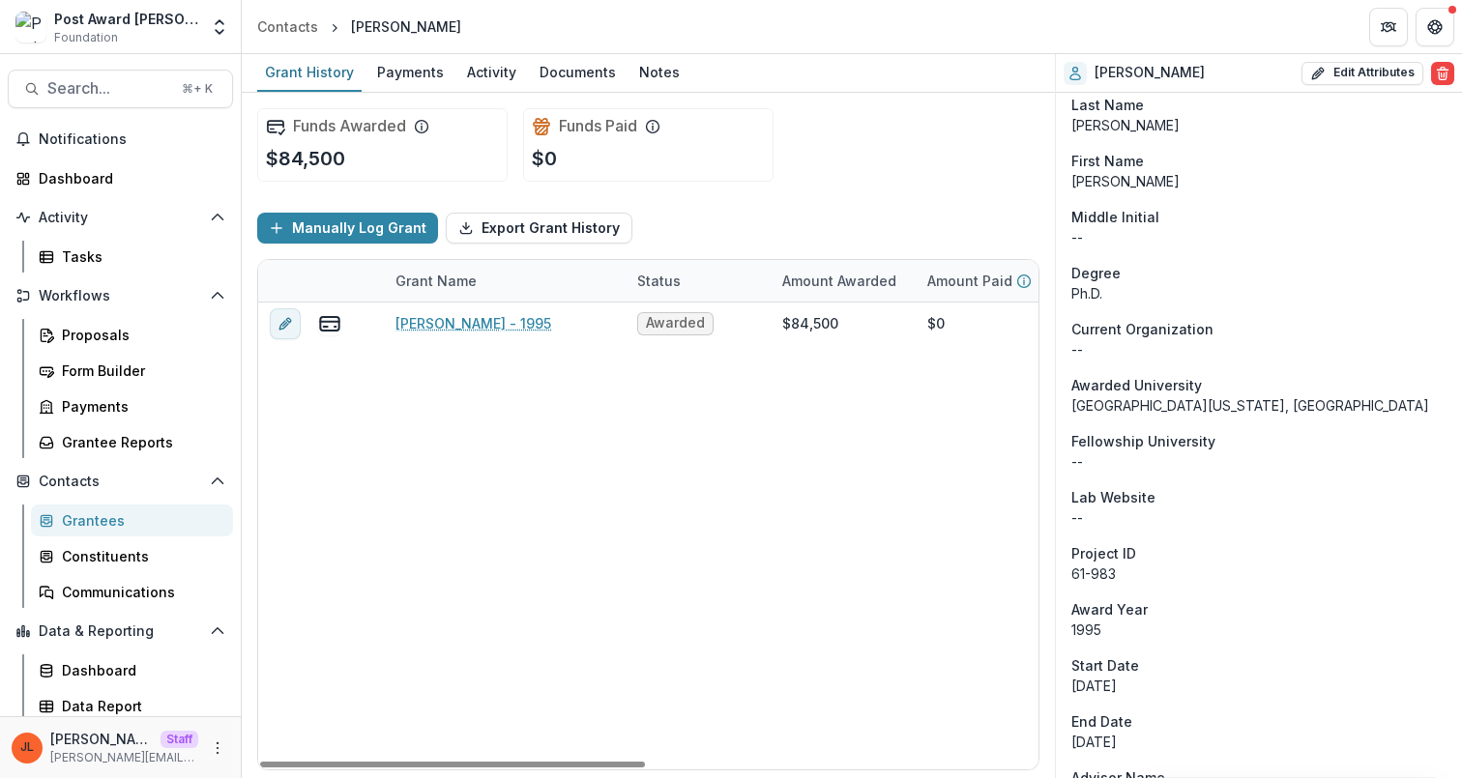
scroll to position [172, 0]
click at [1185, 410] on p "University of California, San Francisco" at bounding box center [1258, 405] width 375 height 20
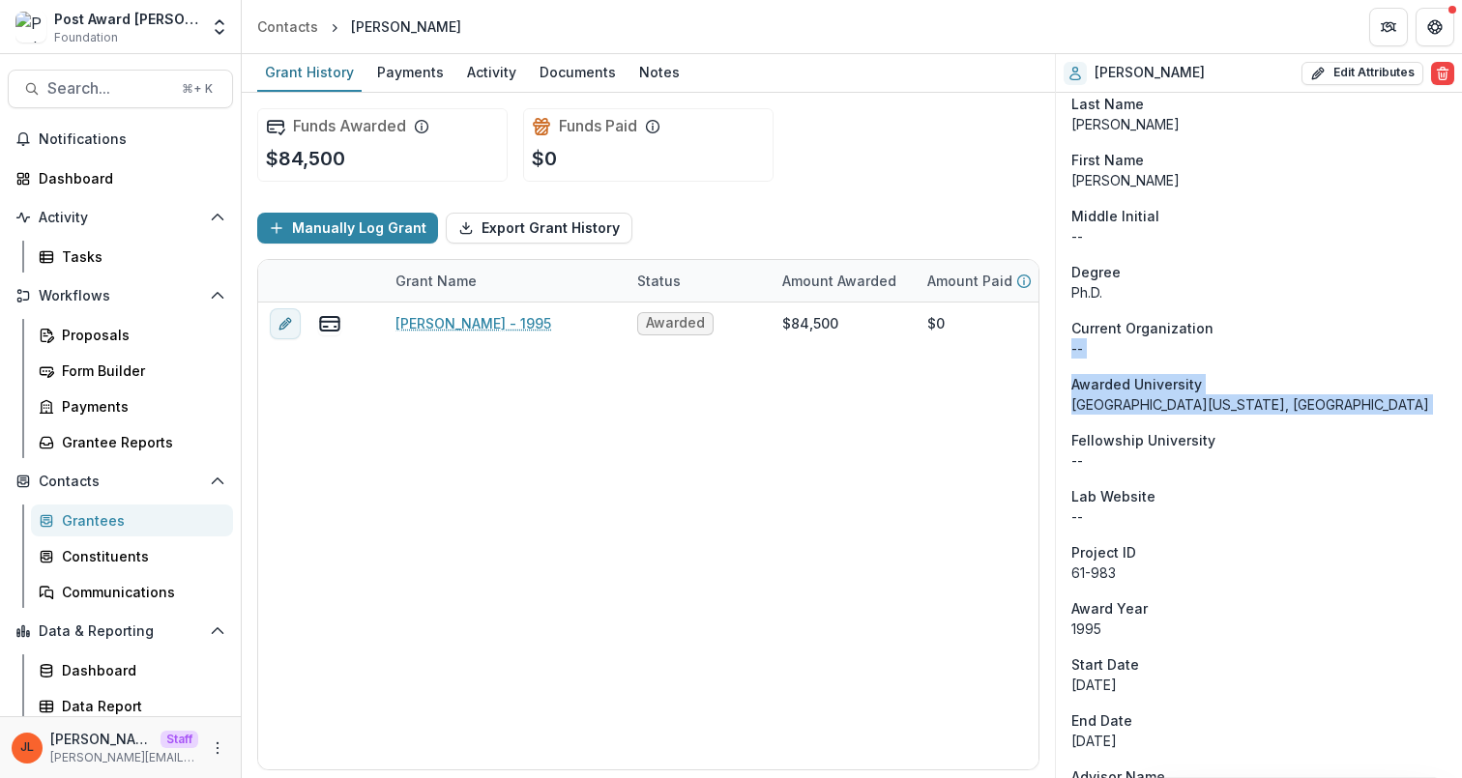
drag, startPoint x: 1185, startPoint y: 410, endPoint x: 1160, endPoint y: 346, distance: 68.3
click at [1160, 346] on p "--" at bounding box center [1258, 348] width 375 height 20
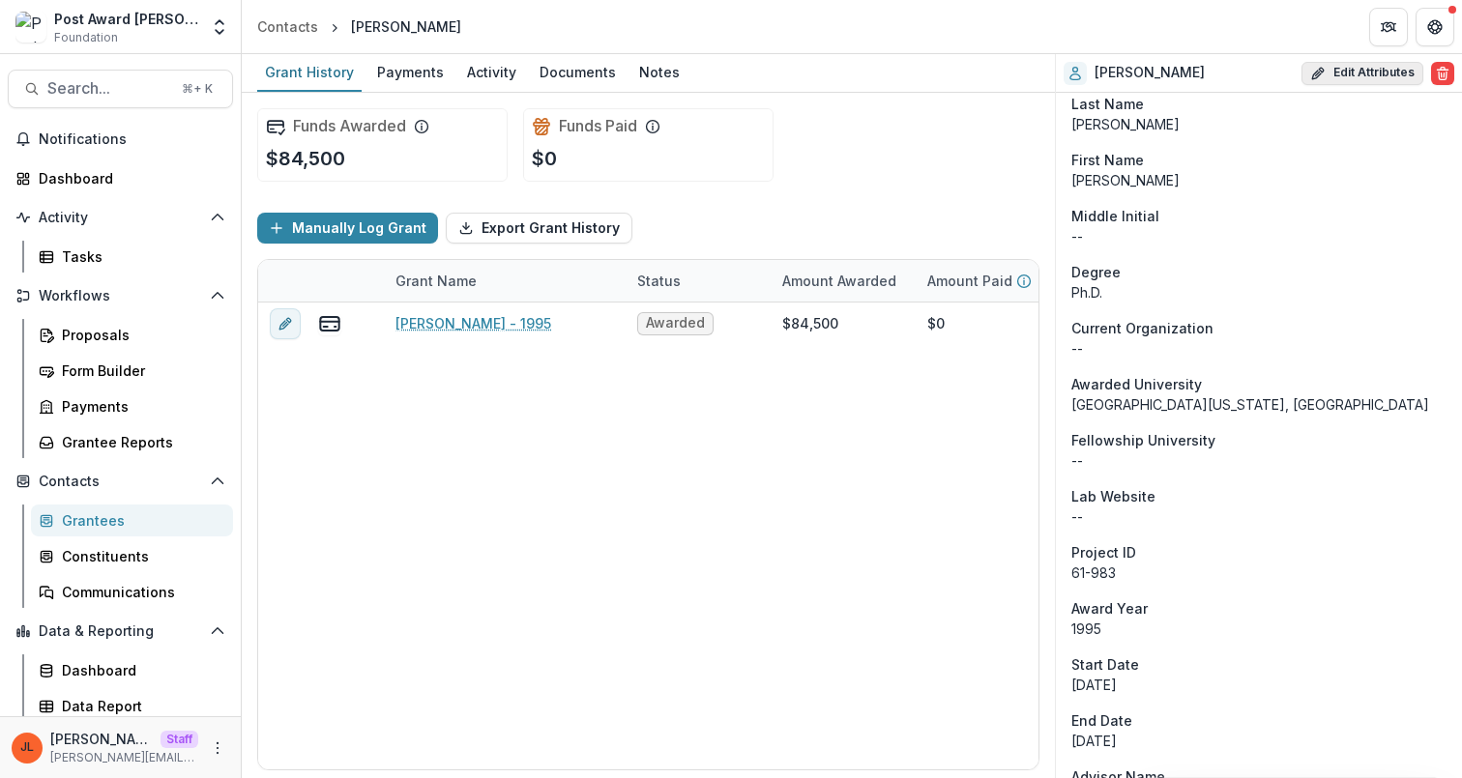
click at [1319, 78] on icon "button" at bounding box center [1317, 73] width 15 height 15
select select
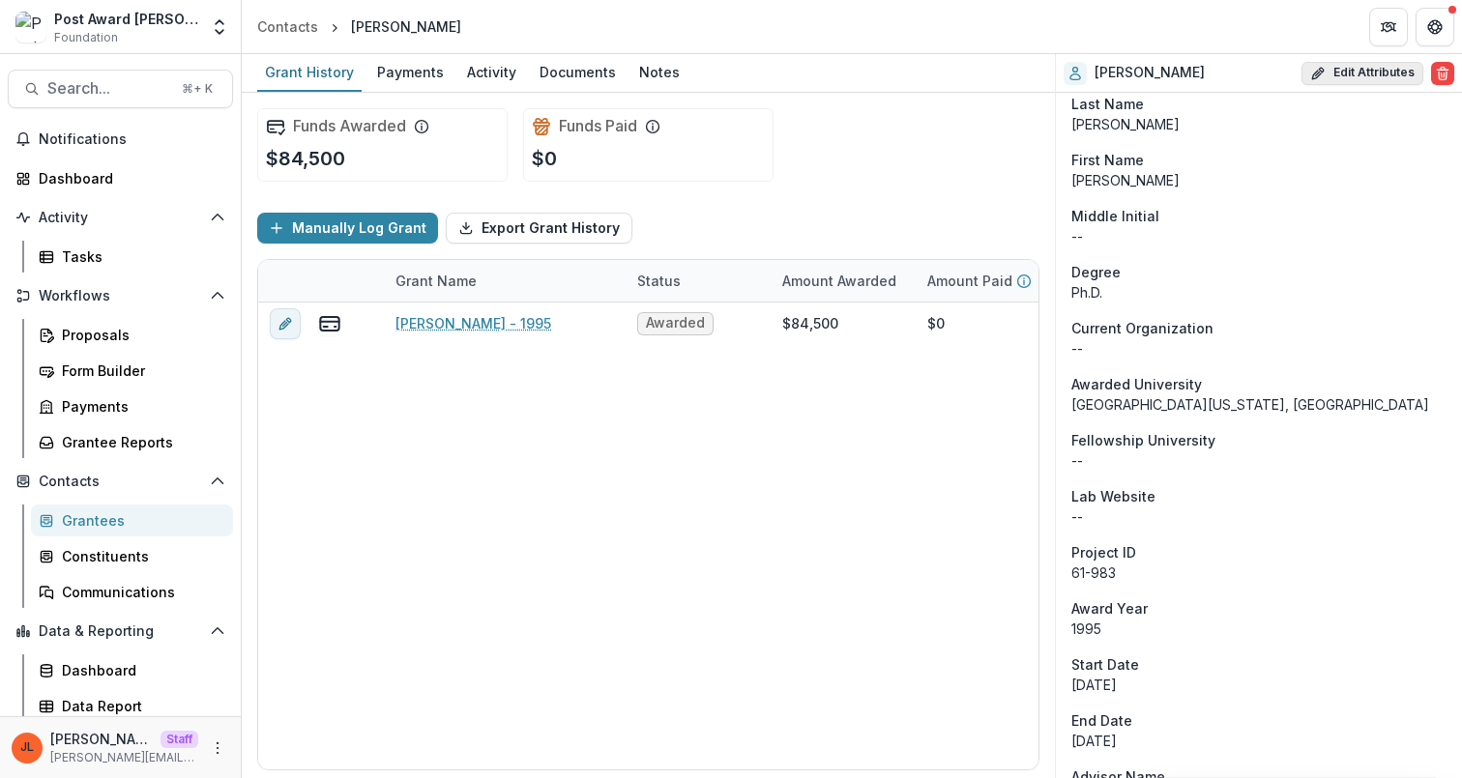
select select
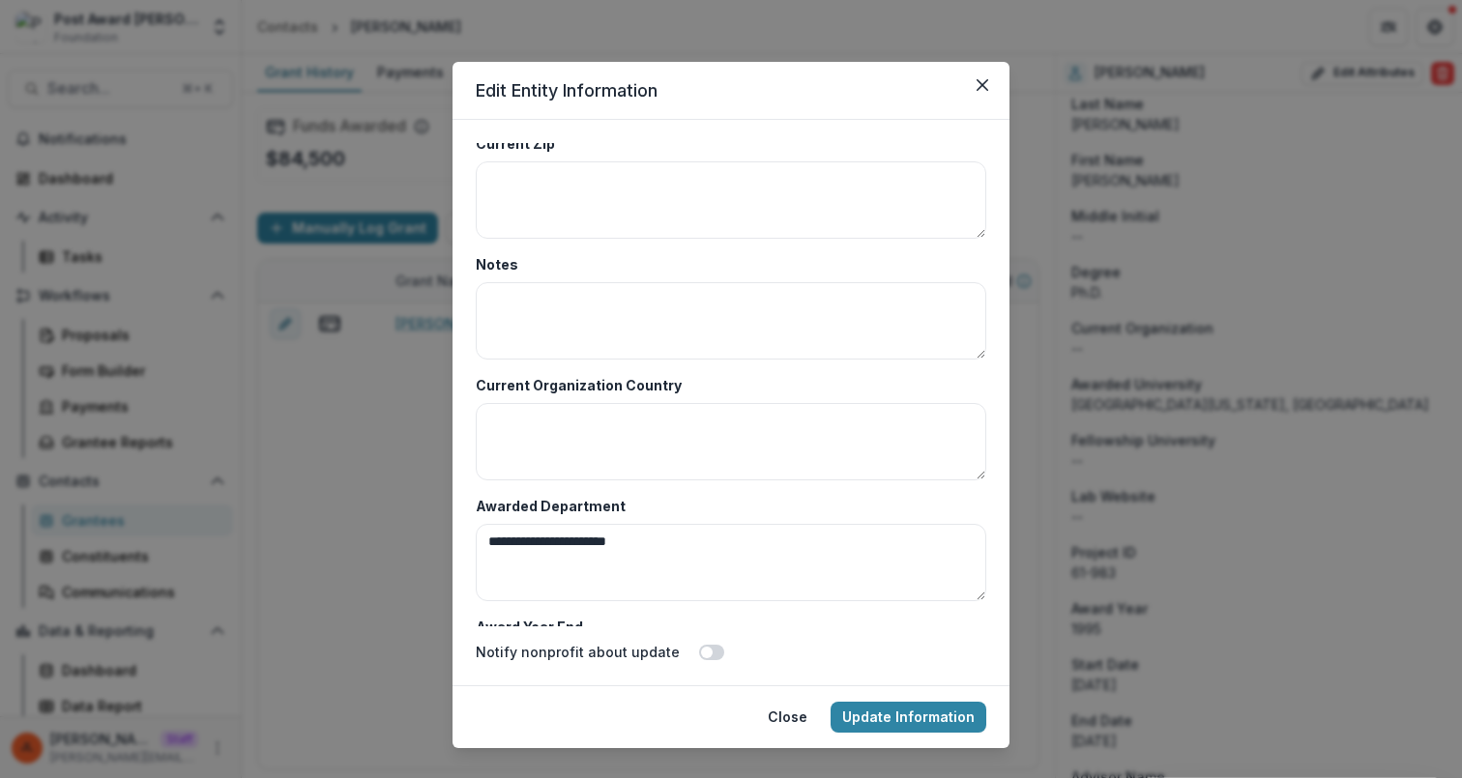
scroll to position [3591, 0]
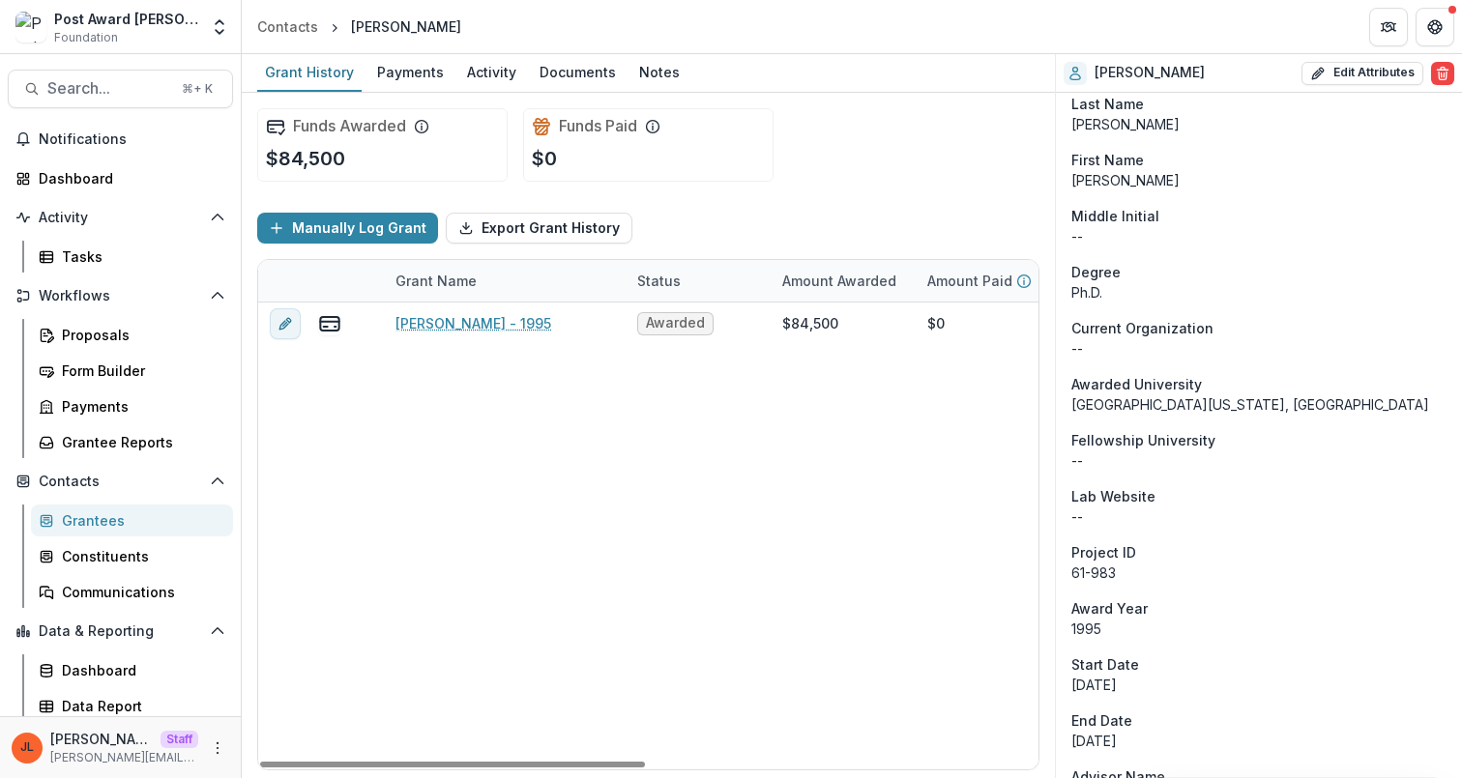
click at [1159, 285] on p "Ph.D." at bounding box center [1258, 292] width 375 height 20
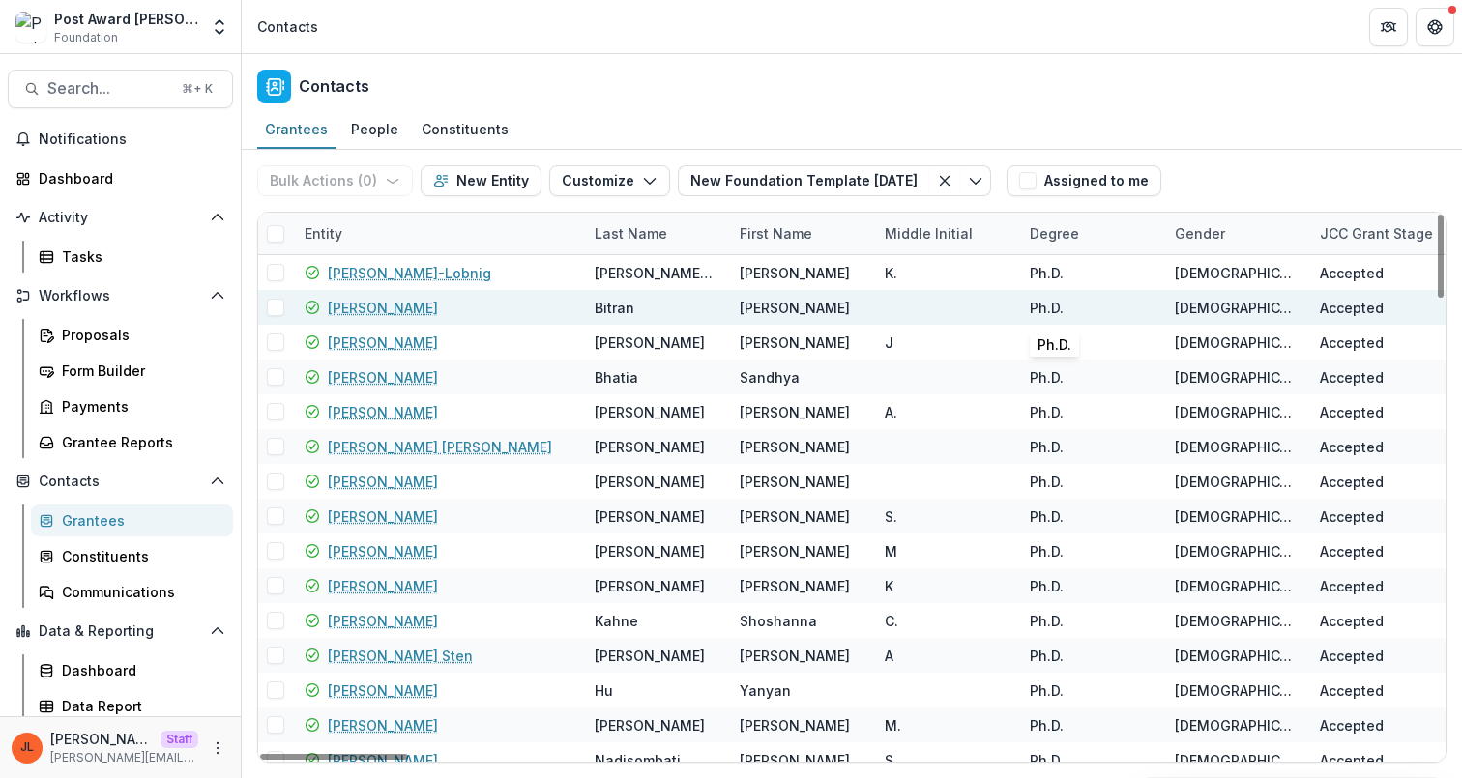
scroll to position [0, 5202]
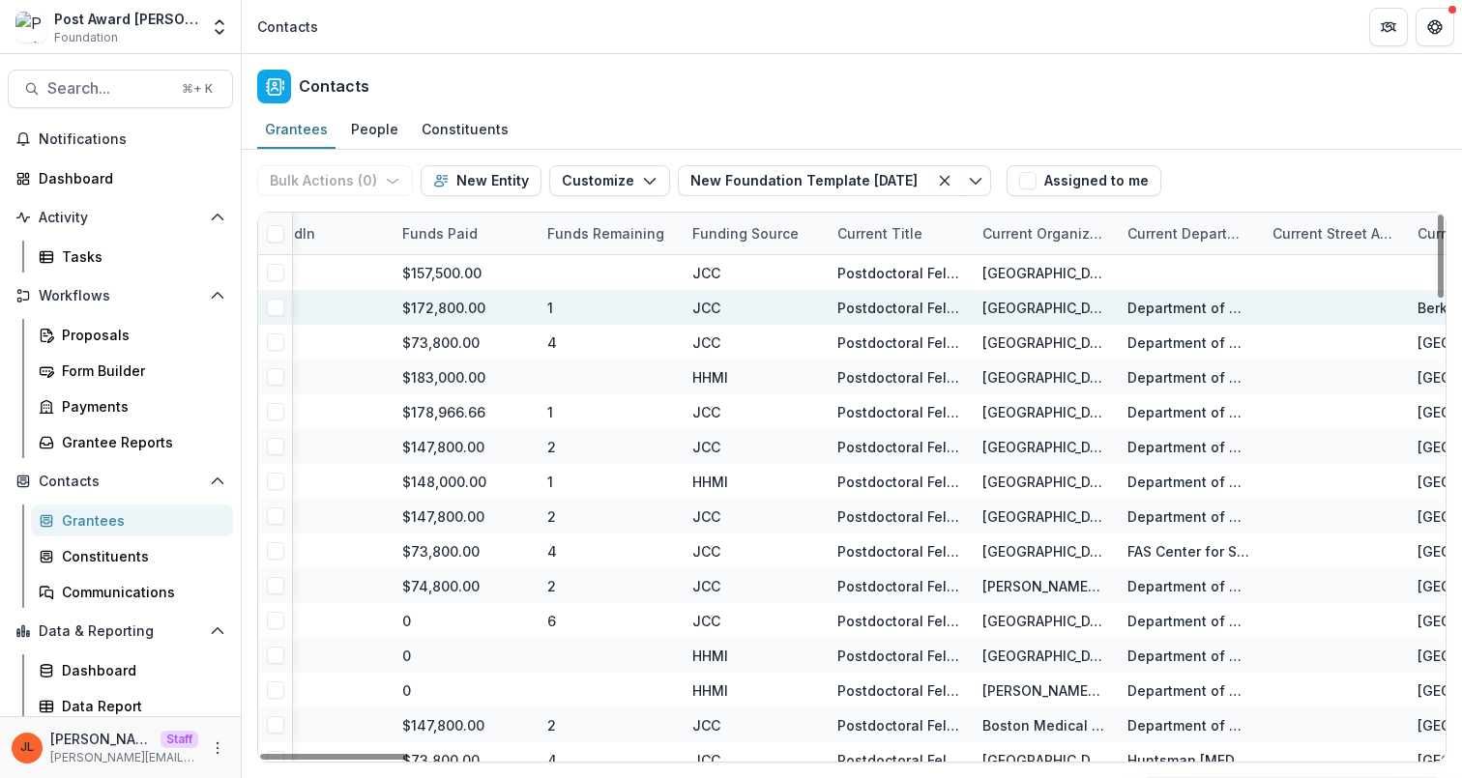
click at [1041, 234] on div "Current Organization" at bounding box center [1043, 233] width 145 height 20
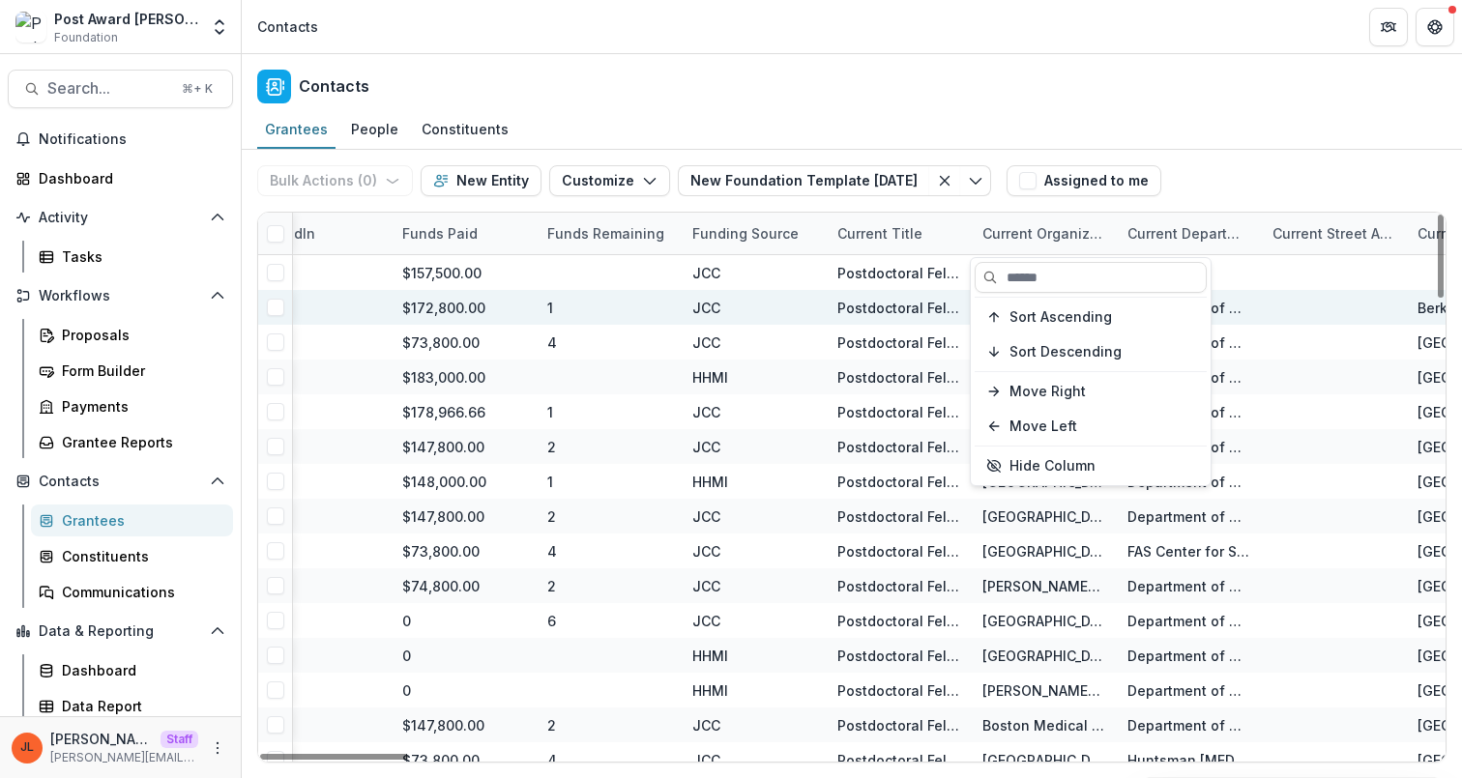
click at [1062, 228] on div "Current Organization" at bounding box center [1043, 233] width 145 height 20
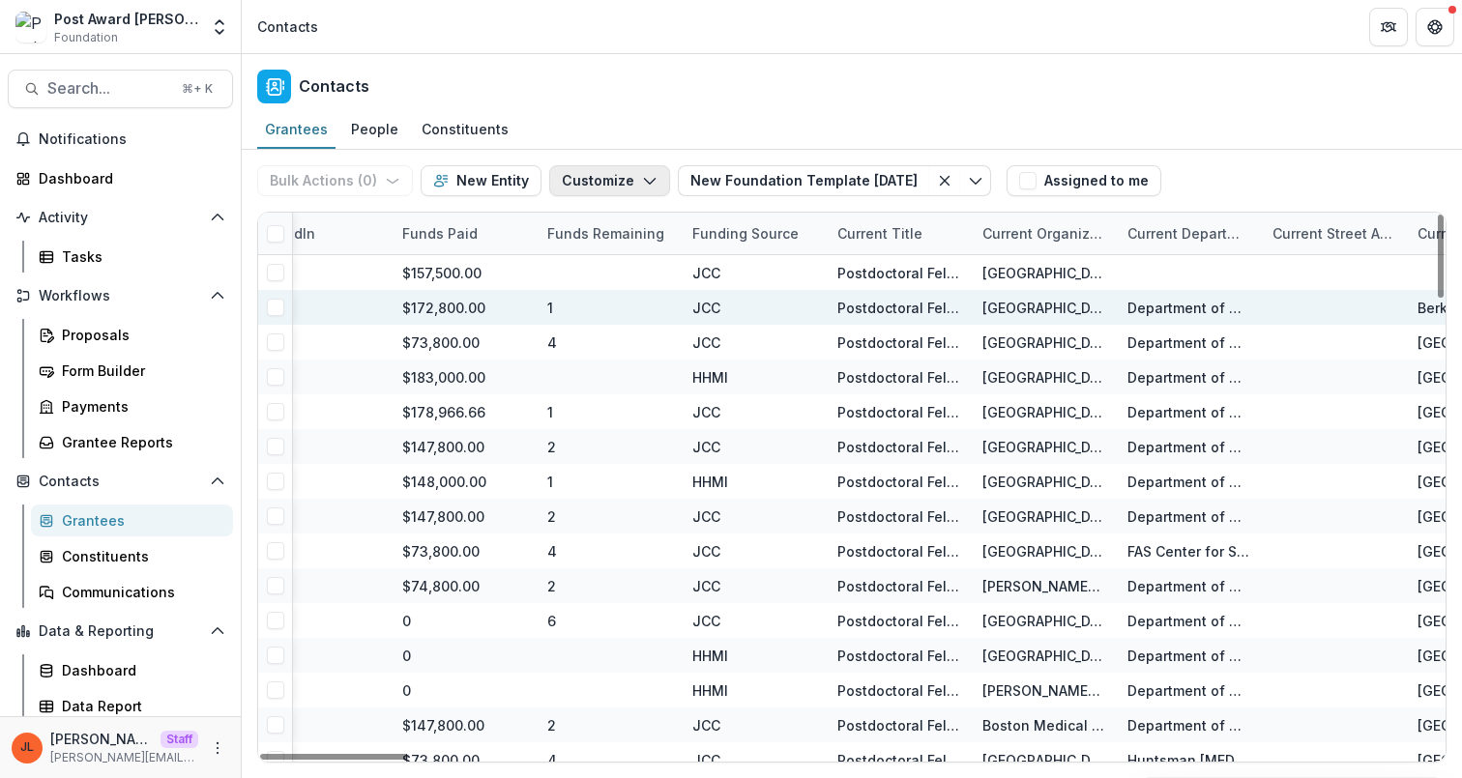
click at [629, 172] on button "Customize" at bounding box center [609, 180] width 121 height 31
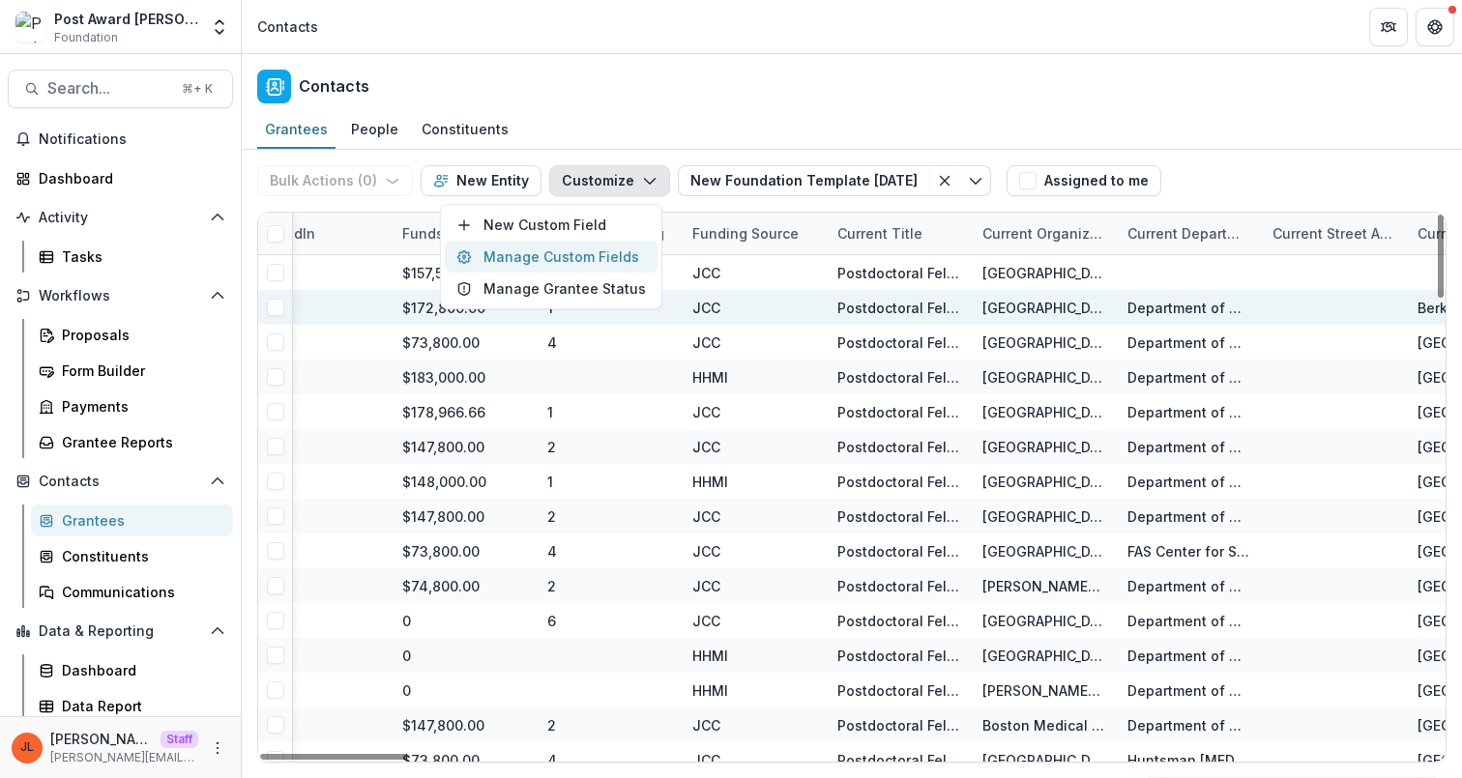
click at [536, 261] on button "Manage Custom Fields" at bounding box center [551, 257] width 213 height 32
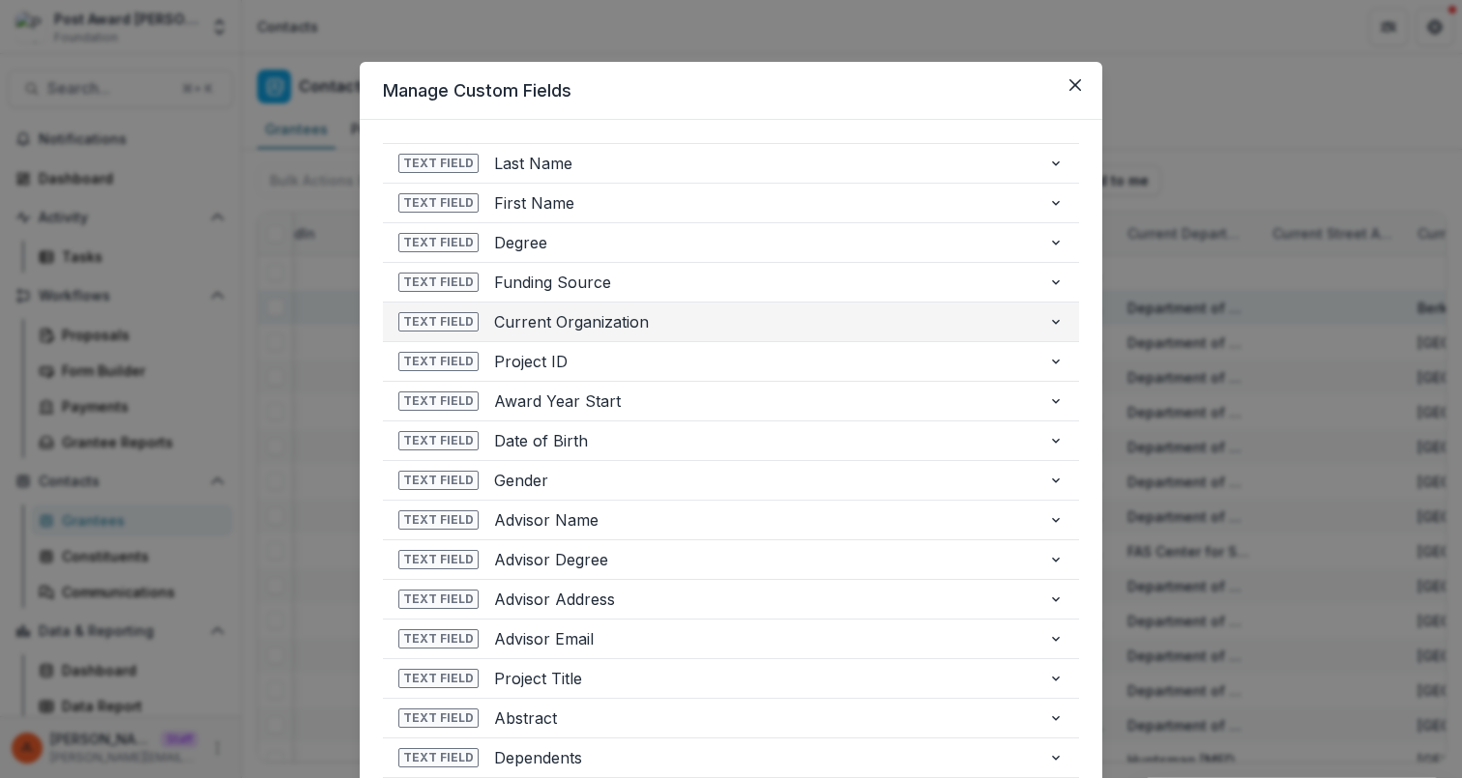
click at [777, 322] on span "Current Organization" at bounding box center [763, 321] width 539 height 23
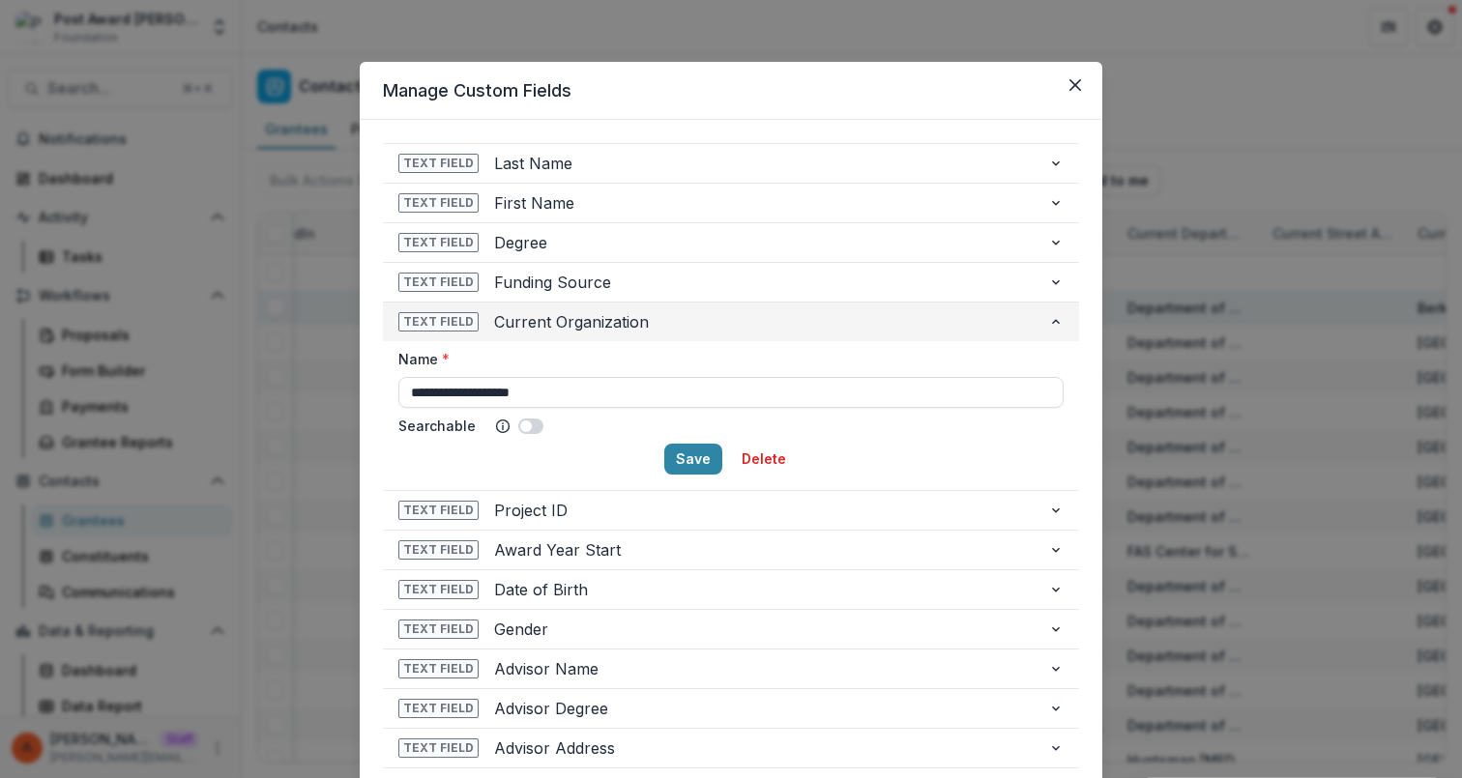
click at [777, 322] on span "Current Organization" at bounding box center [763, 321] width 539 height 23
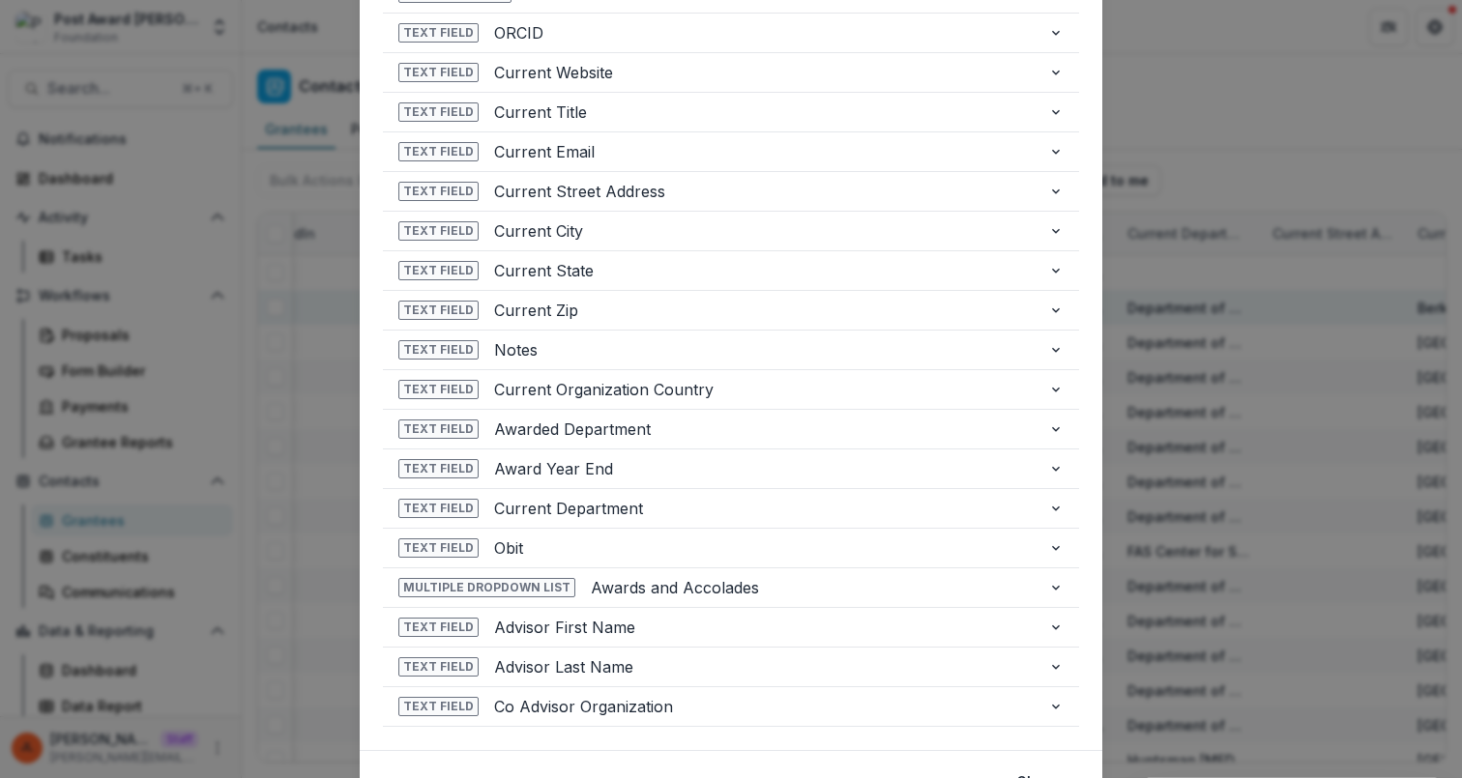
scroll to position [0, 0]
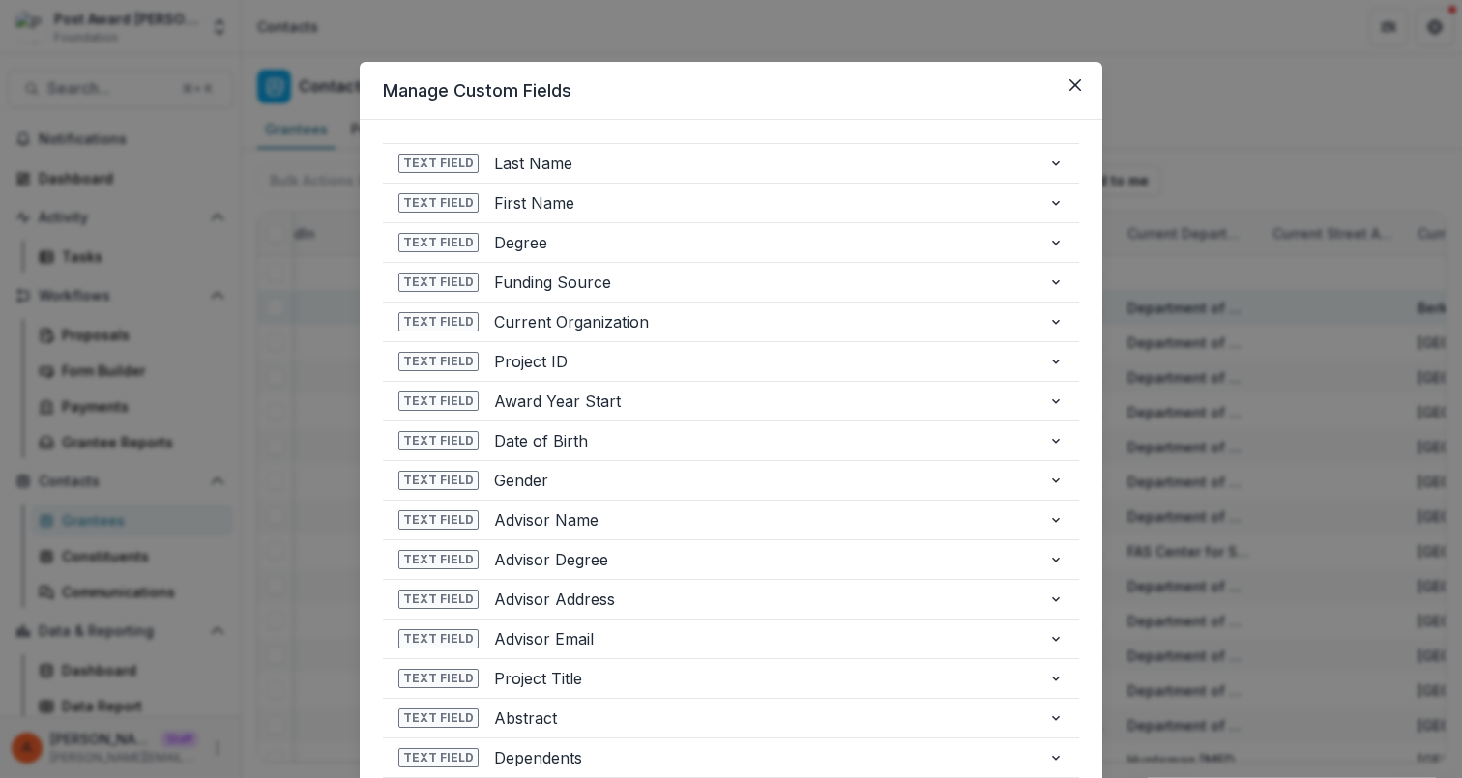
click at [1118, 274] on div "**********" at bounding box center [731, 389] width 1462 height 778
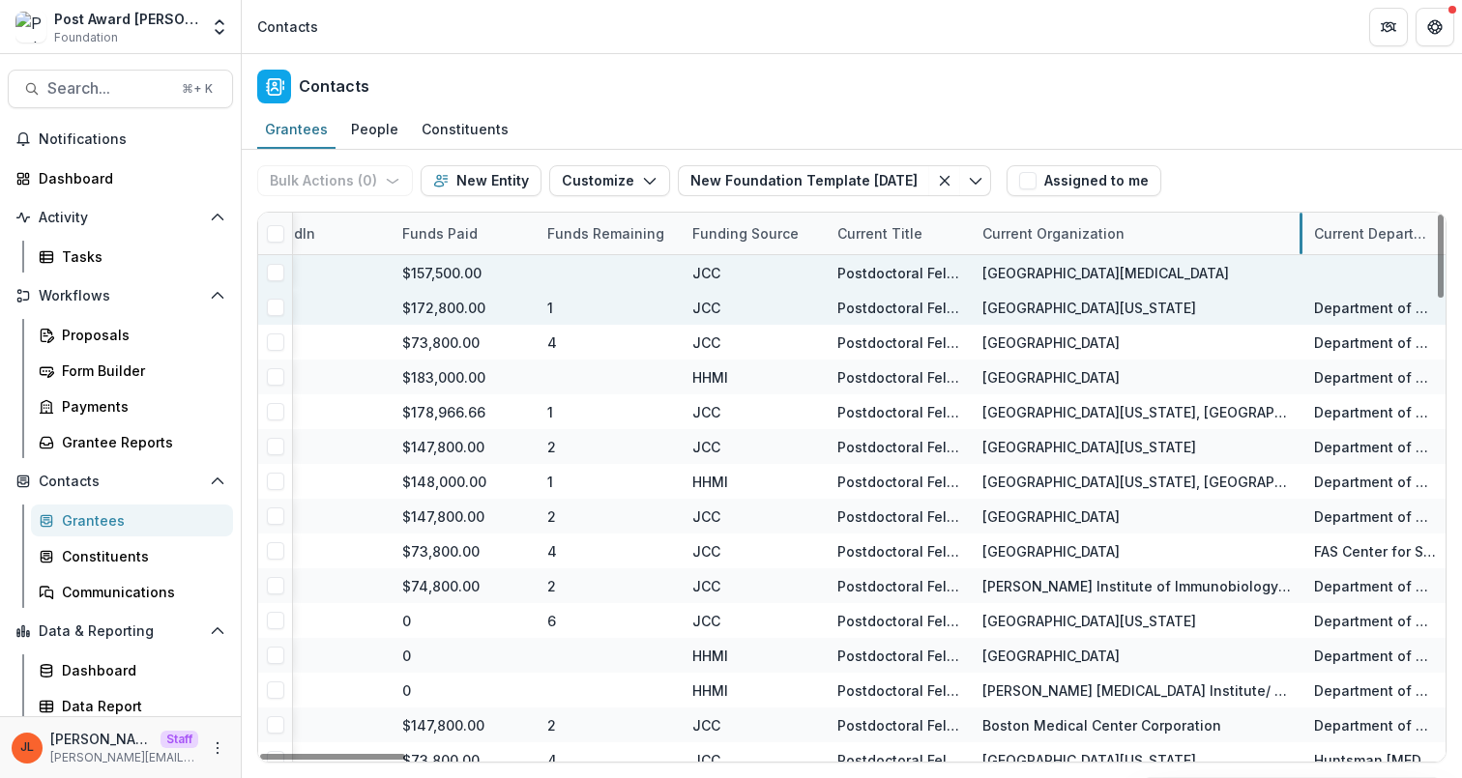
drag, startPoint x: 1113, startPoint y: 229, endPoint x: 1300, endPoint y: 266, distance: 190.2
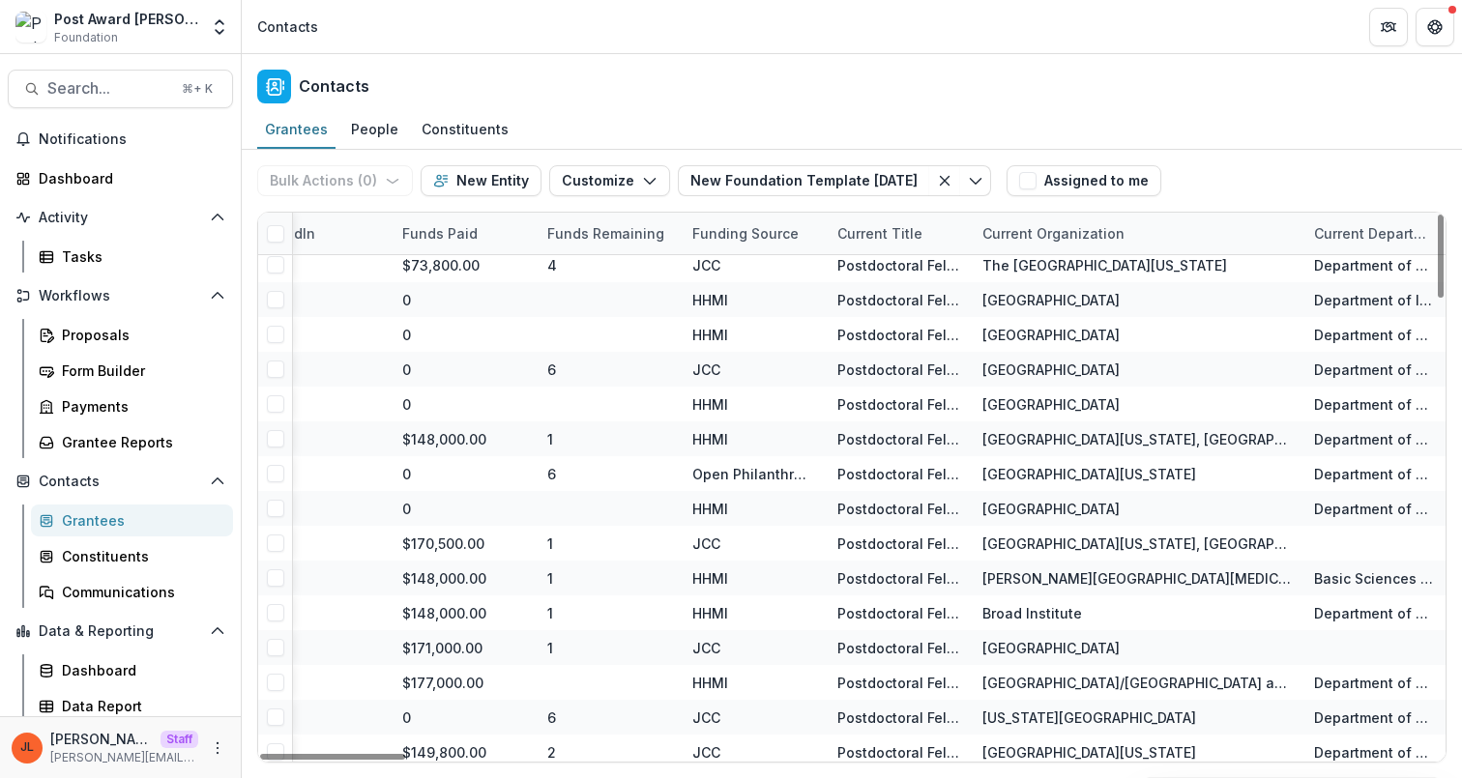
scroll to position [2558, 5202]
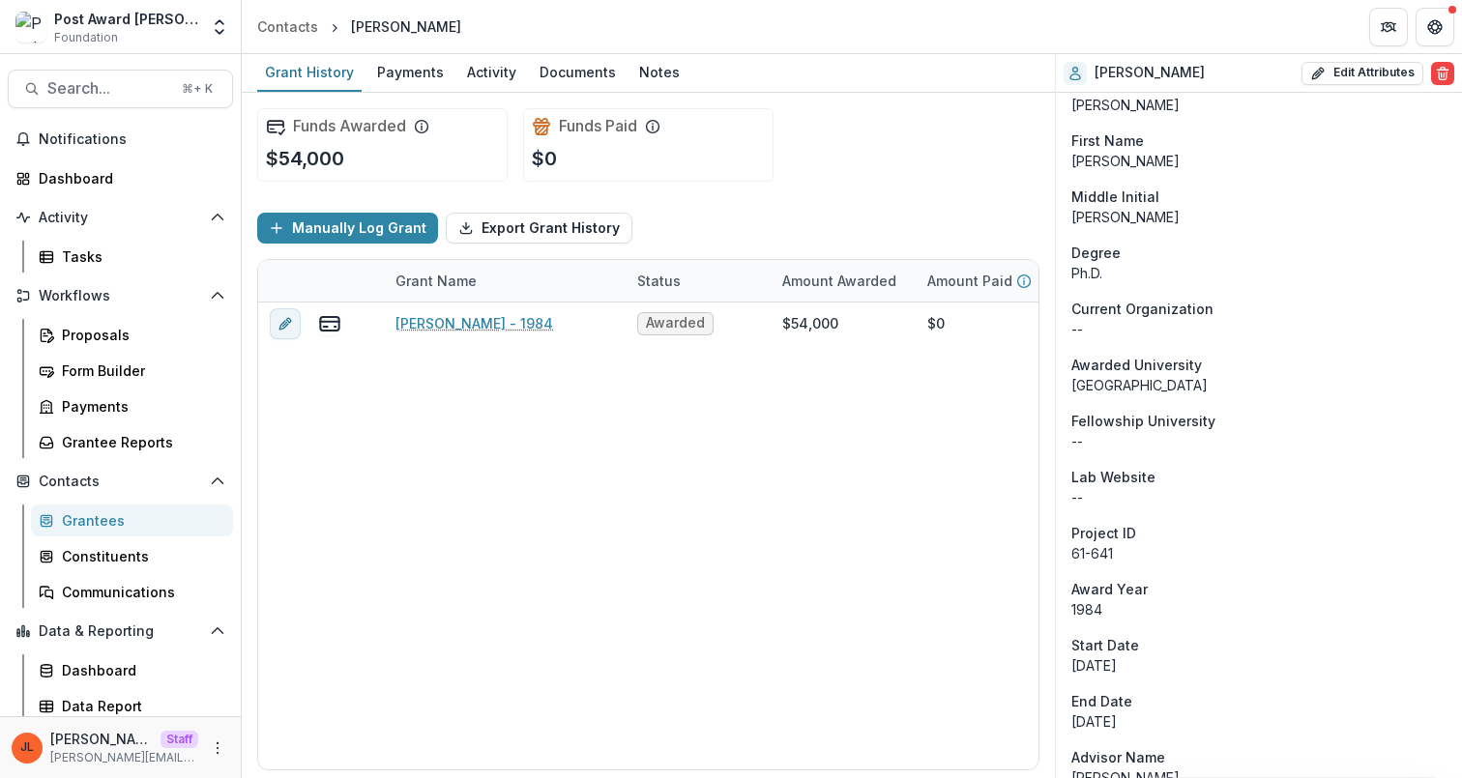
scroll to position [177, 0]
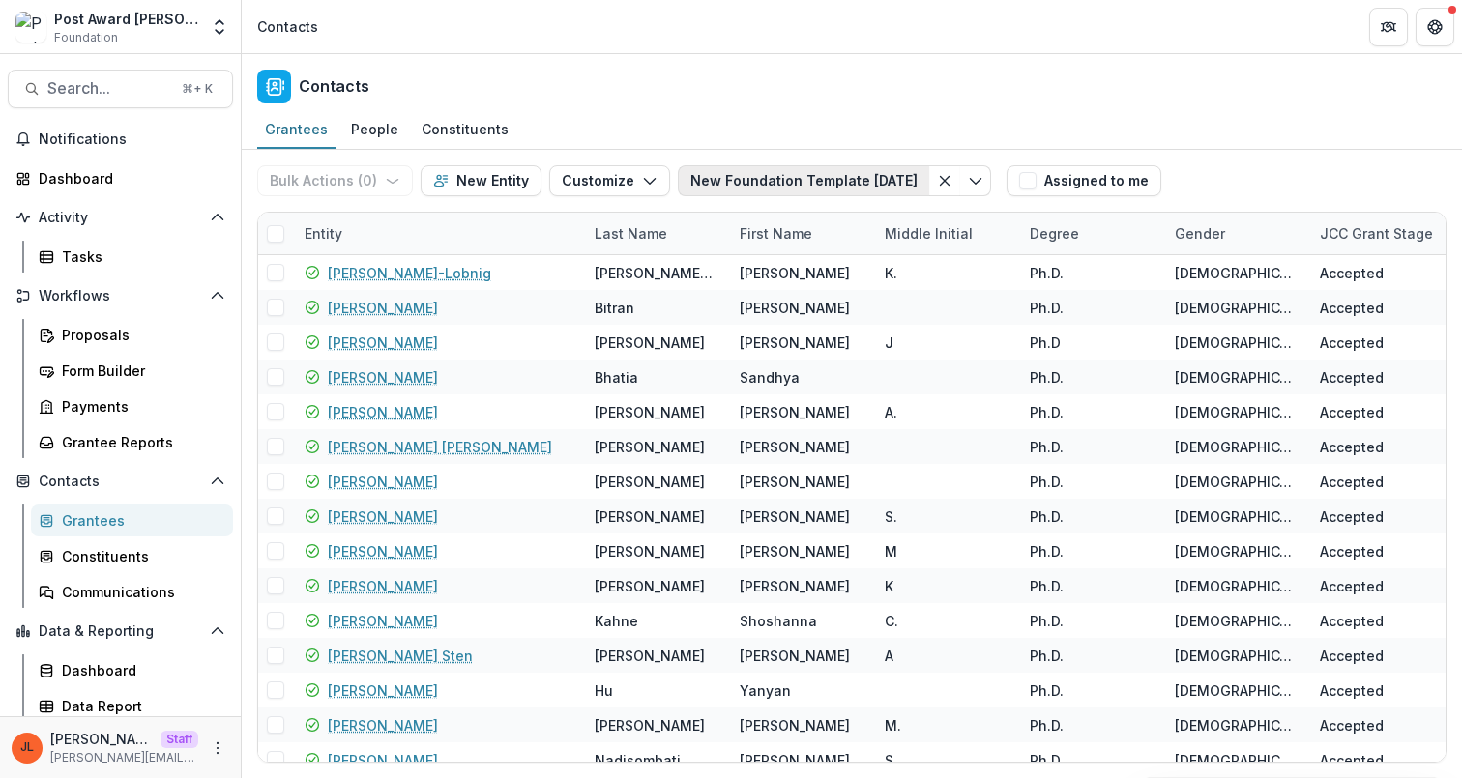
click at [754, 168] on button "New Foundation Template 3.13.2025" at bounding box center [803, 180] width 251 height 31
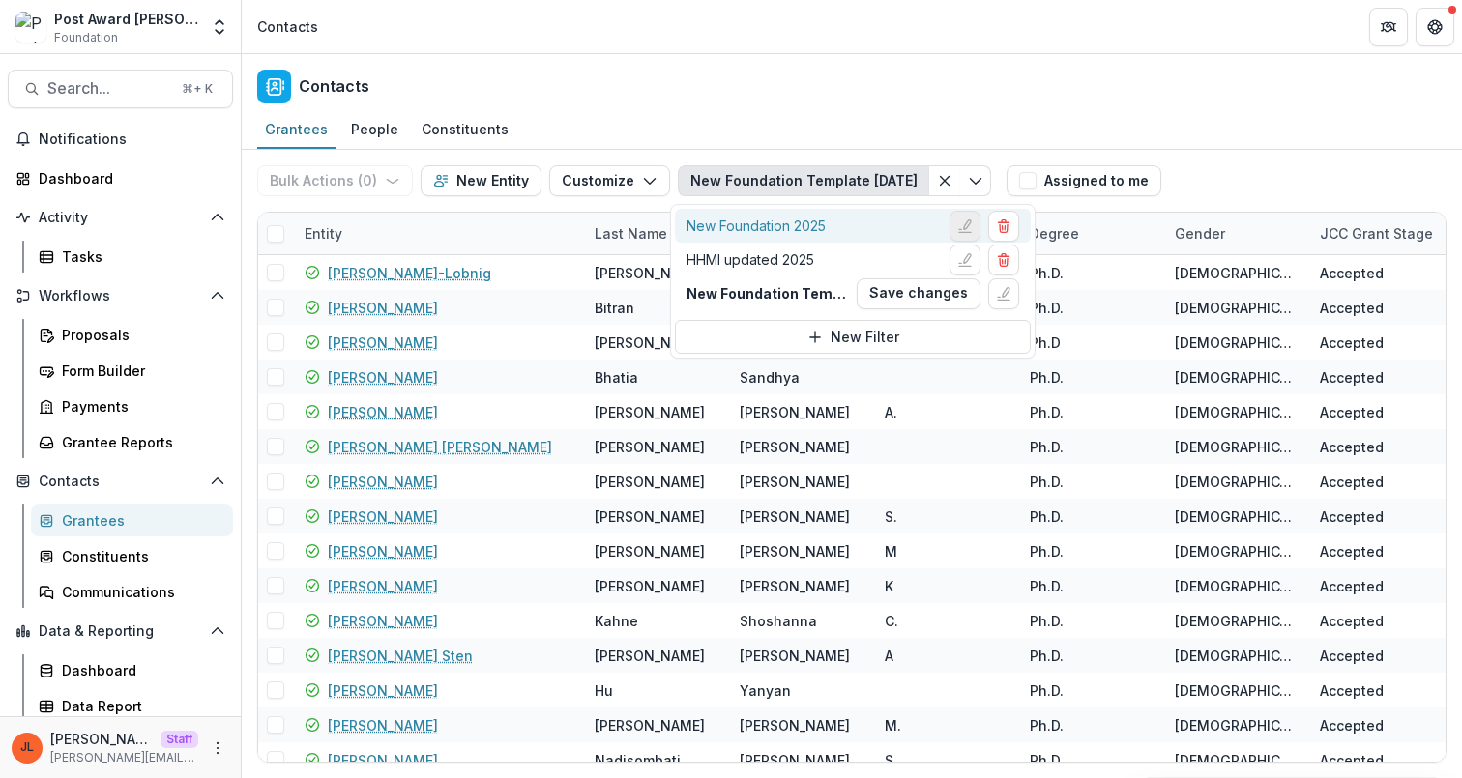
click at [957, 228] on icon "Edit filter" at bounding box center [964, 226] width 15 height 15
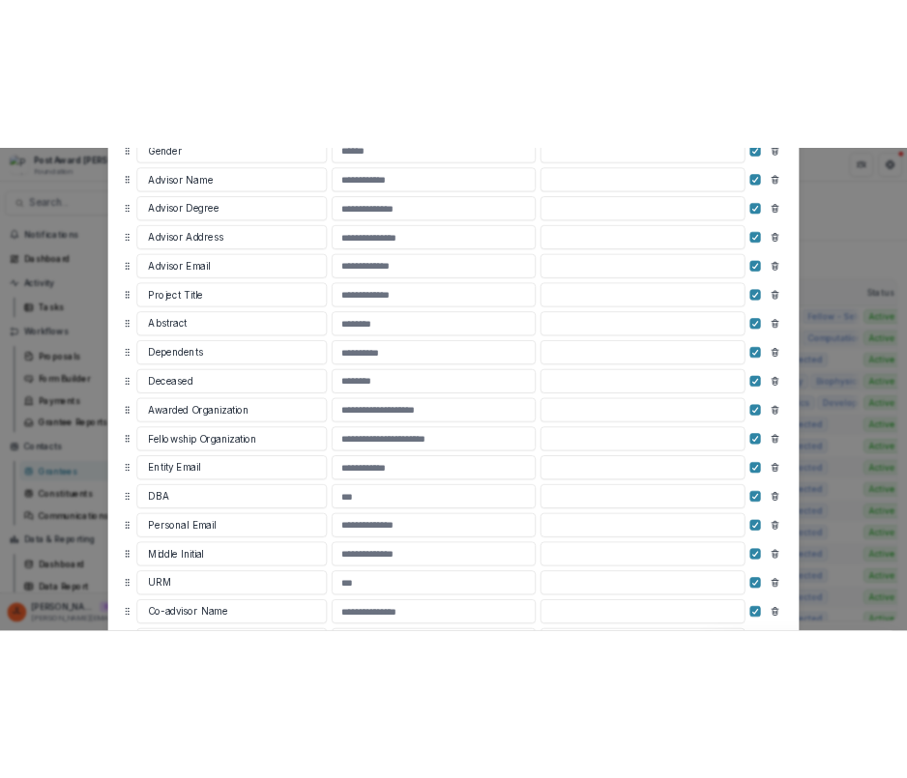
scroll to position [904, 0]
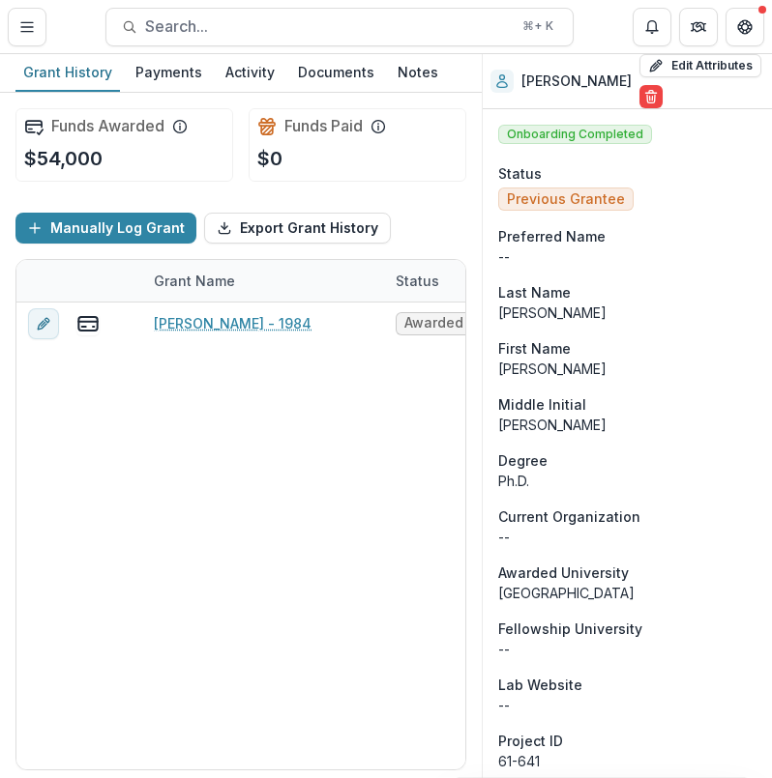
click at [703, 403] on div "Middle Initial" at bounding box center [627, 405] width 258 height 20
click at [705, 399] on div "Middle Initial" at bounding box center [627, 405] width 258 height 20
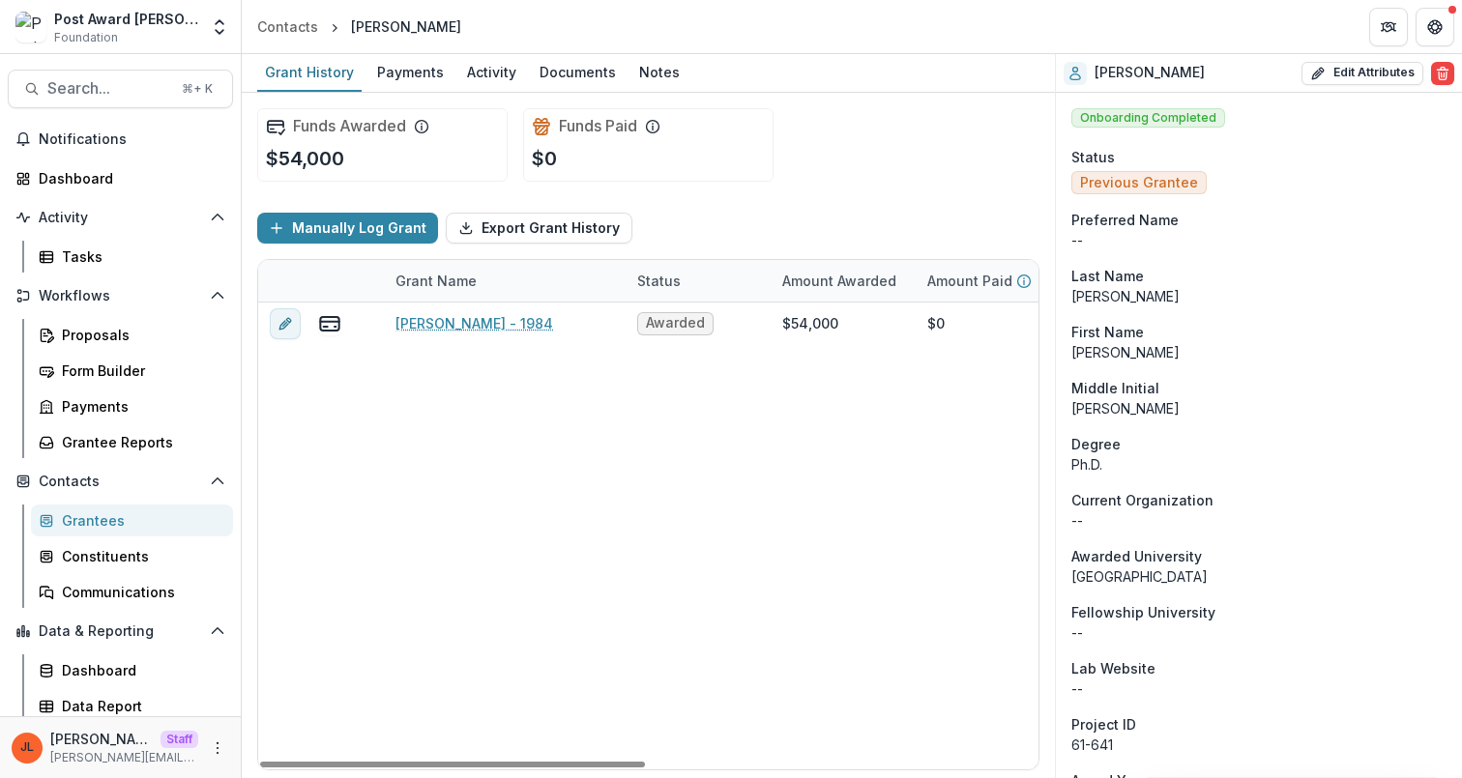
scroll to position [6, 0]
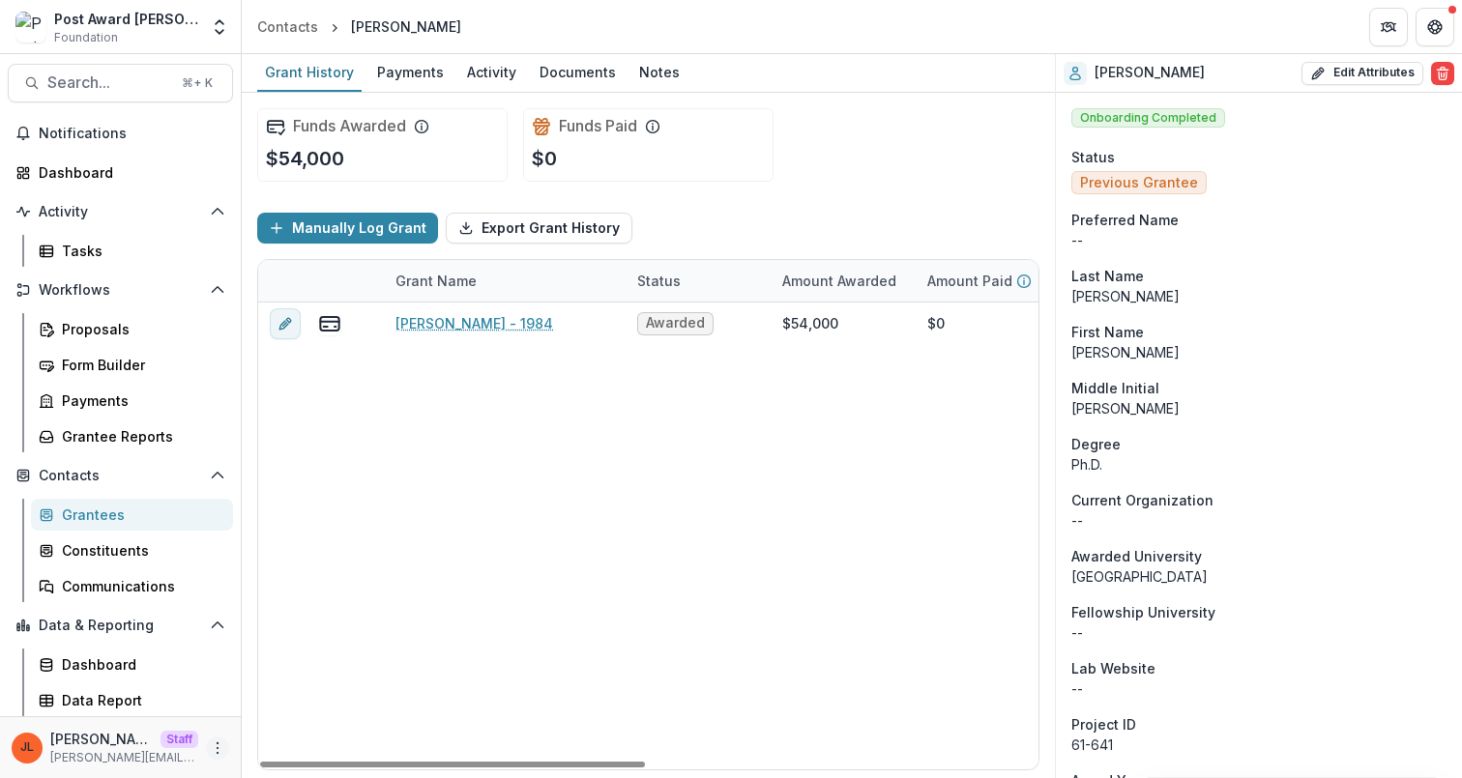
click at [214, 749] on icon "More" at bounding box center [217, 748] width 15 height 15
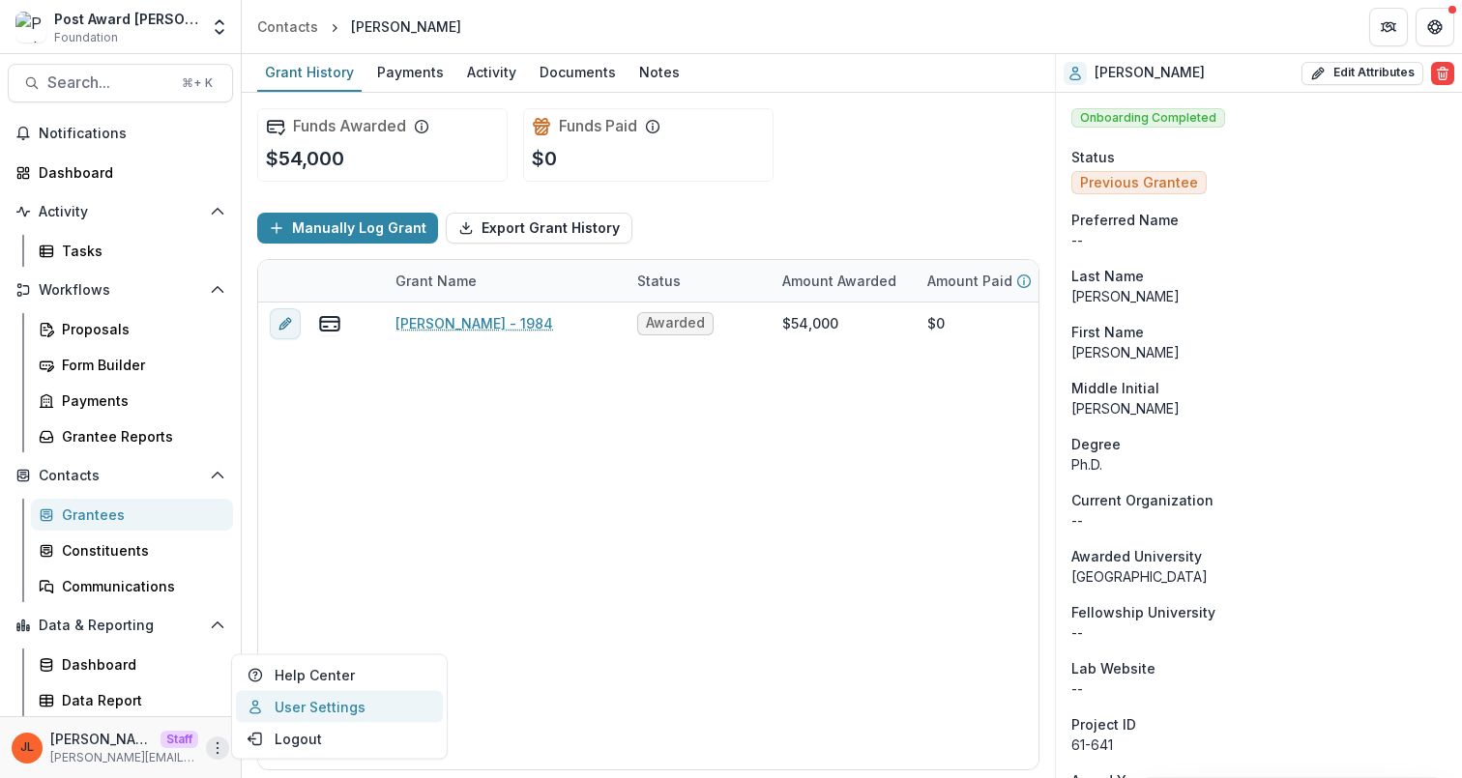
click at [319, 713] on link "User Settings" at bounding box center [339, 707] width 207 height 32
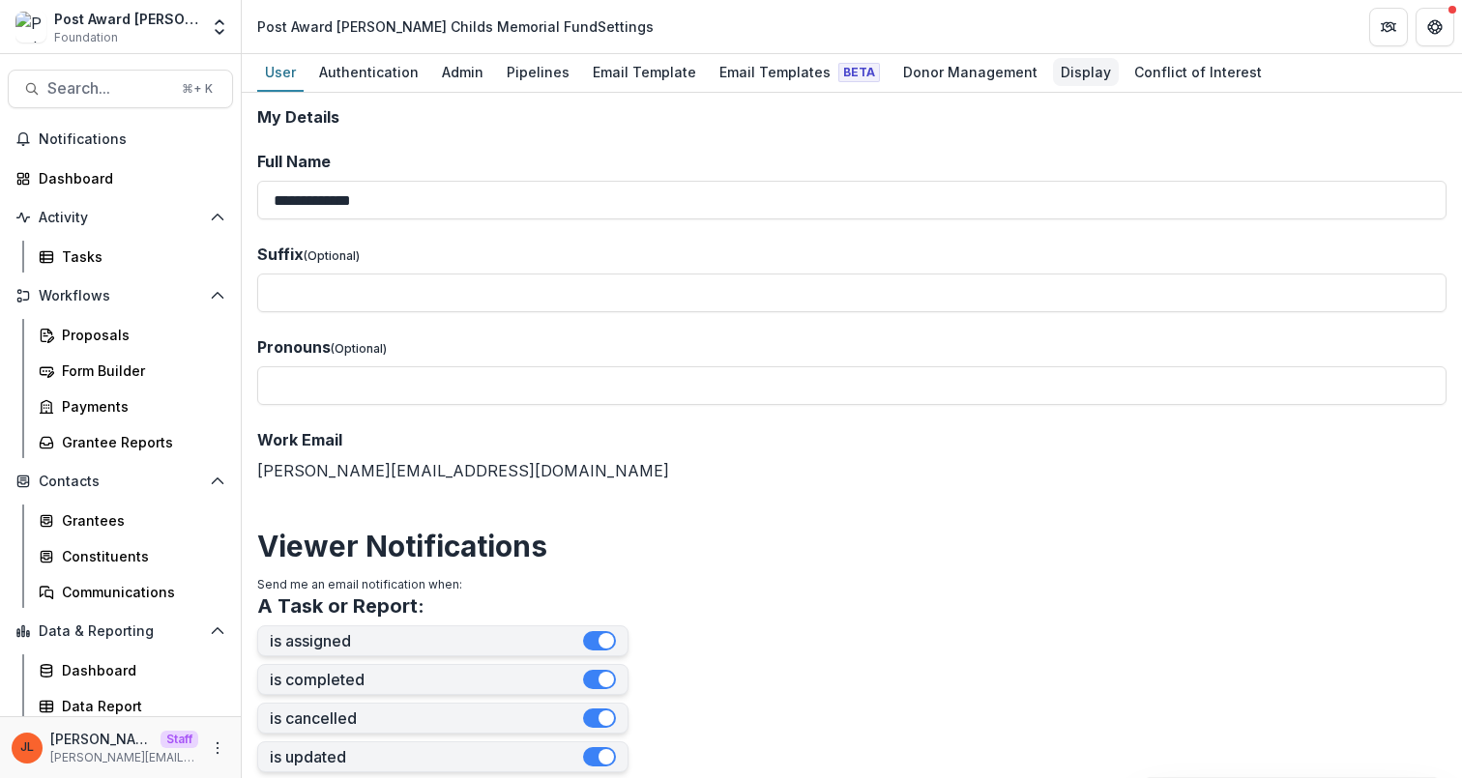
click at [906, 63] on div "Display" at bounding box center [1086, 72] width 66 height 28
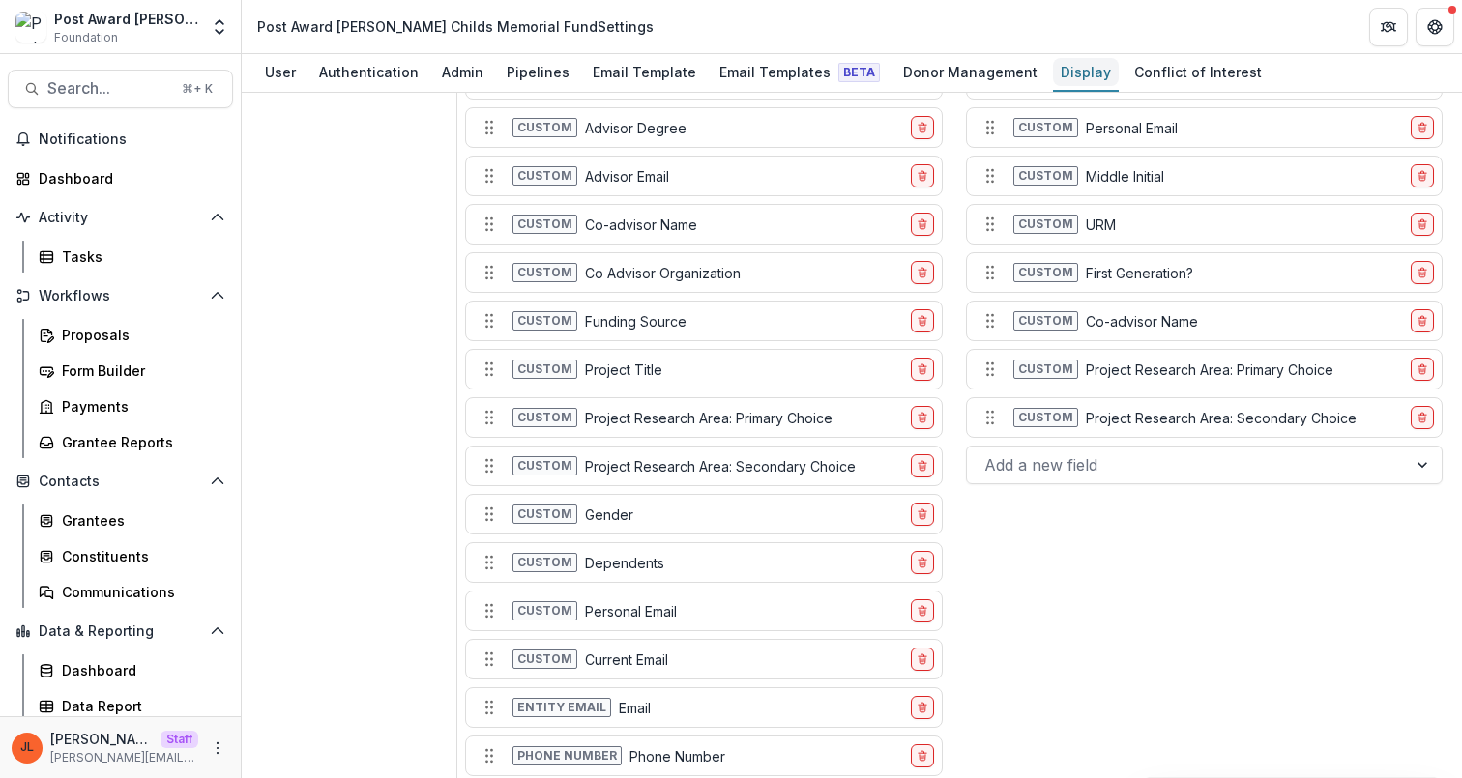
scroll to position [2234, 0]
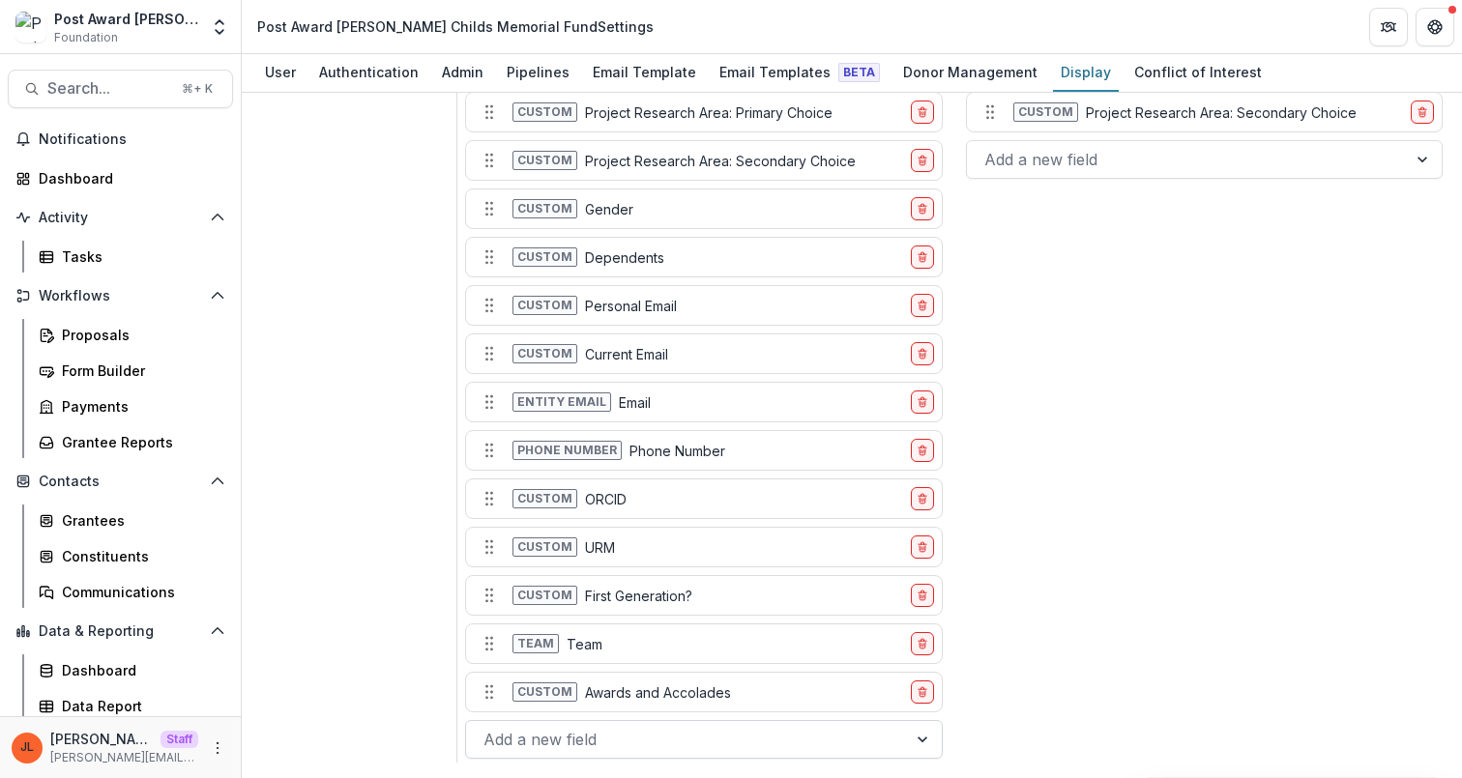
click at [748, 727] on div at bounding box center [686, 739] width 405 height 27
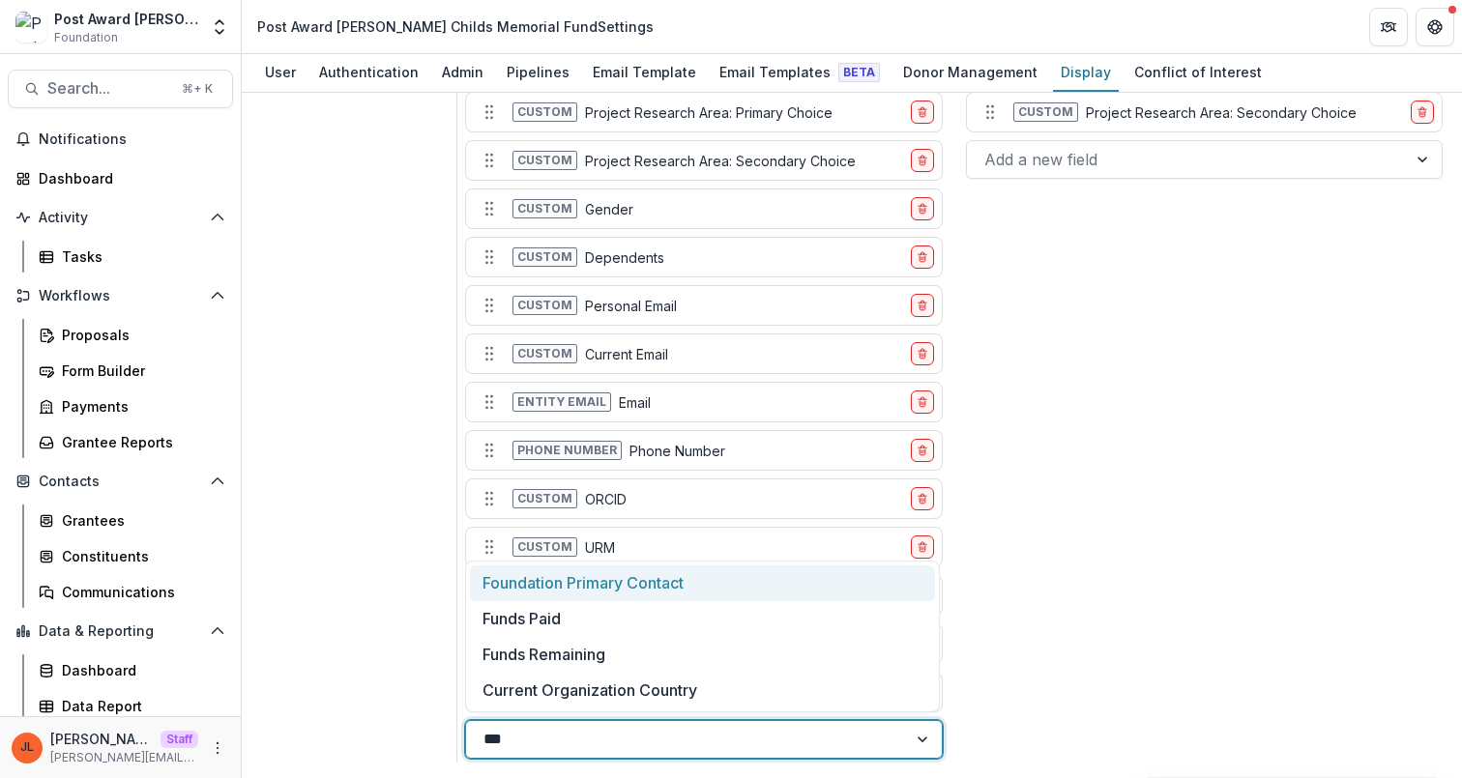
type input "****"
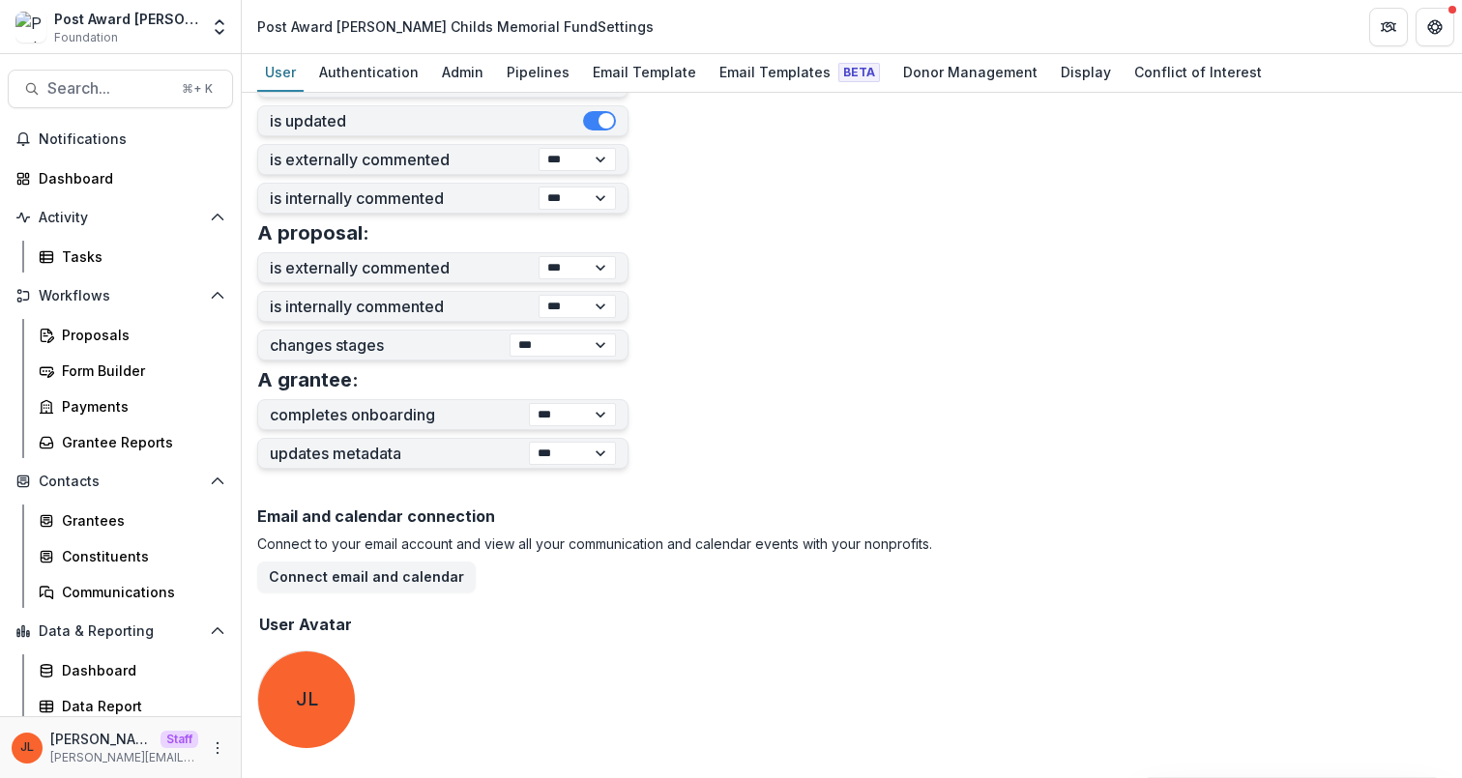
scroll to position [635, 0]
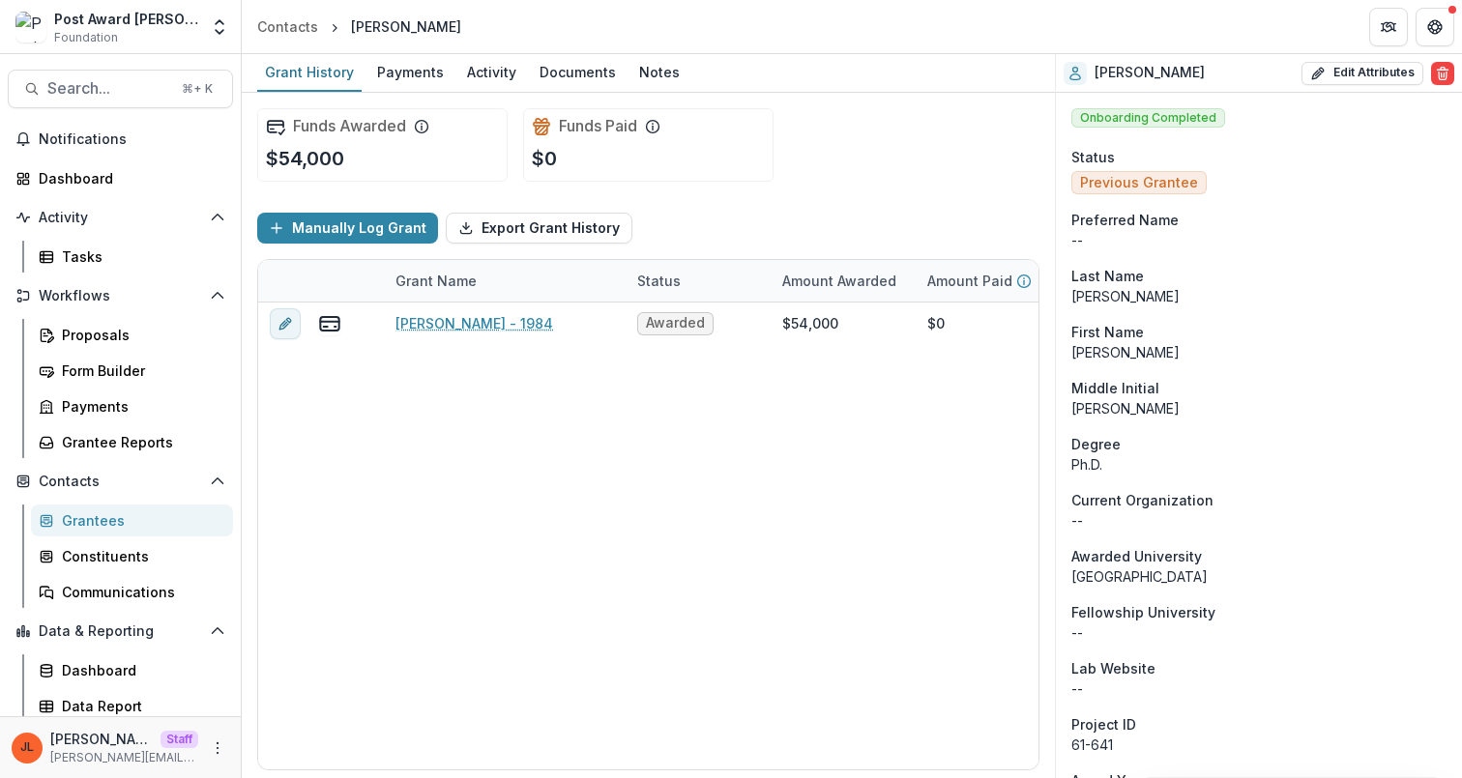
click at [906, 163] on div "Funds Awarded $54,000 Funds Paid $0" at bounding box center [648, 145] width 782 height 104
click at [223, 28] on icon "Open entity switcher" at bounding box center [219, 26] width 19 height 19
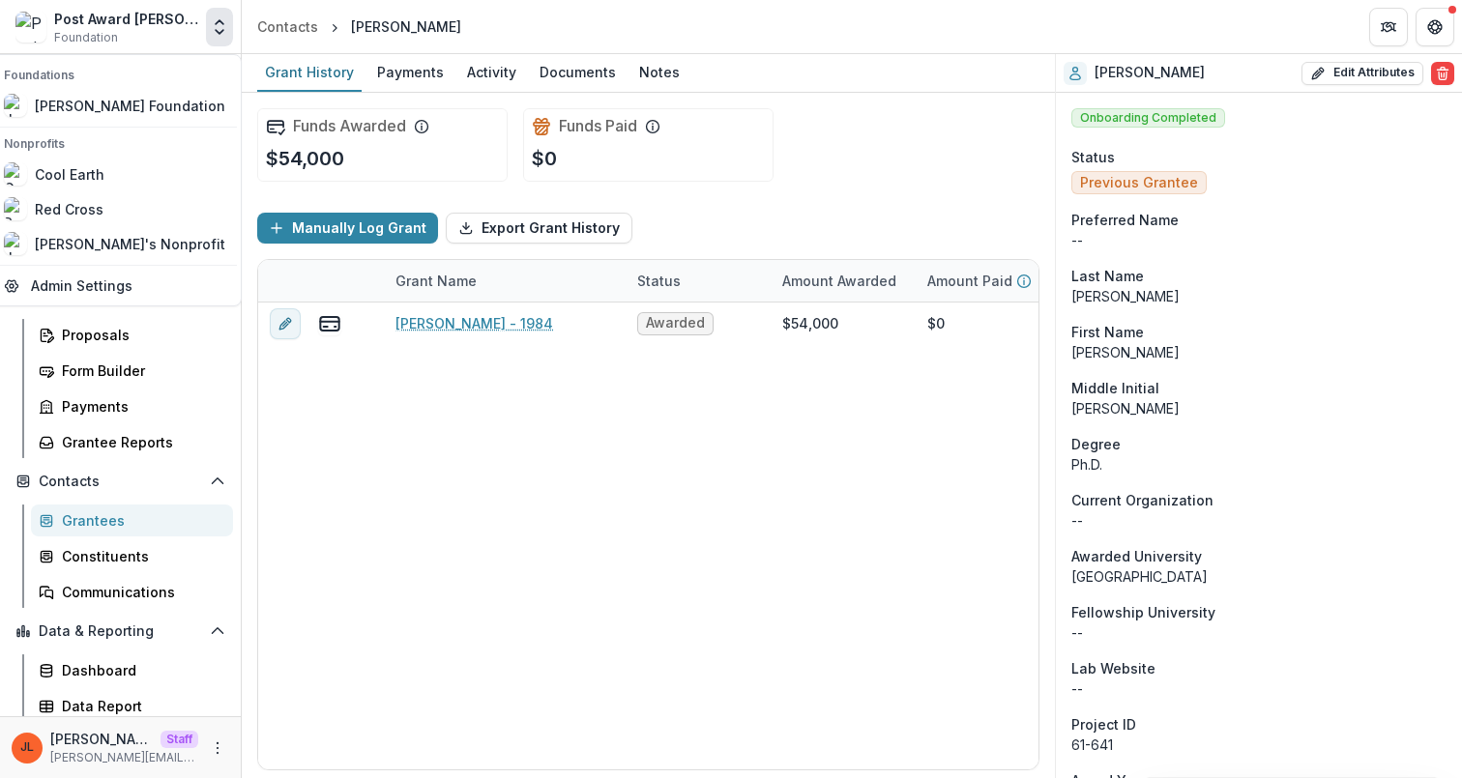
click at [55, 17] on div "Post Award [PERSON_NAME] Childs Memorial Fund" at bounding box center [126, 19] width 144 height 20
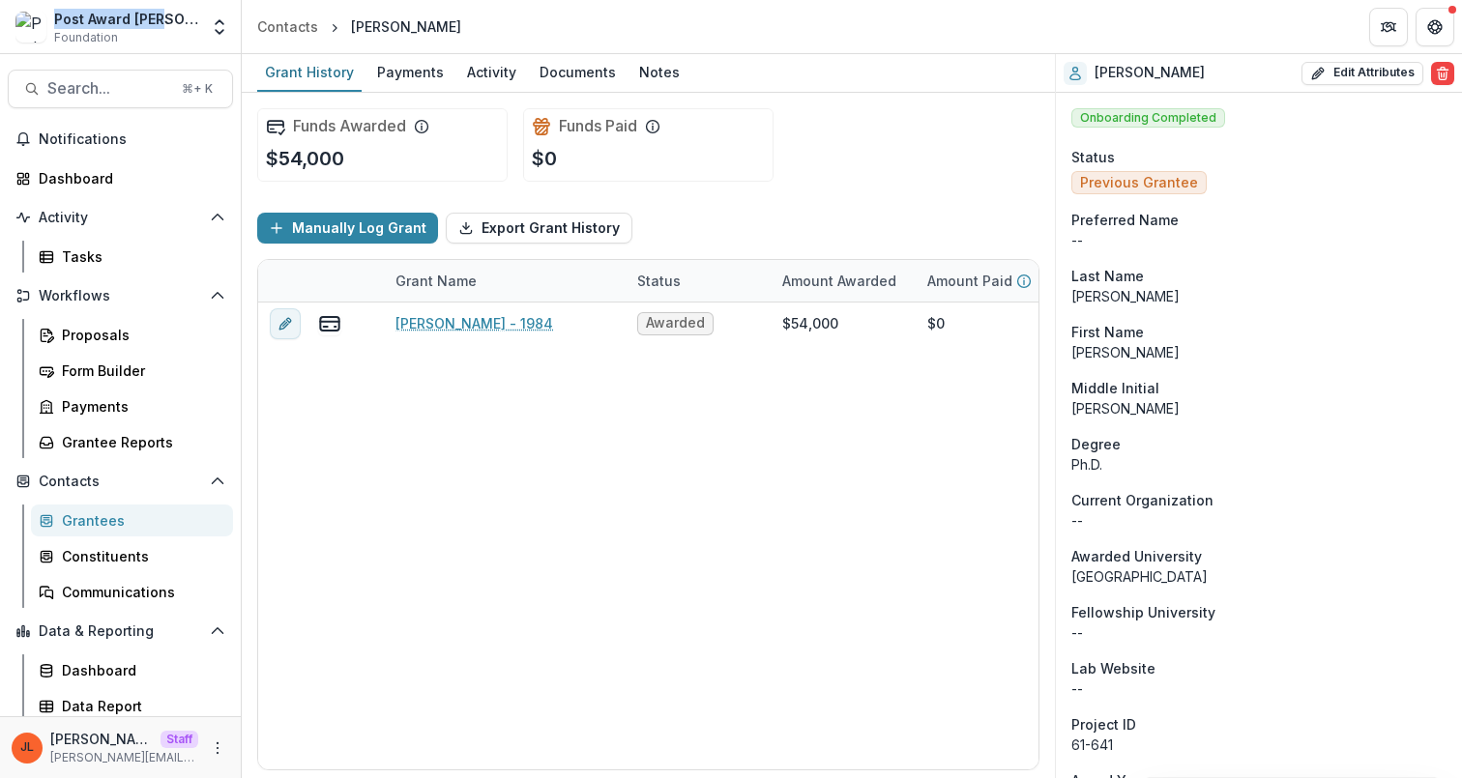
drag, startPoint x: 55, startPoint y: 17, endPoint x: 149, endPoint y: 14, distance: 93.9
click at [149, 14] on div "Post Award [PERSON_NAME] Childs Memorial Fund" at bounding box center [126, 19] width 144 height 20
click at [217, 741] on icon "More" at bounding box center [217, 748] width 15 height 15
click at [308, 703] on link "User Settings" at bounding box center [339, 707] width 207 height 32
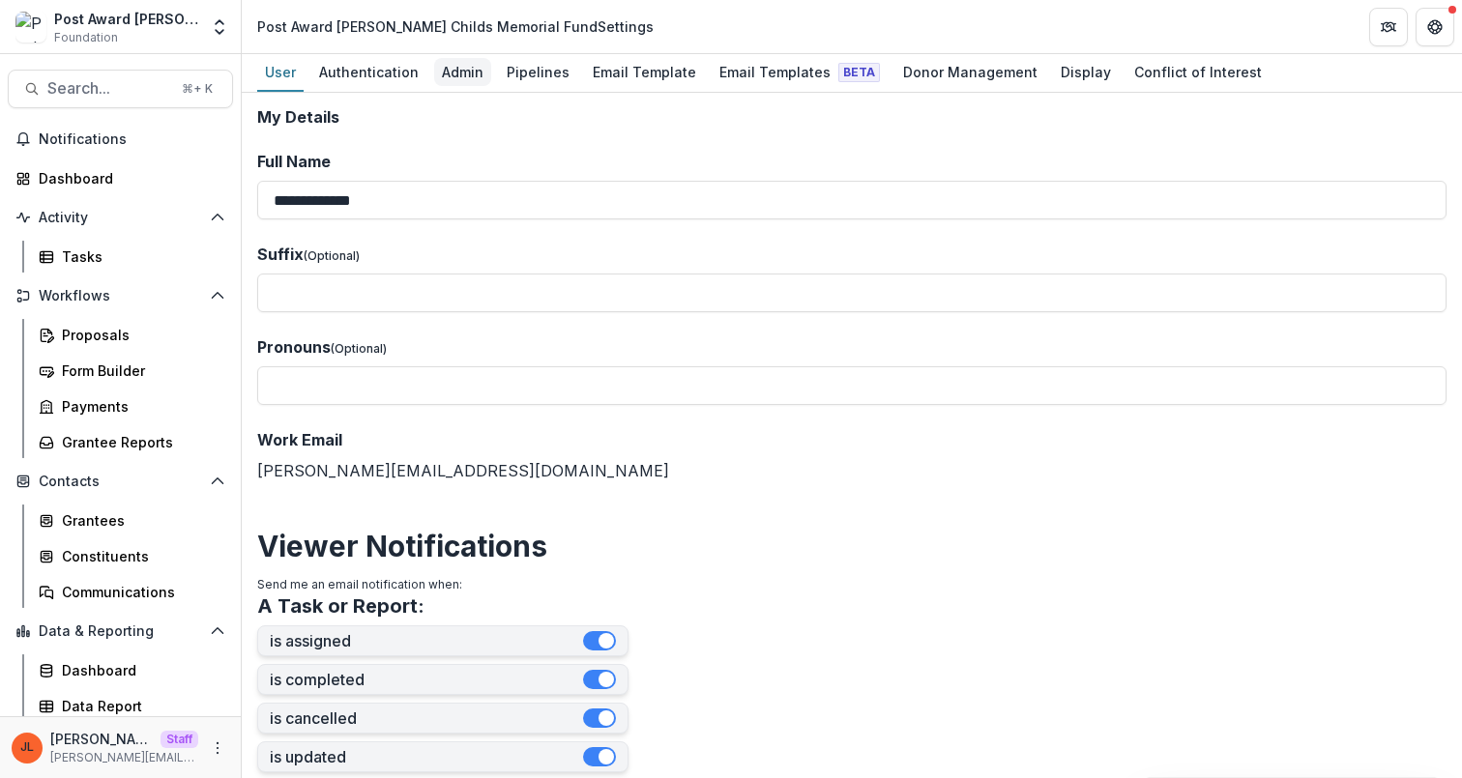
click at [461, 76] on div "Admin" at bounding box center [462, 72] width 57 height 28
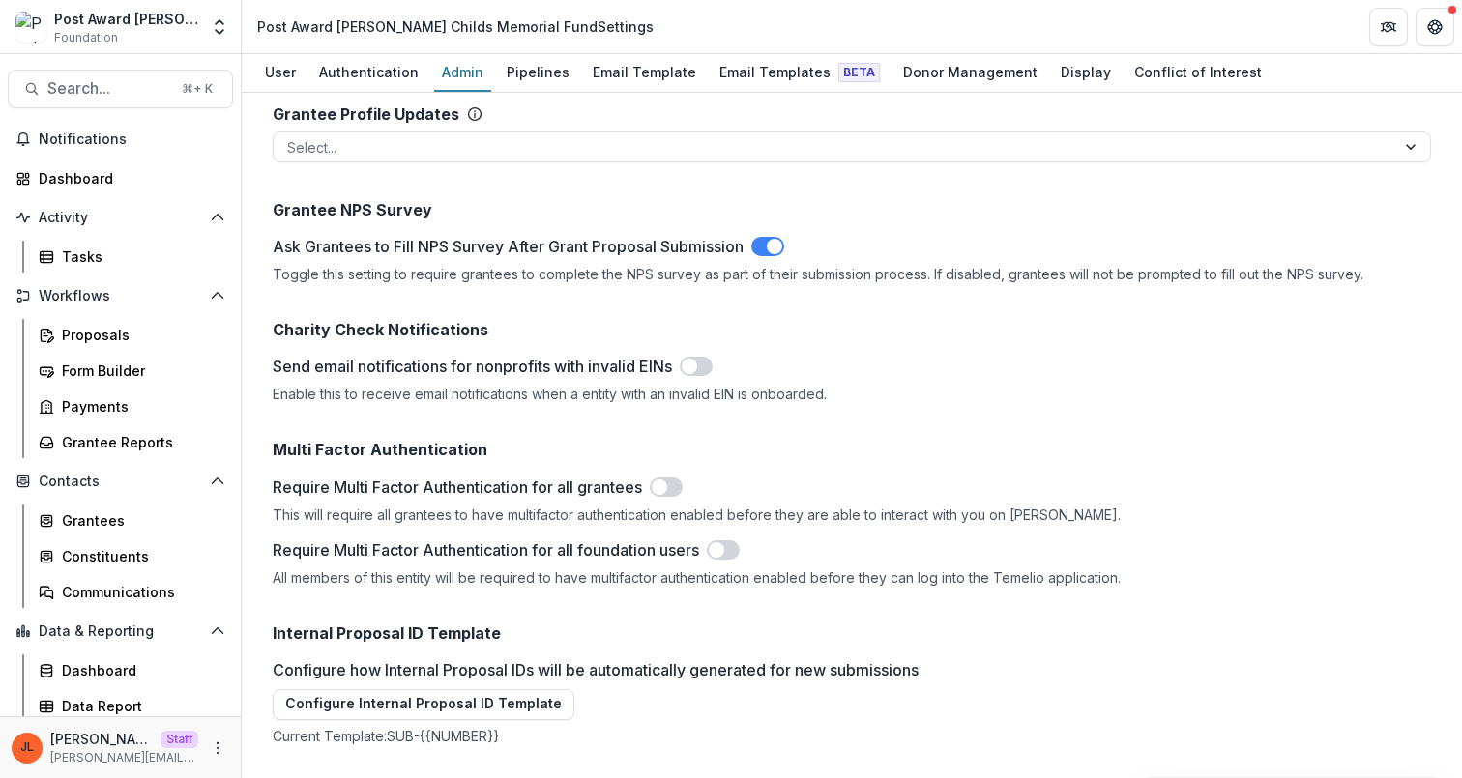
scroll to position [2687, 0]
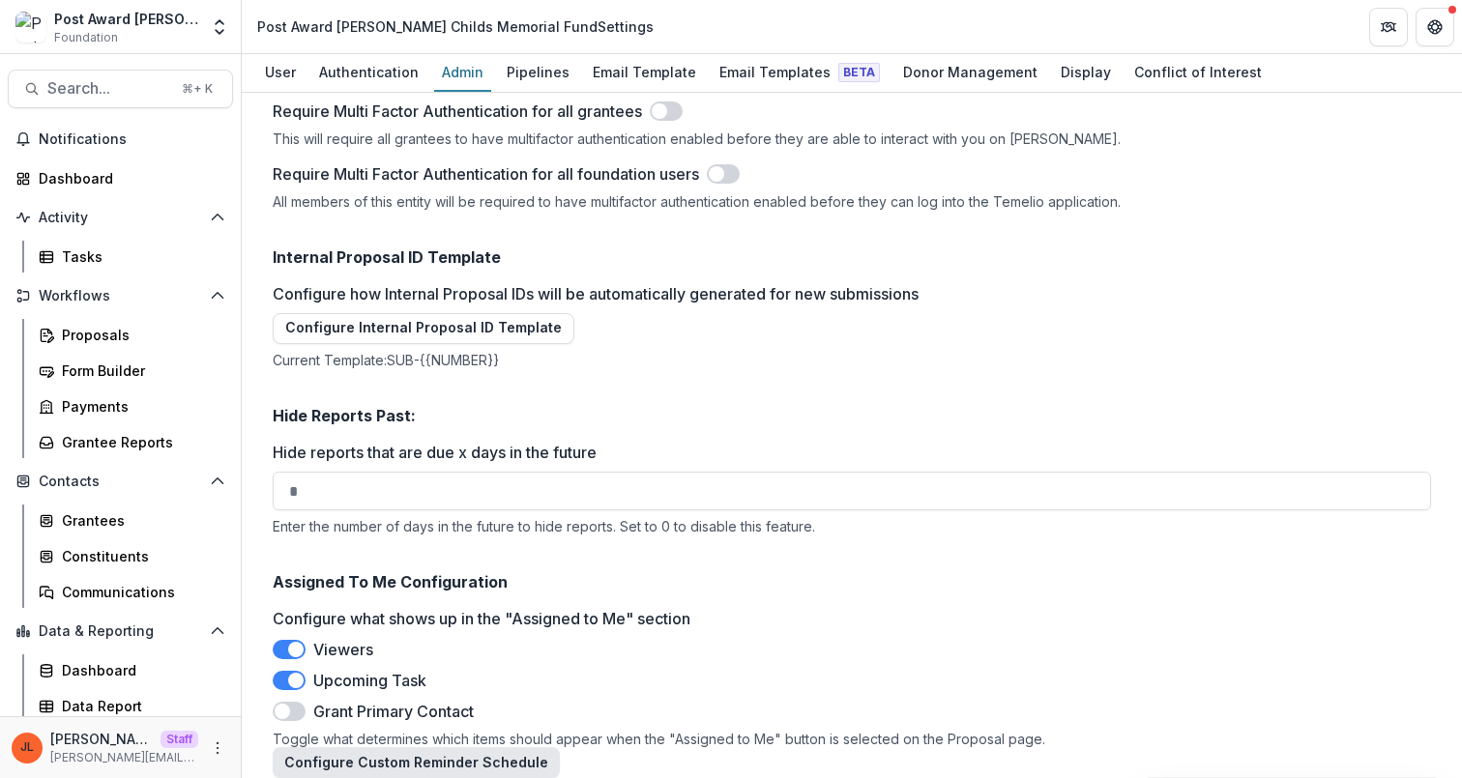
click at [438, 752] on button "Configure Custom Reminder Schedule" at bounding box center [416, 763] width 287 height 31
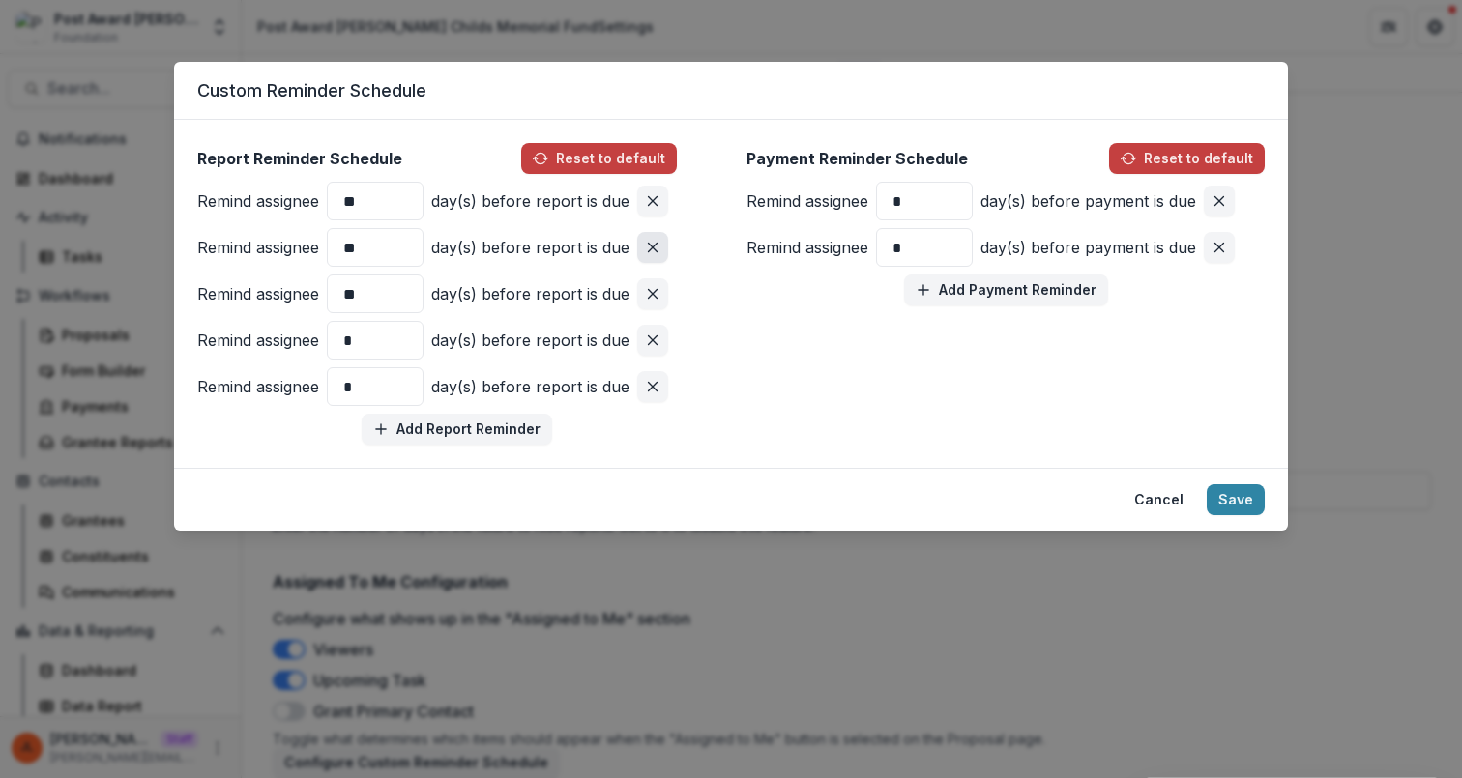
click at [657, 245] on icon "Remove pair" at bounding box center [652, 247] width 15 height 15
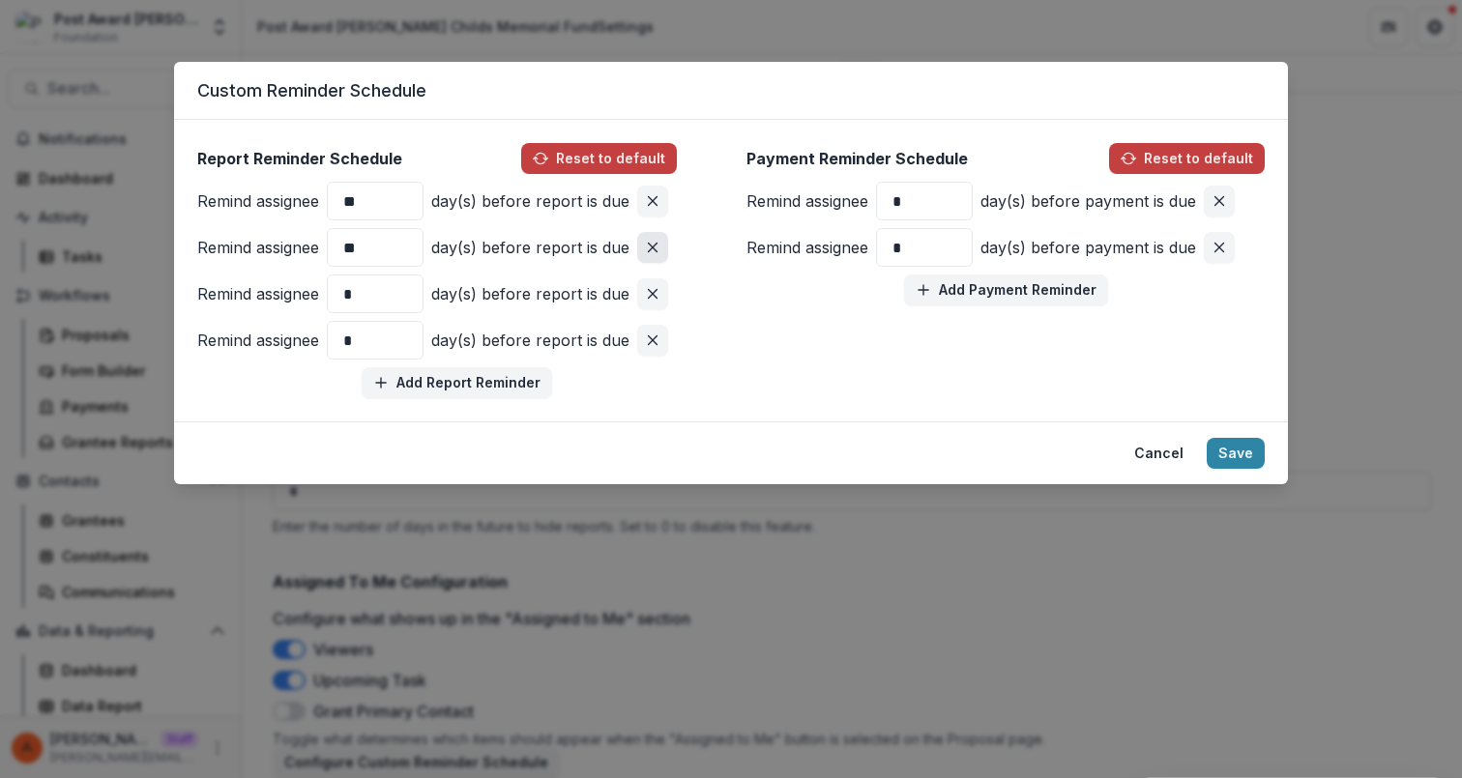
click at [650, 251] on icon "Remove pair" at bounding box center [652, 247] width 15 height 15
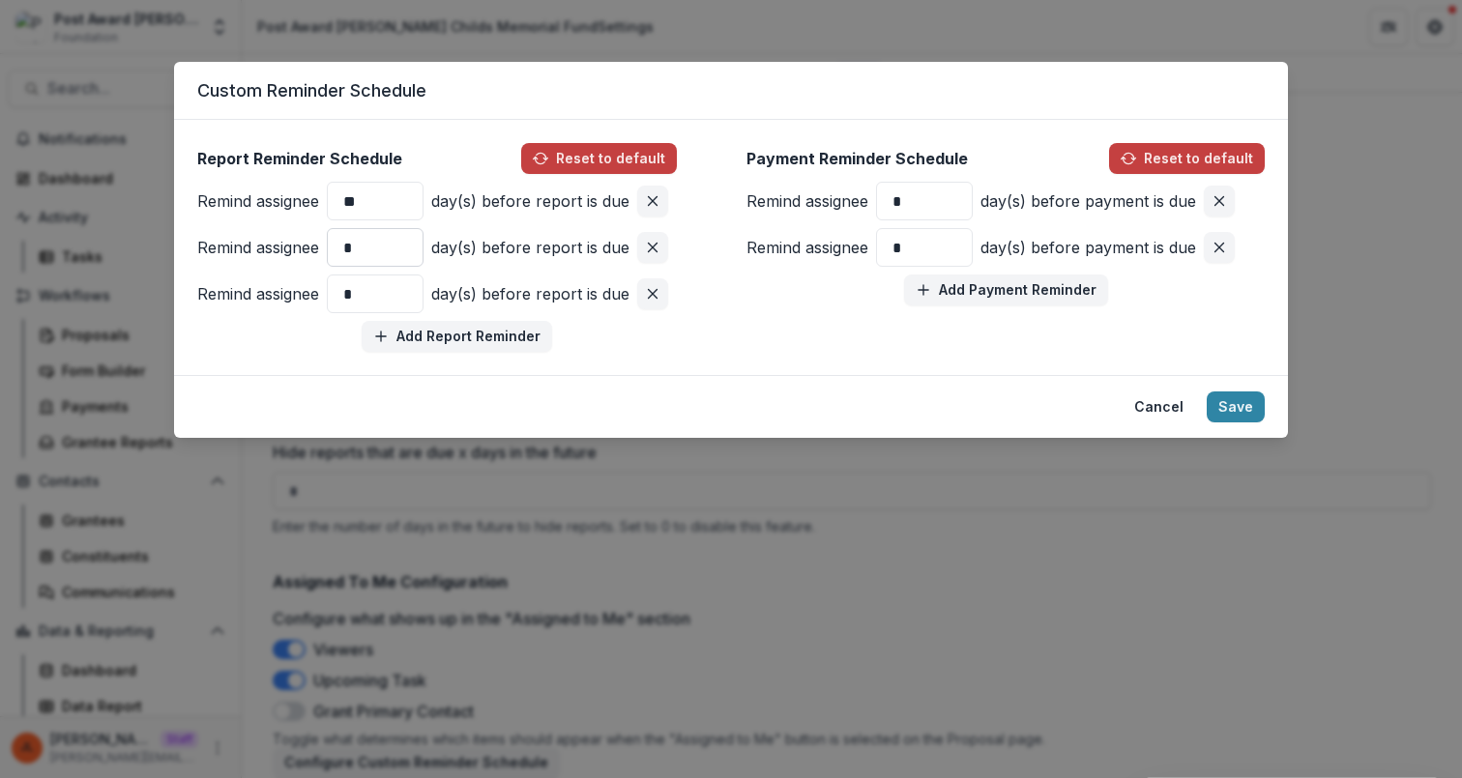
click at [364, 243] on input "*" at bounding box center [375, 247] width 97 height 39
type input "**"
click at [751, 291] on div "Payment Reminder Schedule Reset to default Remind assignee * day(s) before paym…" at bounding box center [1006, 224] width 518 height 162
click at [810, 43] on div "Custom Reminder Schedule Report Reminder Schedule Reset to default Remind assig…" at bounding box center [731, 389] width 1462 height 778
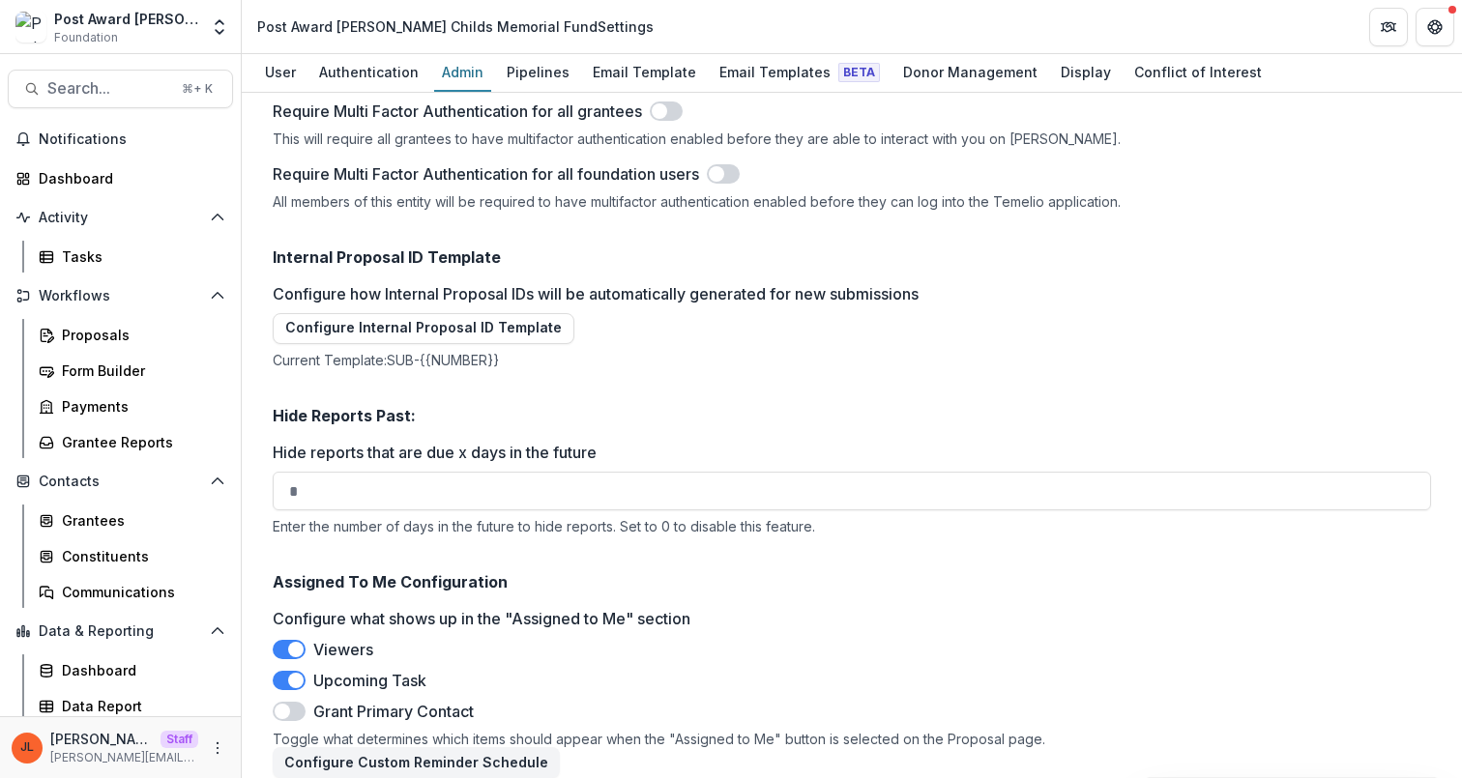
click at [837, 282] on label "Configure how Internal Proposal IDs will be automatically generated for new sub…" at bounding box center [846, 293] width 1147 height 23
